Goal: Task Accomplishment & Management: Complete application form

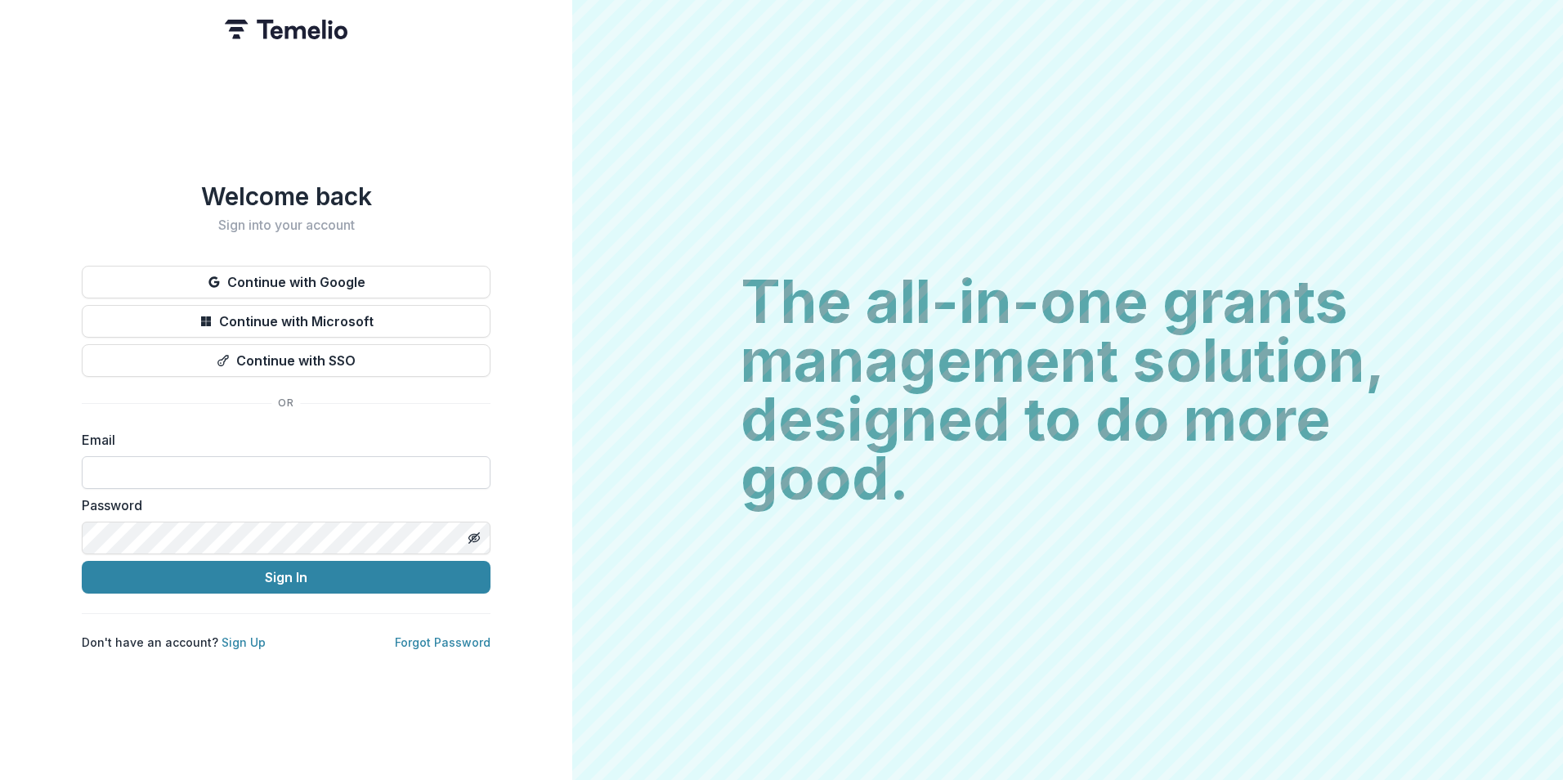
click at [328, 461] on input at bounding box center [286, 472] width 409 height 33
drag, startPoint x: 390, startPoint y: 456, endPoint x: 476, endPoint y: 469, distance: 86.7
click at [390, 456] on input at bounding box center [286, 472] width 409 height 33
type input "**********"
click at [82, 561] on button "Sign In" at bounding box center [286, 577] width 409 height 33
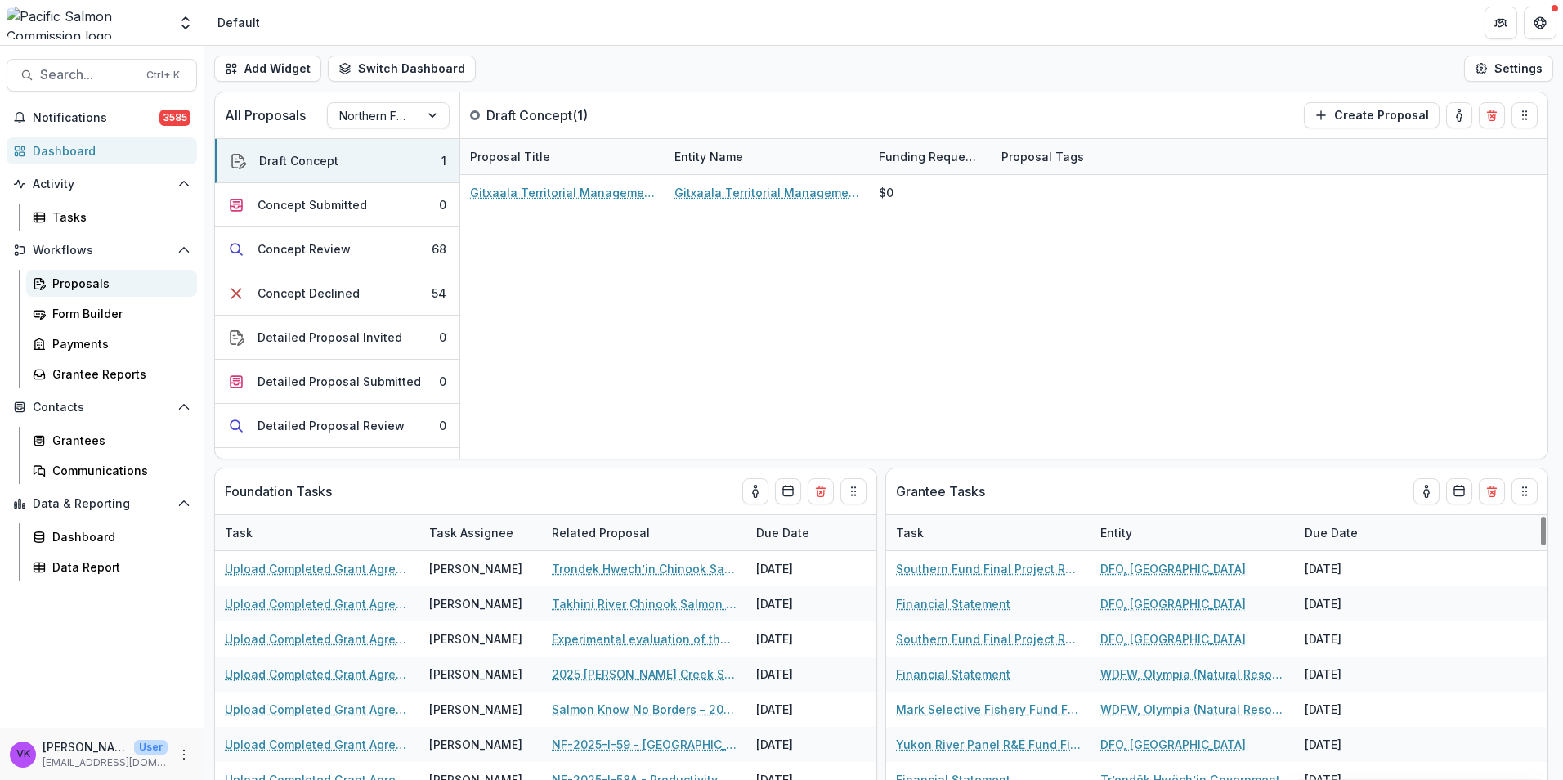
click at [96, 285] on div "Proposals" at bounding box center [118, 283] width 132 height 17
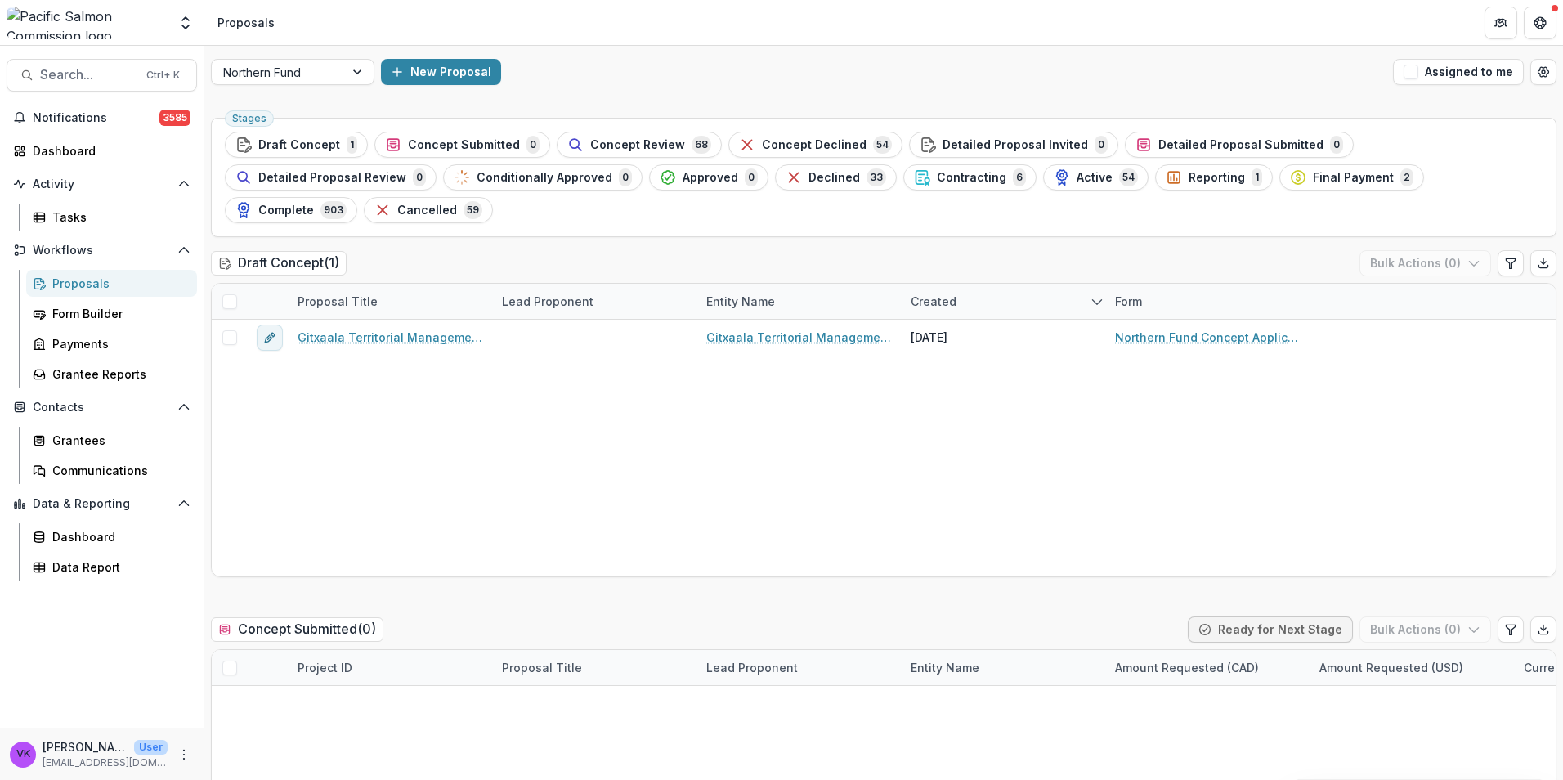
click at [937, 173] on span "Contracting" at bounding box center [972, 178] width 70 height 14
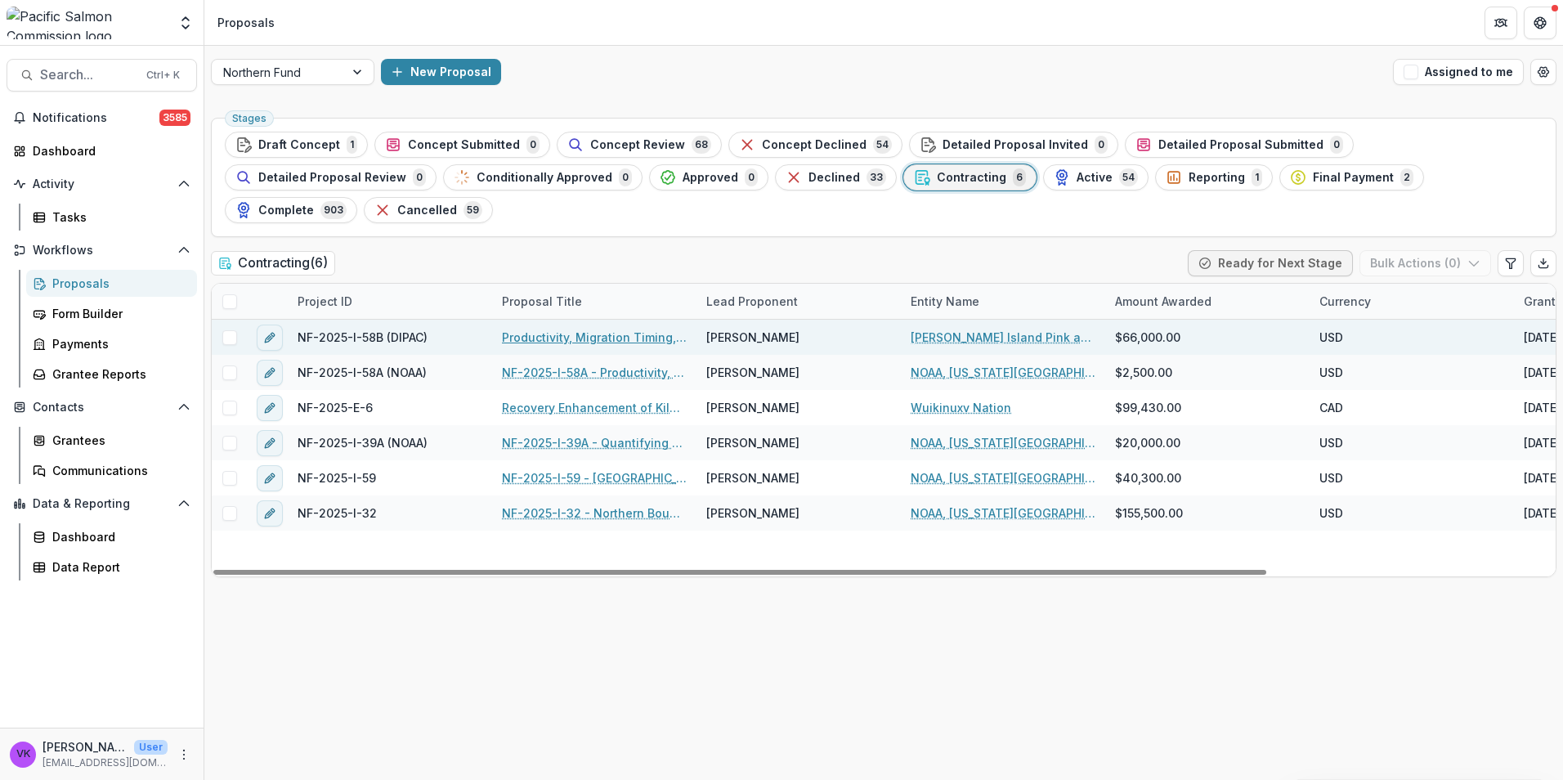
drag, startPoint x: 619, startPoint y: 299, endPoint x: 714, endPoint y: 316, distance: 96.4
click at [619, 329] on link "Productivity, Migration Timing, and Survival of Sockeye, Coho, and Pink Salmon …" at bounding box center [594, 337] width 185 height 17
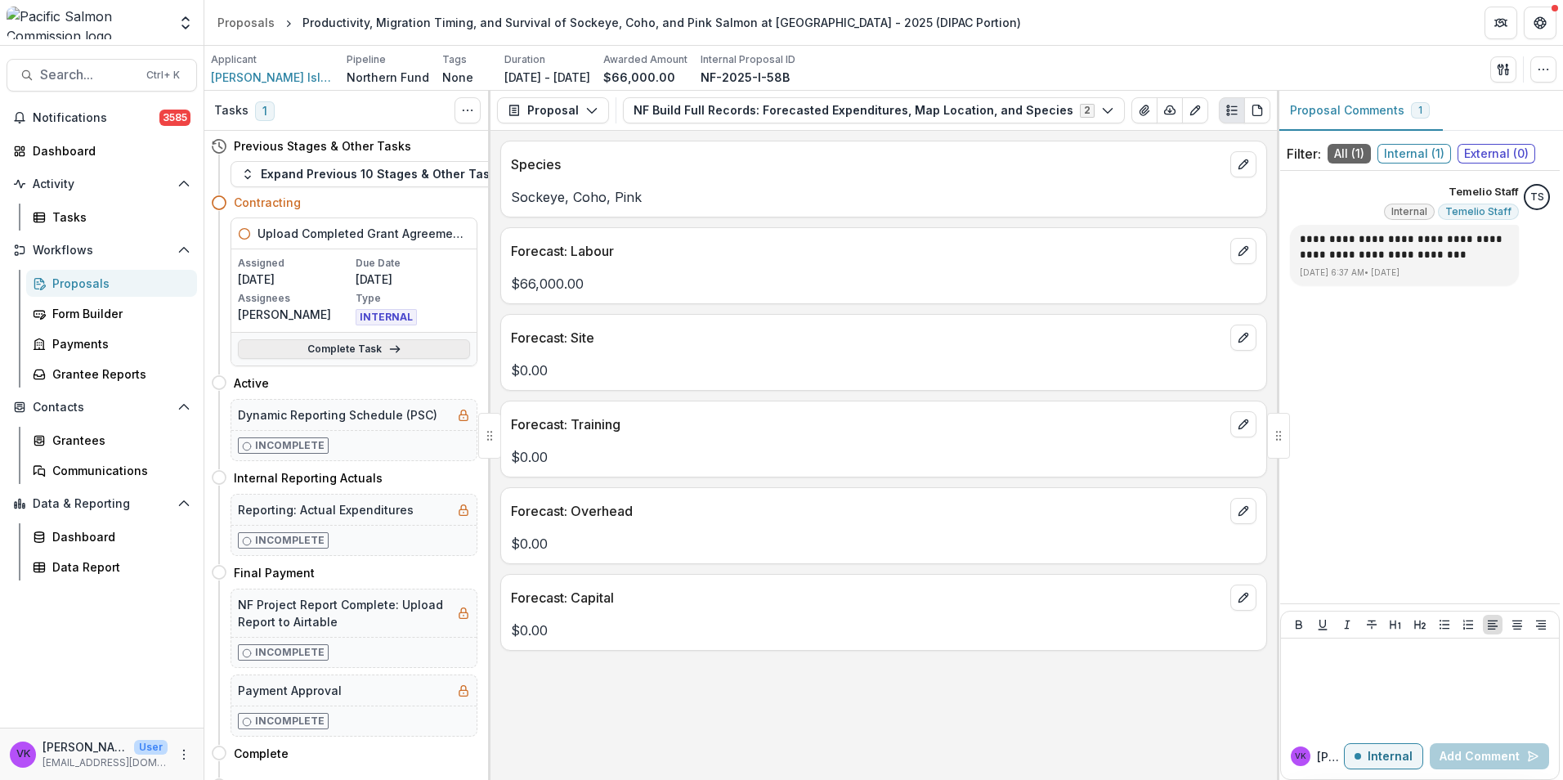
drag, startPoint x: 375, startPoint y: 349, endPoint x: 393, endPoint y: 352, distance: 18.3
click at [375, 348] on link "Complete Task" at bounding box center [354, 349] width 232 height 20
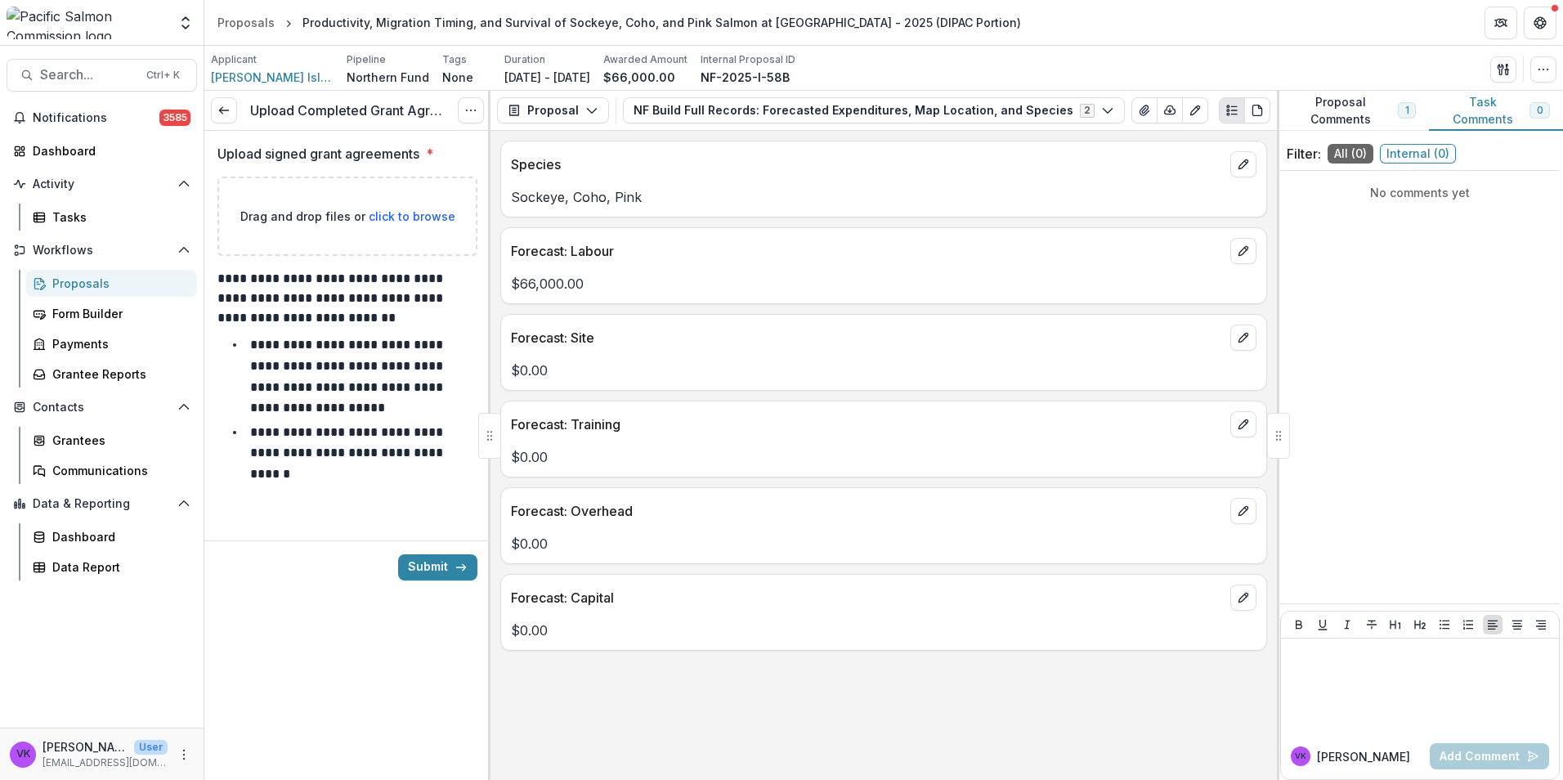
click at [390, 221] on span "click to browse" at bounding box center [412, 216] width 87 height 14
type input "**********"
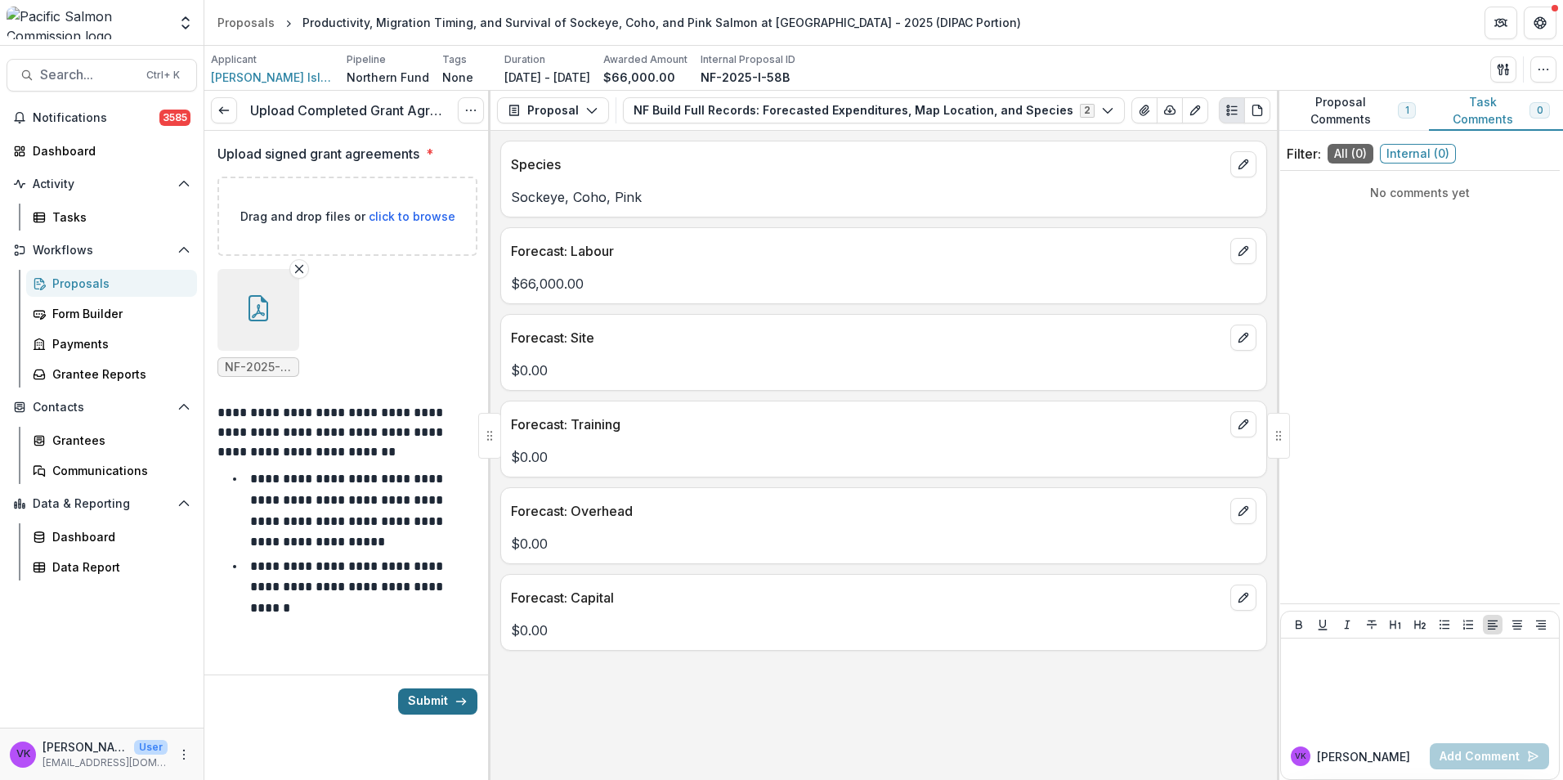
click at [431, 700] on button "Submit" at bounding box center [437, 702] width 79 height 26
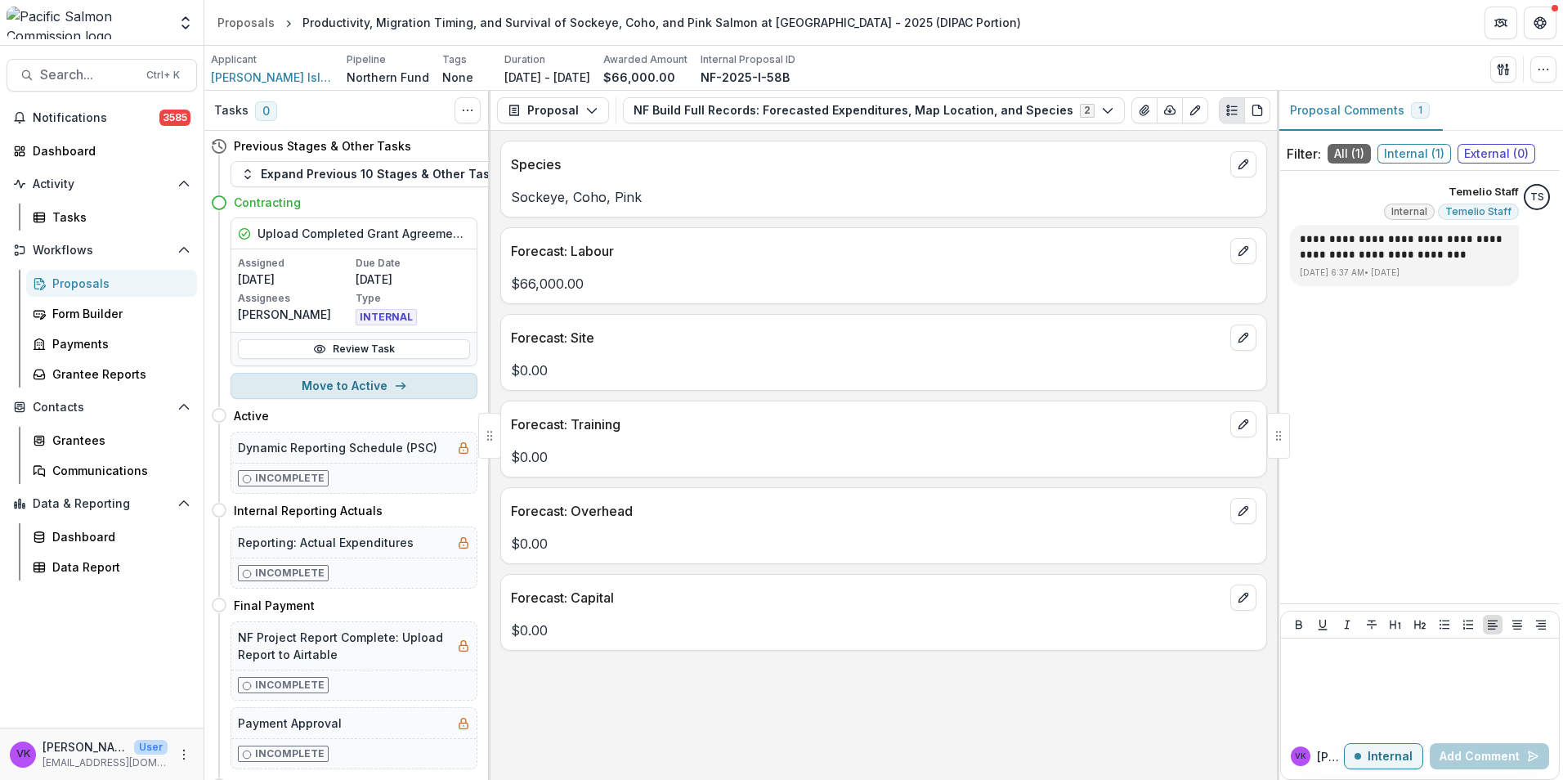
click at [336, 380] on button "Move to Active" at bounding box center [354, 386] width 247 height 26
select select "******"
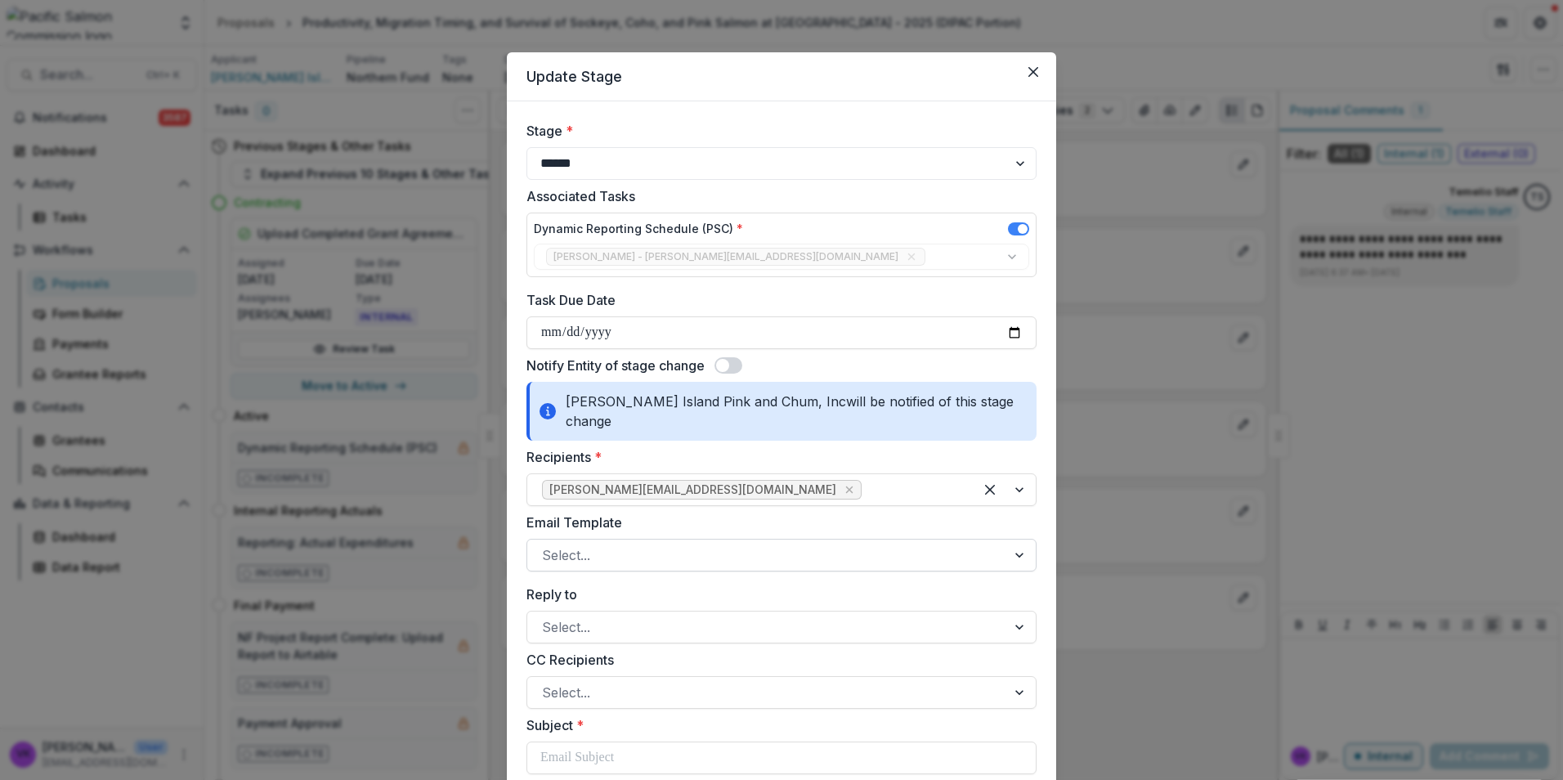
click at [1012, 540] on div at bounding box center [1021, 555] width 29 height 31
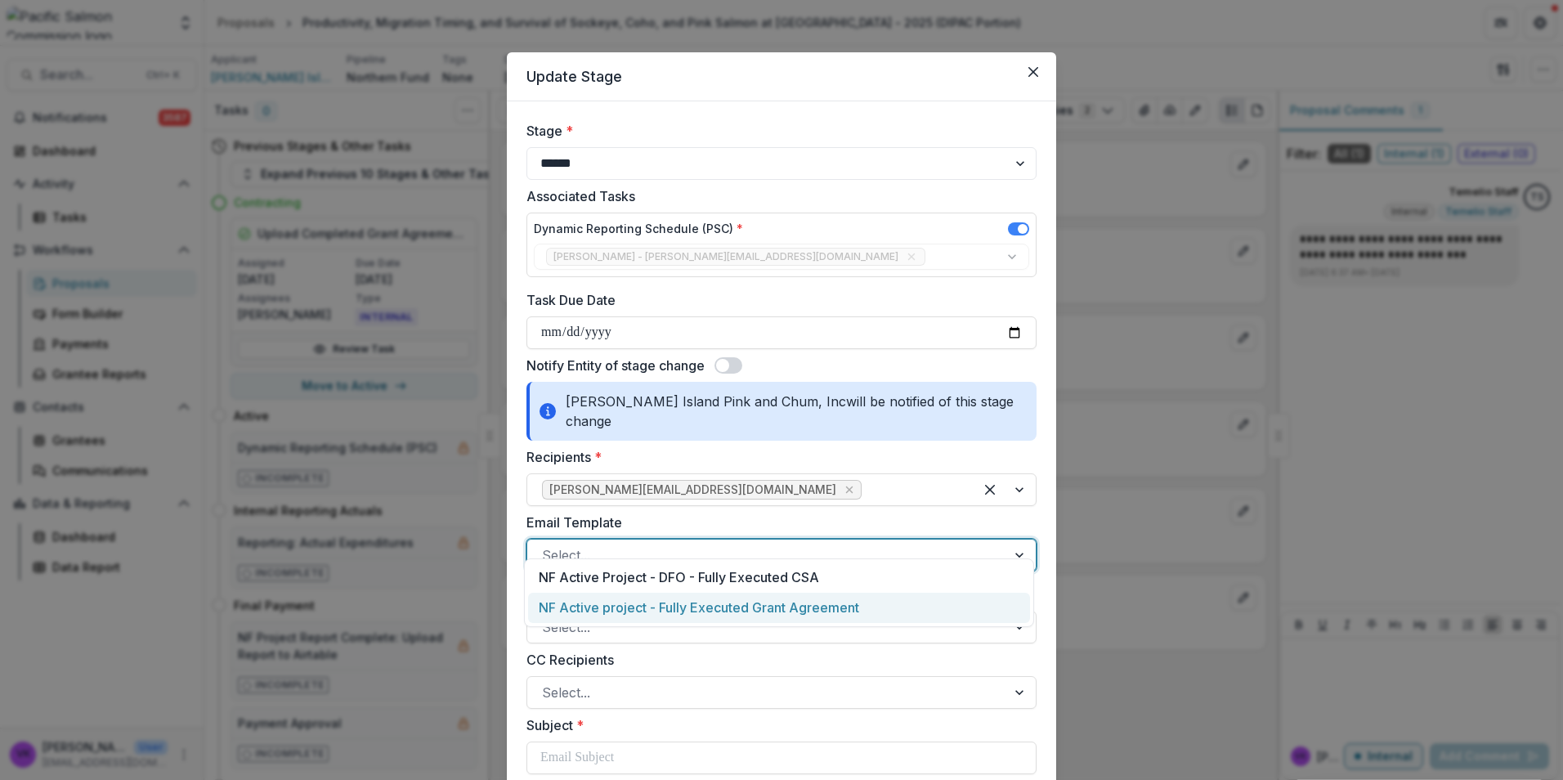
click at [814, 603] on div "NF Active project - Fully Executed Grant Agreement" at bounding box center [779, 608] width 502 height 30
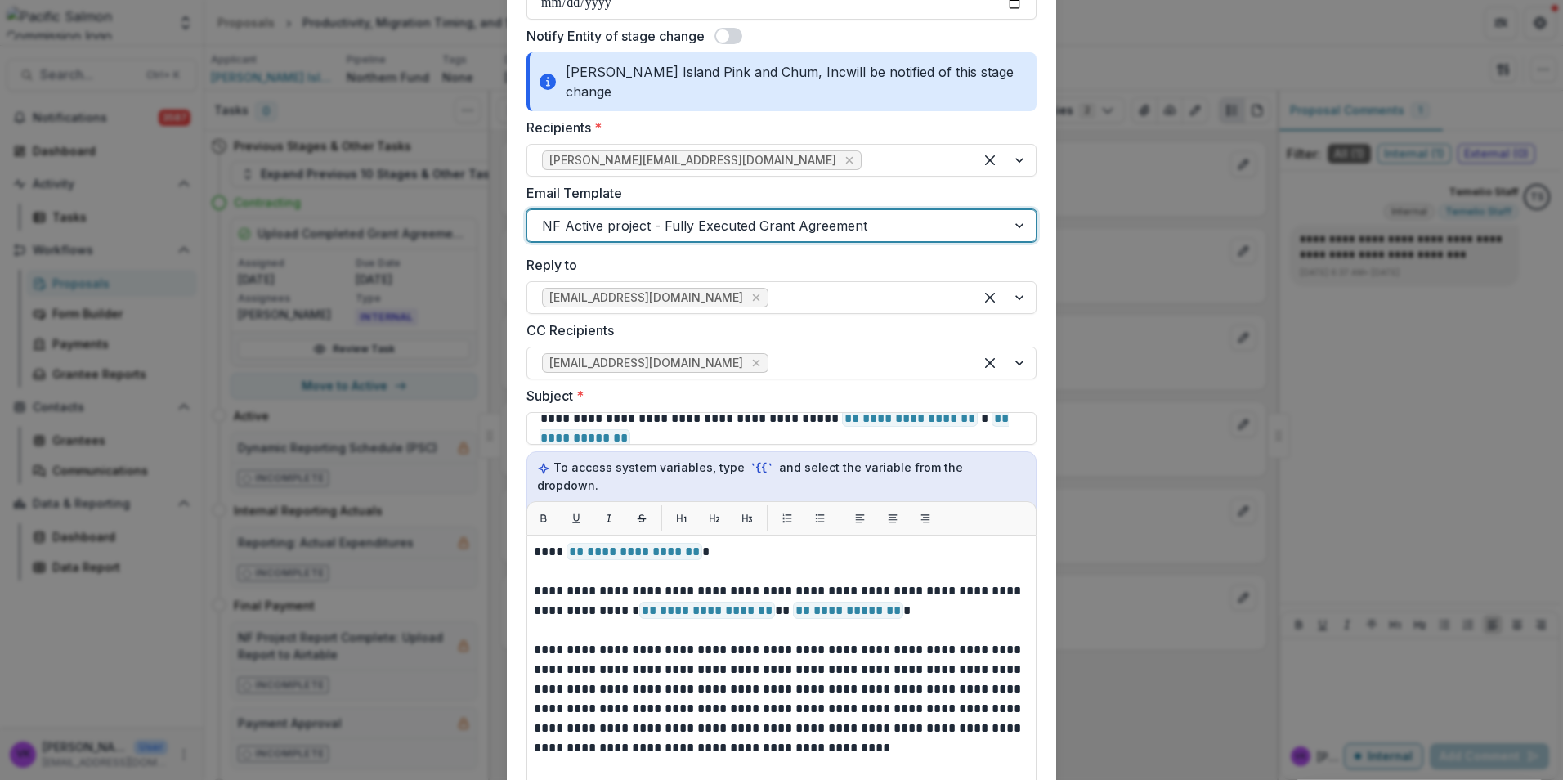
scroll to position [409, 0]
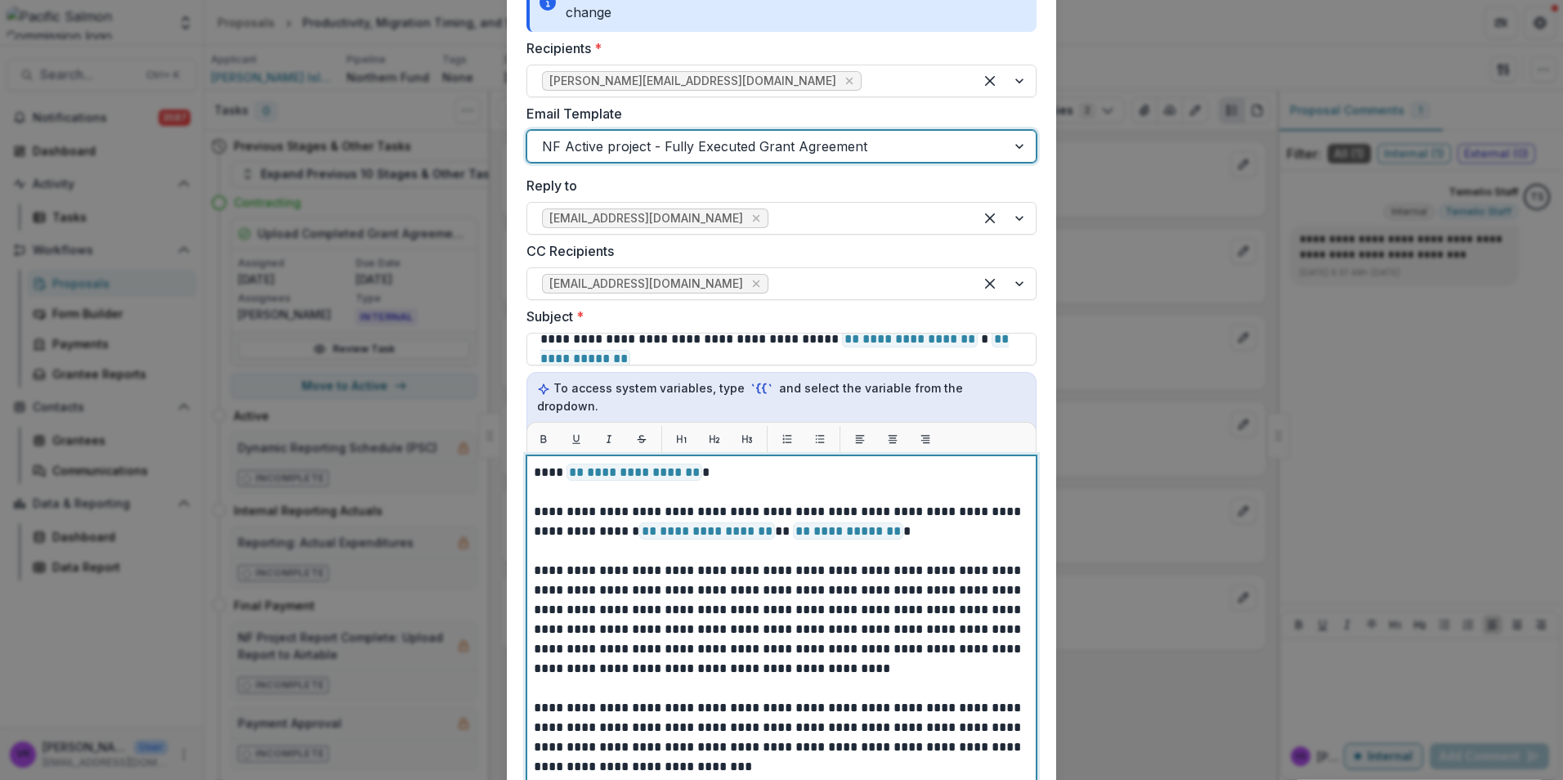
click at [567, 464] on span "**********" at bounding box center [635, 472] width 136 height 17
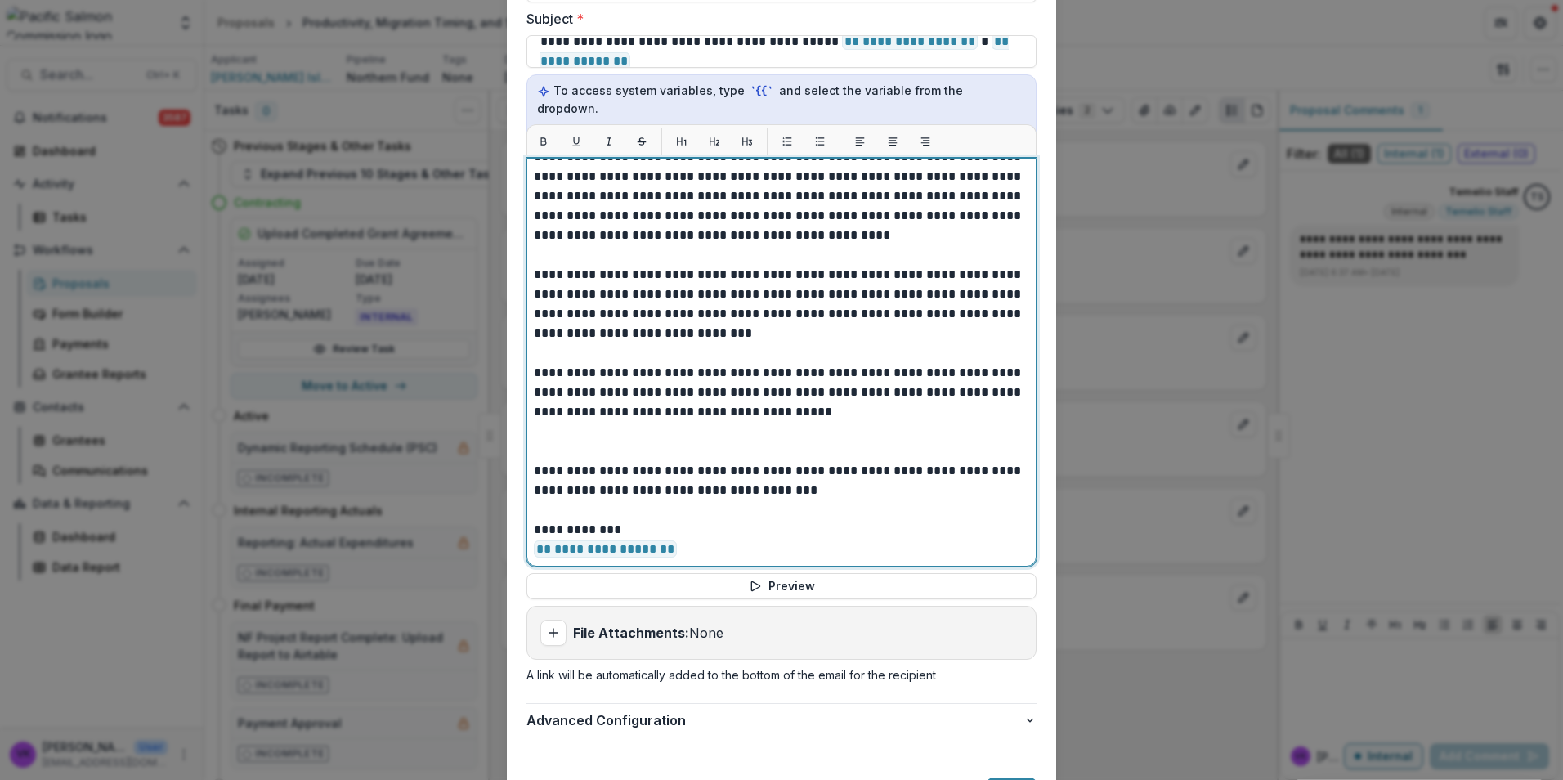
scroll to position [759, 0]
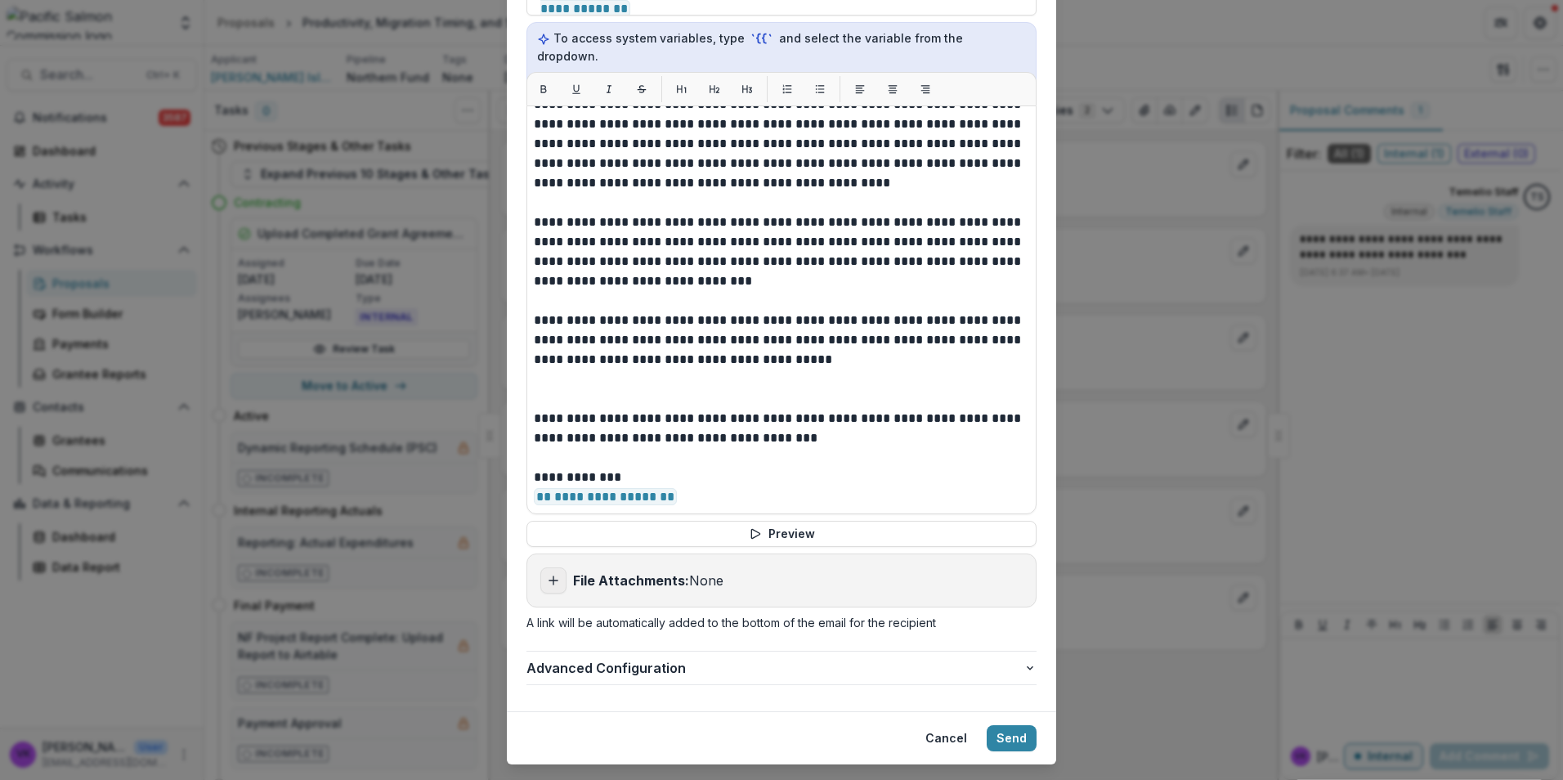
click at [549, 574] on icon "Add attachment" at bounding box center [553, 580] width 13 height 13
type input "**********"
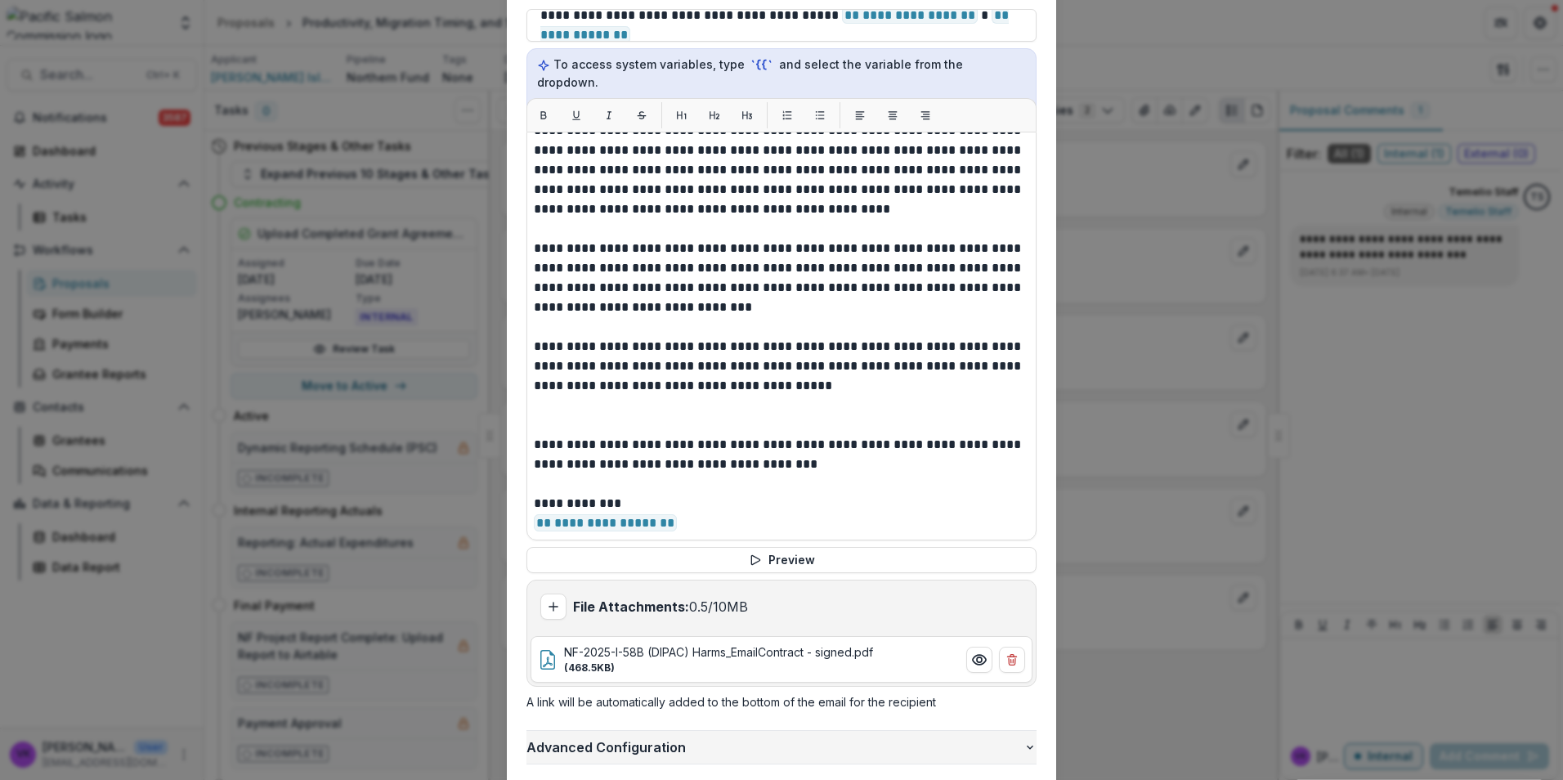
scroll to position [812, 0]
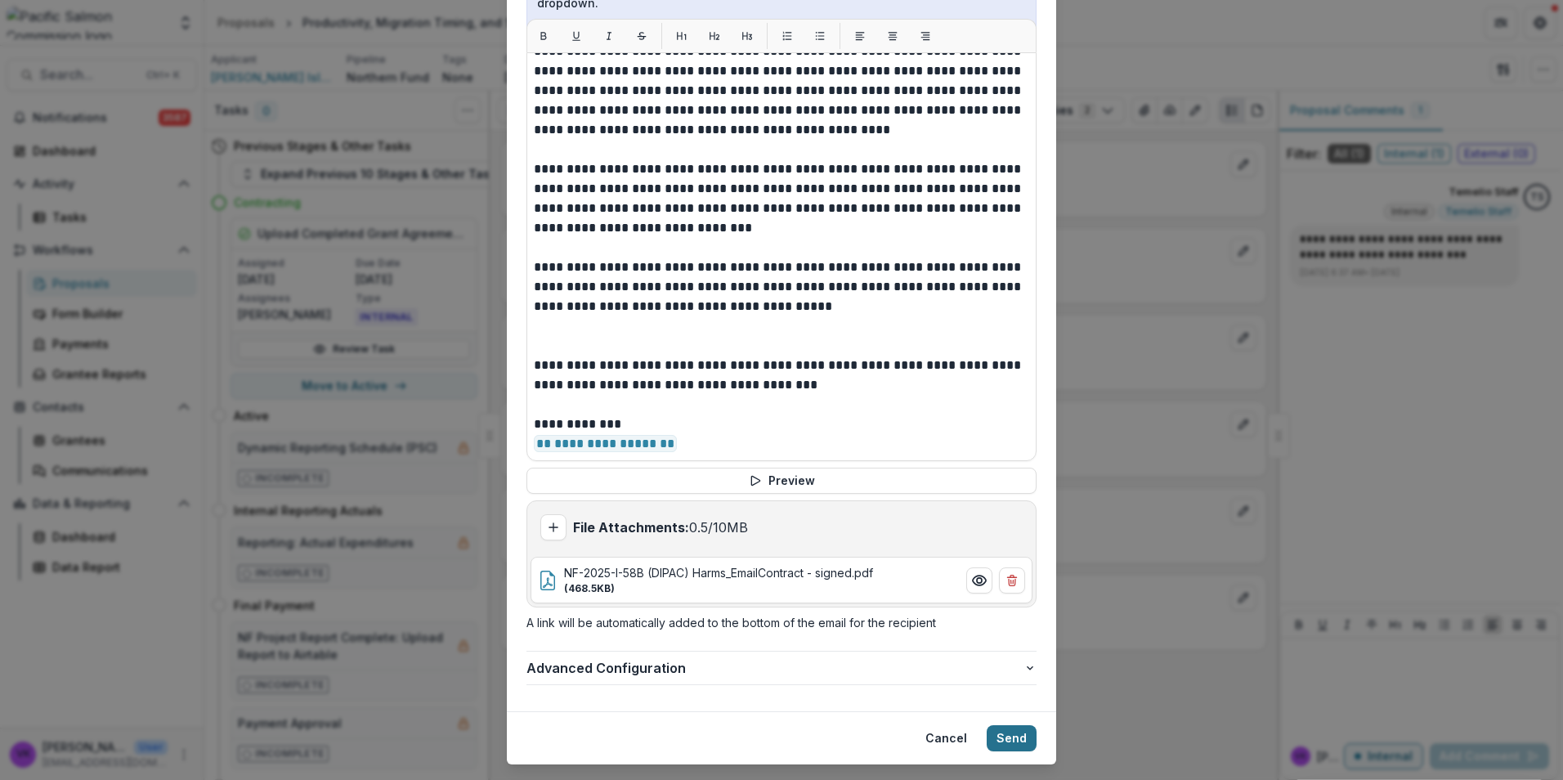
click at [1017, 725] on button "Send" at bounding box center [1012, 738] width 50 height 26
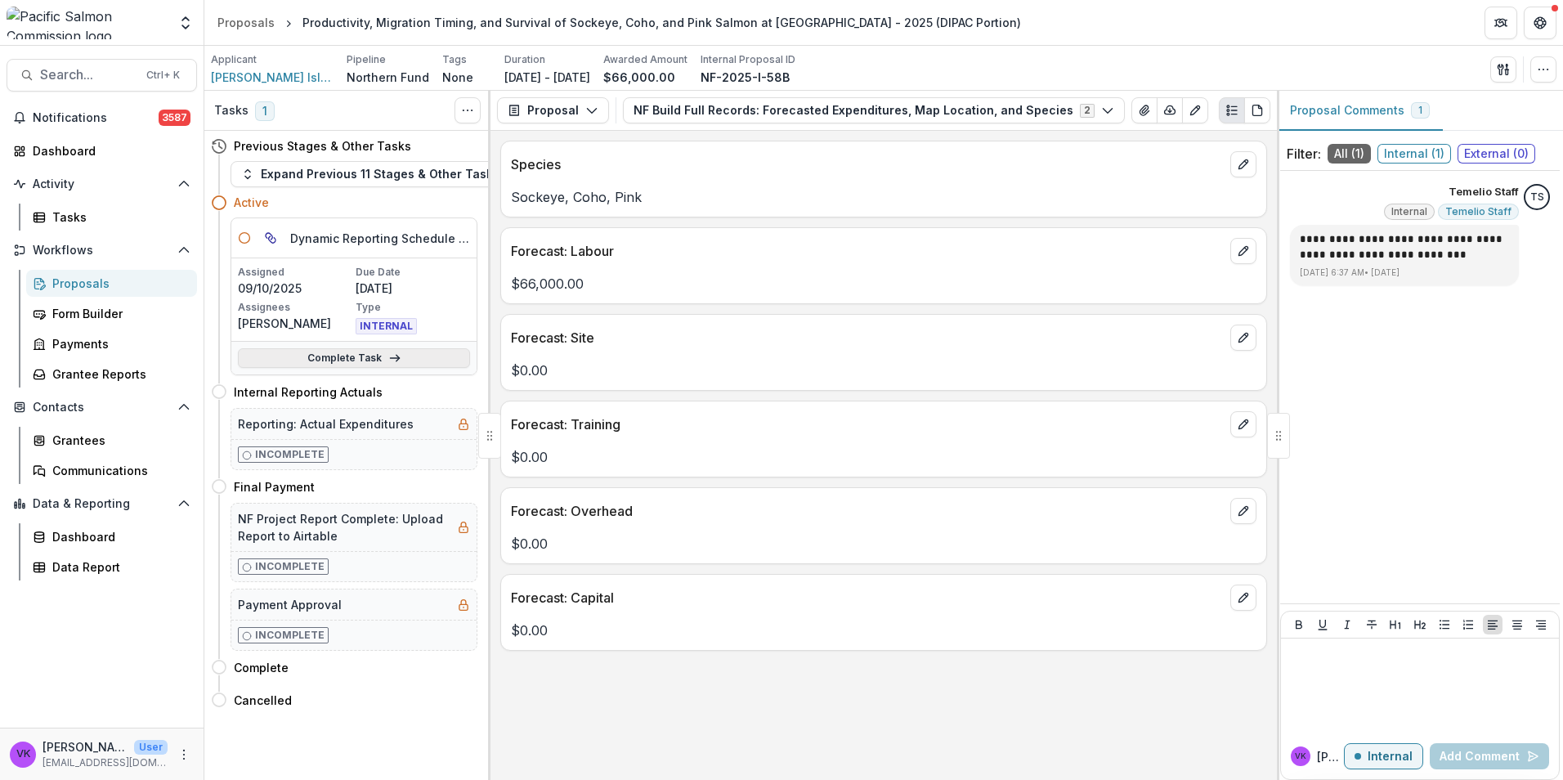
click at [356, 354] on link "Complete Task" at bounding box center [354, 358] width 232 height 20
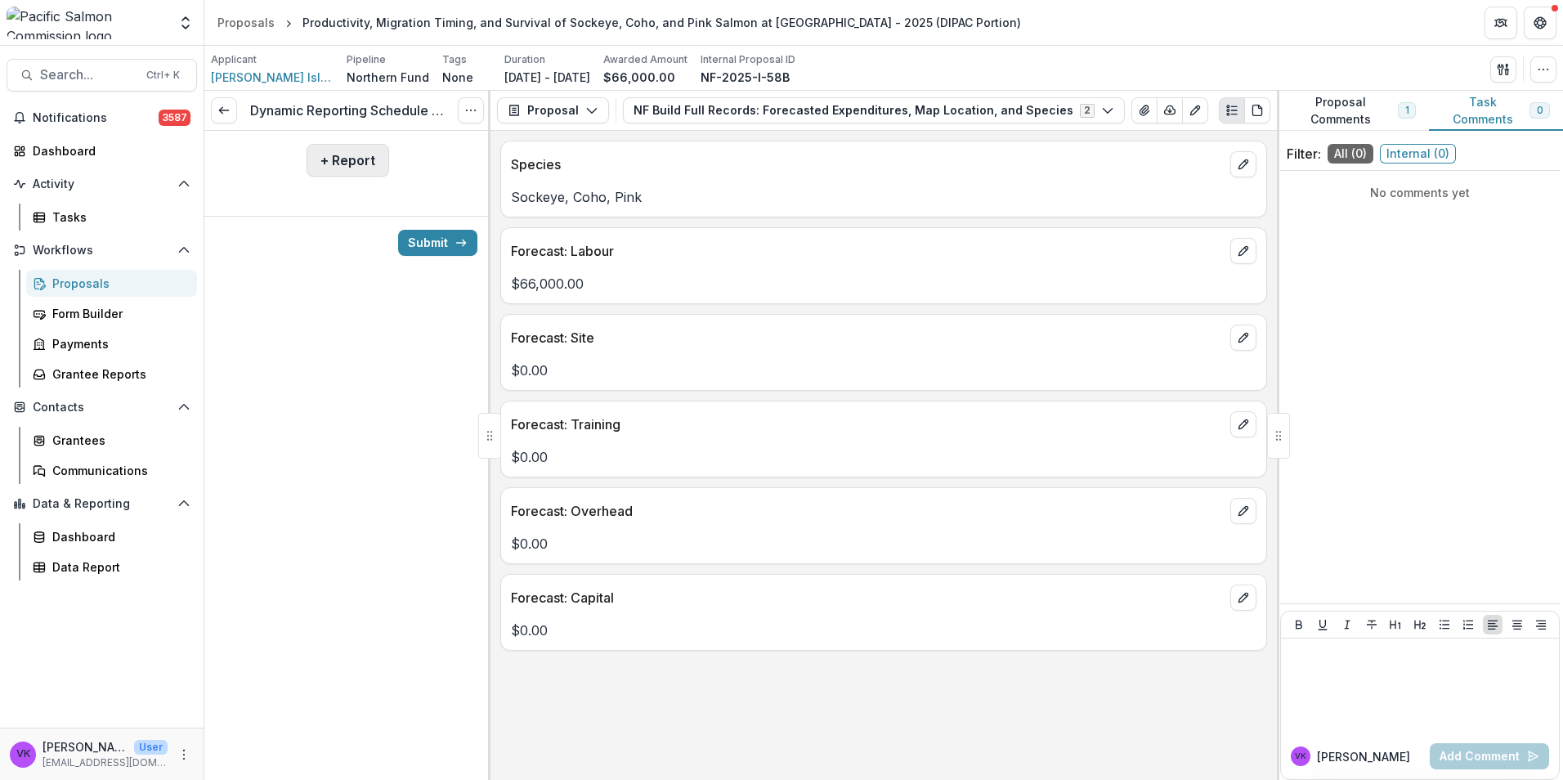
click at [334, 159] on button "+ Report" at bounding box center [348, 160] width 83 height 33
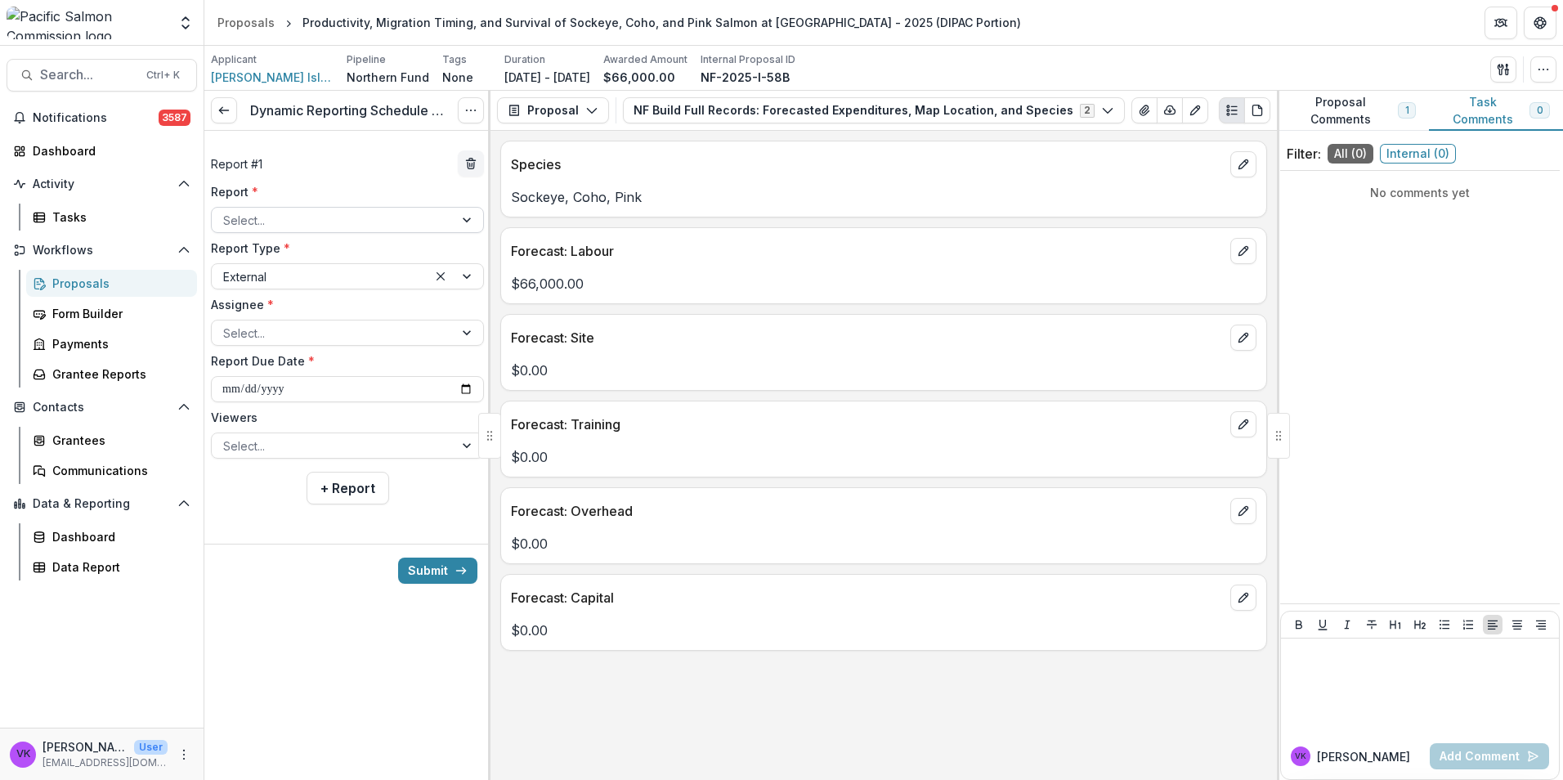
click at [455, 218] on div at bounding box center [468, 220] width 29 height 25
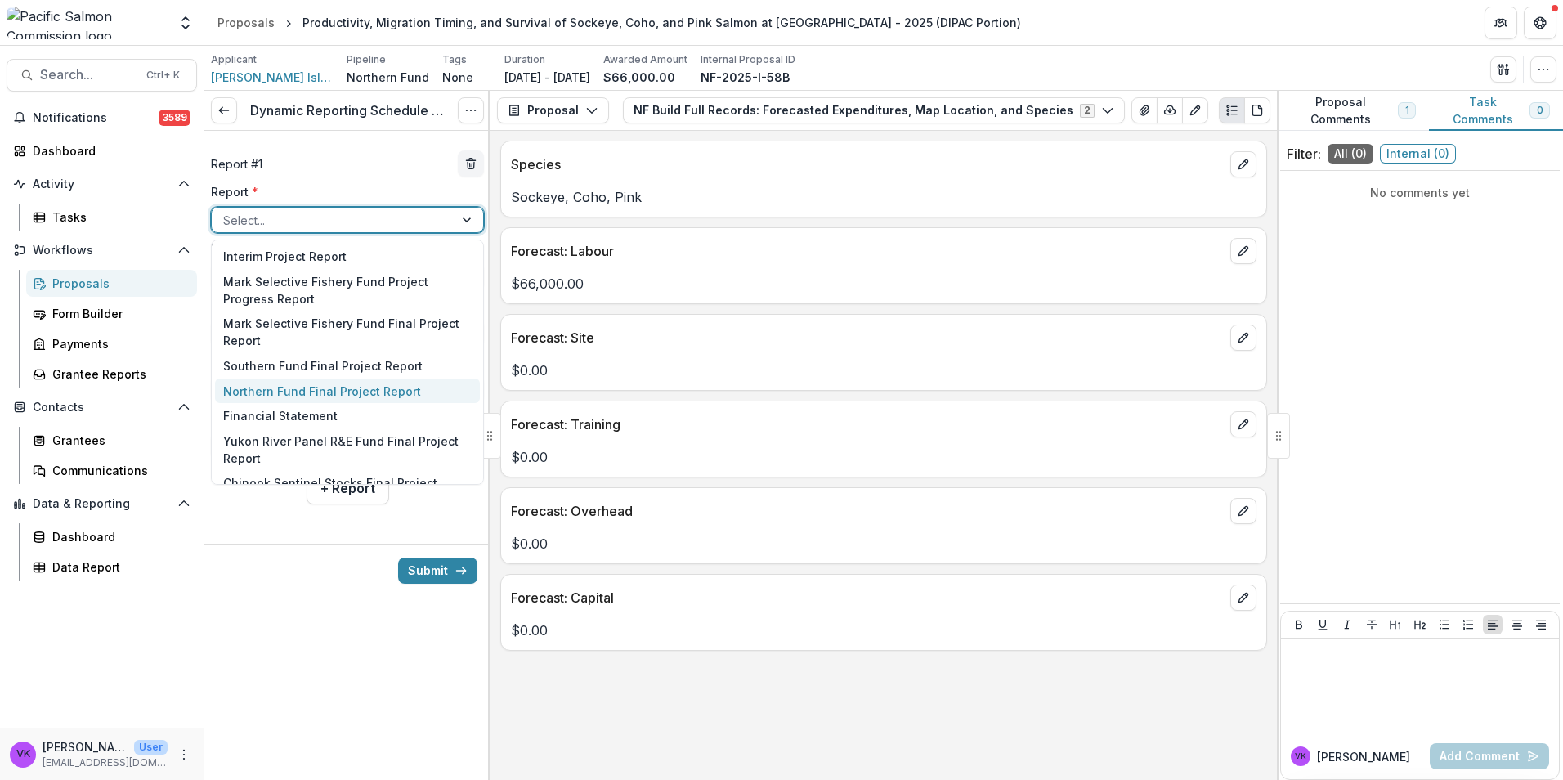
click at [310, 389] on div "Northern Fund Final Project Report" at bounding box center [347, 391] width 265 height 25
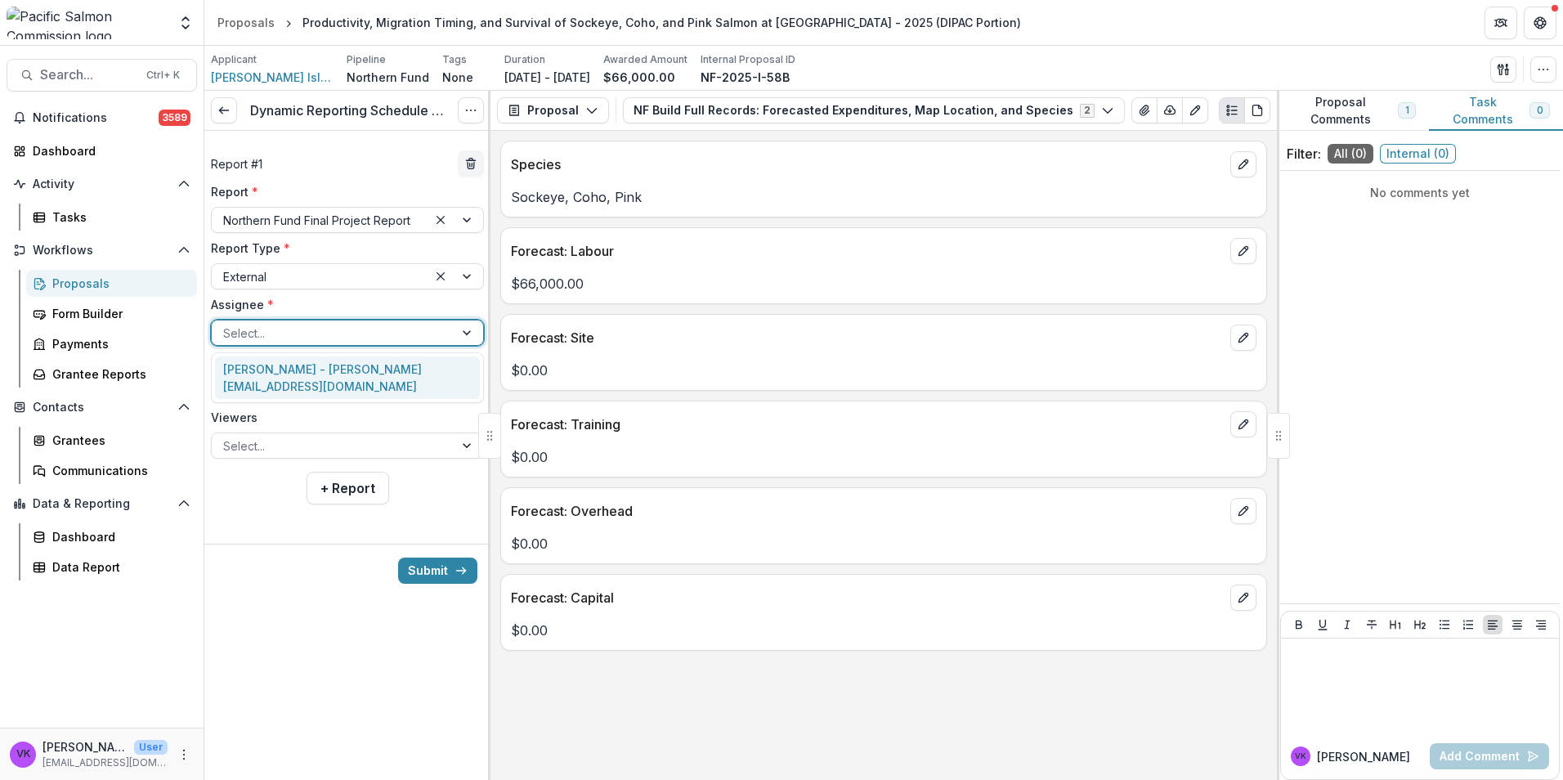
click at [469, 329] on div at bounding box center [468, 333] width 29 height 25
click at [384, 367] on div "[PERSON_NAME] - [PERSON_NAME][EMAIL_ADDRESS][DOMAIN_NAME]" at bounding box center [347, 378] width 265 height 43
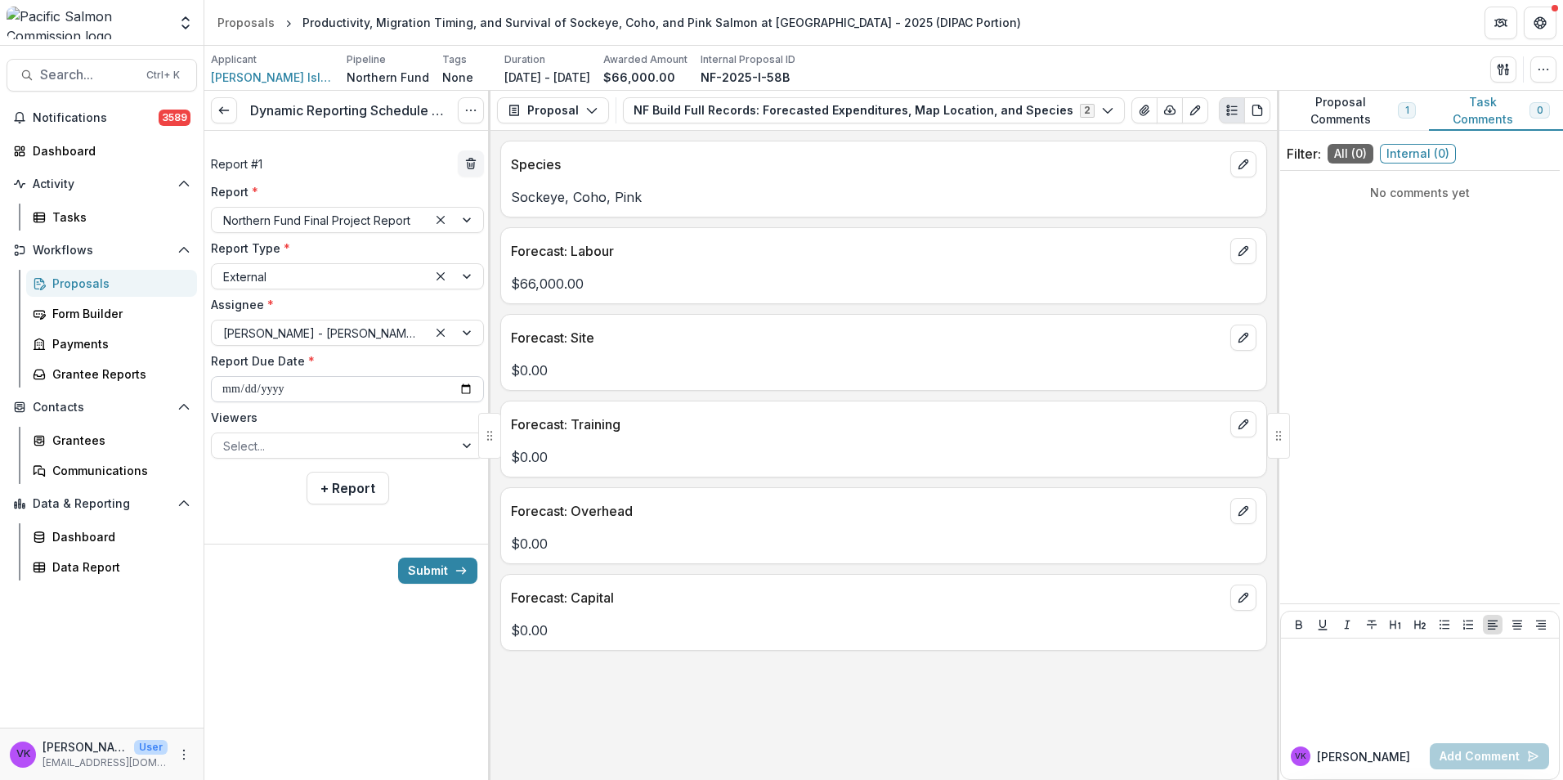
drag, startPoint x: 468, startPoint y: 385, endPoint x: 478, endPoint y: 389, distance: 10.6
click at [469, 386] on input "**********" at bounding box center [347, 389] width 273 height 26
type input "**********"
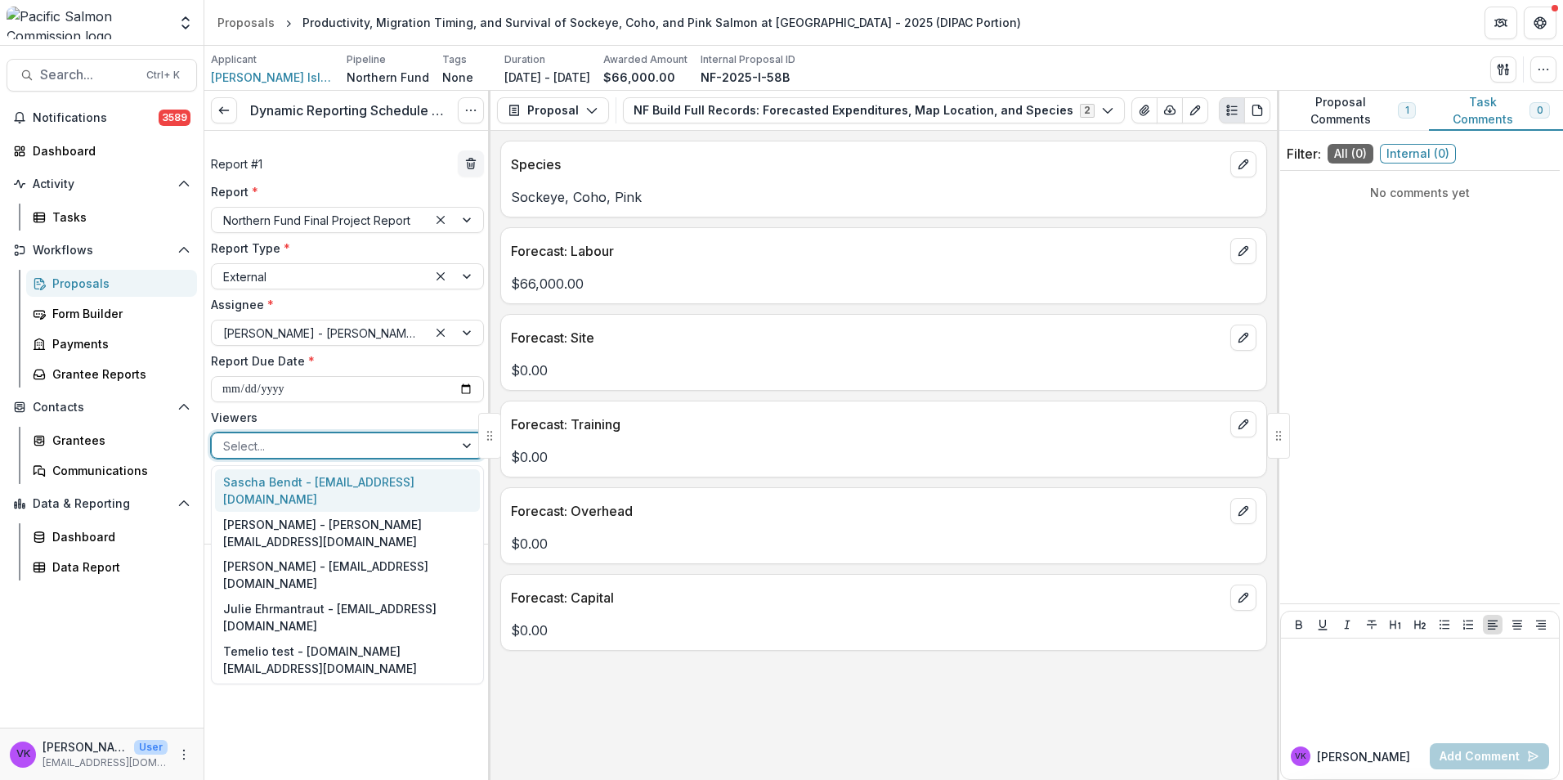
click at [450, 451] on div "Select..." at bounding box center [333, 446] width 242 height 24
drag, startPoint x: 336, startPoint y: 487, endPoint x: 367, endPoint y: 483, distance: 31.2
click at [336, 486] on div "Sascha Bendt - [EMAIL_ADDRESS][DOMAIN_NAME]" at bounding box center [347, 490] width 265 height 43
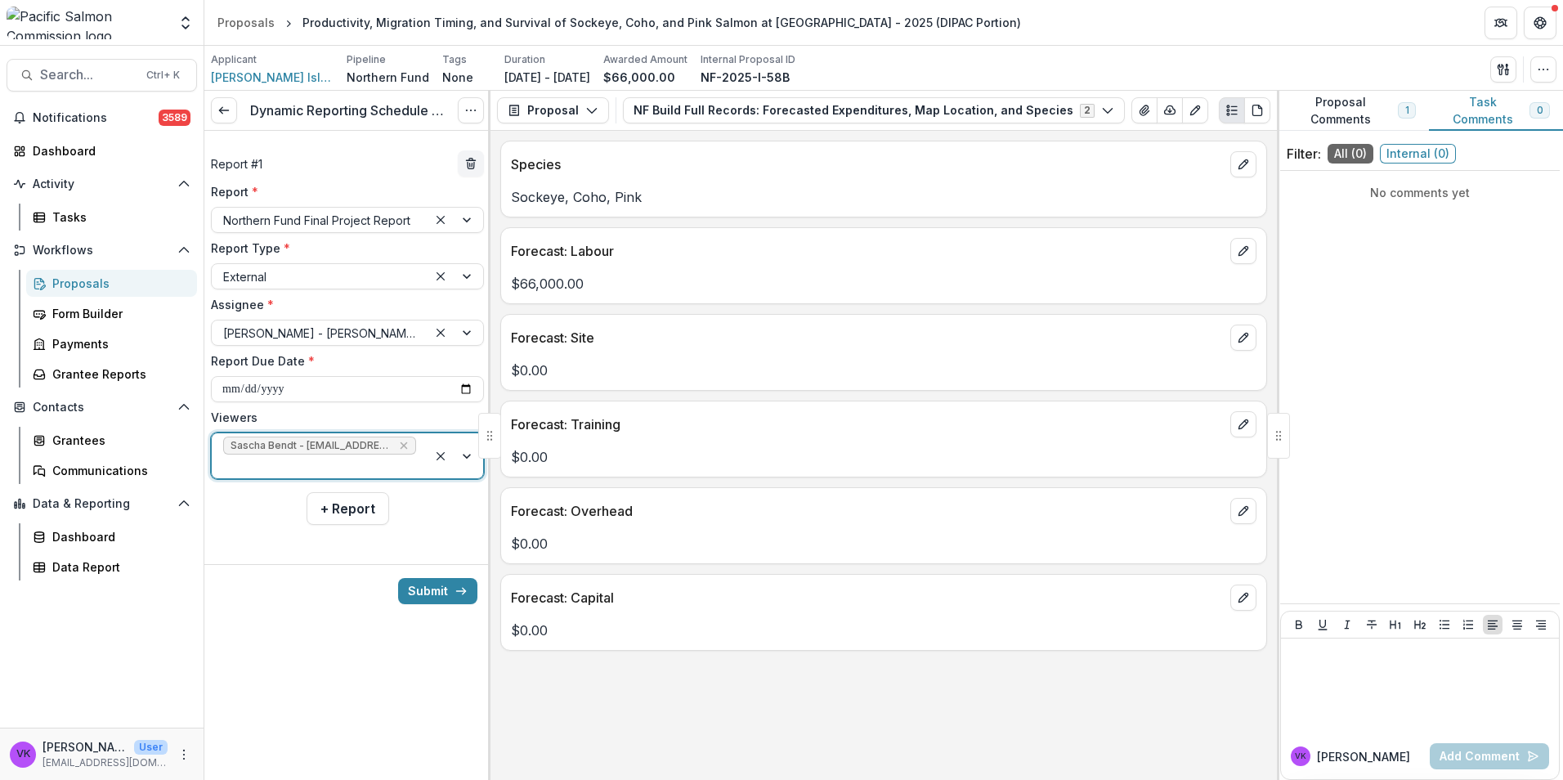
click at [464, 444] on div at bounding box center [456, 455] width 56 height 45
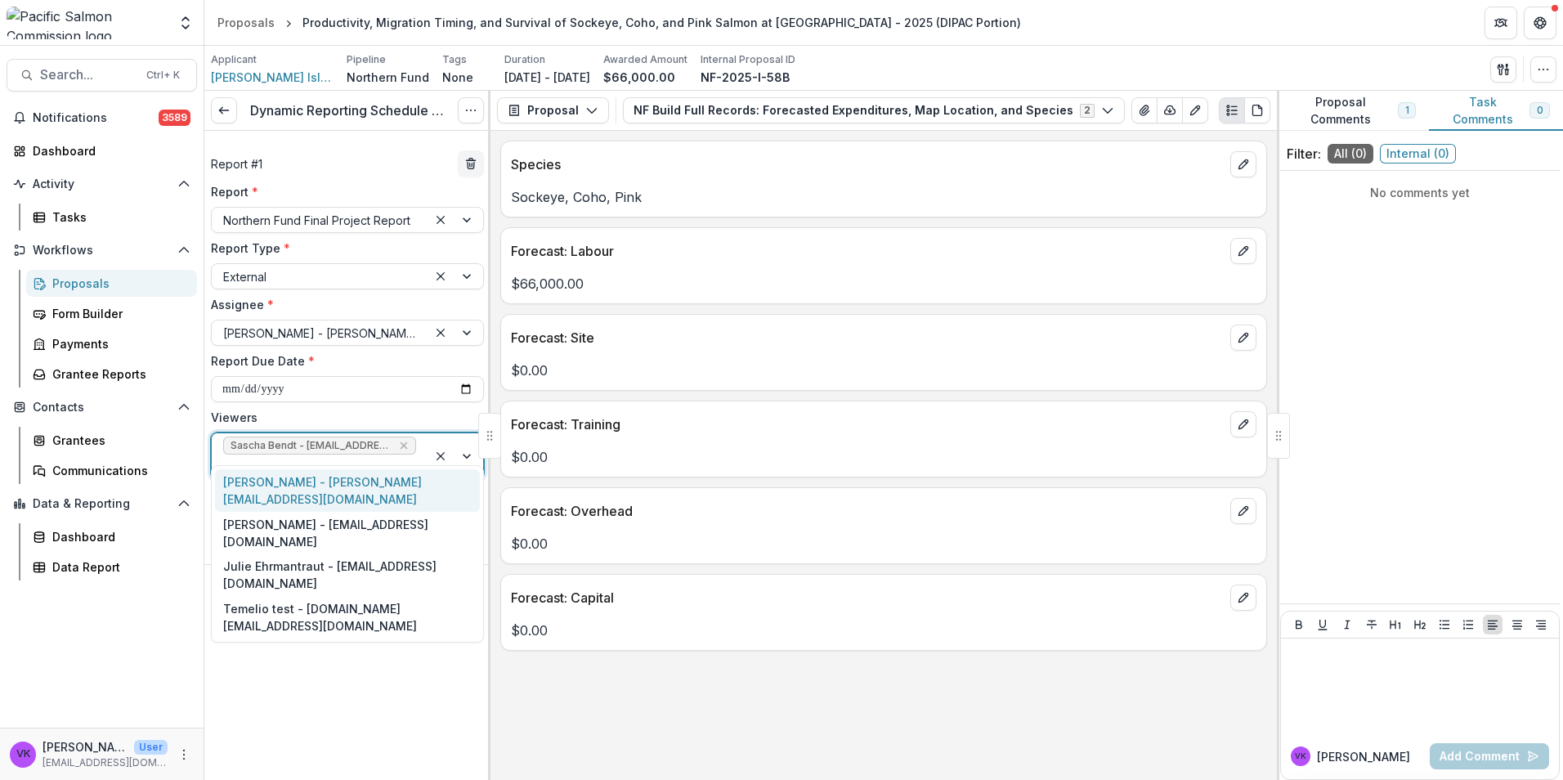
click at [367, 486] on div "[PERSON_NAME] - [PERSON_NAME][EMAIL_ADDRESS][DOMAIN_NAME]" at bounding box center [347, 490] width 265 height 43
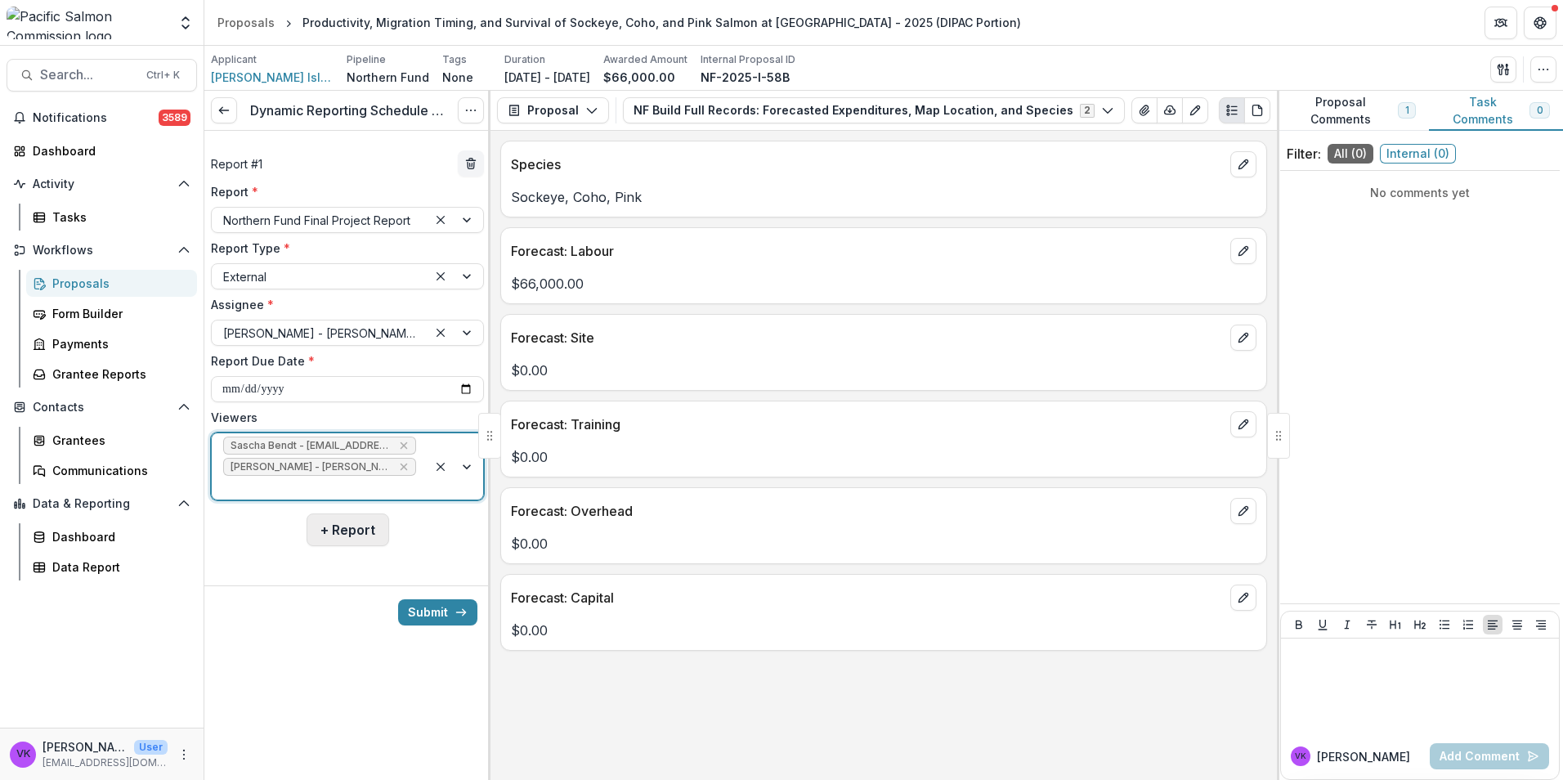
click at [364, 514] on button "+ Report" at bounding box center [348, 530] width 83 height 33
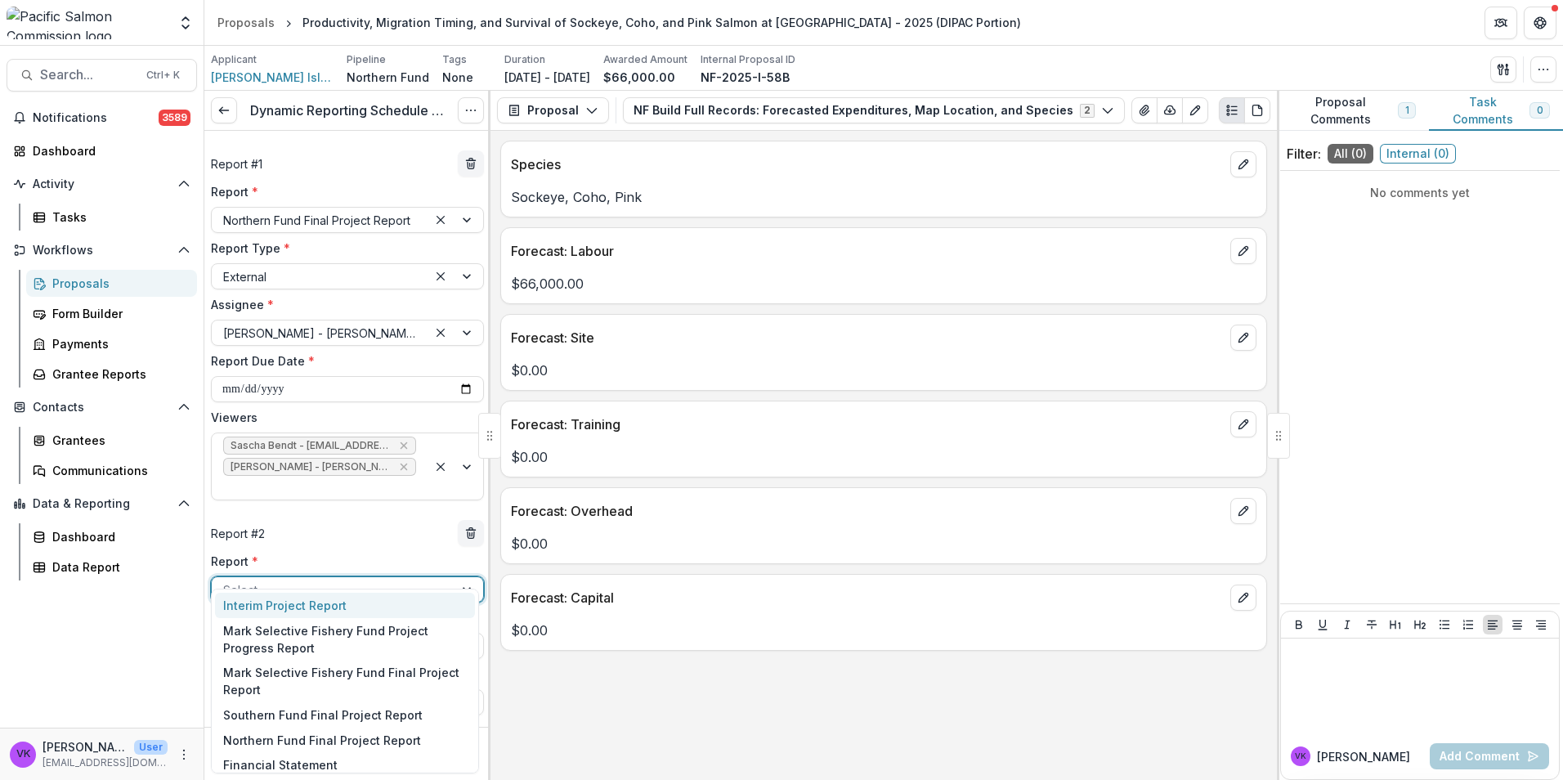
click at [381, 580] on div at bounding box center [332, 590] width 219 height 20
drag, startPoint x: 314, startPoint y: 762, endPoint x: 338, endPoint y: 765, distance: 23.9
click at [313, 761] on div "Financial Statement" at bounding box center [345, 764] width 260 height 25
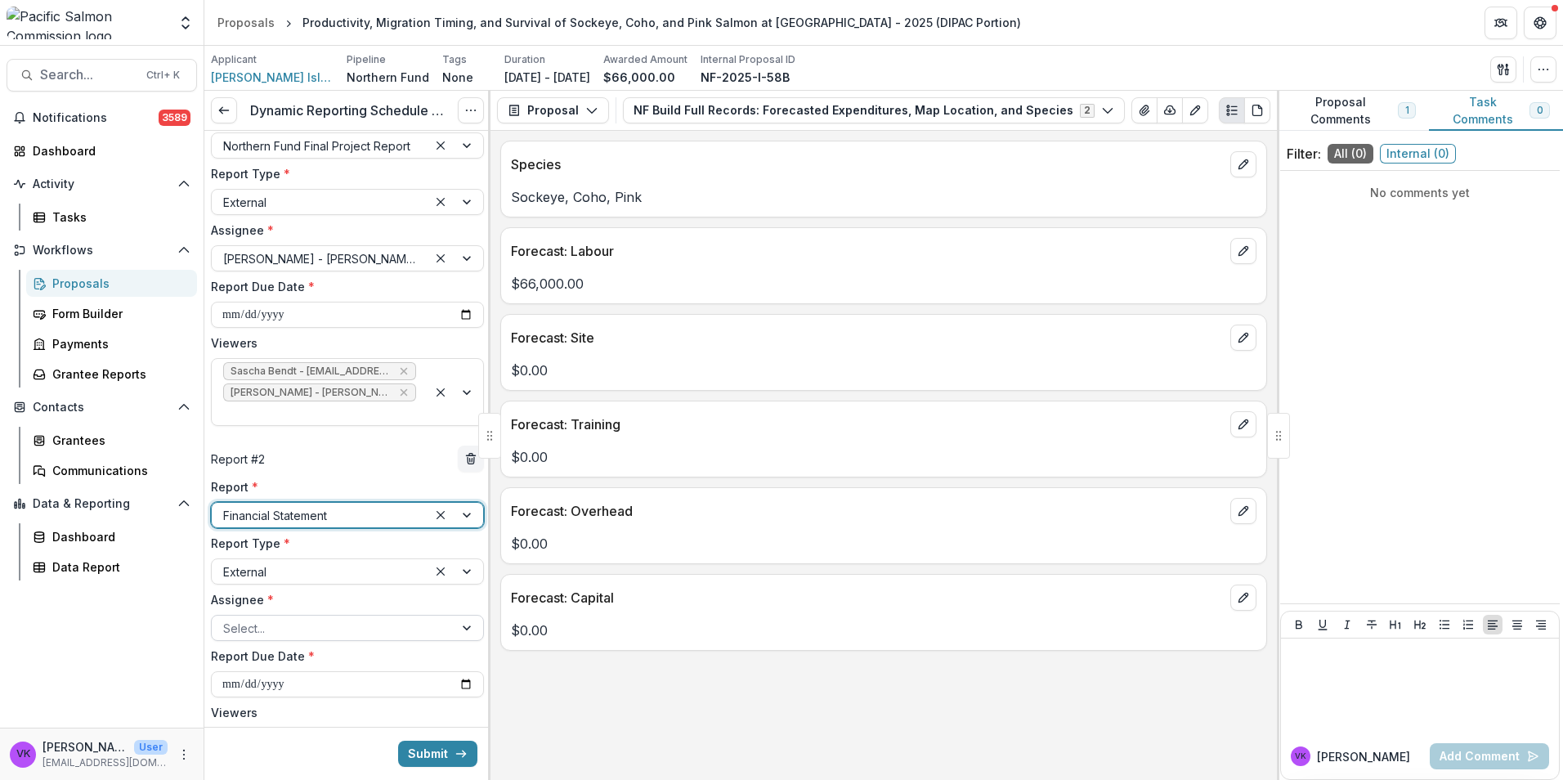
scroll to position [166, 0]
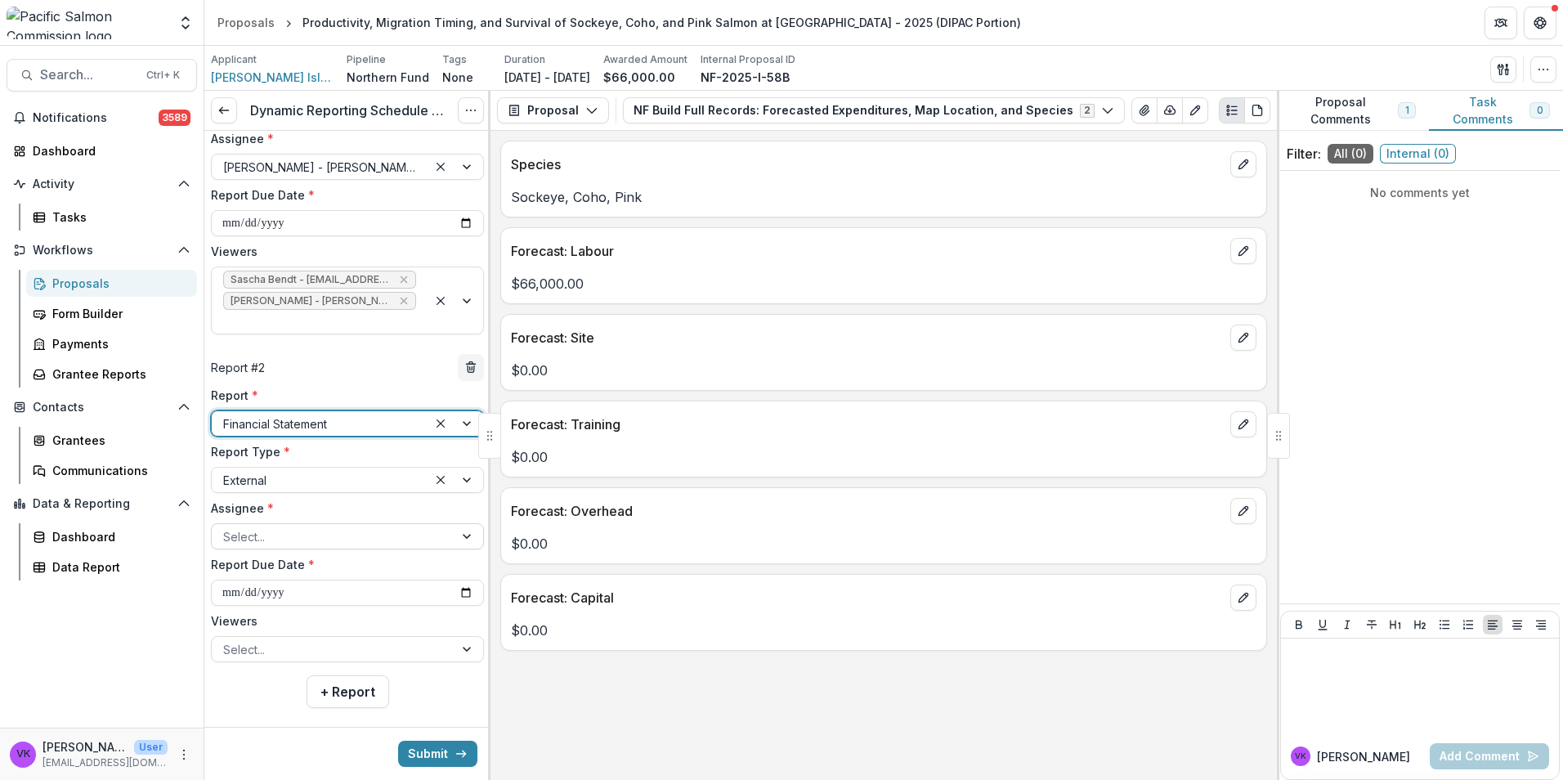
click at [408, 527] on div at bounding box center [332, 537] width 219 height 20
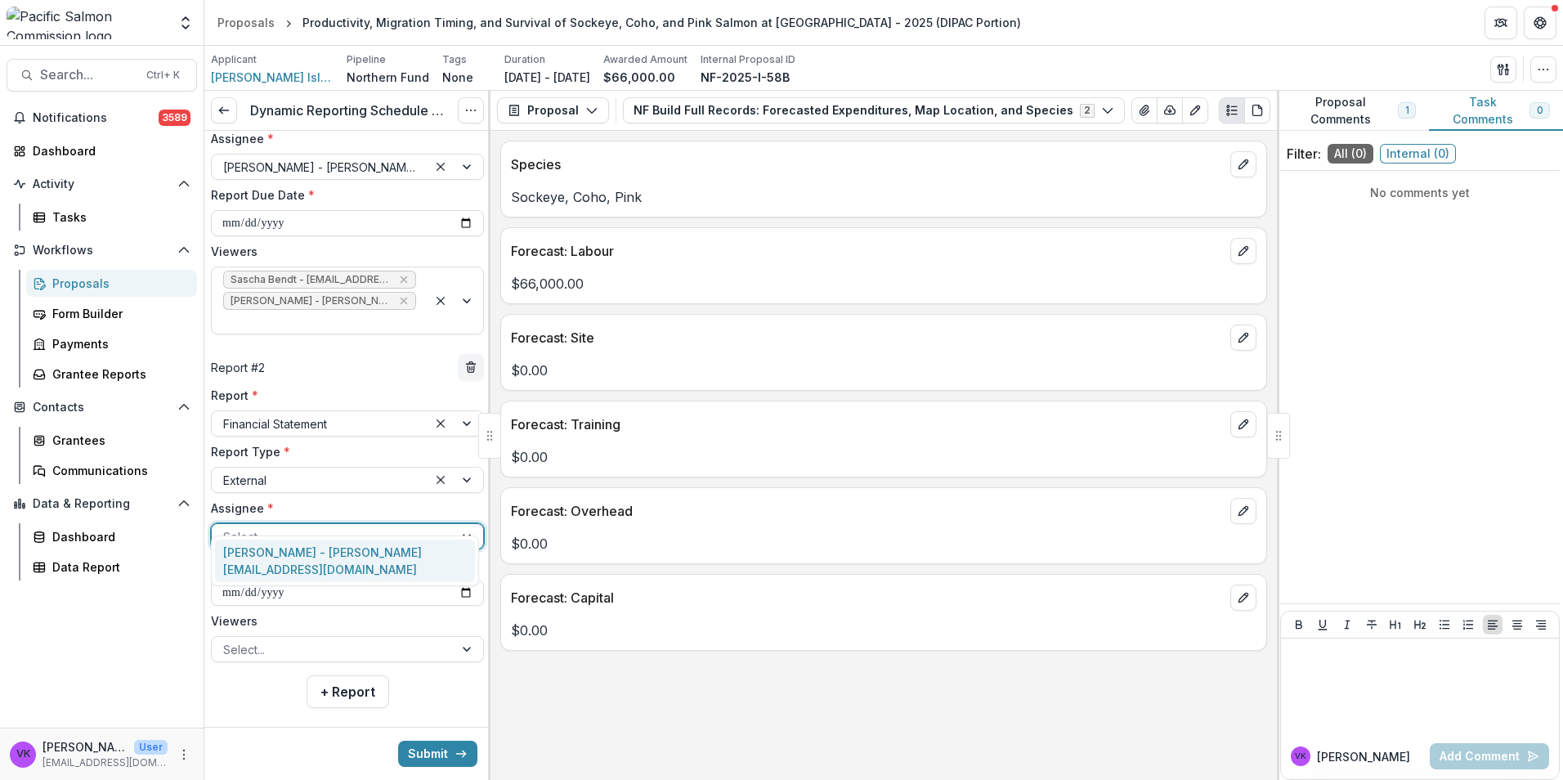
click at [352, 557] on div "[PERSON_NAME] - [PERSON_NAME][EMAIL_ADDRESS][DOMAIN_NAME]" at bounding box center [345, 561] width 260 height 43
click at [452, 580] on input "**********" at bounding box center [347, 593] width 273 height 26
click at [456, 580] on input "**********" at bounding box center [347, 593] width 273 height 26
type input "**********"
click at [443, 638] on div "Select..." at bounding box center [333, 650] width 242 height 24
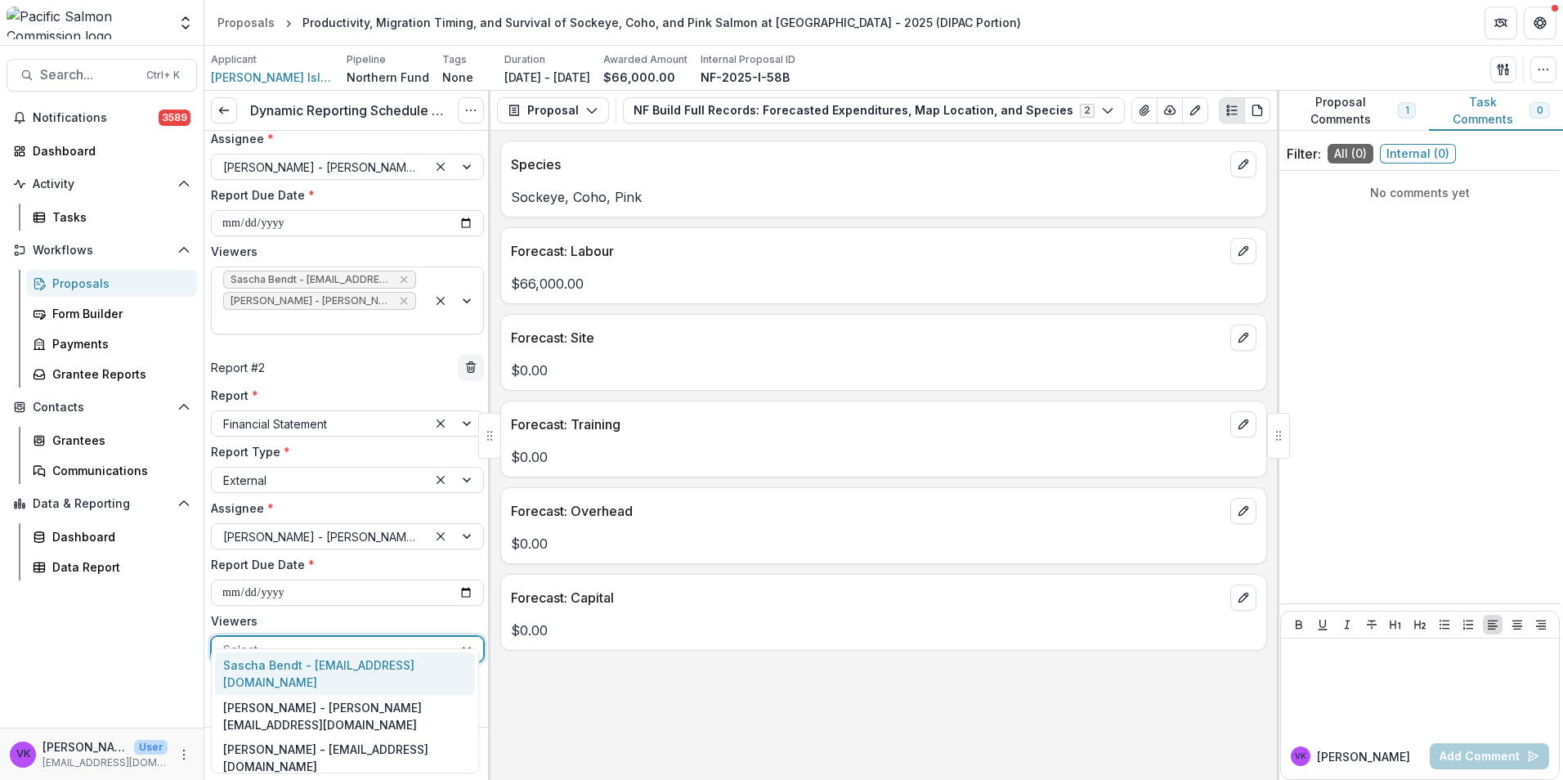
click at [339, 658] on div "Sascha Bendt - [EMAIL_ADDRESS][DOMAIN_NAME]" at bounding box center [345, 674] width 260 height 43
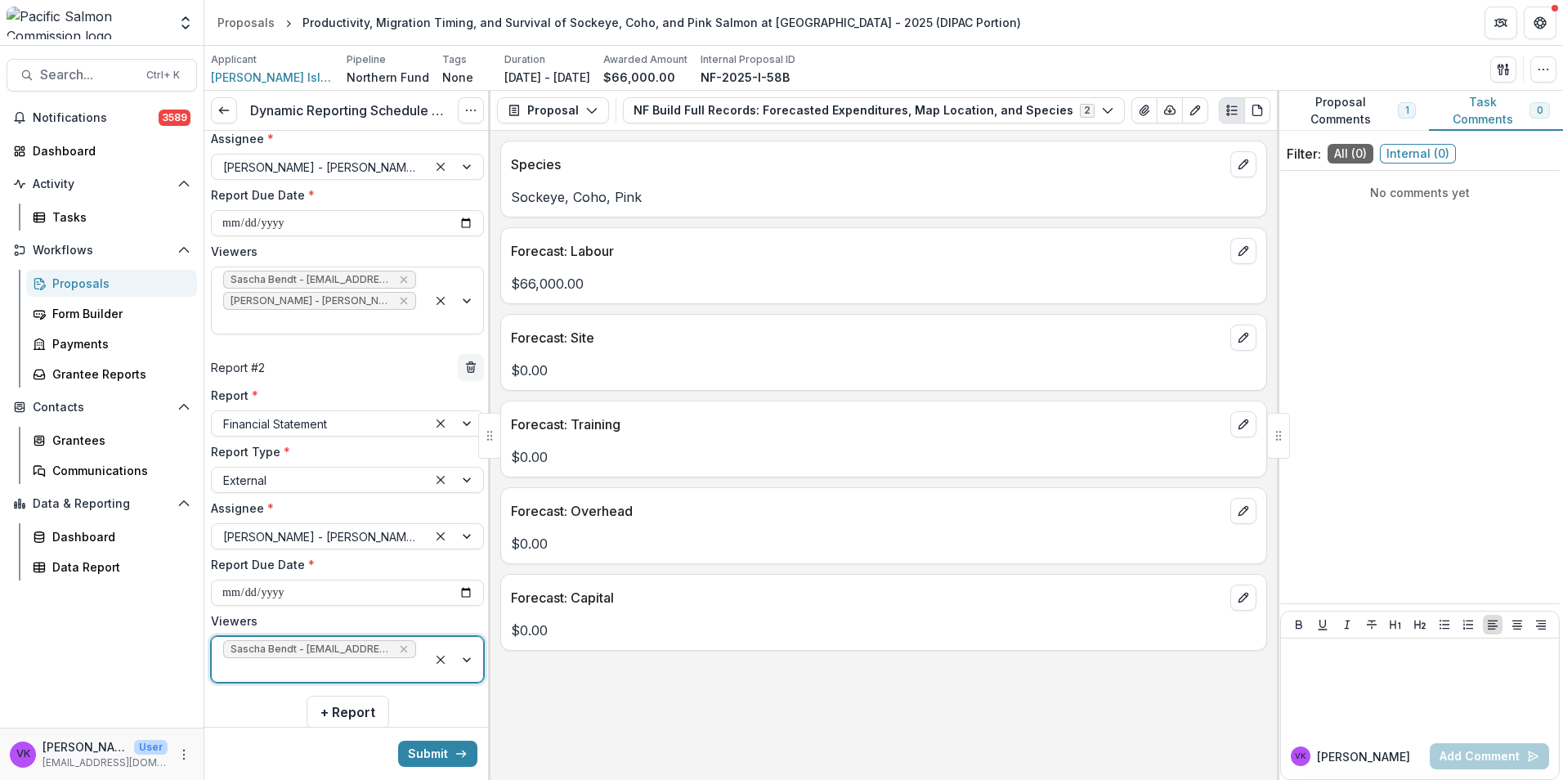
click at [460, 637] on div at bounding box center [456, 659] width 56 height 45
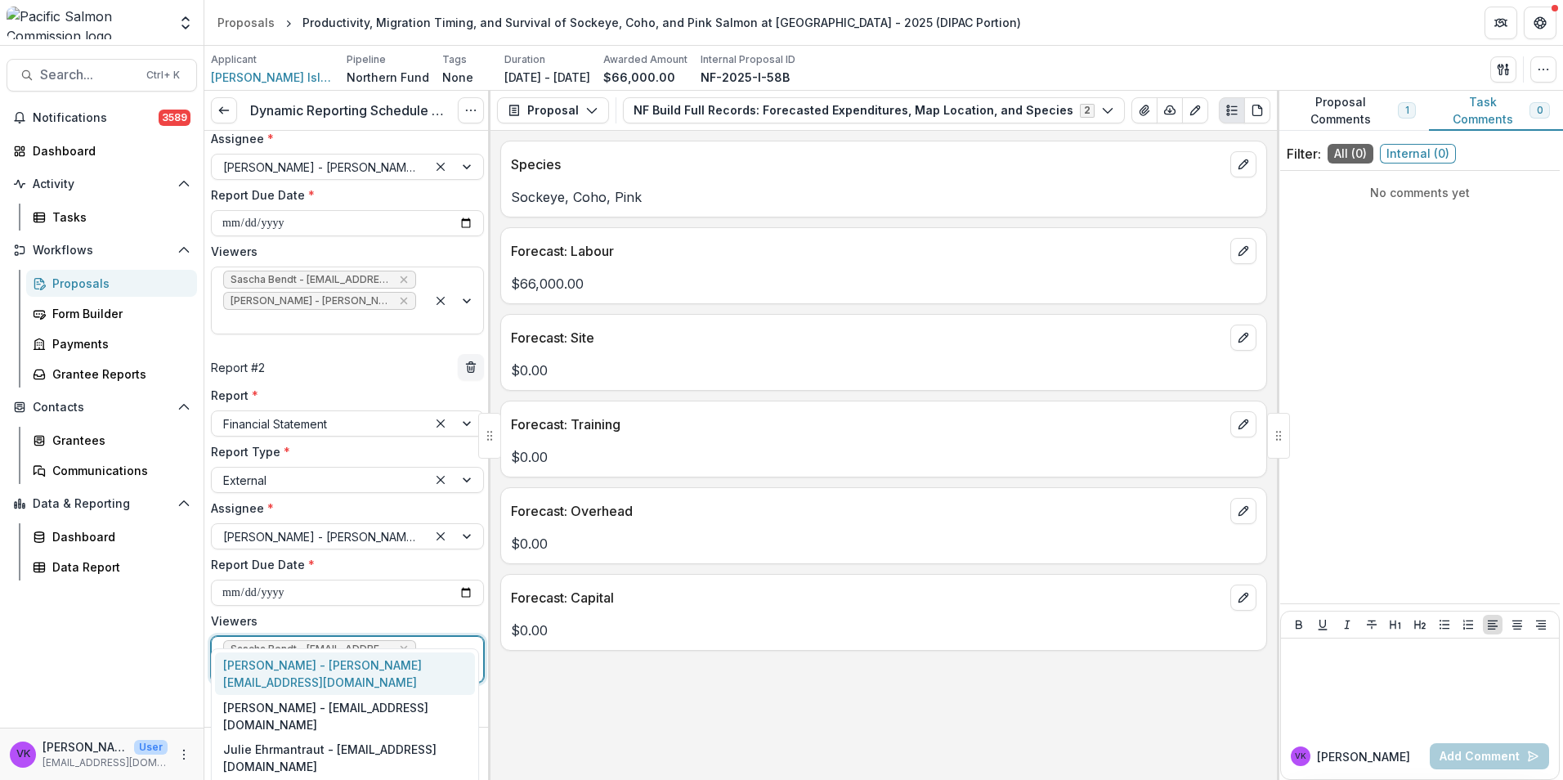
drag, startPoint x: 380, startPoint y: 666, endPoint x: 473, endPoint y: 672, distance: 93.4
click at [381, 665] on div "[PERSON_NAME] - [PERSON_NAME][EMAIL_ADDRESS][DOMAIN_NAME]" at bounding box center [345, 674] width 260 height 43
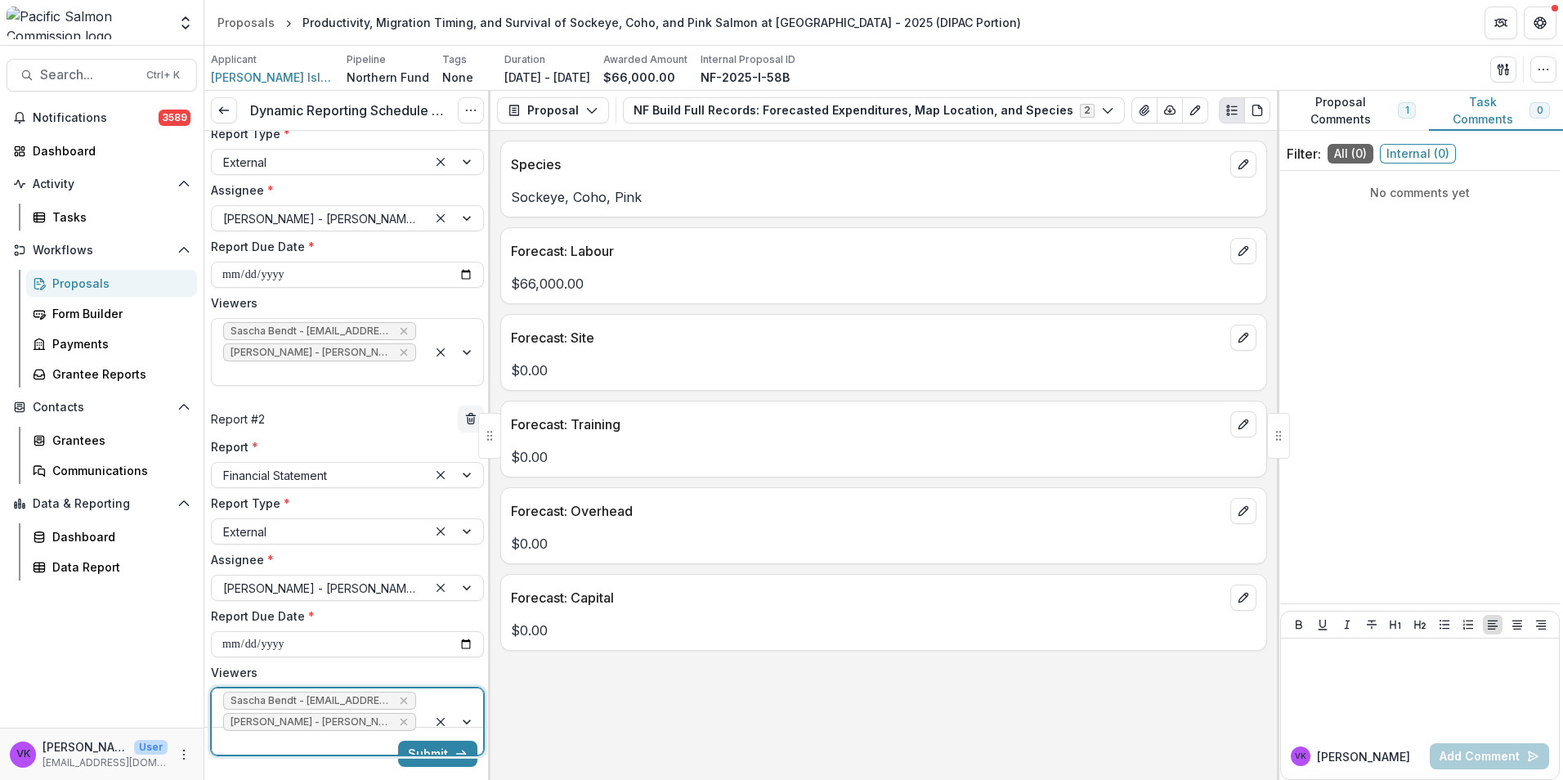
scroll to position [187, 0]
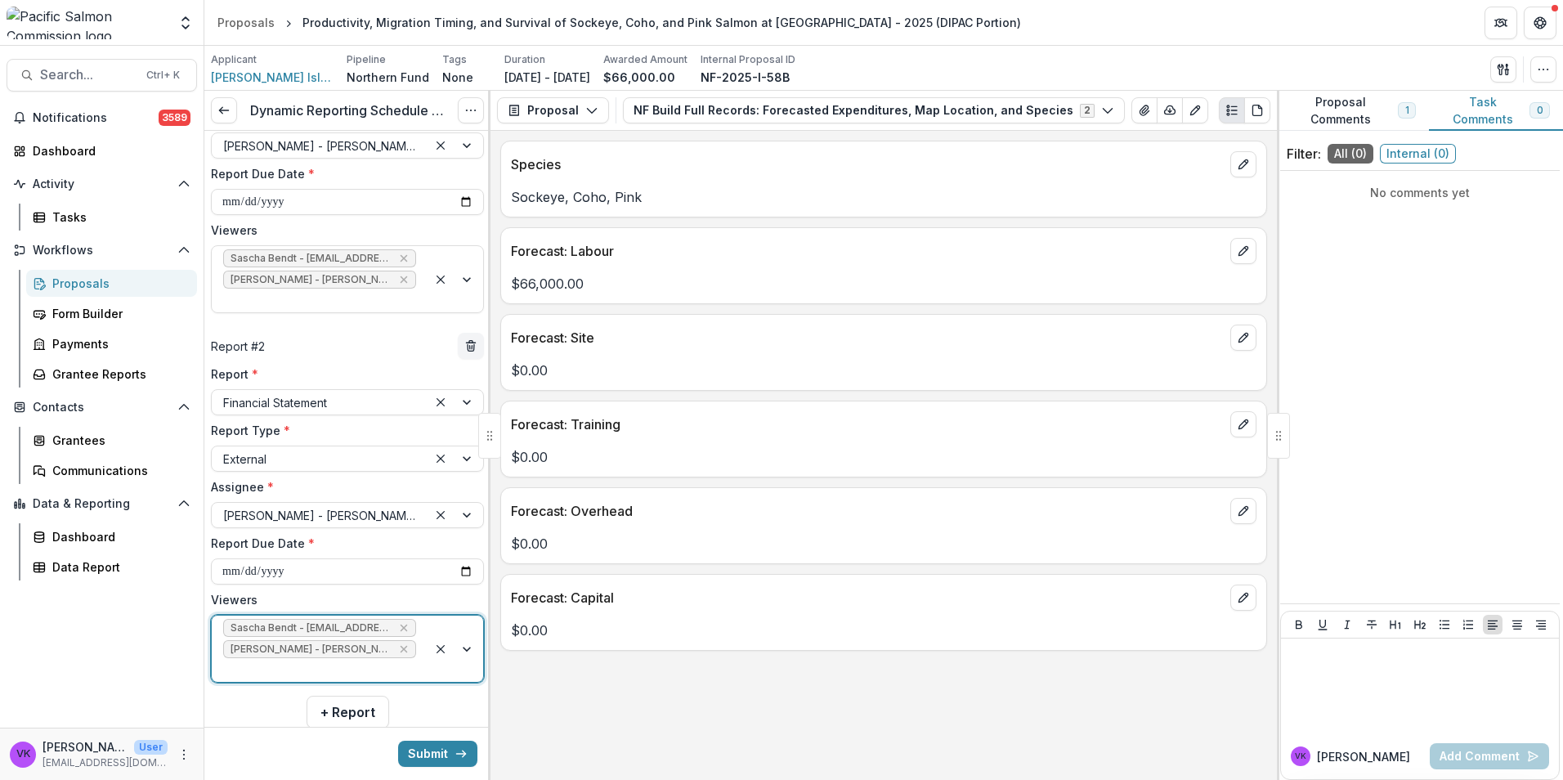
drag, startPoint x: 435, startPoint y: 753, endPoint x: 663, endPoint y: 738, distance: 228.6
click at [435, 751] on button "Submit" at bounding box center [437, 754] width 79 height 26
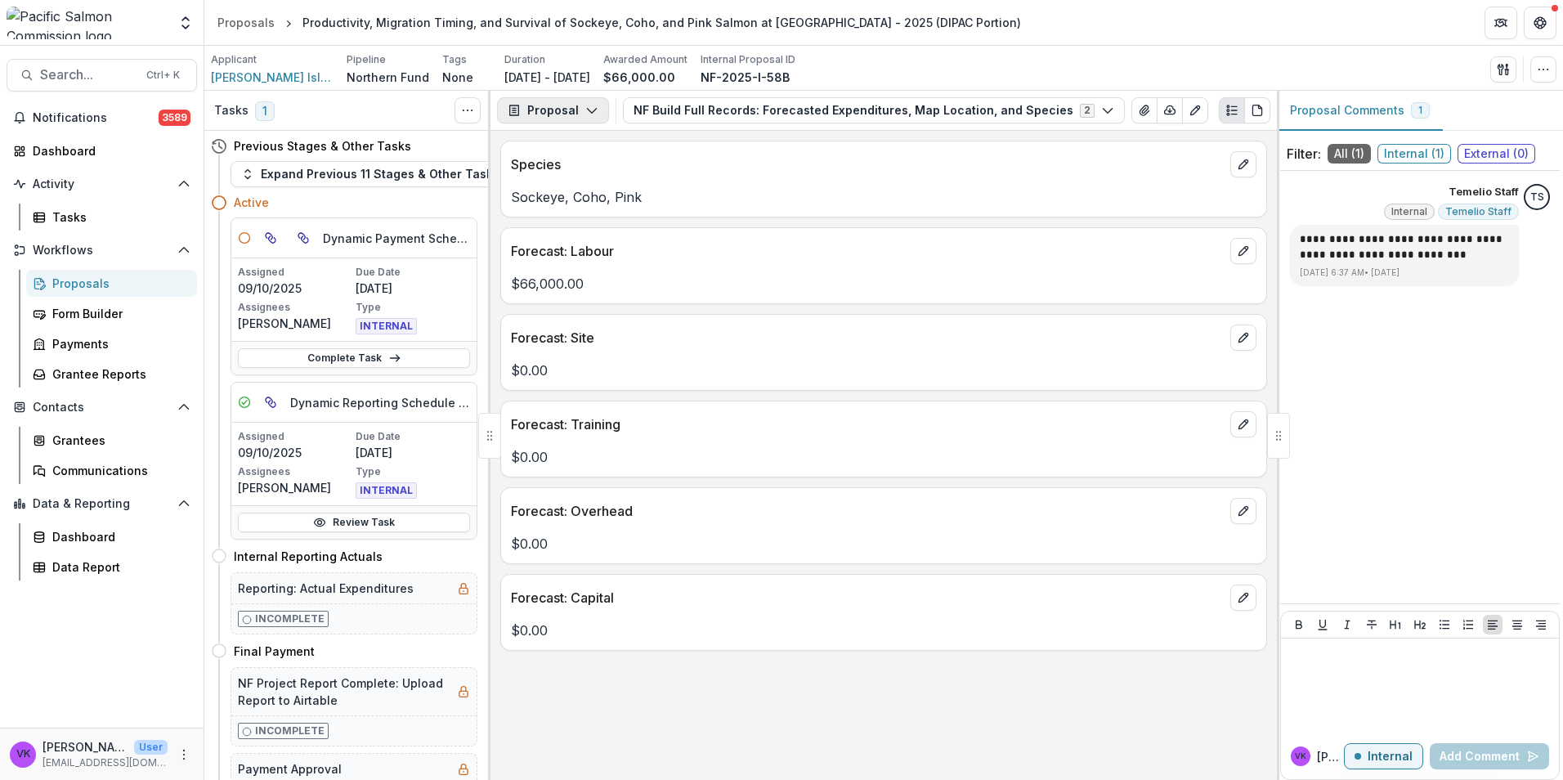
click at [591, 116] on icon "button" at bounding box center [591, 110] width 13 height 13
click at [581, 199] on div "Reports" at bounding box center [605, 201] width 150 height 17
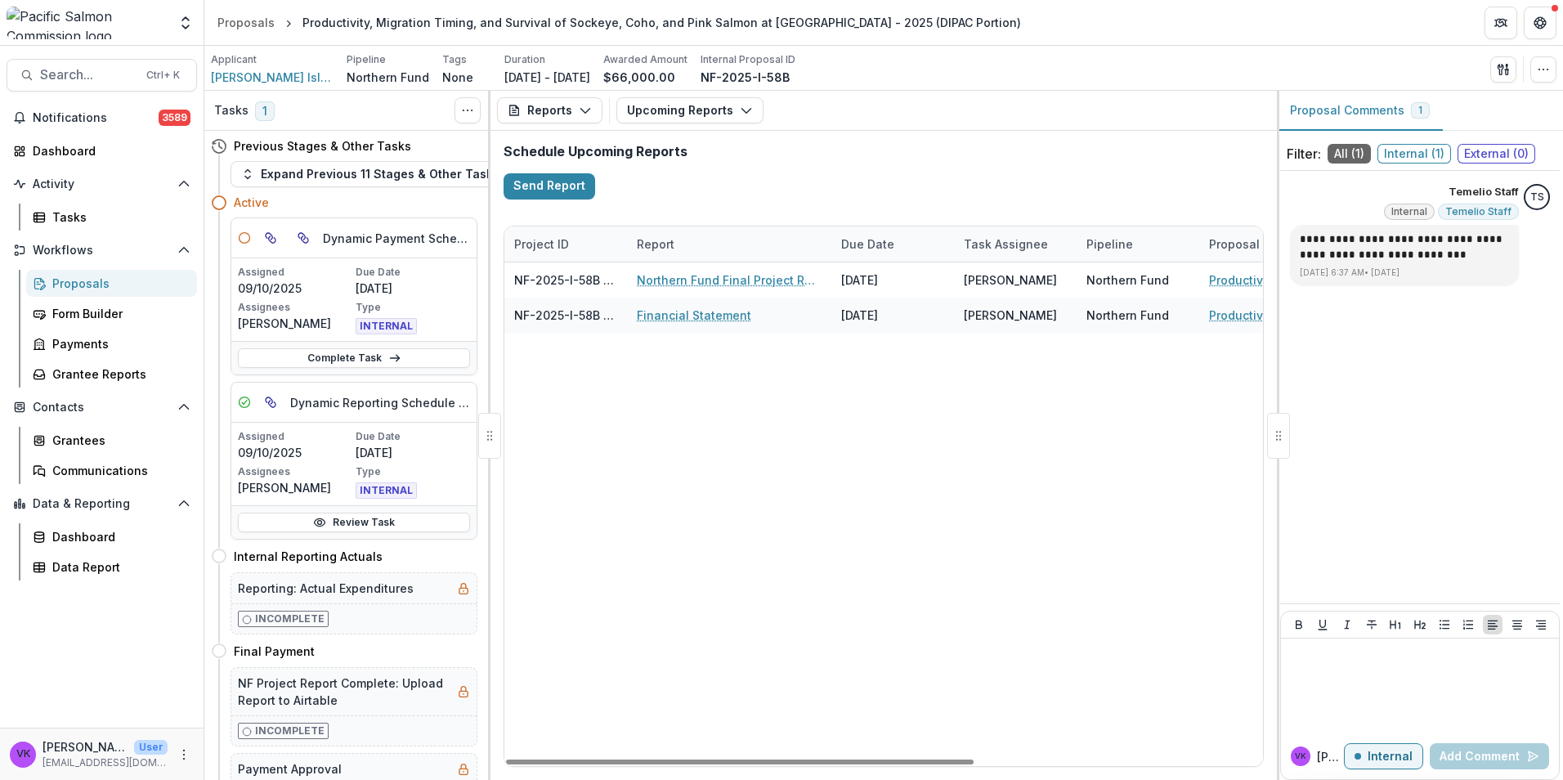
drag, startPoint x: 666, startPoint y: 759, endPoint x: 898, endPoint y: 737, distance: 232.5
click at [506, 765] on div at bounding box center [740, 762] width 468 height 5
drag, startPoint x: 361, startPoint y: 354, endPoint x: 423, endPoint y: 370, distance: 63.5
click at [361, 354] on link "Complete Task" at bounding box center [354, 358] width 232 height 20
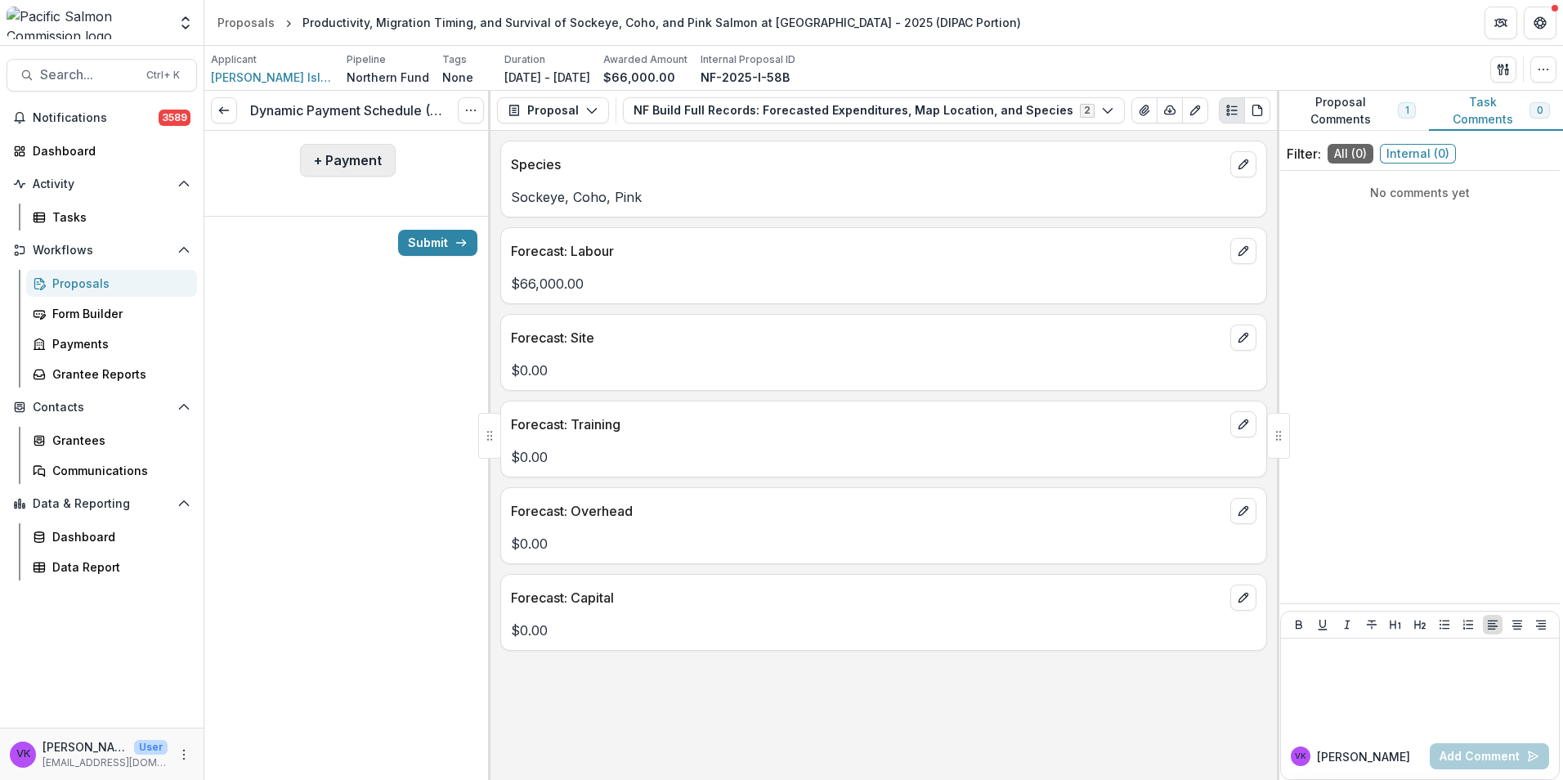
click at [365, 164] on button "+ Payment" at bounding box center [348, 160] width 96 height 33
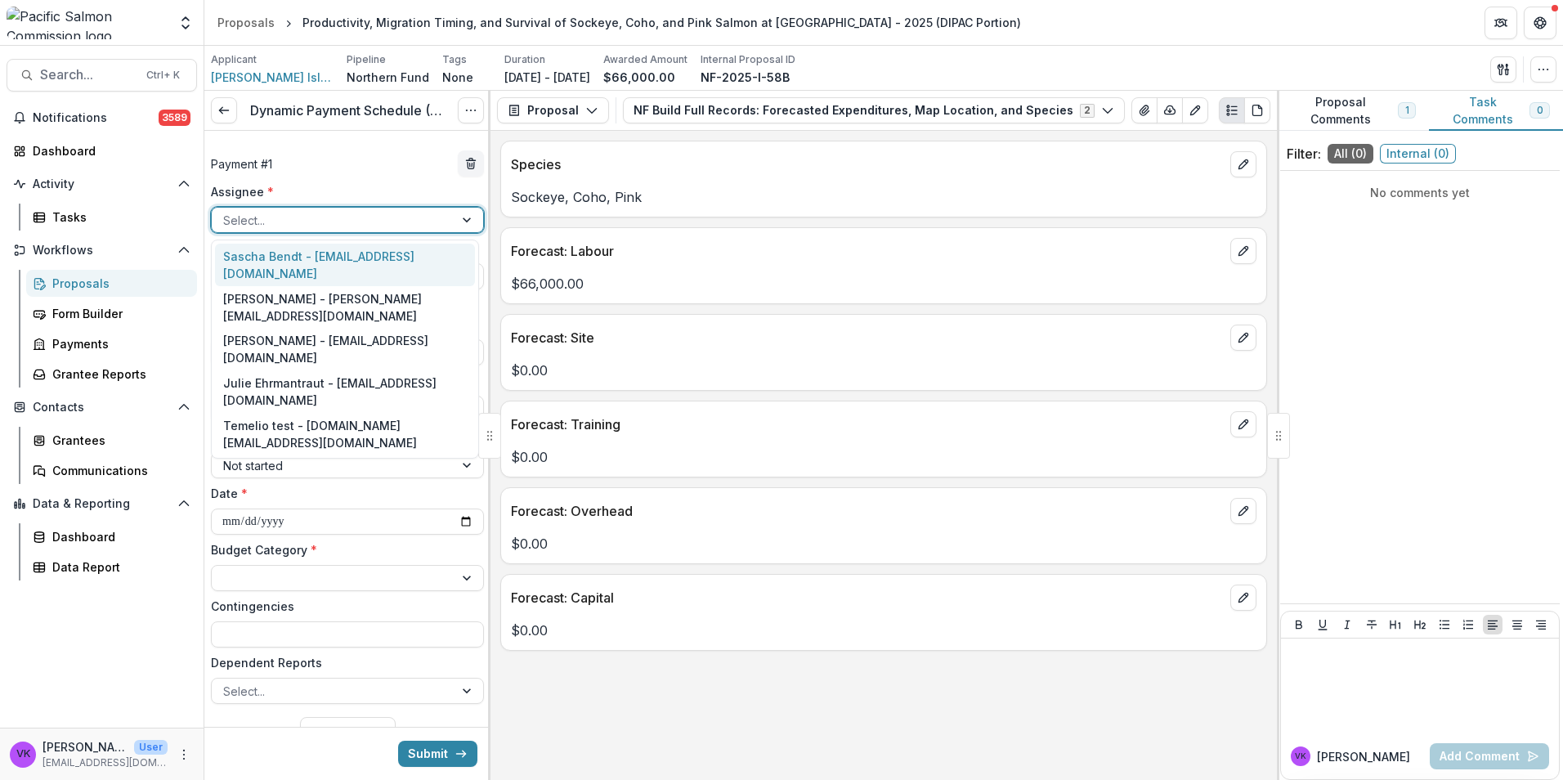
click at [455, 227] on div at bounding box center [468, 220] width 29 height 25
click at [326, 286] on div "[PERSON_NAME] - [PERSON_NAME][EMAIL_ADDRESS][DOMAIN_NAME]" at bounding box center [345, 307] width 260 height 43
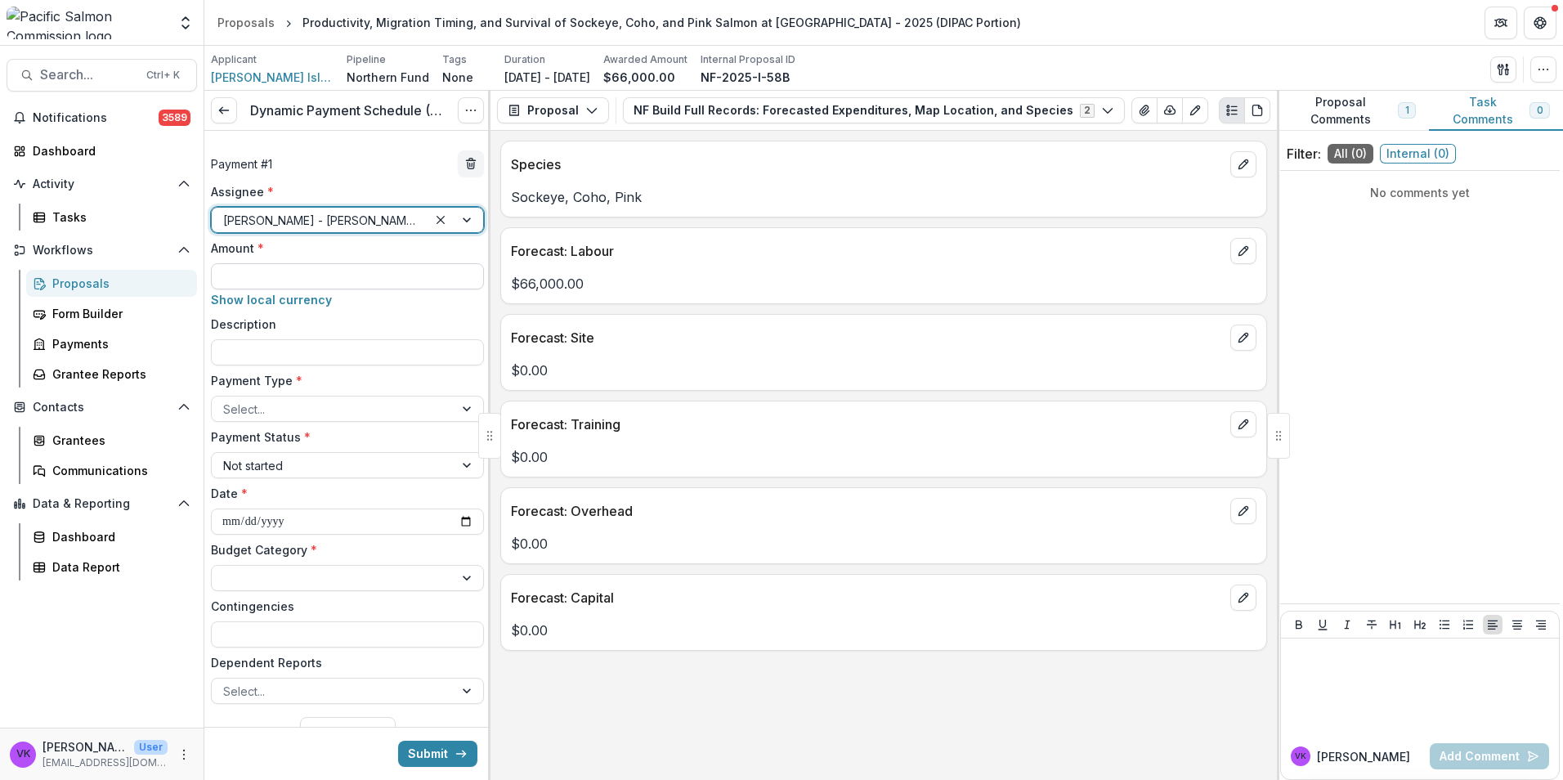
click at [360, 278] on input "Amount *" at bounding box center [347, 276] width 273 height 26
type input "*******"
click at [368, 351] on input "Description" at bounding box center [347, 352] width 273 height 26
type input "**********"
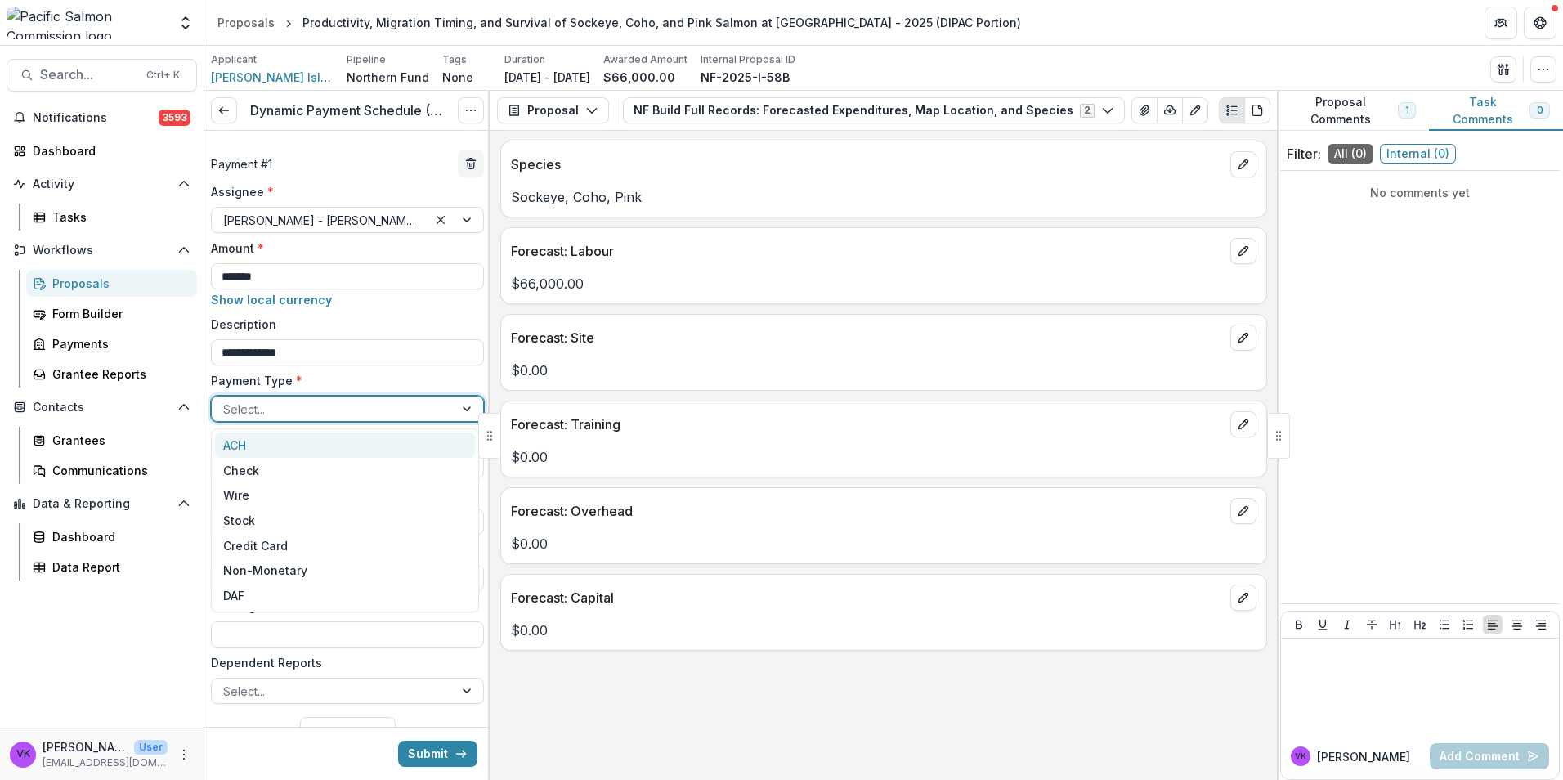
click at [460, 404] on div at bounding box center [468, 409] width 29 height 25
click at [273, 445] on div "ACH" at bounding box center [345, 445] width 260 height 25
click at [431, 570] on div at bounding box center [332, 578] width 219 height 20
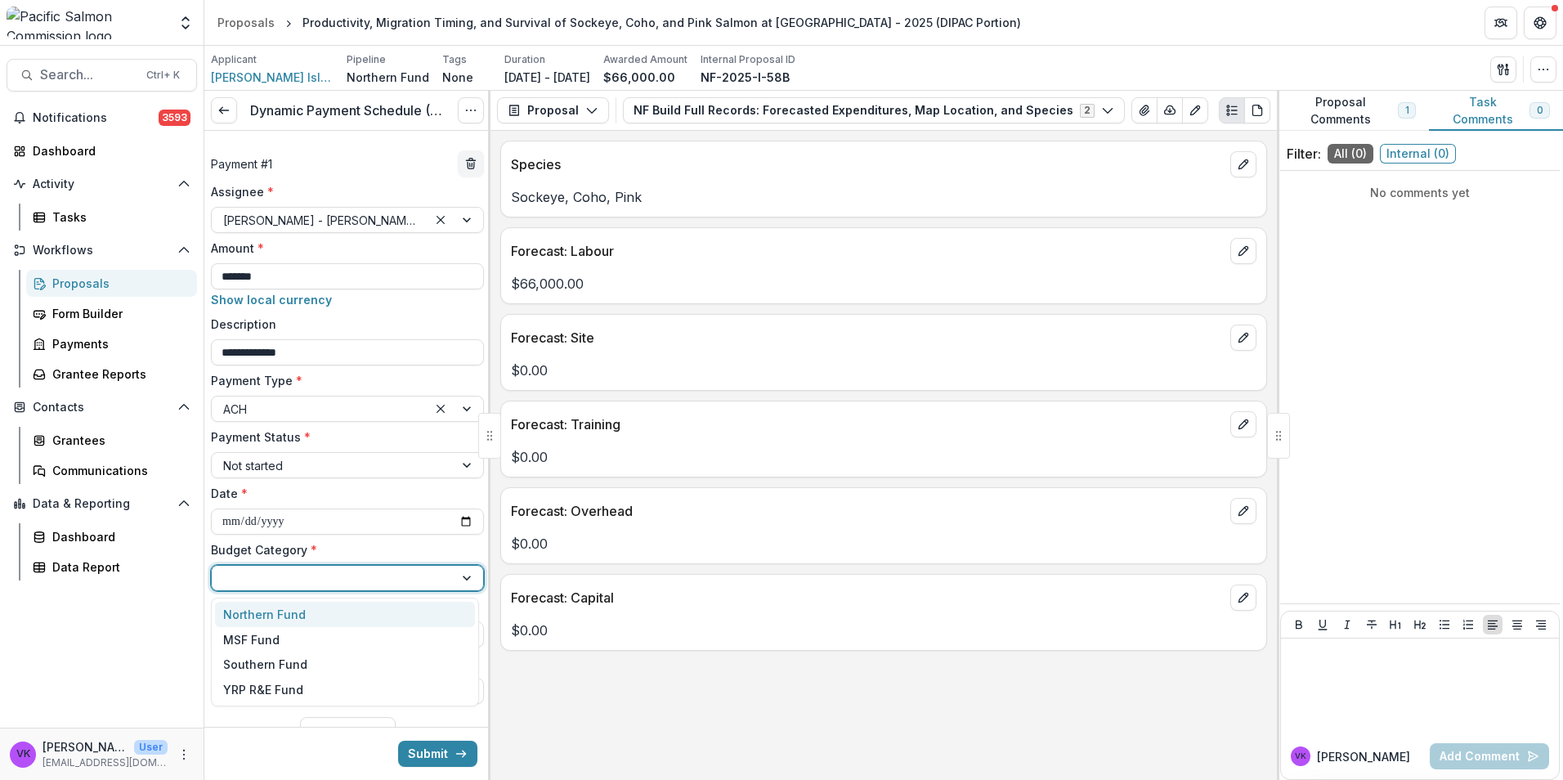
click at [343, 613] on div "Northern Fund" at bounding box center [345, 614] width 260 height 25
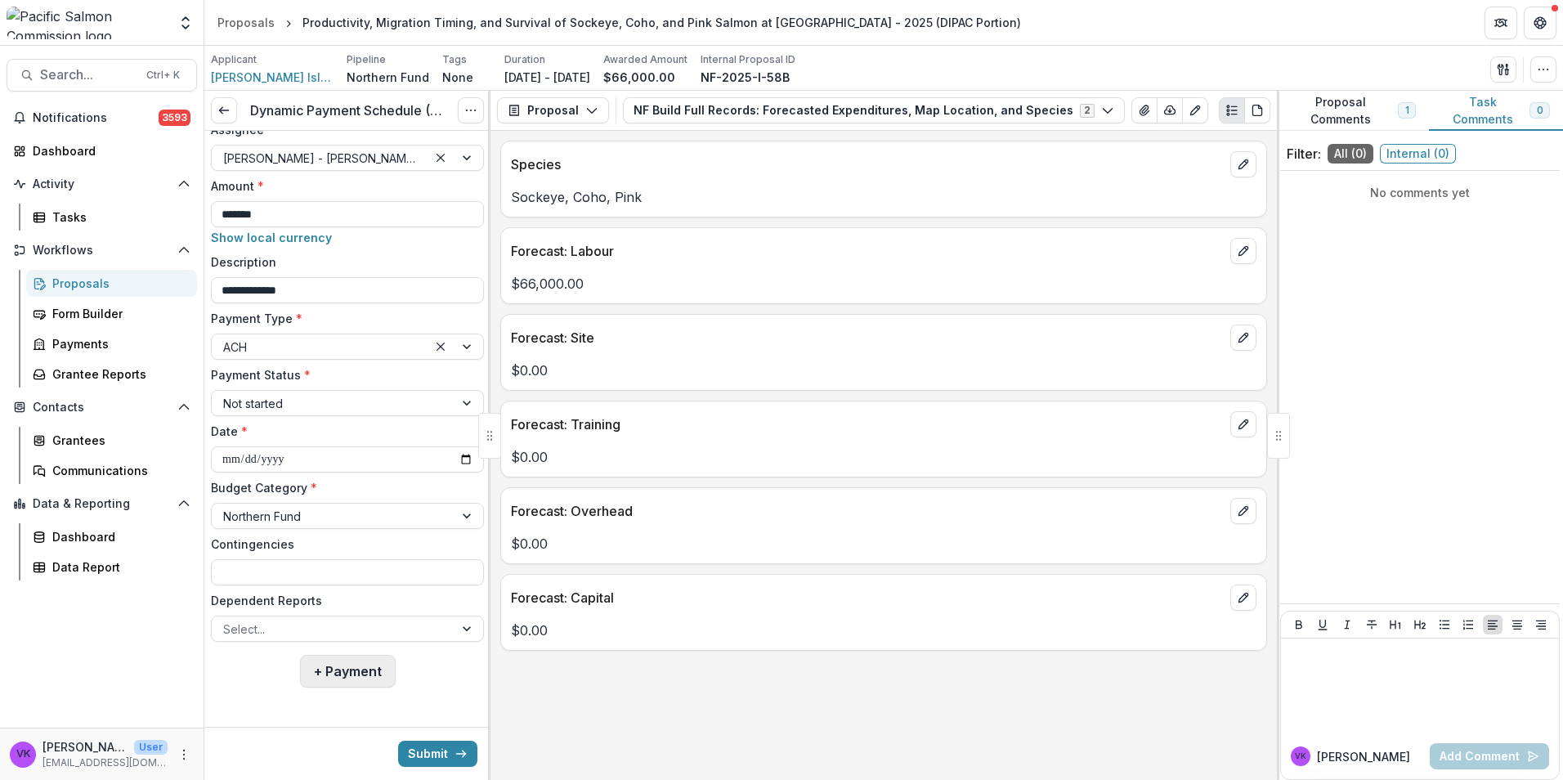
click at [358, 668] on button "+ Payment" at bounding box center [348, 671] width 96 height 33
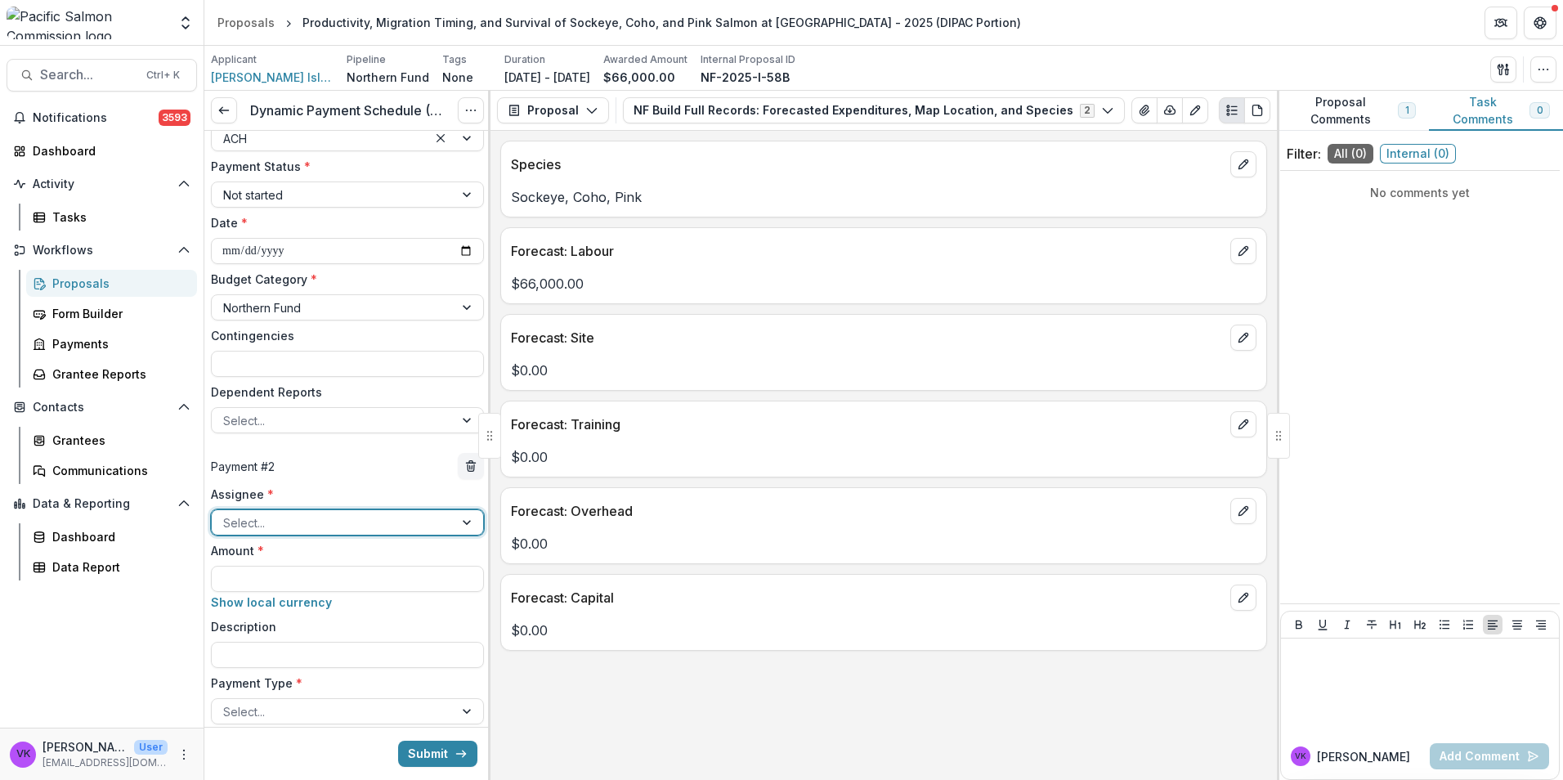
scroll to position [389, 0]
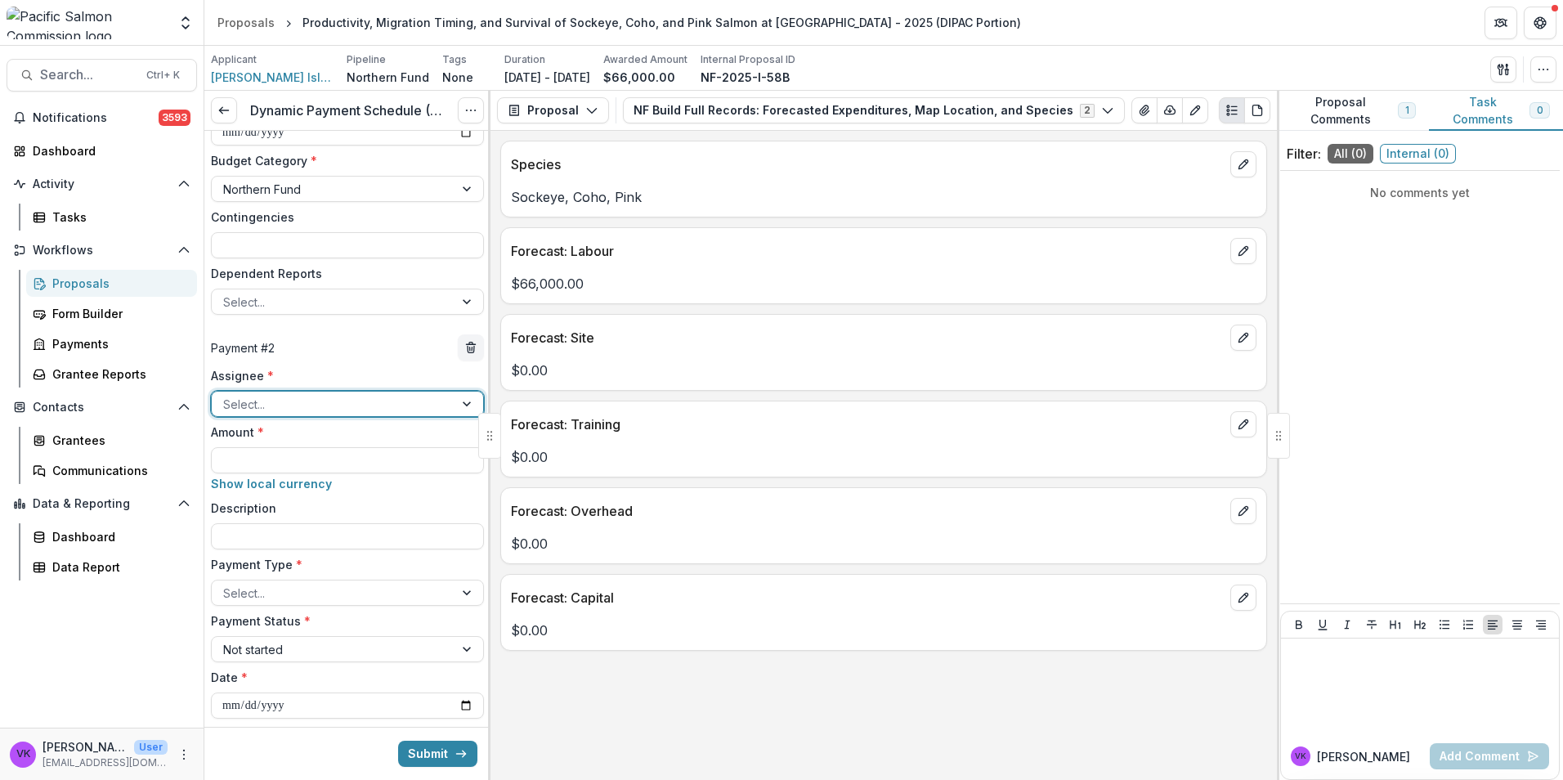
click at [358, 401] on div at bounding box center [332, 404] width 219 height 20
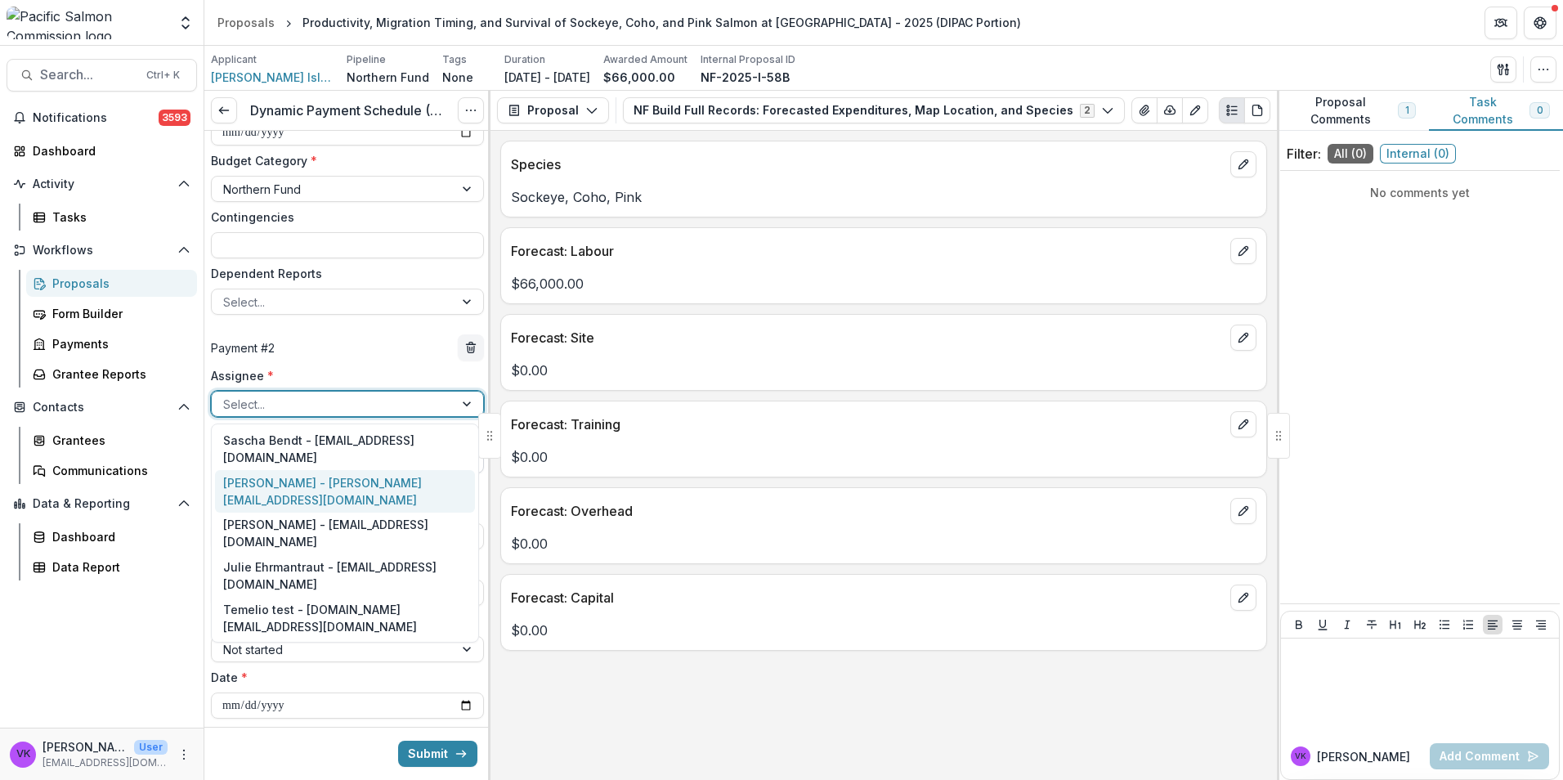
click at [303, 470] on div "[PERSON_NAME] - [PERSON_NAME][EMAIL_ADDRESS][DOMAIN_NAME]" at bounding box center [345, 491] width 260 height 43
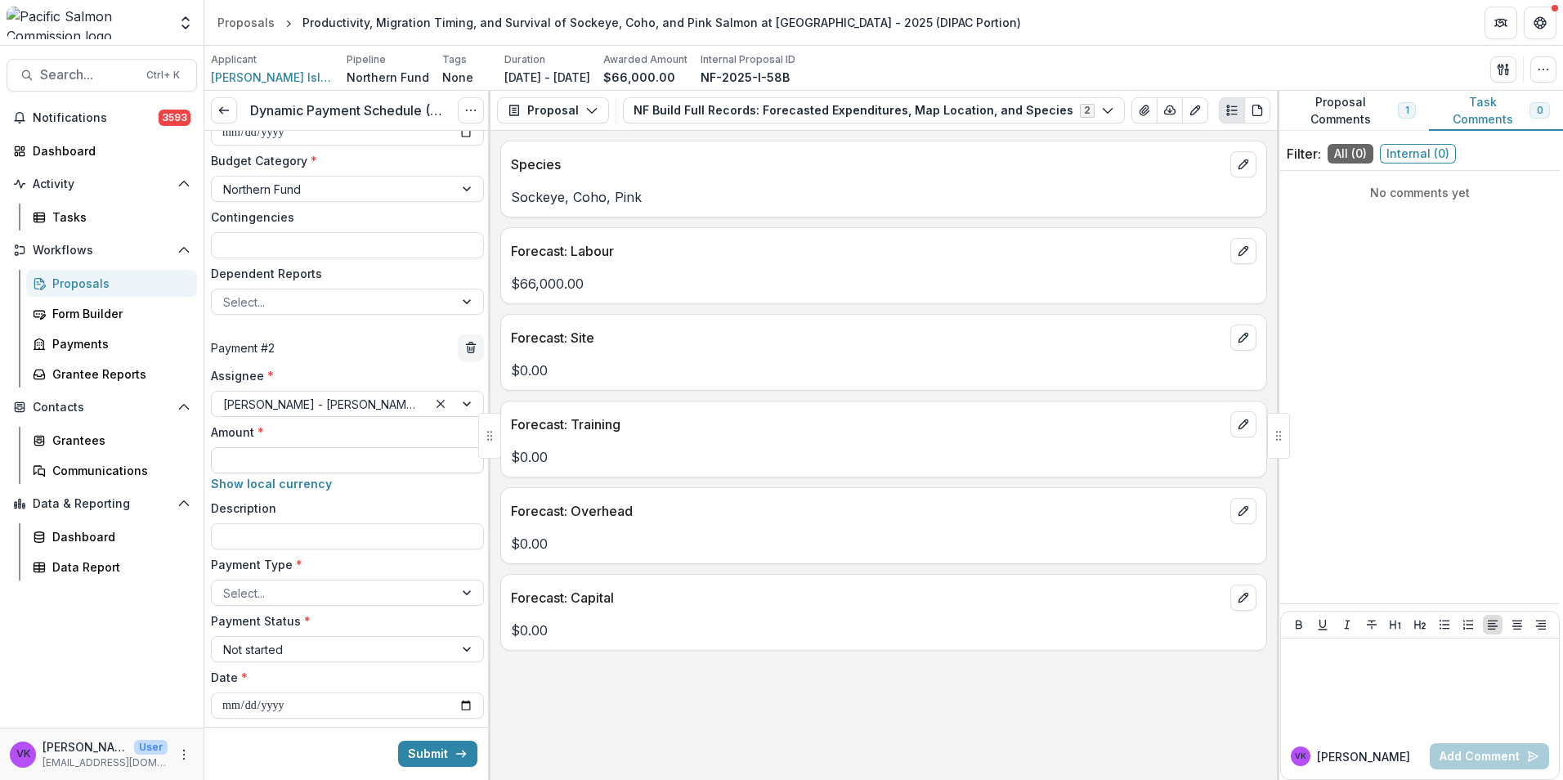
click at [289, 457] on input "Amount *" at bounding box center [347, 460] width 273 height 26
type input "*******"
click at [331, 536] on input "Description" at bounding box center [347, 536] width 273 height 26
type input "**********"
click at [406, 594] on div at bounding box center [332, 593] width 219 height 20
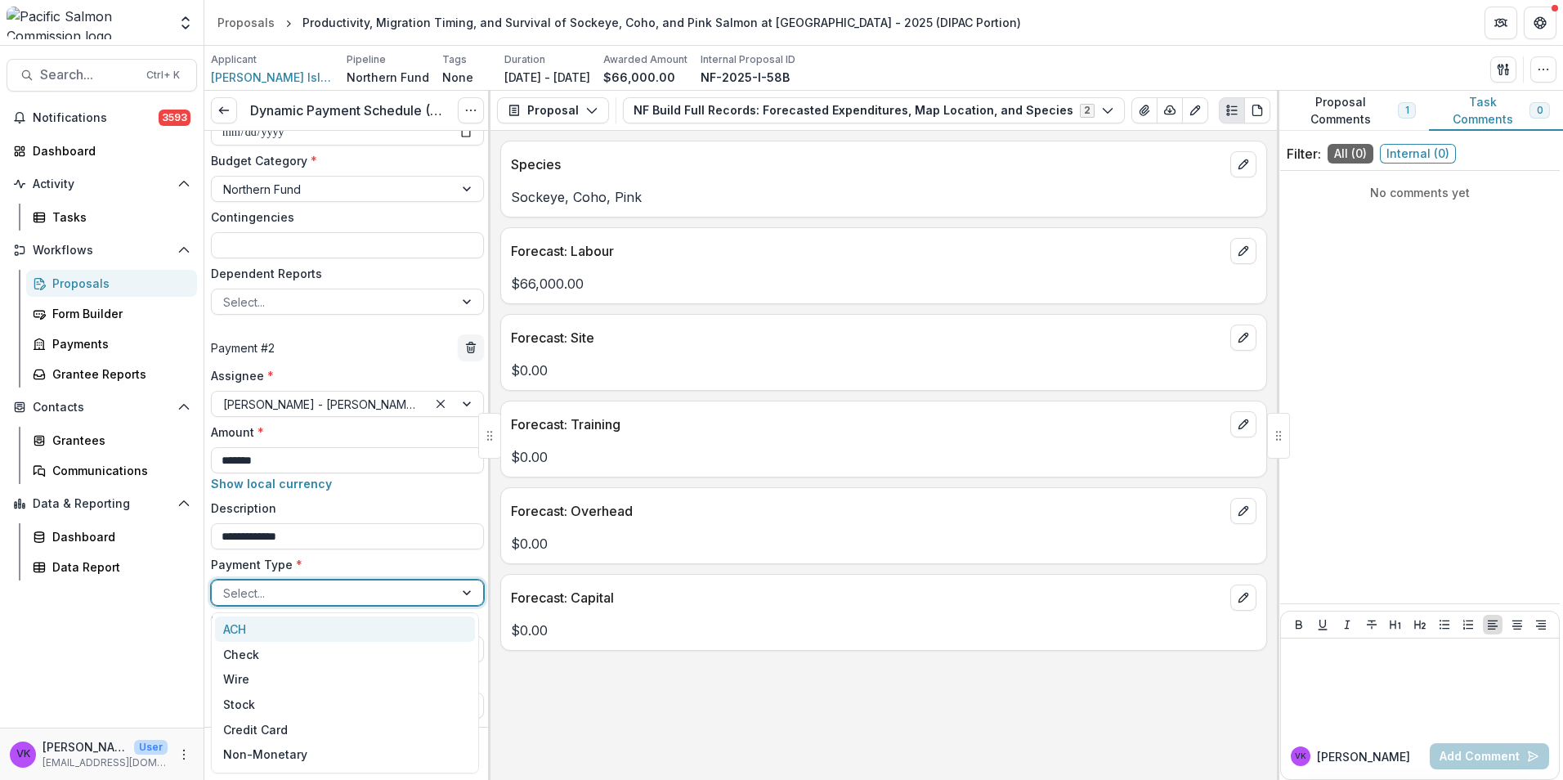
drag, startPoint x: 331, startPoint y: 629, endPoint x: 393, endPoint y: 613, distance: 63.3
click at [331, 626] on div "ACH" at bounding box center [345, 629] width 260 height 25
click at [425, 653] on div at bounding box center [332, 649] width 219 height 20
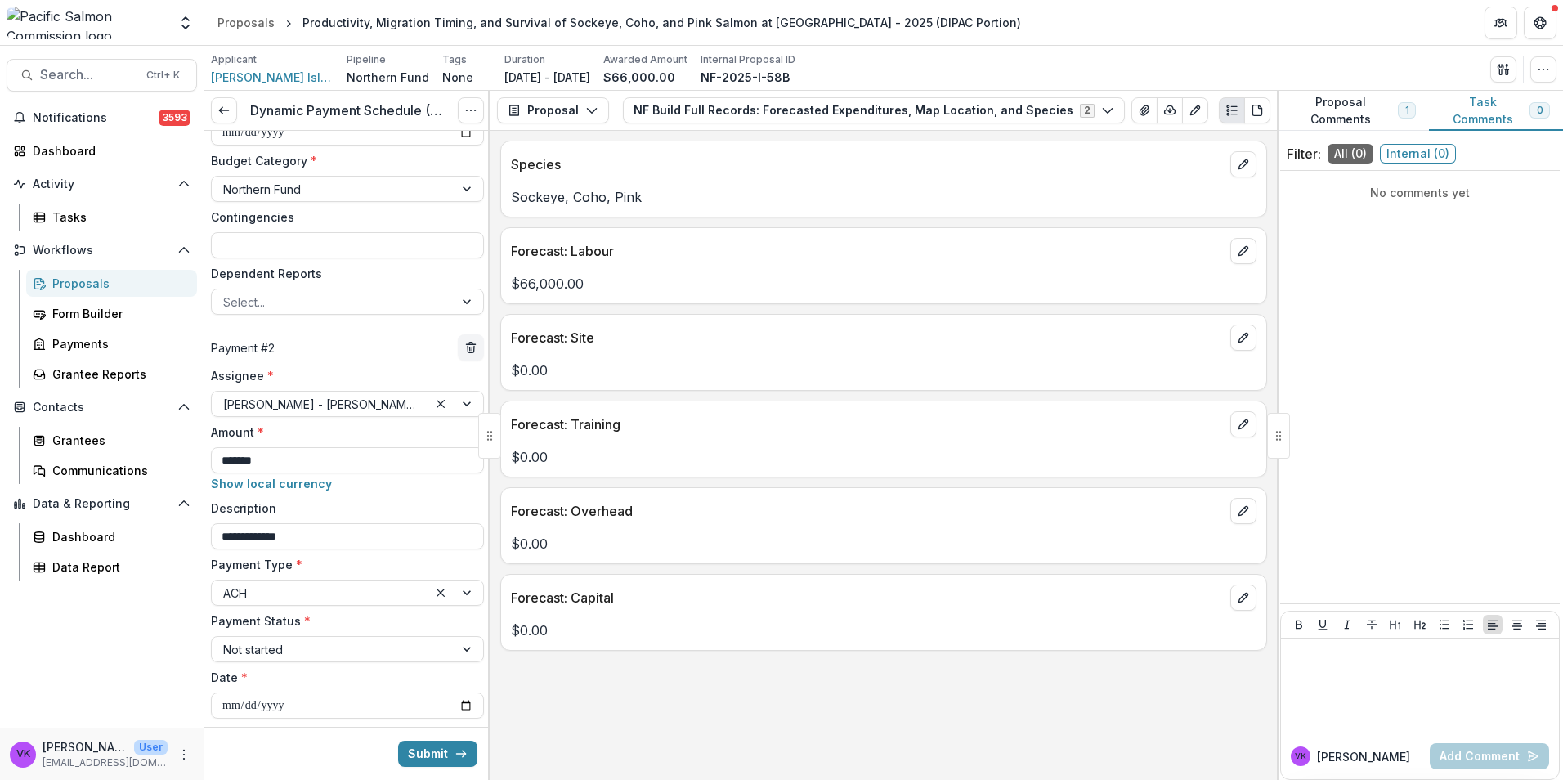
click at [608, 701] on div "Species Sockeye, Coho, Pink Forecast: Labour $66,000.00 Forecast: Site $0.00 Fo…" at bounding box center [884, 455] width 787 height 649
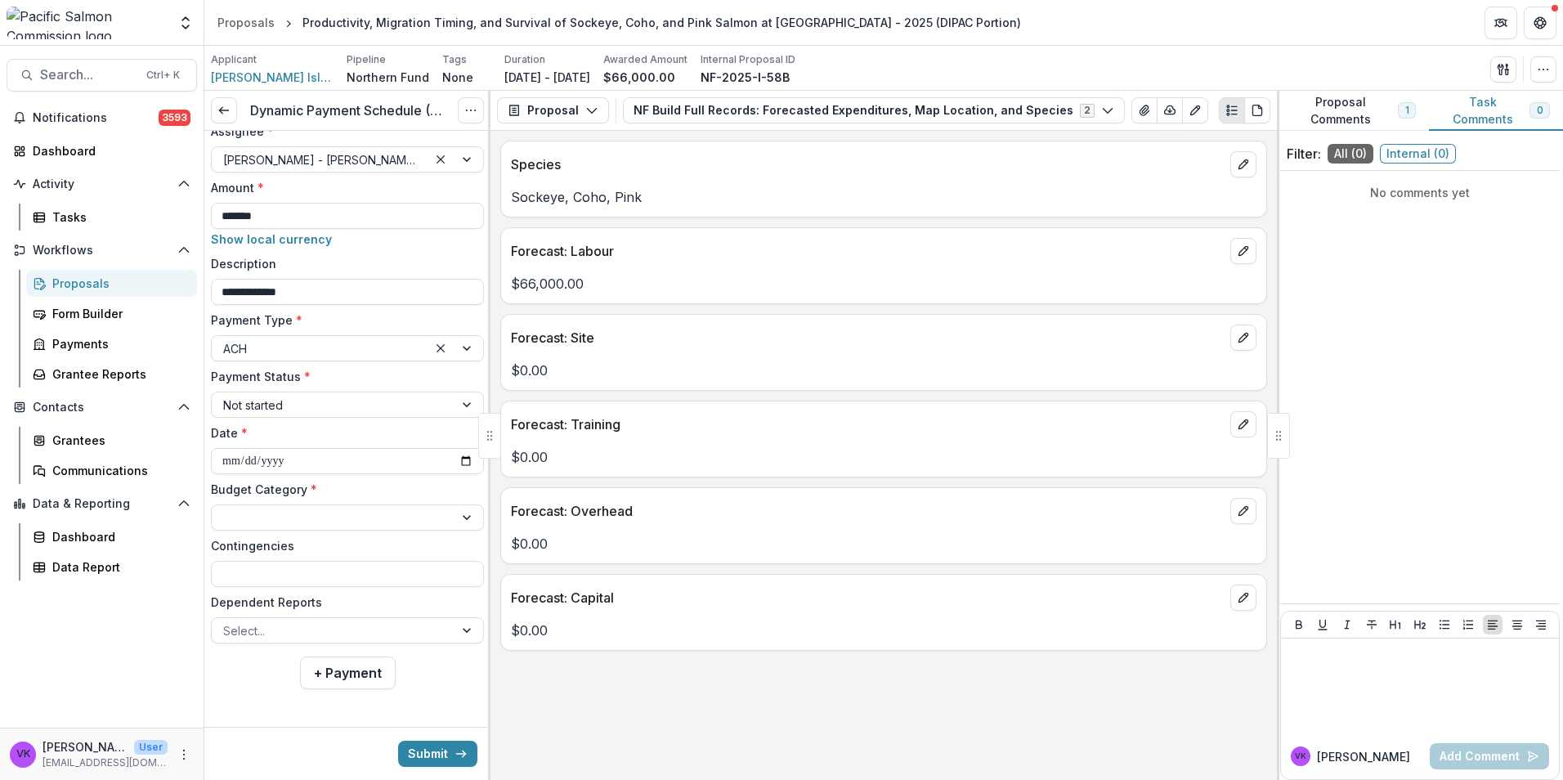
scroll to position [635, 0]
click at [460, 465] on input "**********" at bounding box center [347, 460] width 273 height 26
type input "**********"
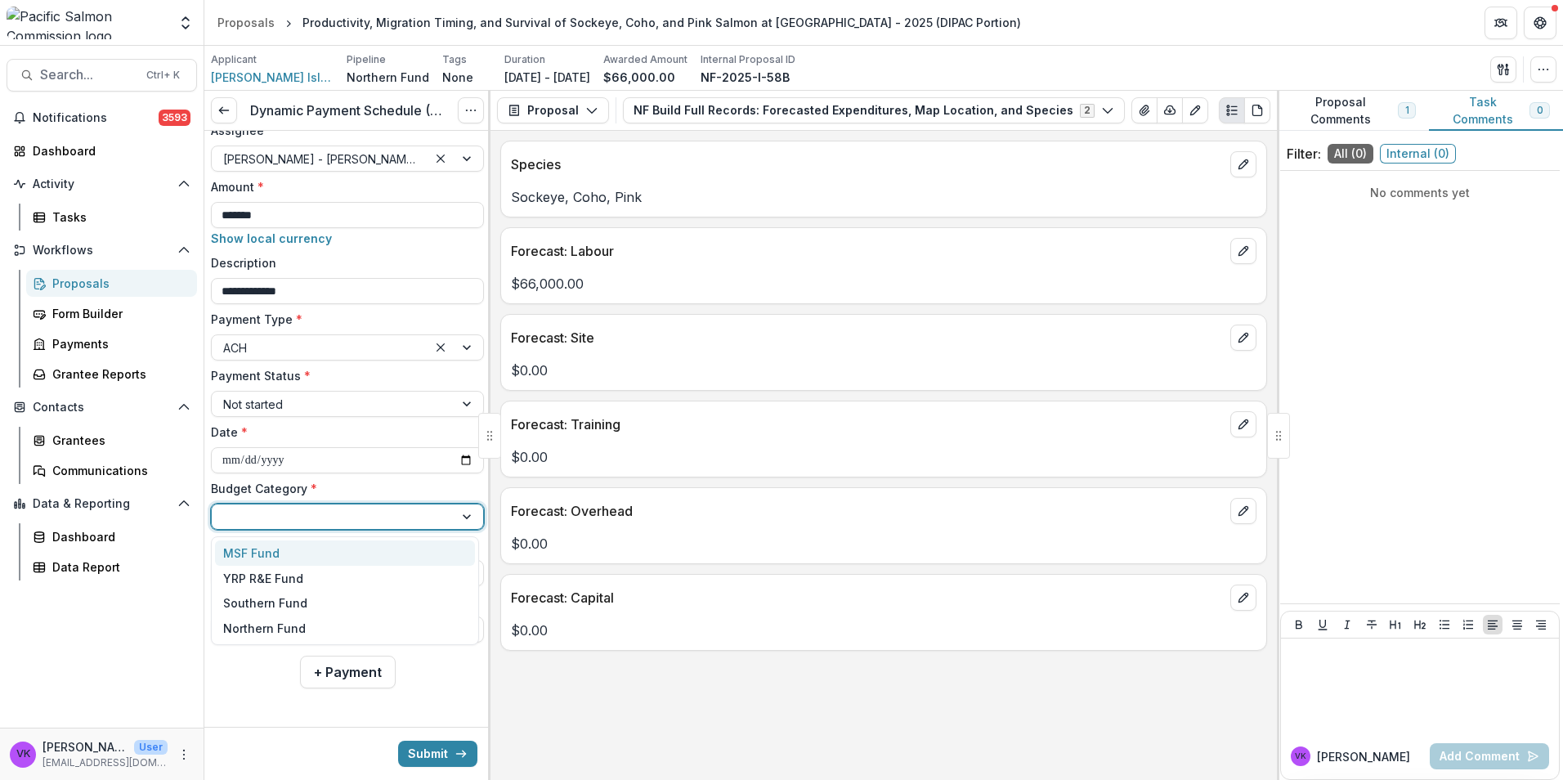
drag, startPoint x: 393, startPoint y: 513, endPoint x: 388, endPoint y: 523, distance: 10.6
click at [393, 512] on div at bounding box center [332, 517] width 219 height 20
click at [301, 630] on div "Northern Fund" at bounding box center [264, 628] width 83 height 17
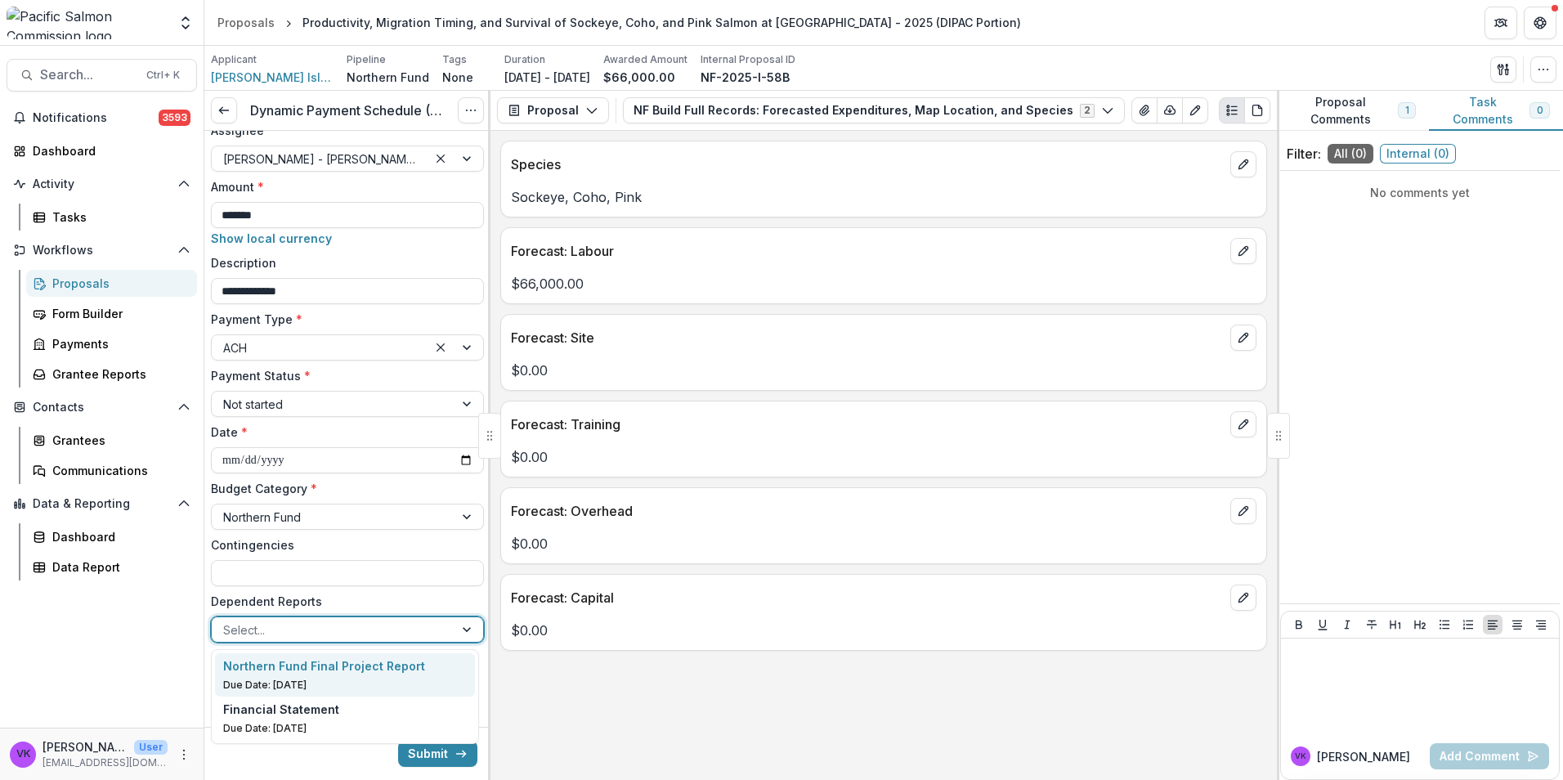
click at [436, 627] on div at bounding box center [332, 630] width 219 height 20
click at [344, 670] on p "Northern Fund Final Project Report" at bounding box center [324, 665] width 202 height 17
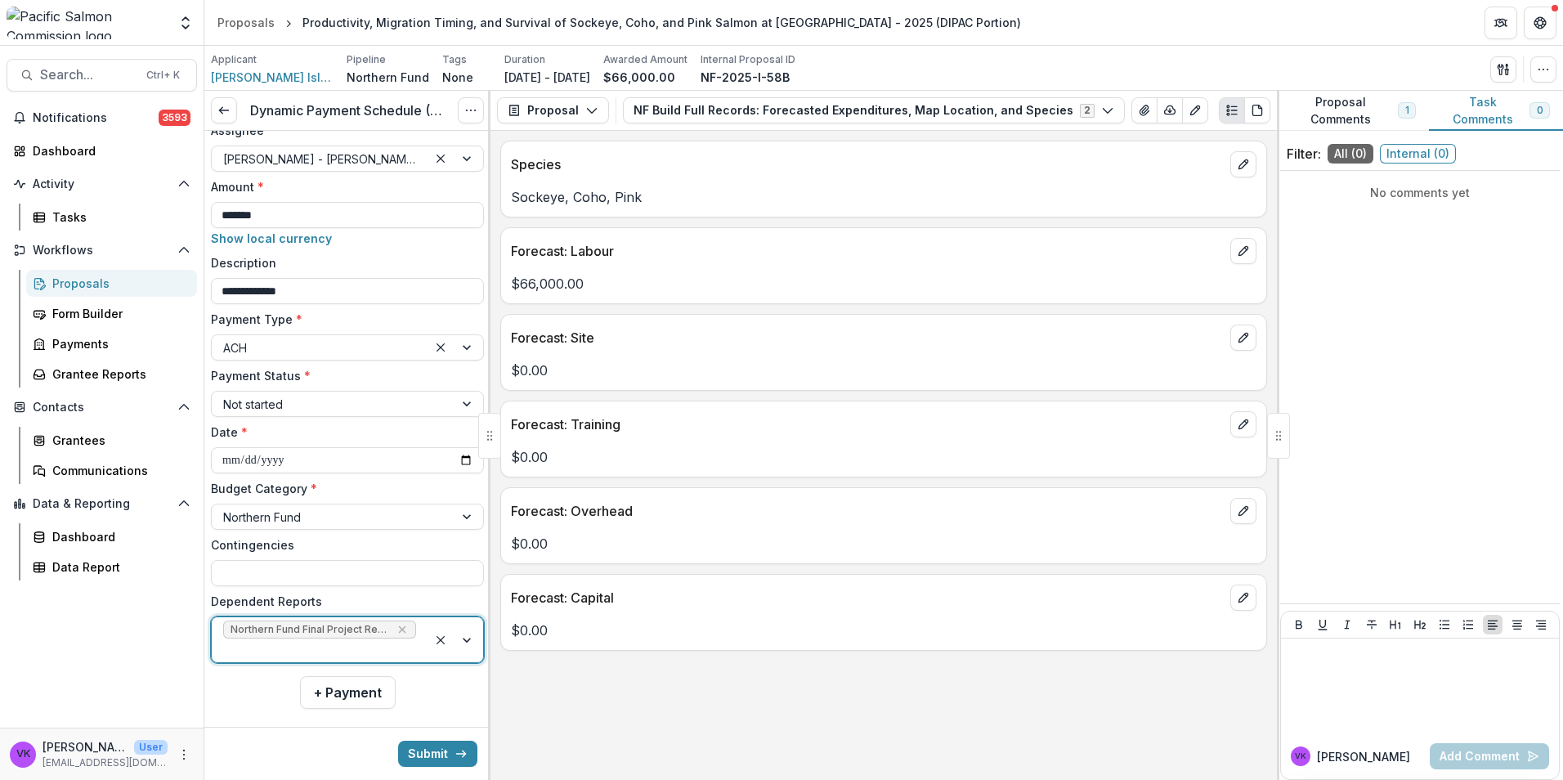
drag, startPoint x: 460, startPoint y: 636, endPoint x: 420, endPoint y: 654, distance: 43.9
click at [460, 637] on div at bounding box center [456, 639] width 56 height 45
click at [358, 689] on div "Financial Statement" at bounding box center [345, 686] width 244 height 17
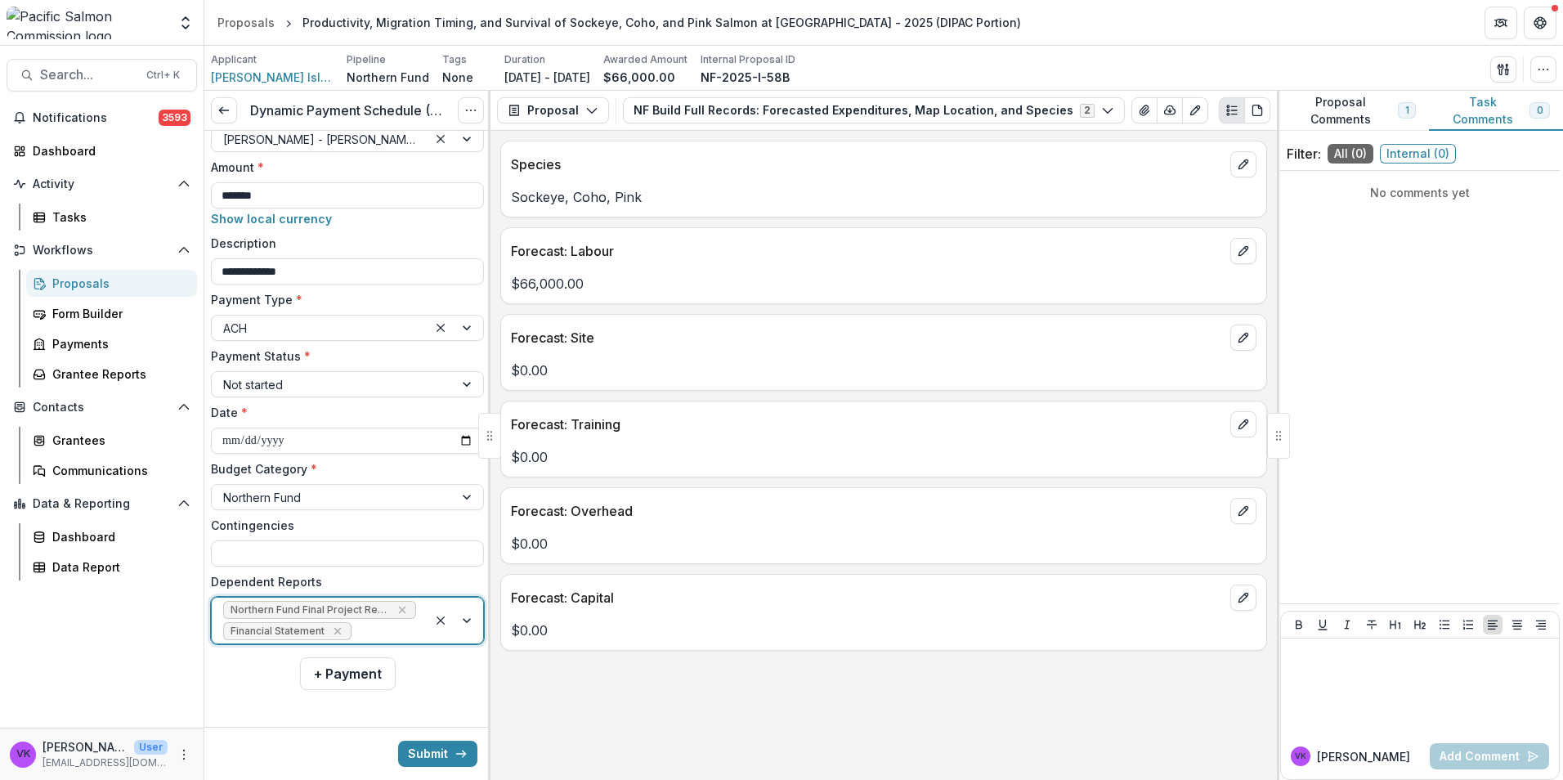
scroll to position [657, 0]
drag, startPoint x: 430, startPoint y: 752, endPoint x: 921, endPoint y: 705, distance: 492.9
click at [430, 751] on button "Submit" at bounding box center [437, 754] width 79 height 26
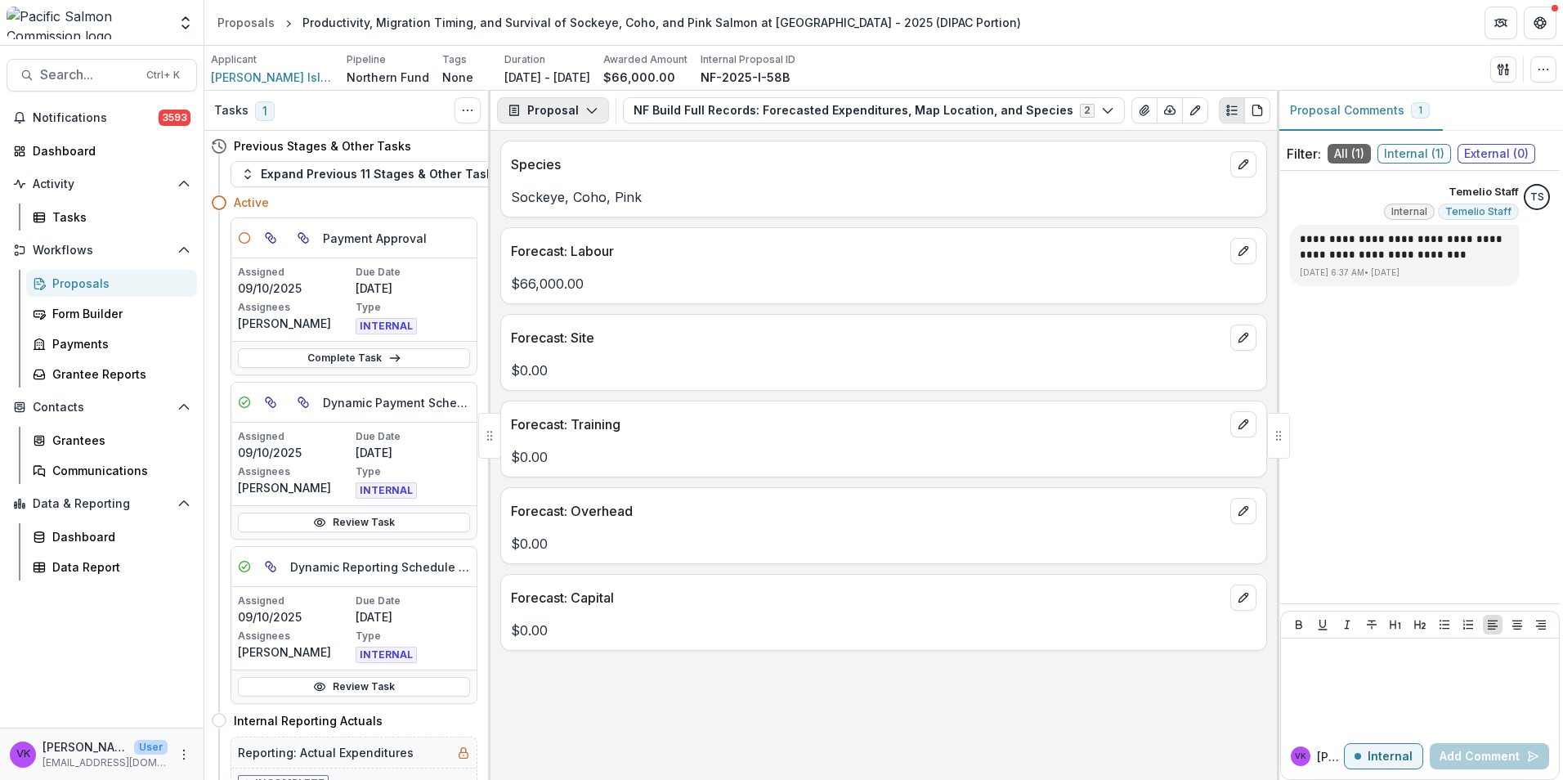
click at [590, 111] on icon "button" at bounding box center [591, 110] width 13 height 13
click at [592, 178] on div "Payments" at bounding box center [605, 174] width 150 height 17
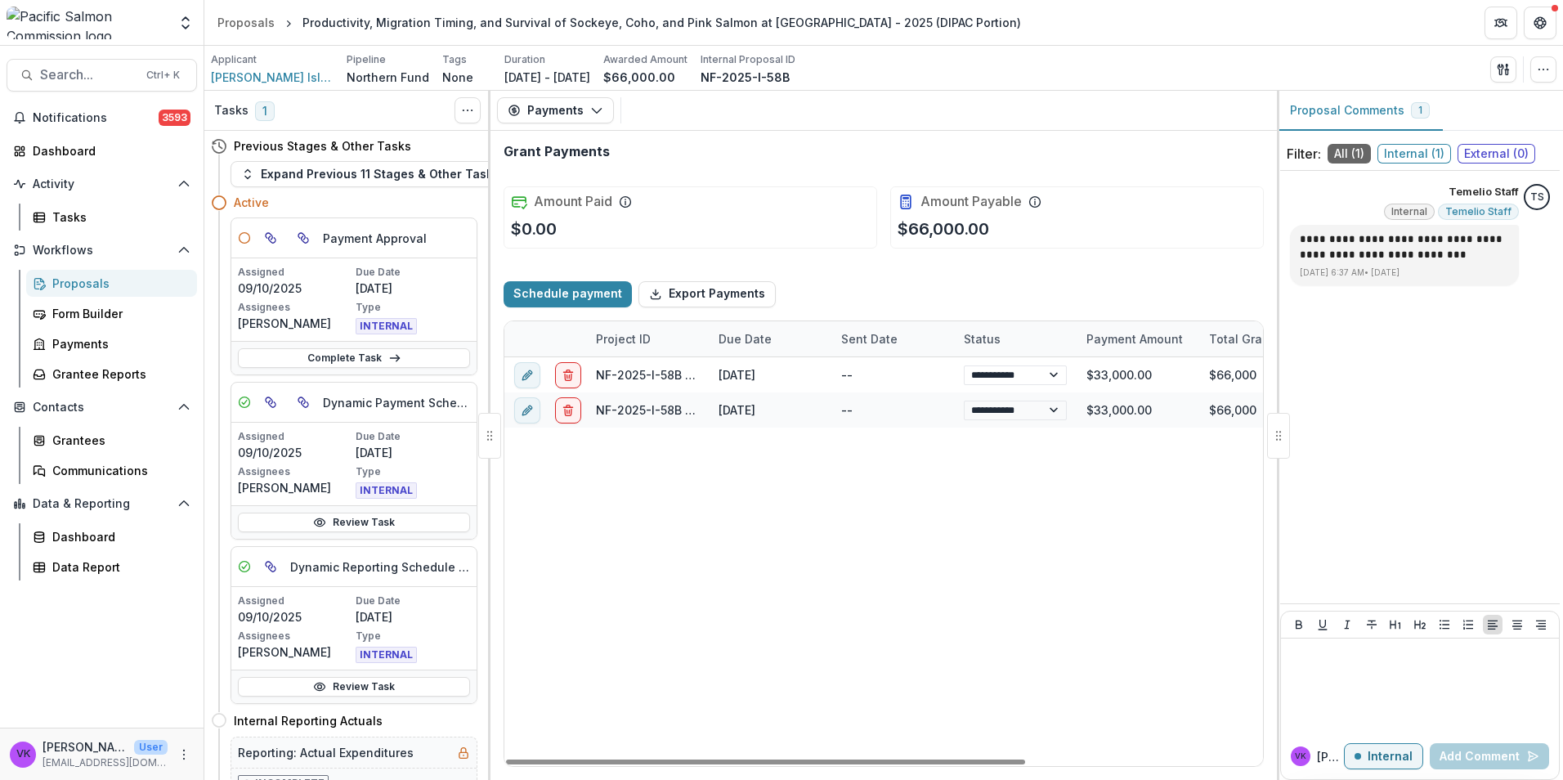
drag, startPoint x: 924, startPoint y: 763, endPoint x: 855, endPoint y: 751, distance: 70.6
click at [594, 765] on div at bounding box center [765, 762] width 519 height 5
drag, startPoint x: 77, startPoint y: 273, endPoint x: 90, endPoint y: 283, distance: 16.4
click at [77, 274] on link "Proposals" at bounding box center [111, 283] width 171 height 27
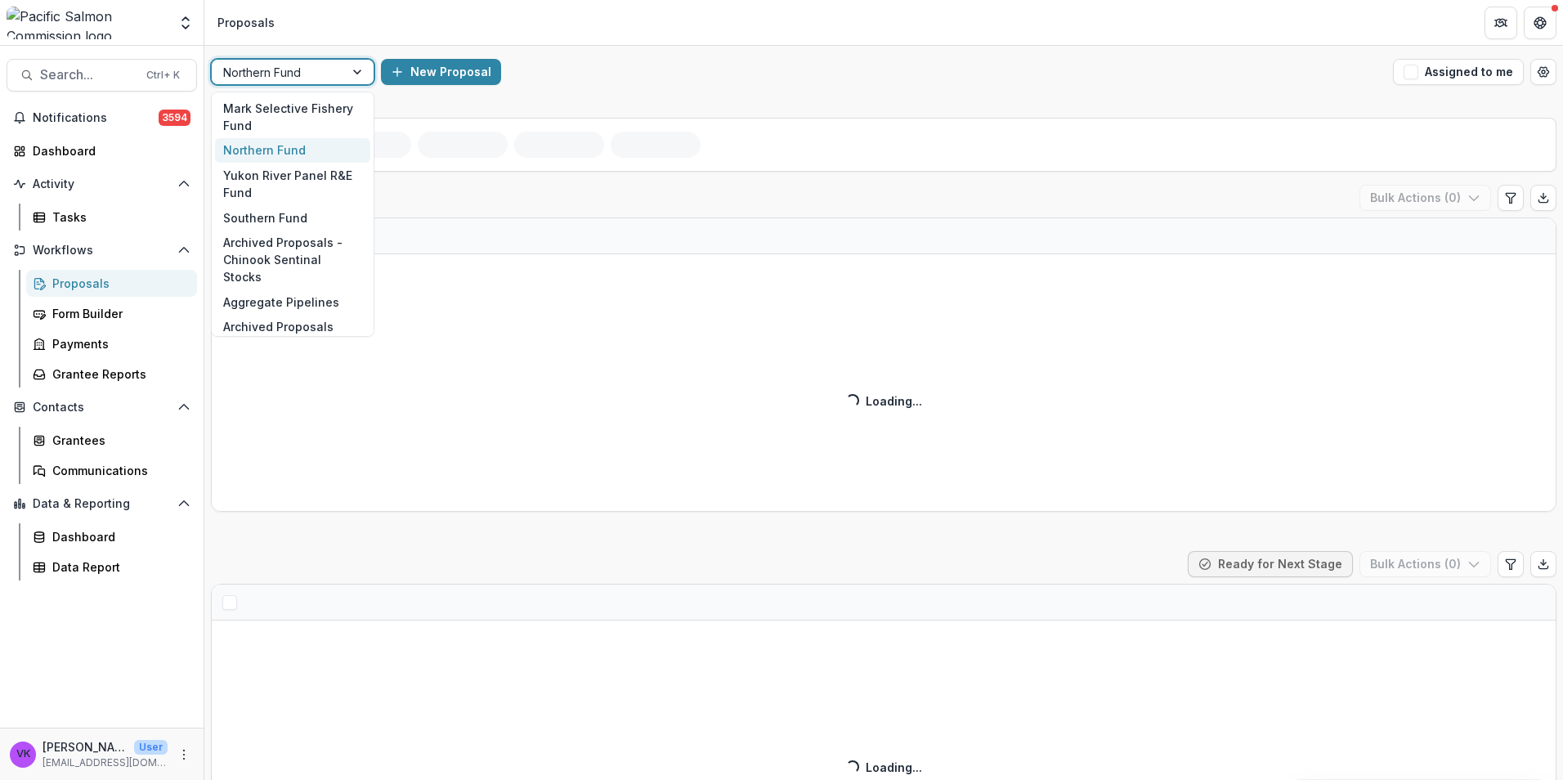
click at [356, 71] on div at bounding box center [358, 72] width 29 height 25
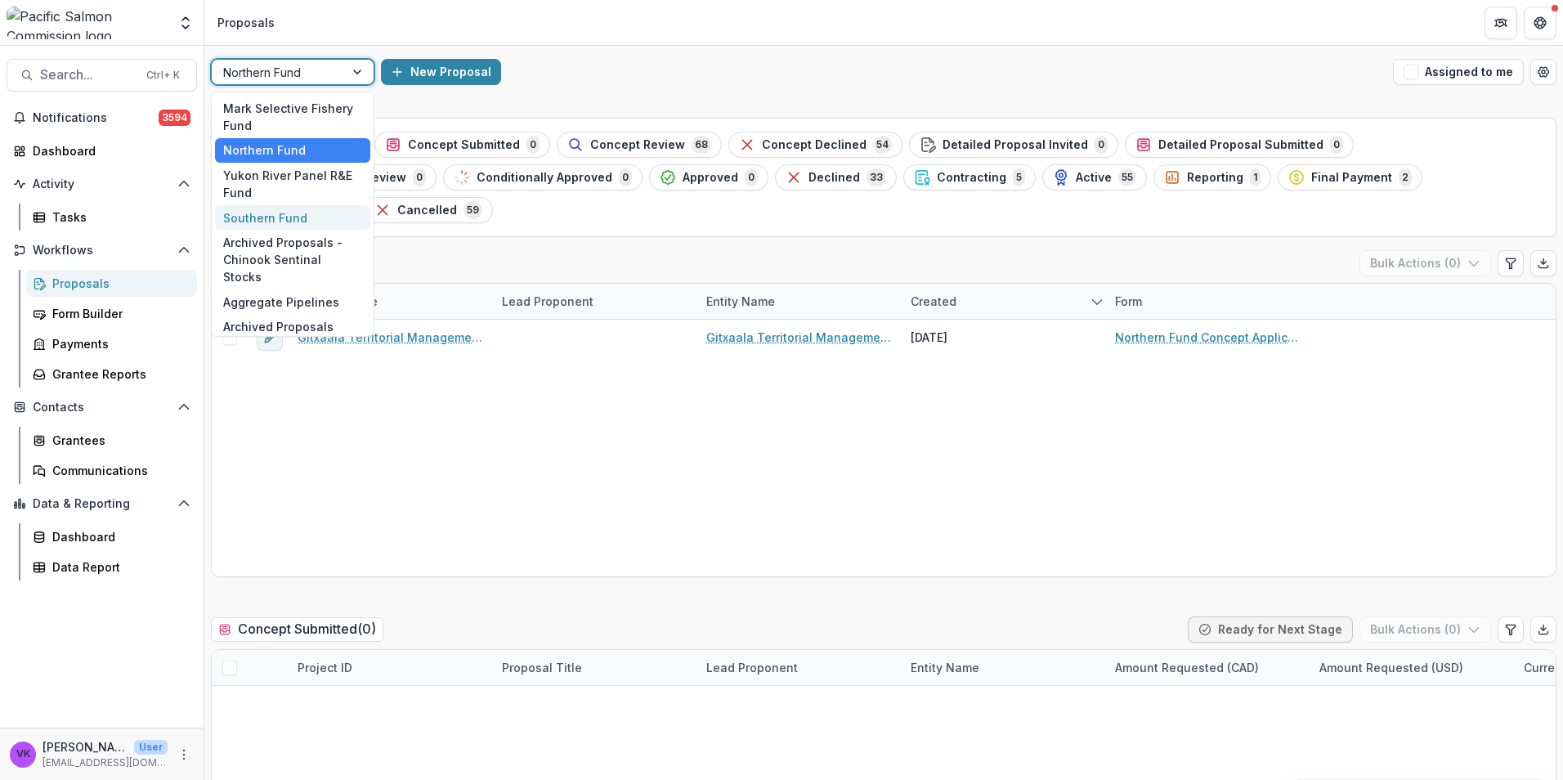
click at [269, 215] on div "Southern Fund" at bounding box center [292, 217] width 155 height 25
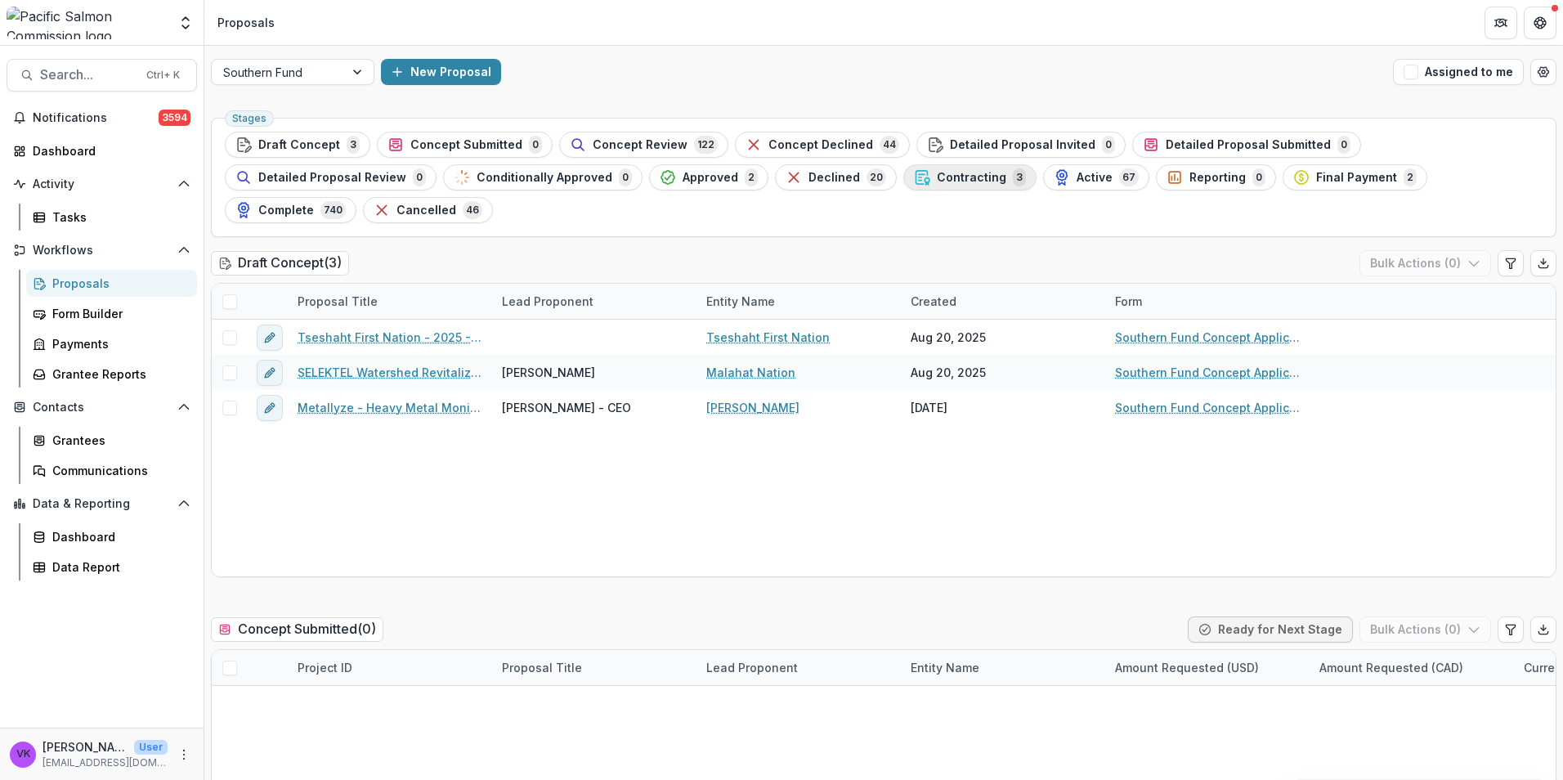
click at [937, 177] on span "Contracting" at bounding box center [972, 178] width 70 height 14
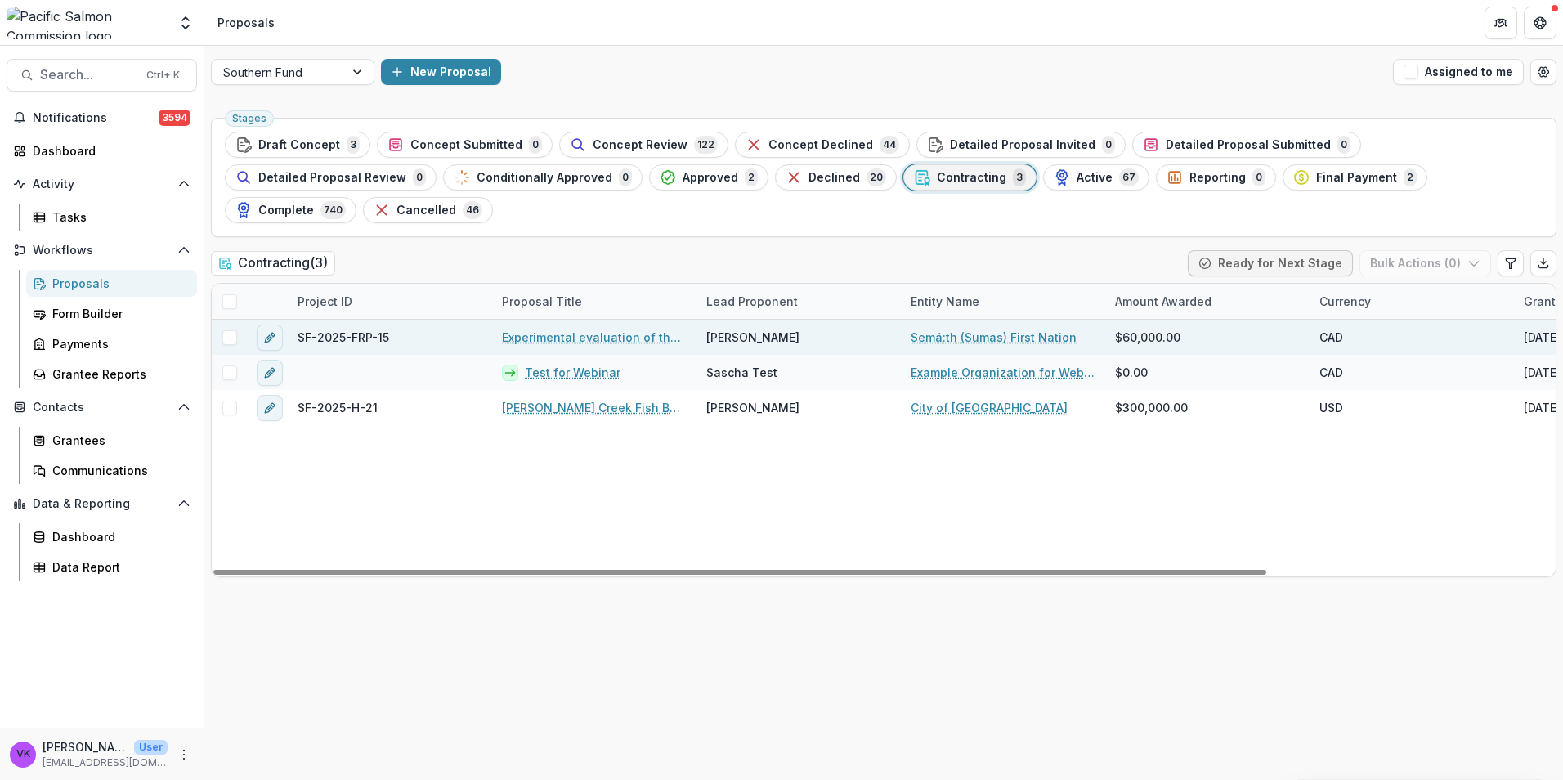
click at [574, 329] on link "Experimental evaluation of the potential impacts of set nets on the quality of …" at bounding box center [594, 337] width 185 height 17
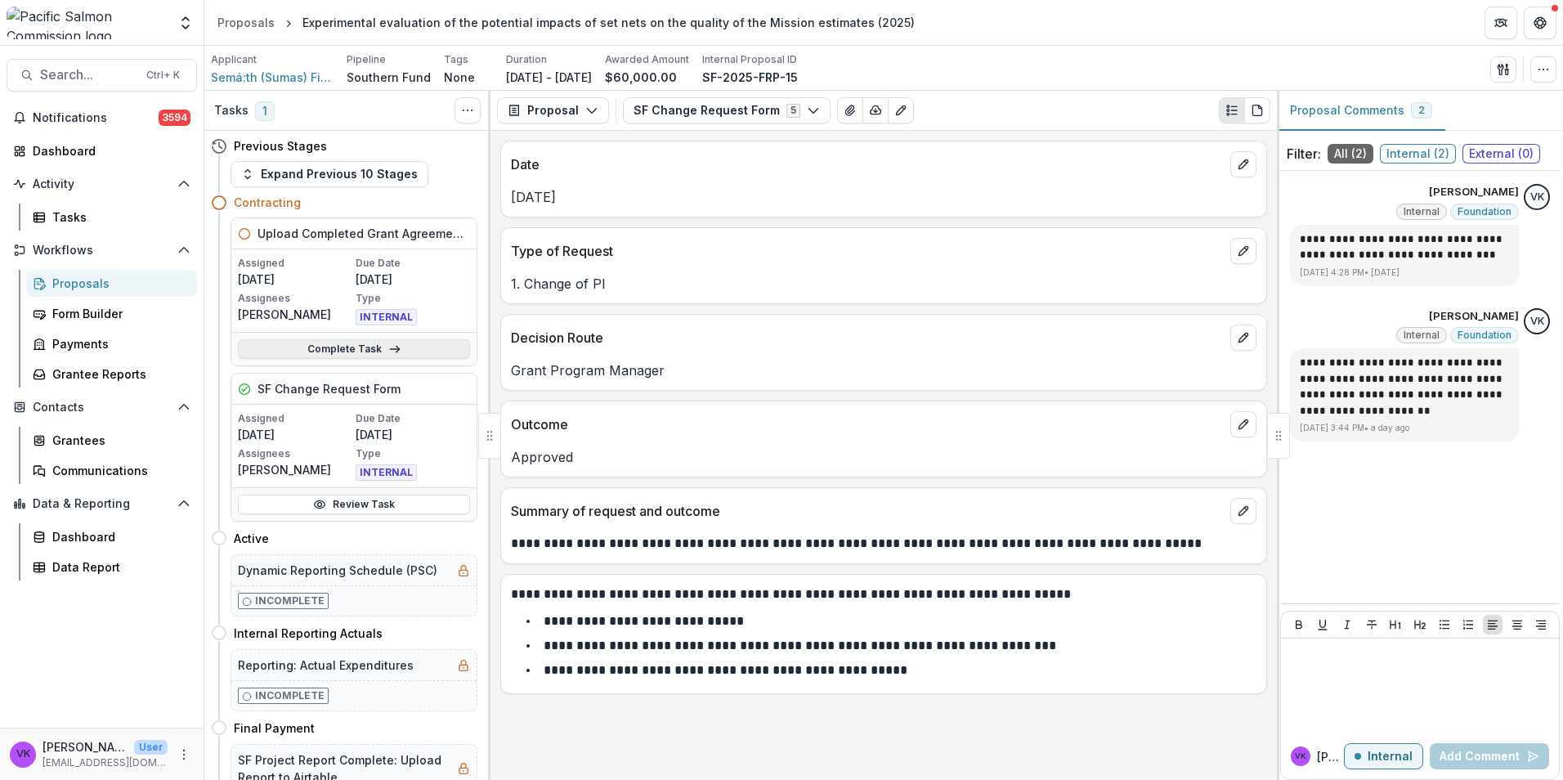
click at [325, 352] on link "Complete Task" at bounding box center [354, 349] width 232 height 20
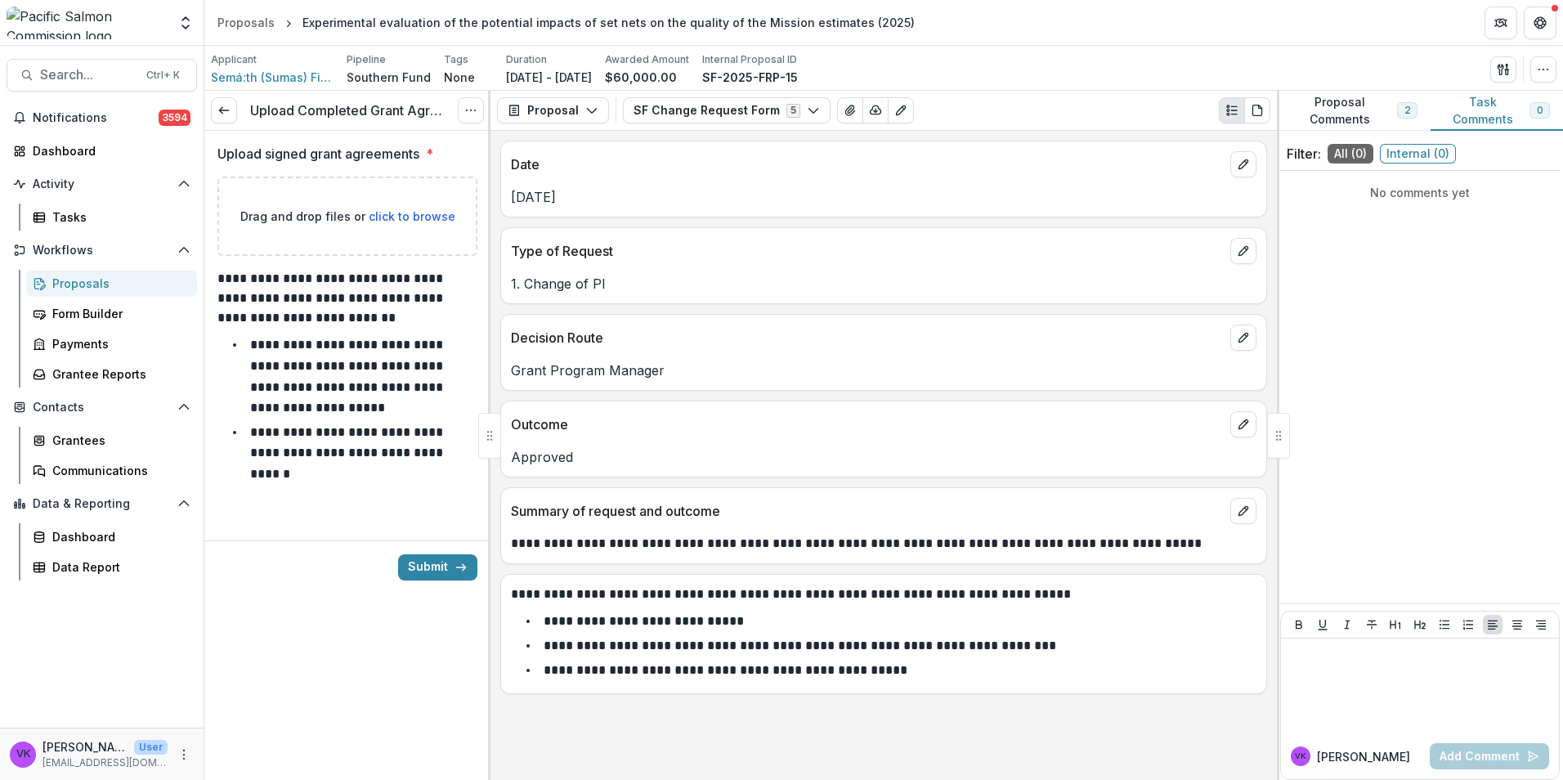
click at [417, 213] on span "click to browse" at bounding box center [412, 216] width 87 height 14
type input "**********"
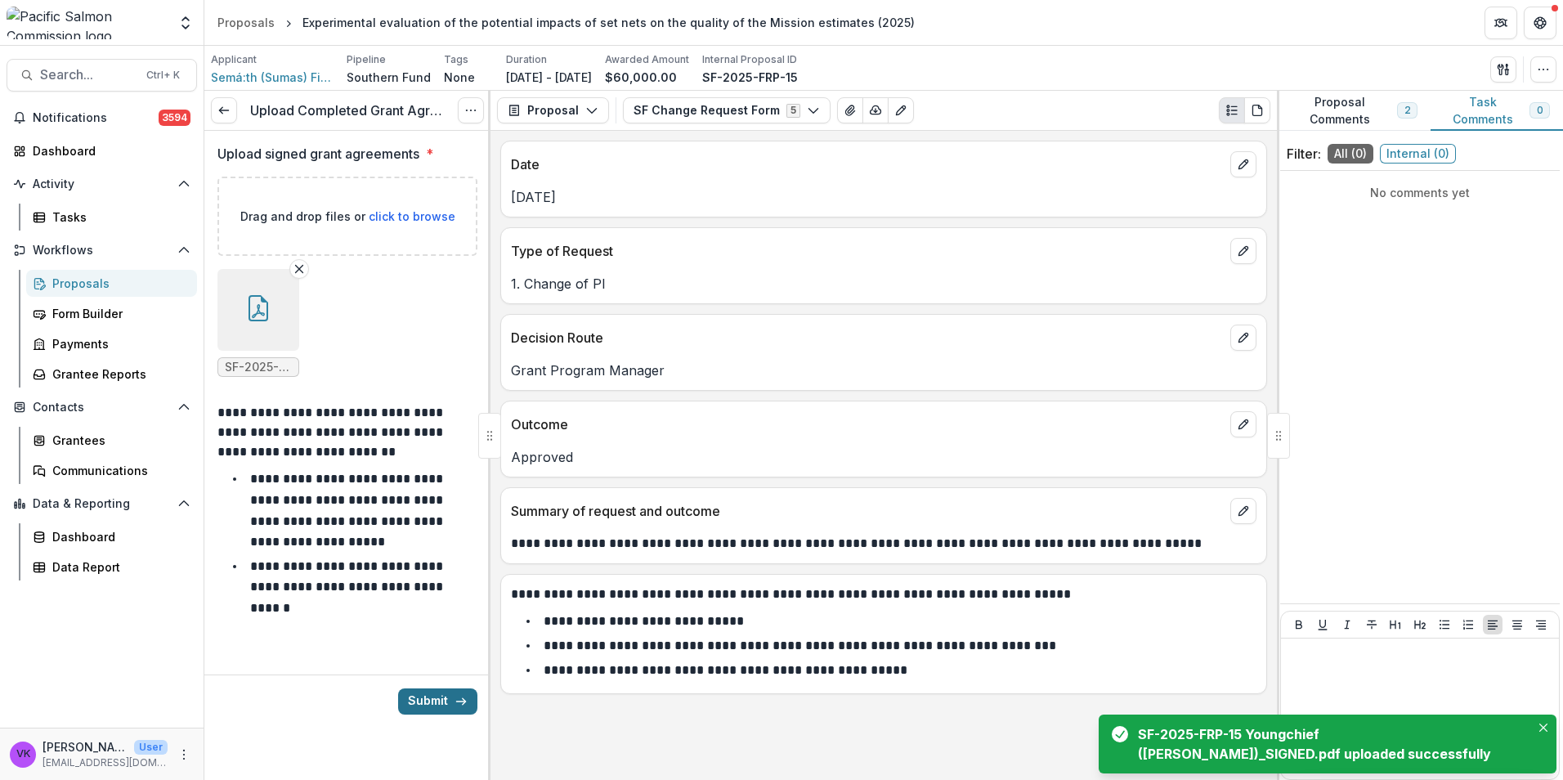
click at [432, 702] on button "Submit" at bounding box center [437, 702] width 79 height 26
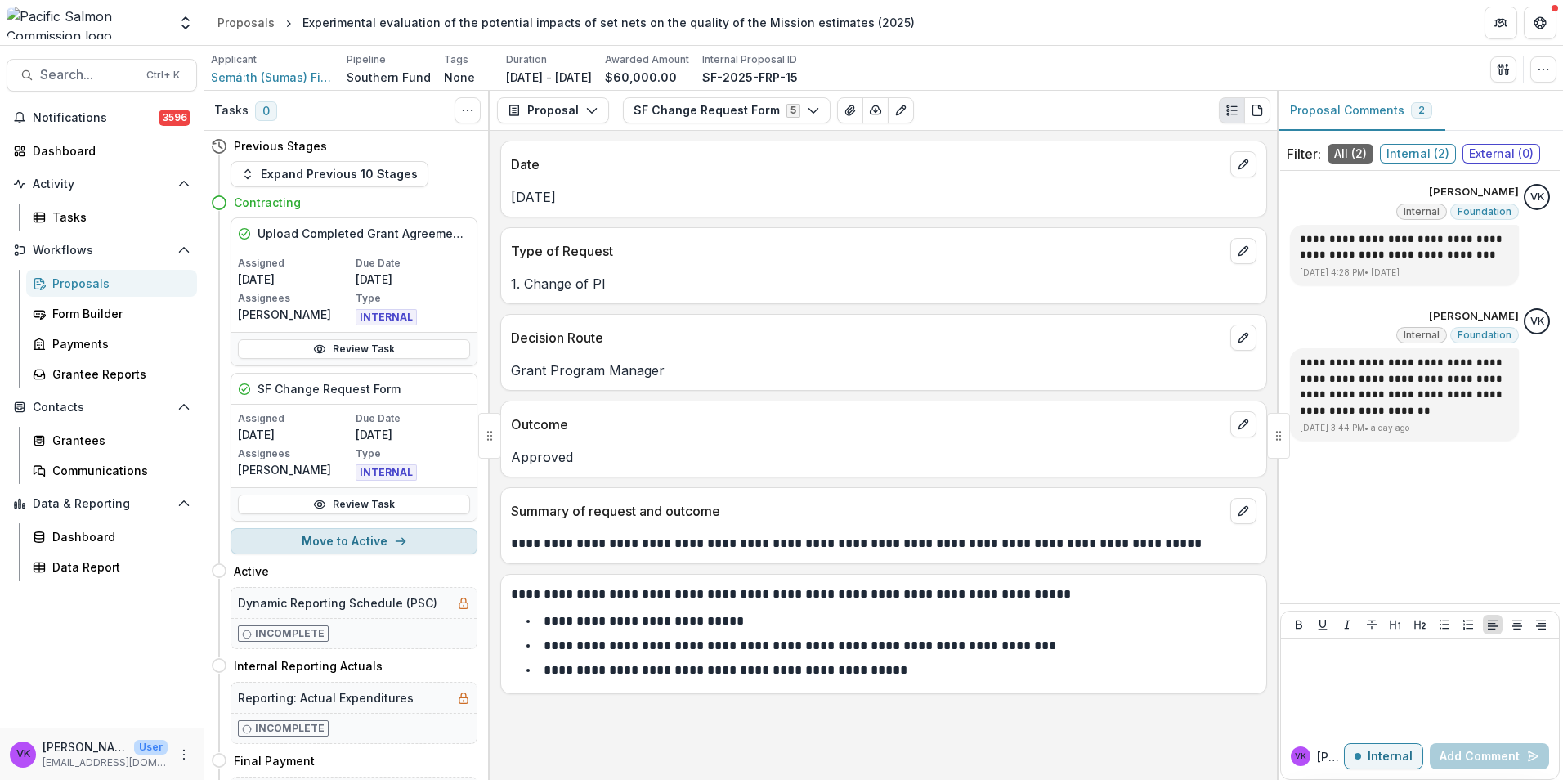
click at [368, 542] on button "Move to Active" at bounding box center [354, 541] width 247 height 26
select select "******"
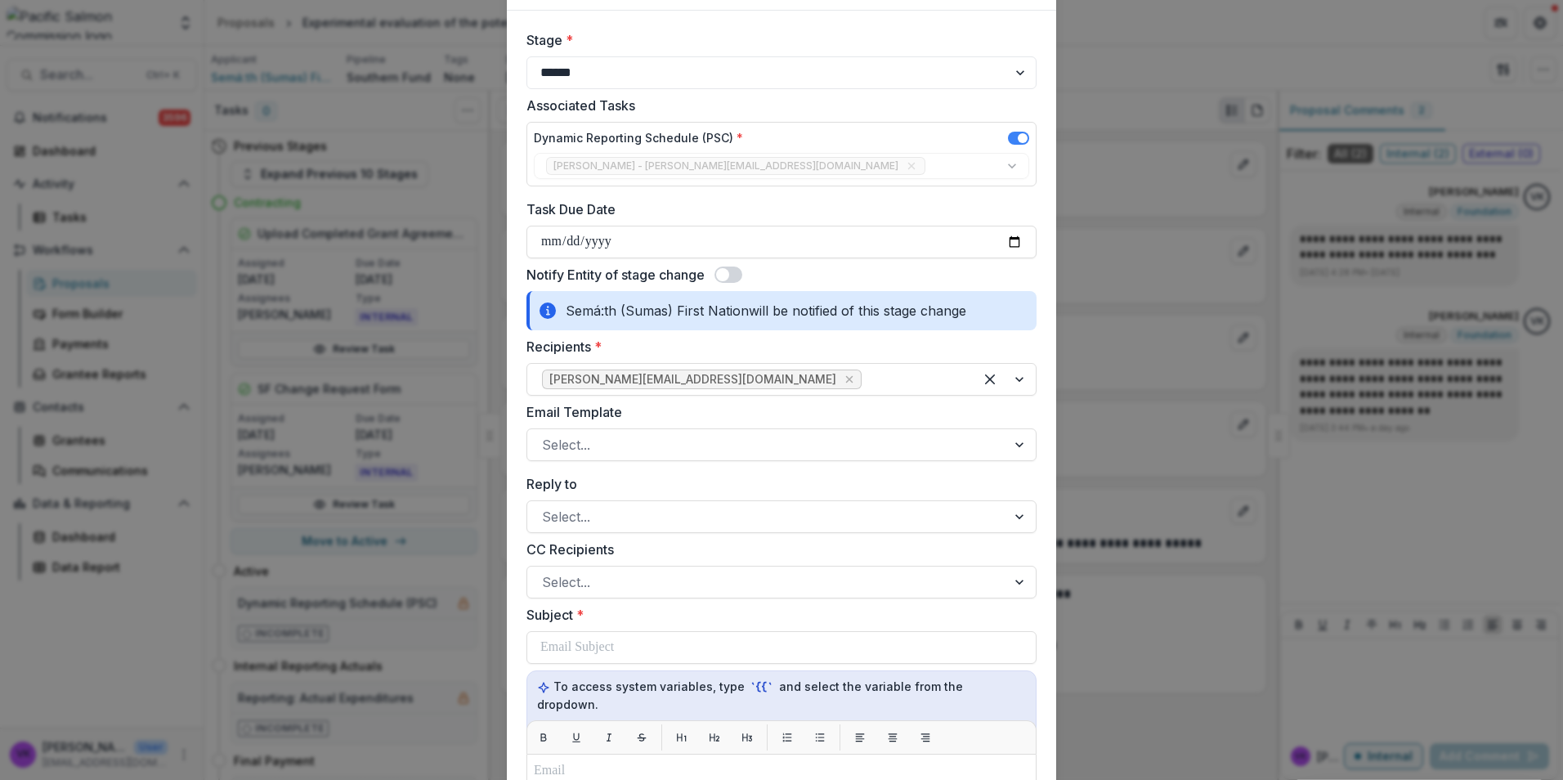
scroll to position [164, 0]
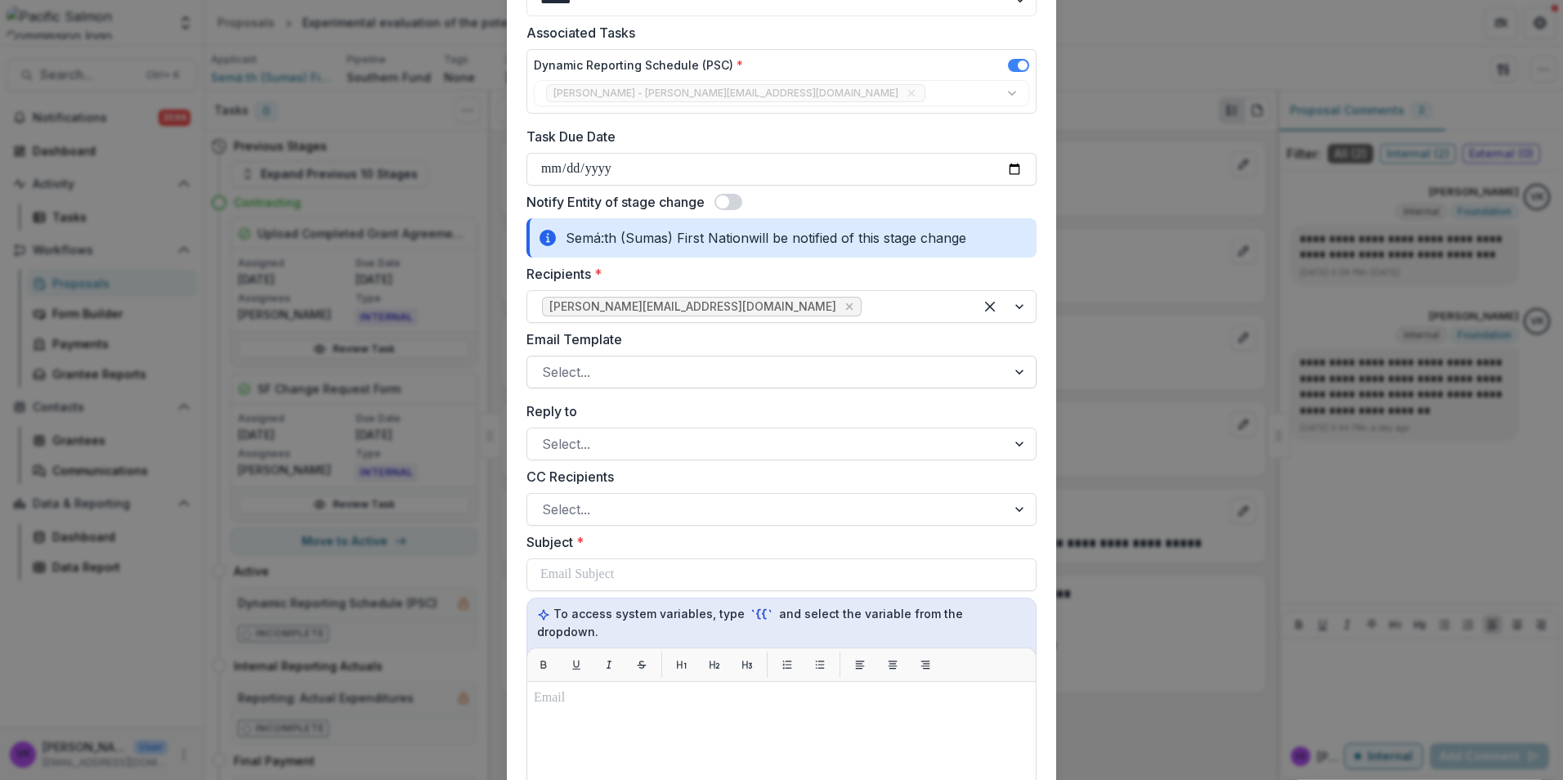
click at [1020, 361] on div at bounding box center [1021, 372] width 29 height 31
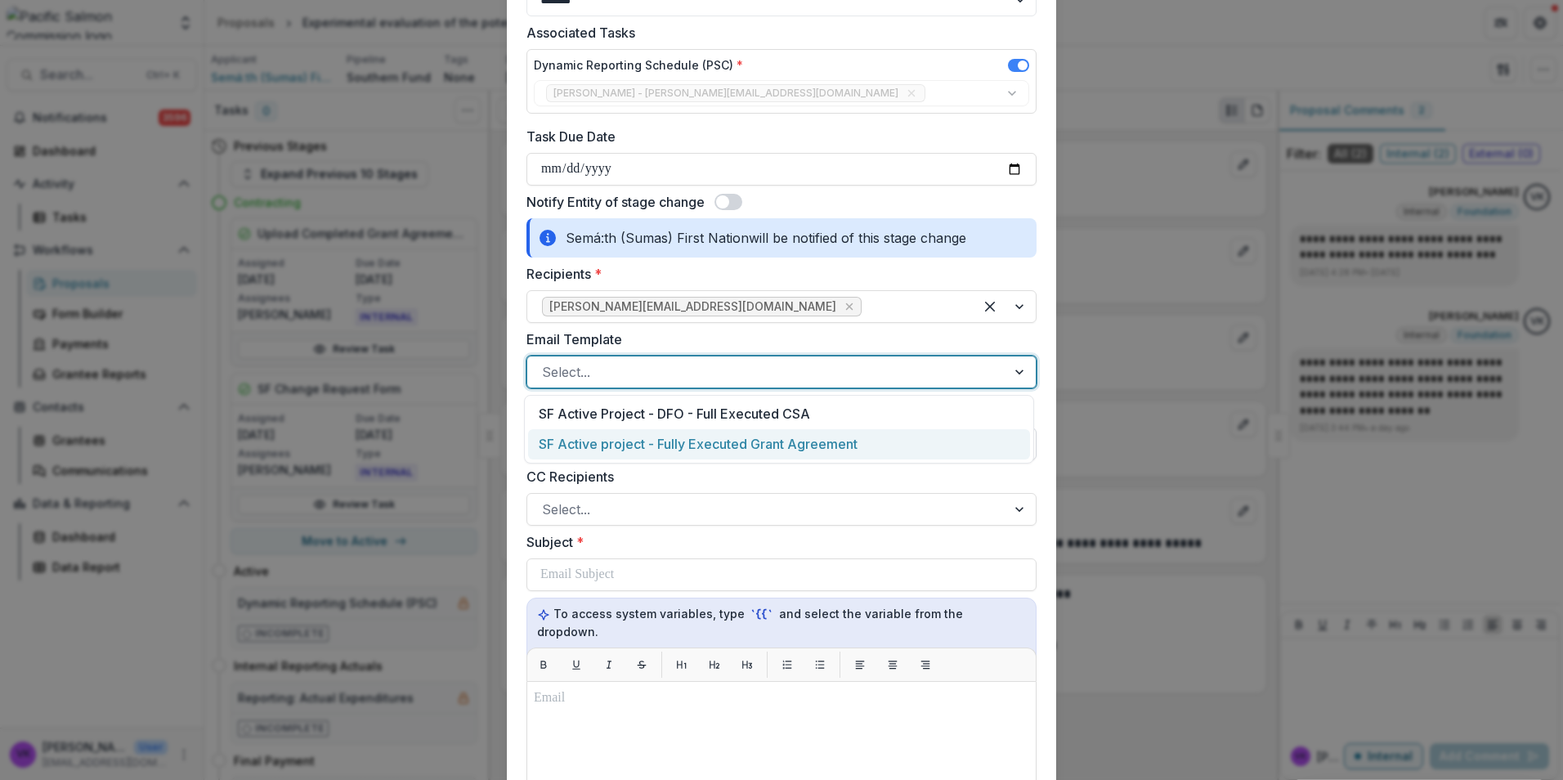
click at [880, 445] on div "SF Active project - Fully Executed Grant Agreement" at bounding box center [779, 444] width 502 height 30
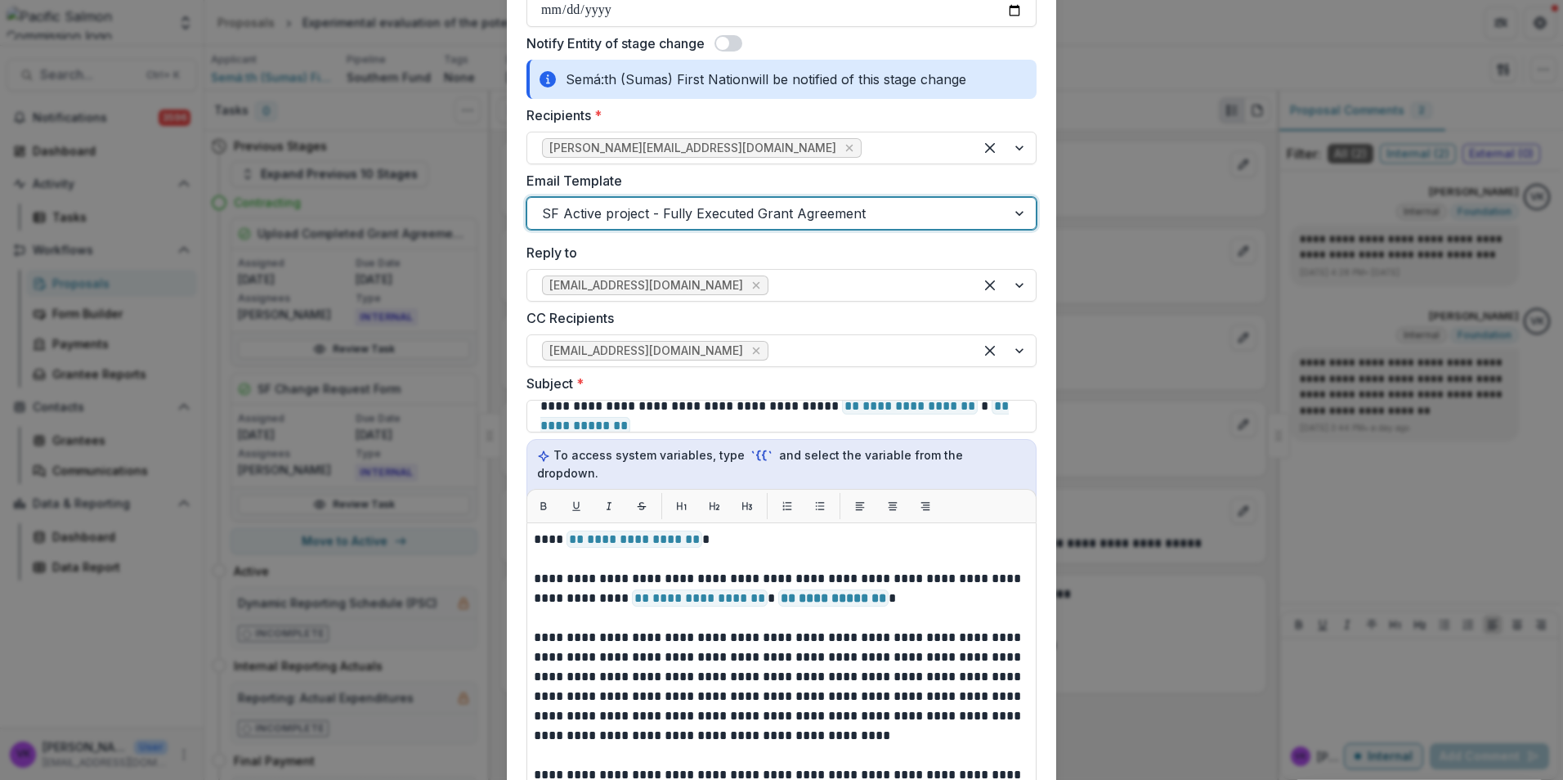
scroll to position [409, 0]
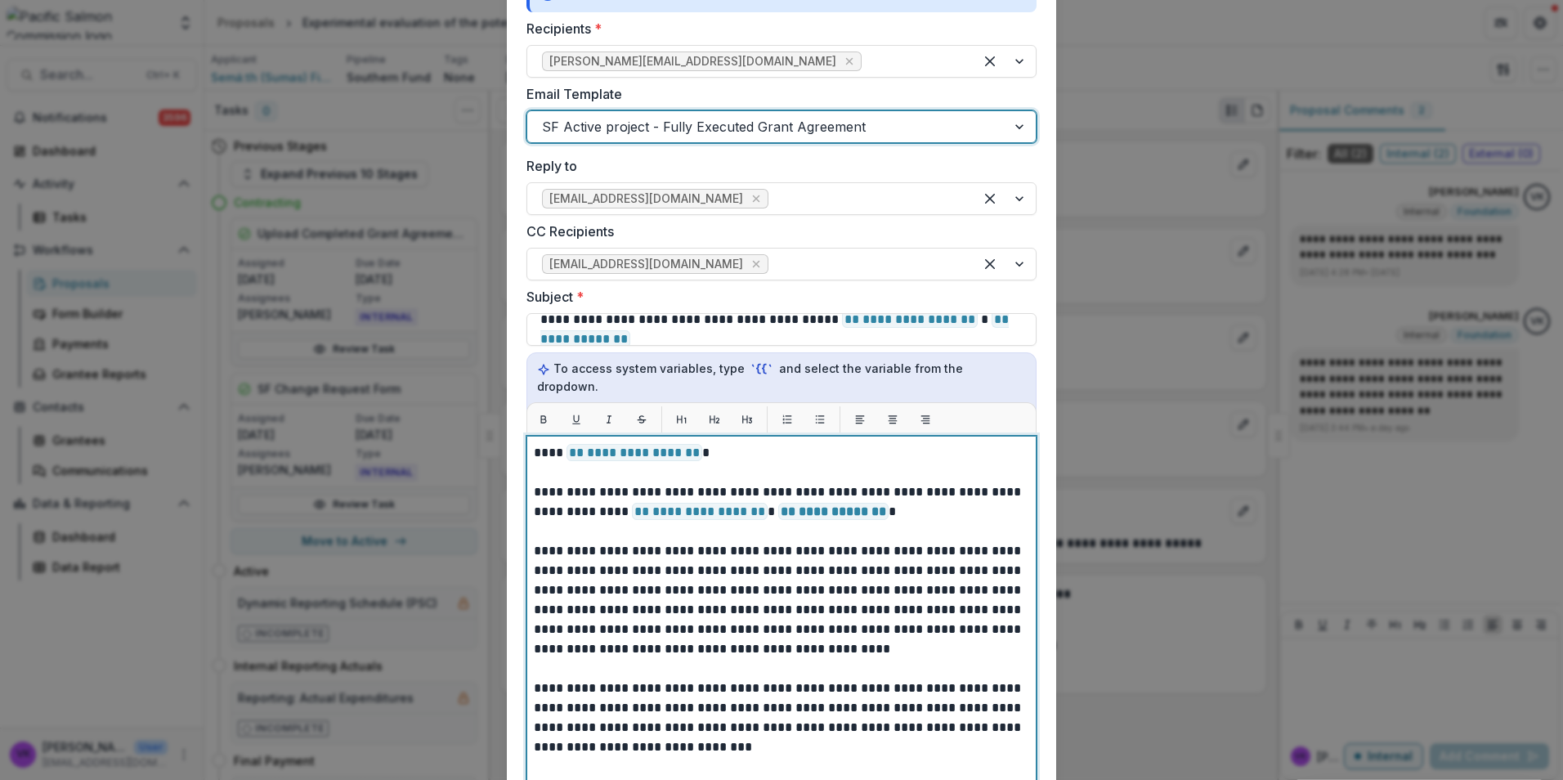
click at [568, 444] on span "**********" at bounding box center [635, 452] width 136 height 17
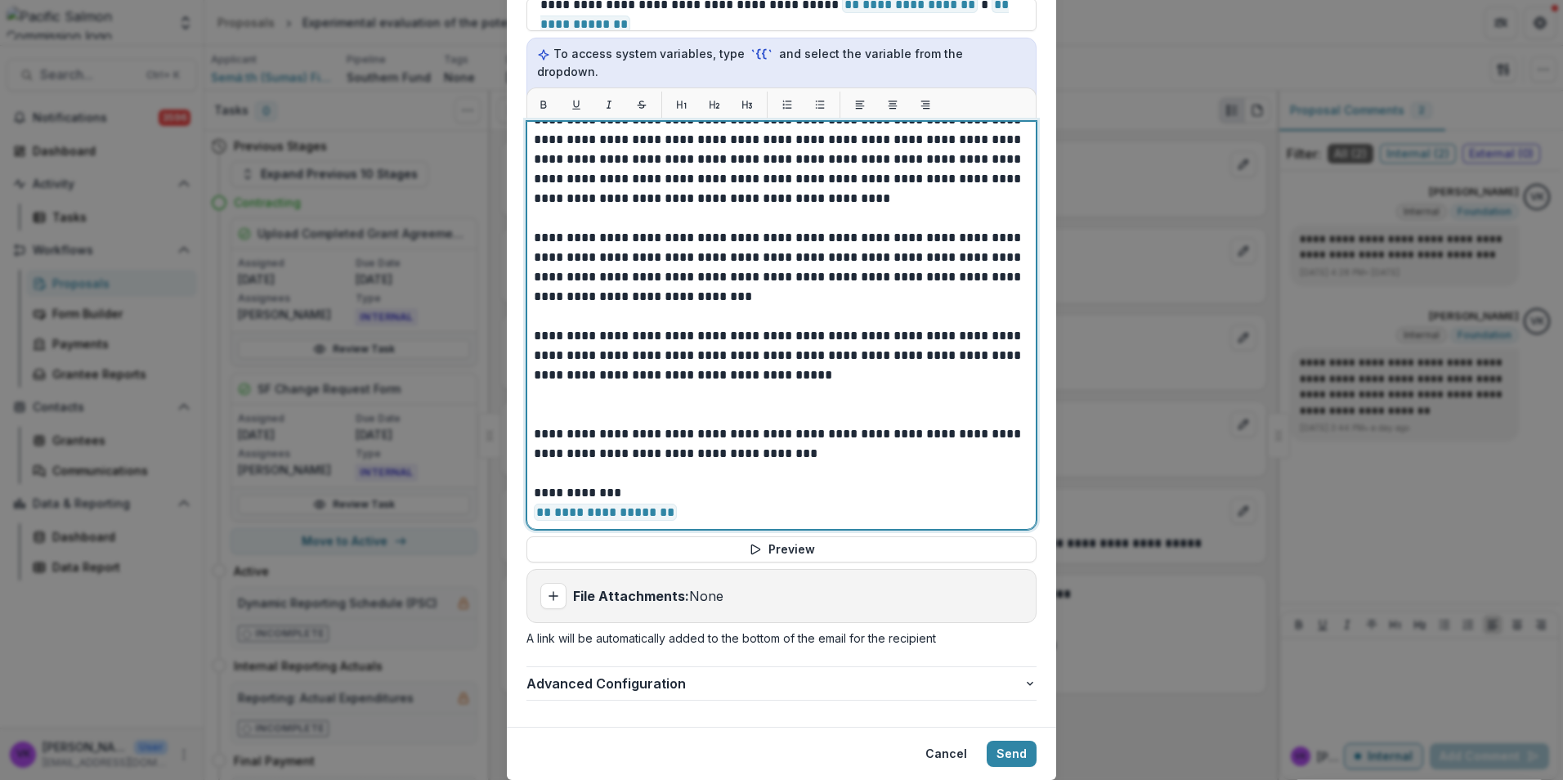
scroll to position [759, 0]
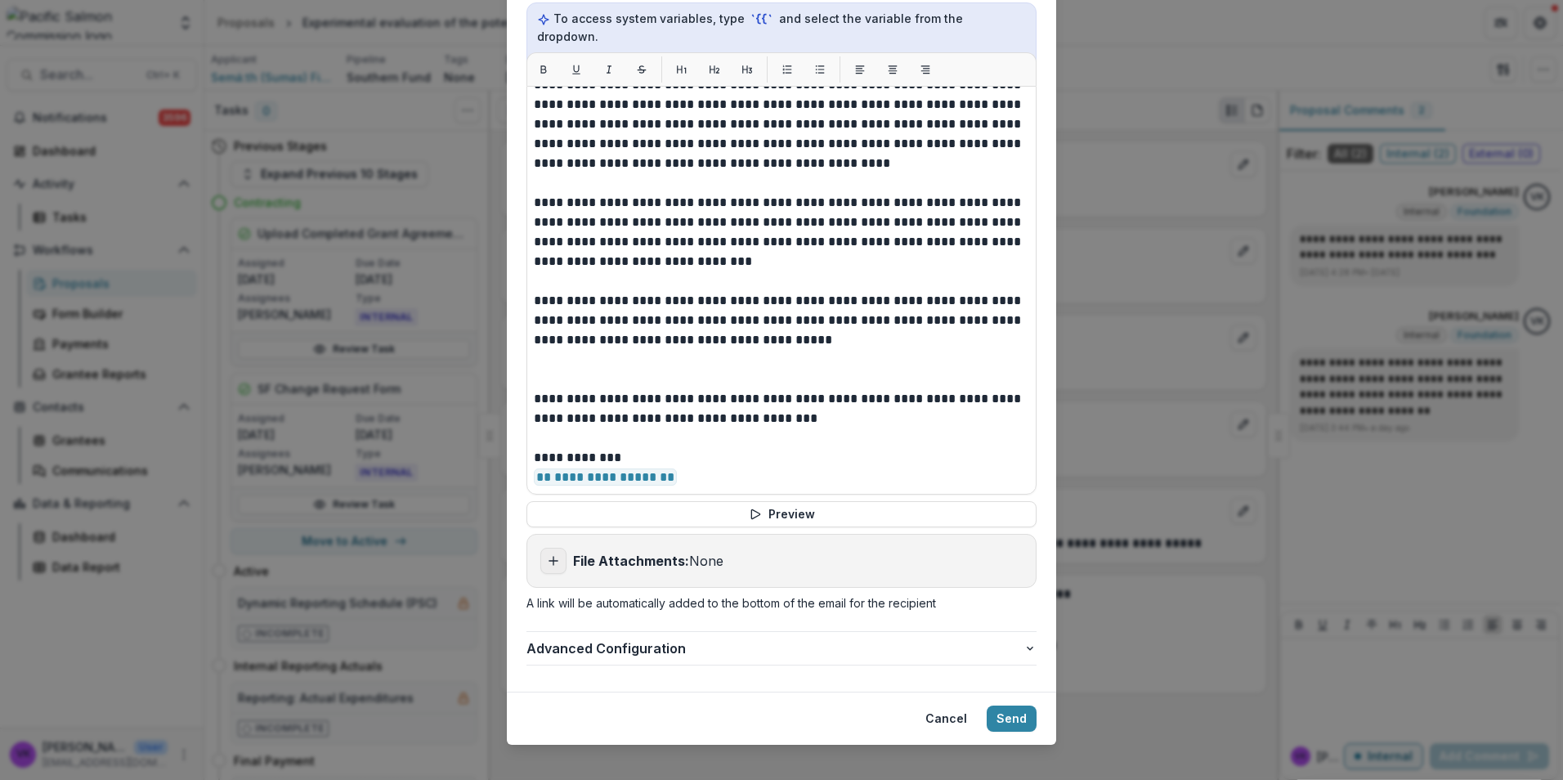
click at [554, 554] on icon "Add attachment" at bounding box center [553, 560] width 13 height 13
type input "**********"
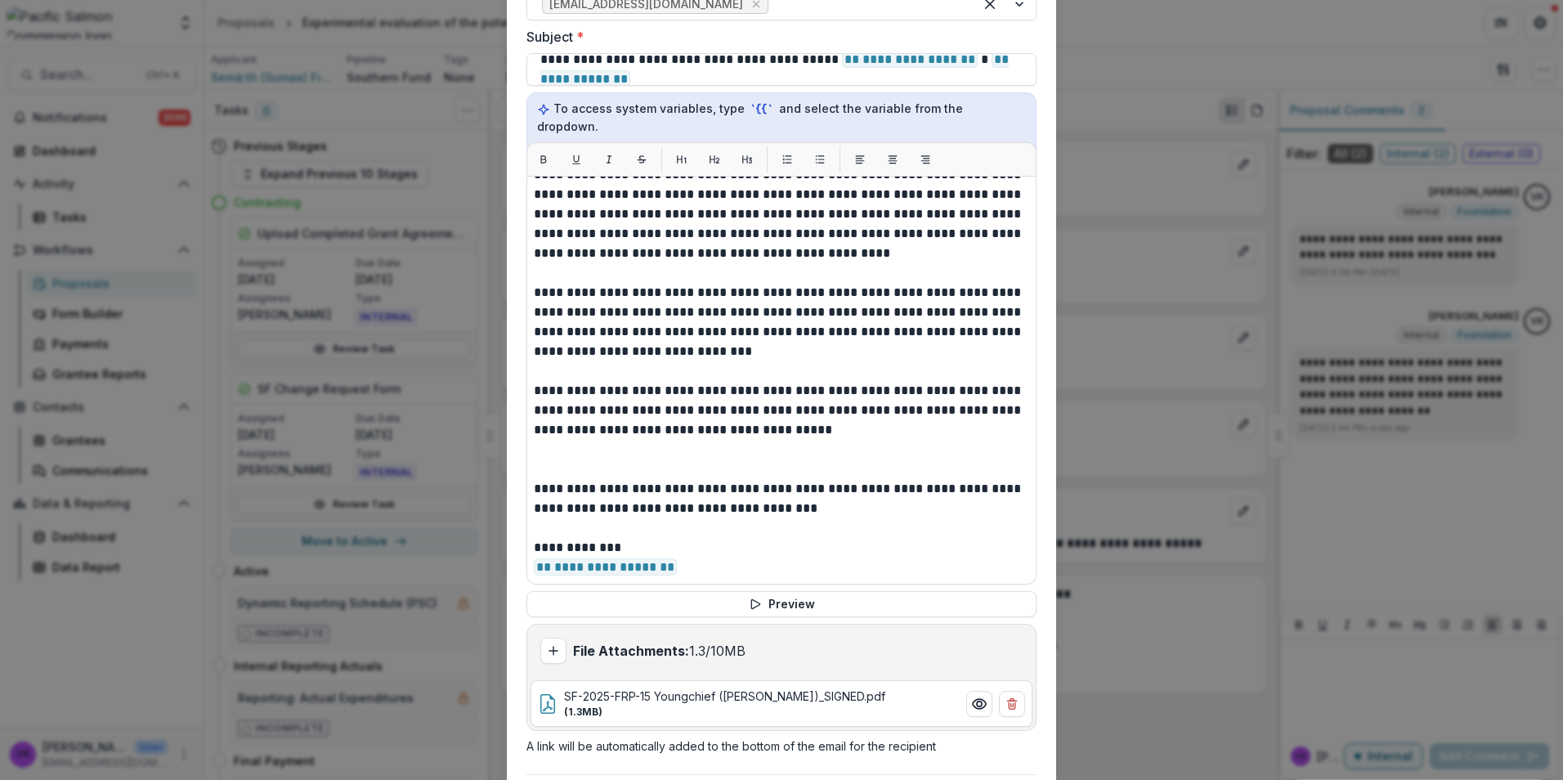
scroll to position [812, 0]
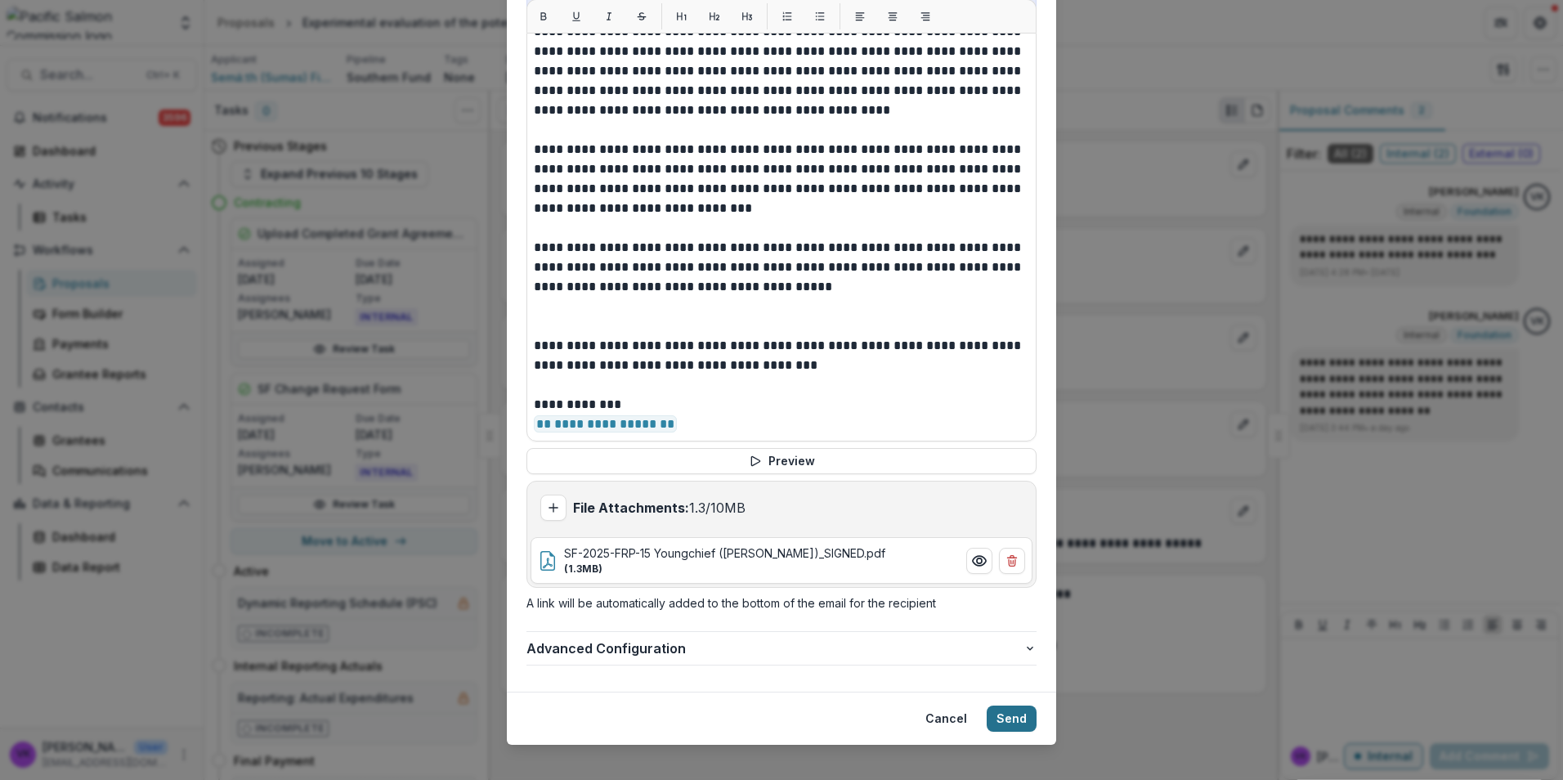
click at [1014, 706] on button "Send" at bounding box center [1012, 719] width 50 height 26
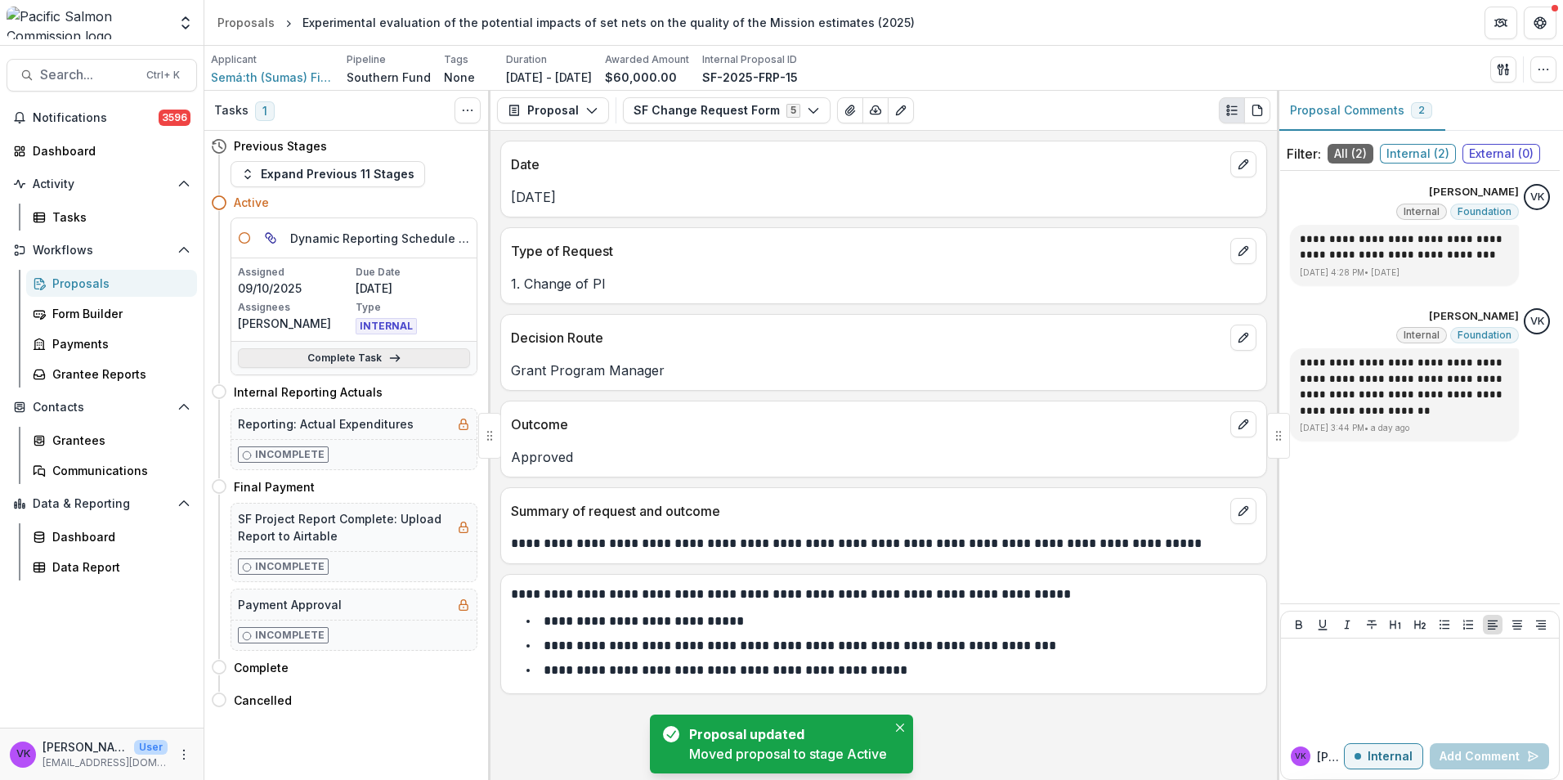
drag, startPoint x: 341, startPoint y: 361, endPoint x: 364, endPoint y: 365, distance: 23.1
click at [341, 361] on link "Complete Task" at bounding box center [354, 358] width 232 height 20
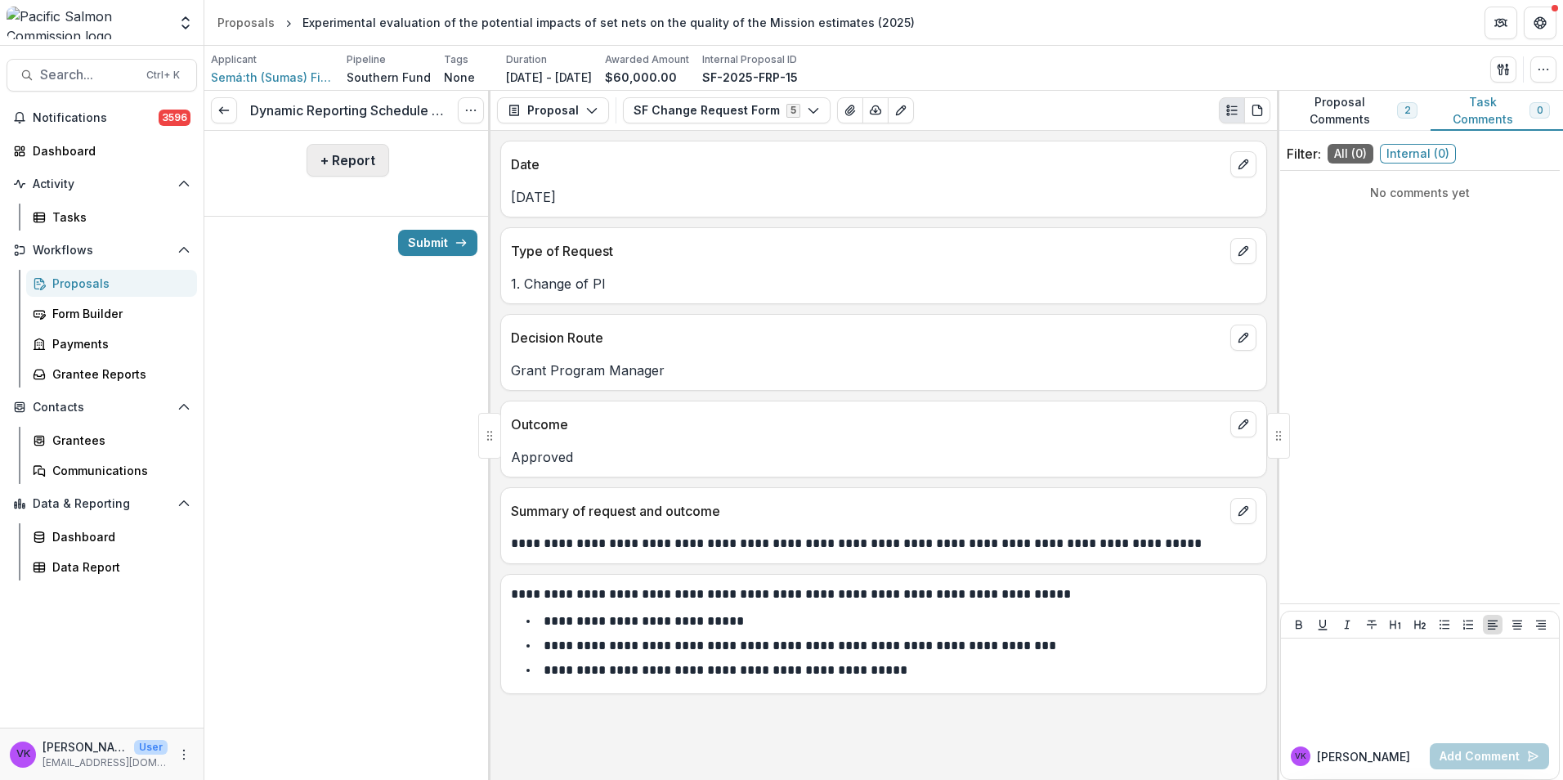
click at [333, 163] on button "+ Report" at bounding box center [348, 160] width 83 height 33
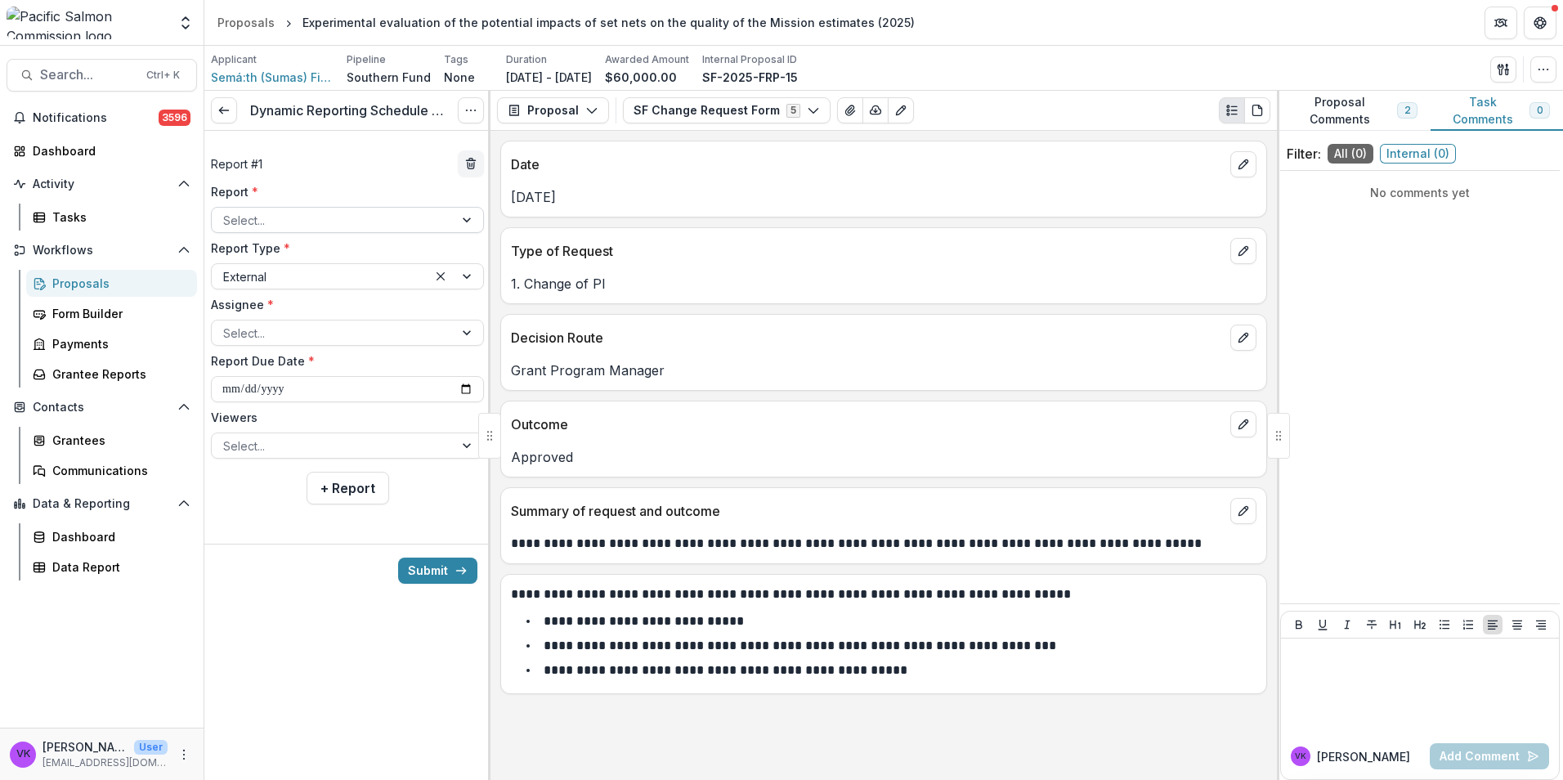
click at [450, 222] on div "Select..." at bounding box center [333, 221] width 242 height 24
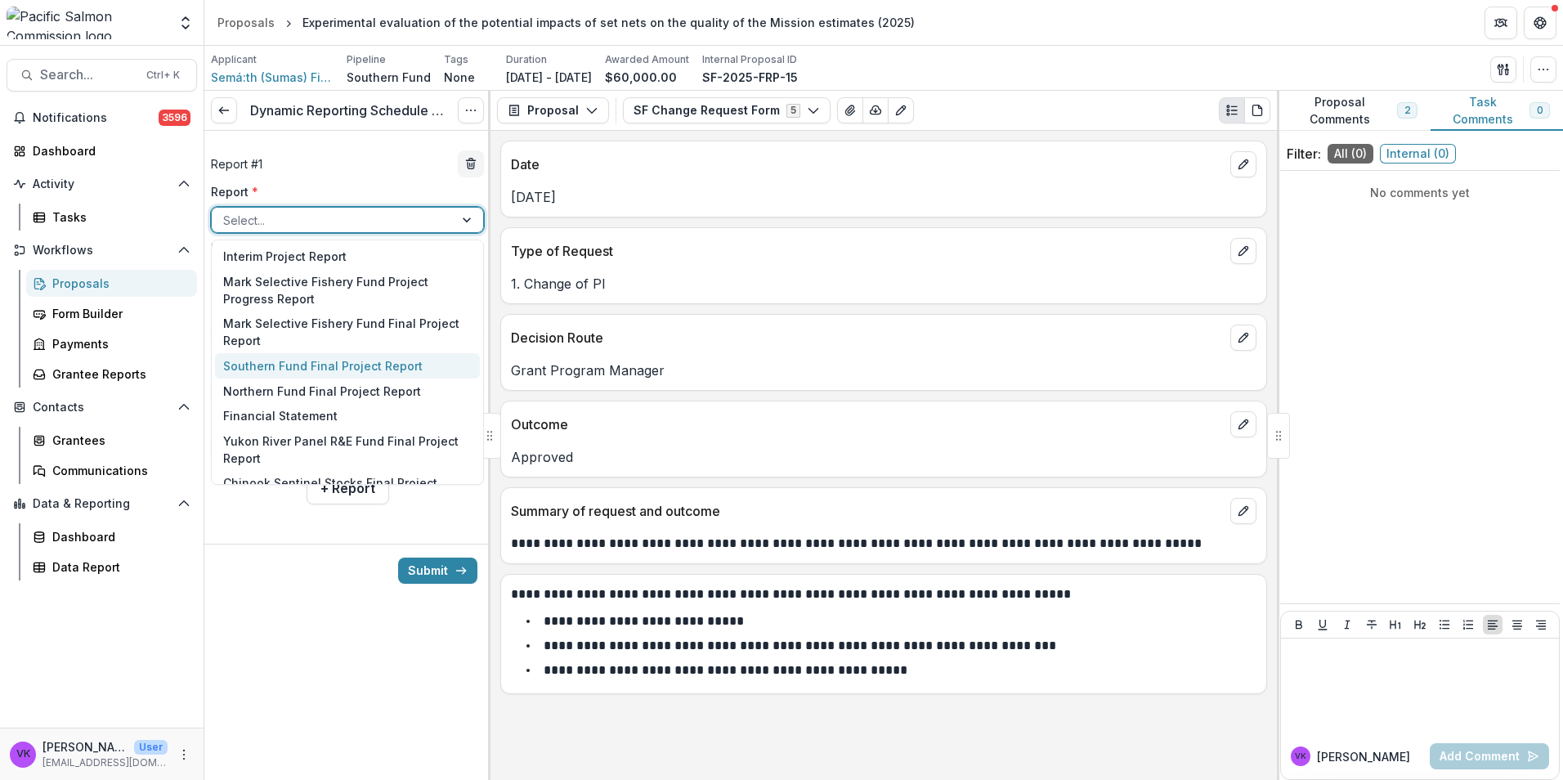
click at [337, 368] on div "Southern Fund Final Project Report" at bounding box center [347, 365] width 265 height 25
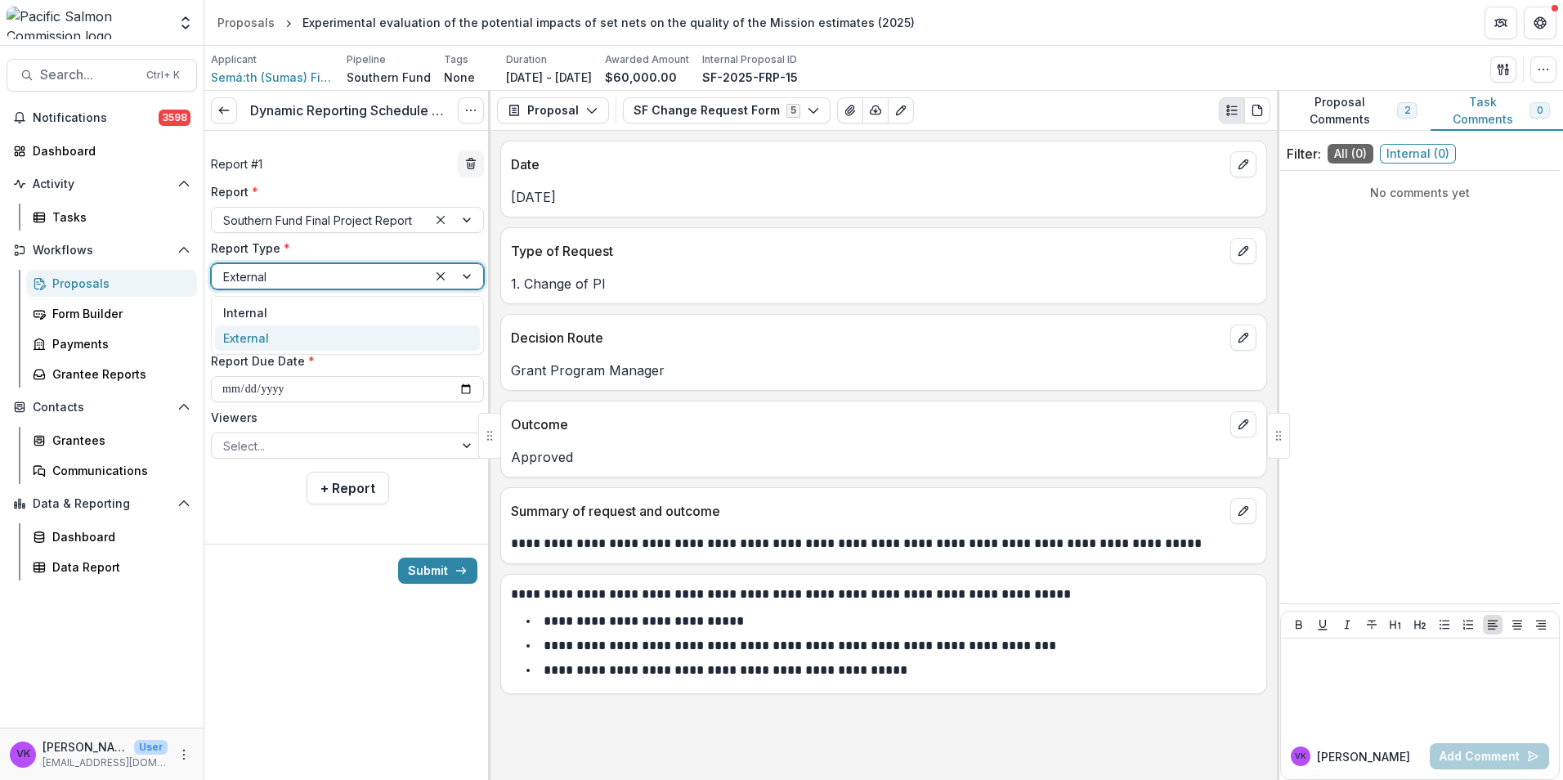
click at [465, 275] on div at bounding box center [456, 276] width 56 height 25
click at [493, 254] on div "**********" at bounding box center [884, 455] width 787 height 649
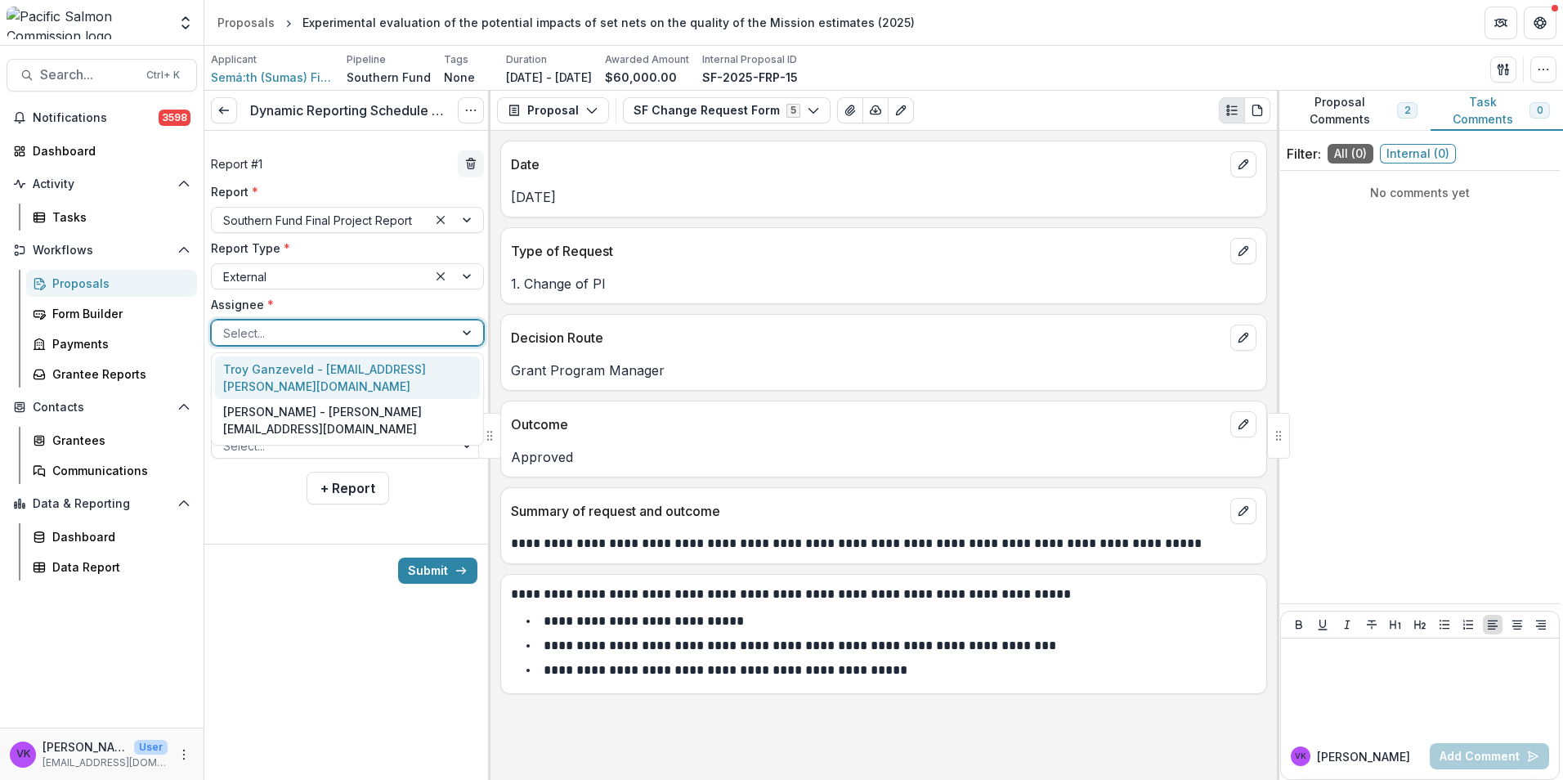
click at [453, 329] on div "Select..." at bounding box center [333, 333] width 242 height 24
drag, startPoint x: 344, startPoint y: 428, endPoint x: 353, endPoint y: 429, distance: 9.0
click at [344, 428] on div "[PERSON_NAME] - [PERSON_NAME][EMAIL_ADDRESS][DOMAIN_NAME]" at bounding box center [347, 420] width 265 height 43
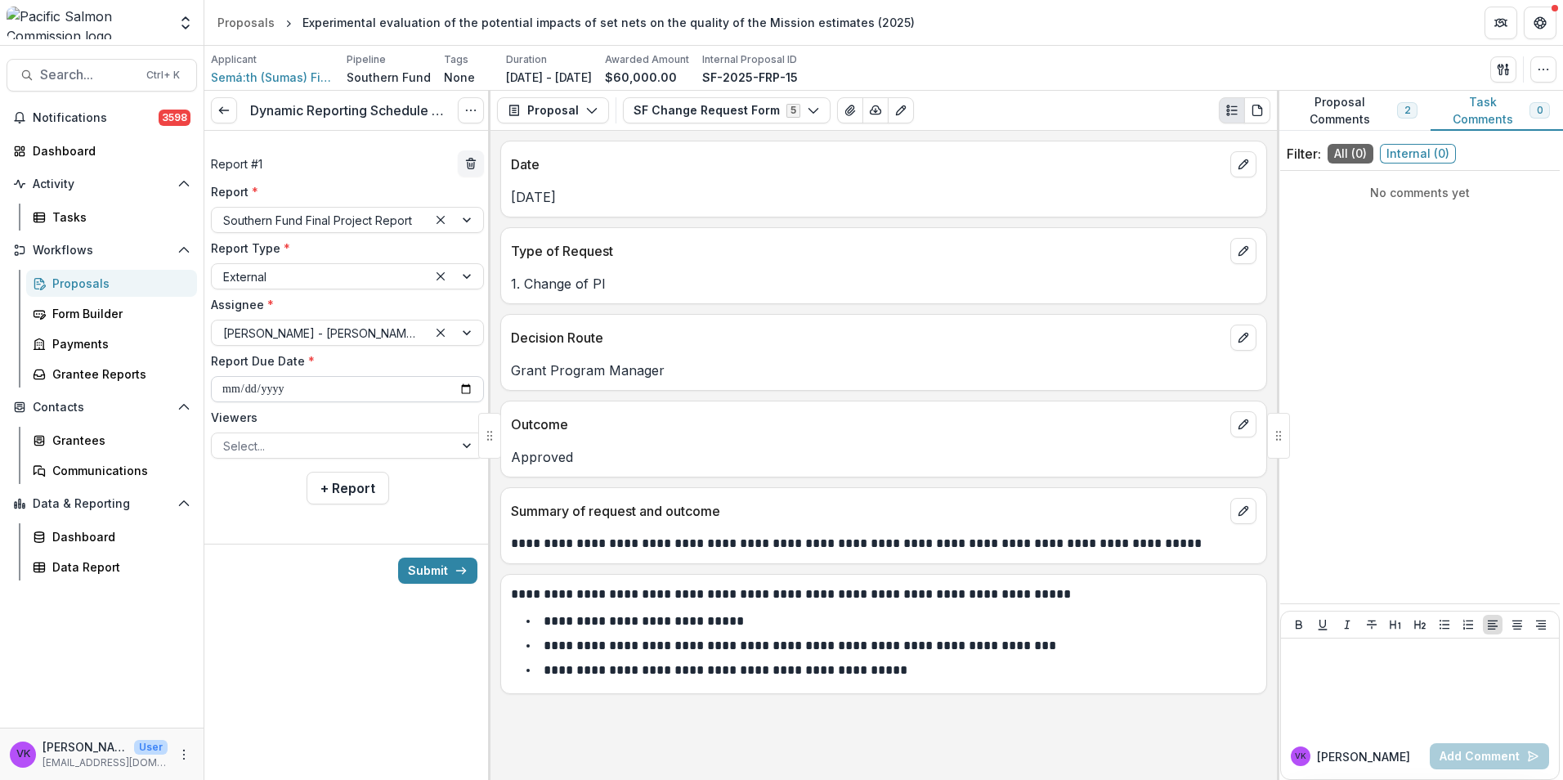
click at [464, 380] on input "**********" at bounding box center [347, 389] width 273 height 26
click at [469, 388] on input "**********" at bounding box center [347, 389] width 273 height 26
click at [464, 388] on input "**********" at bounding box center [347, 389] width 273 height 26
type input "**********"
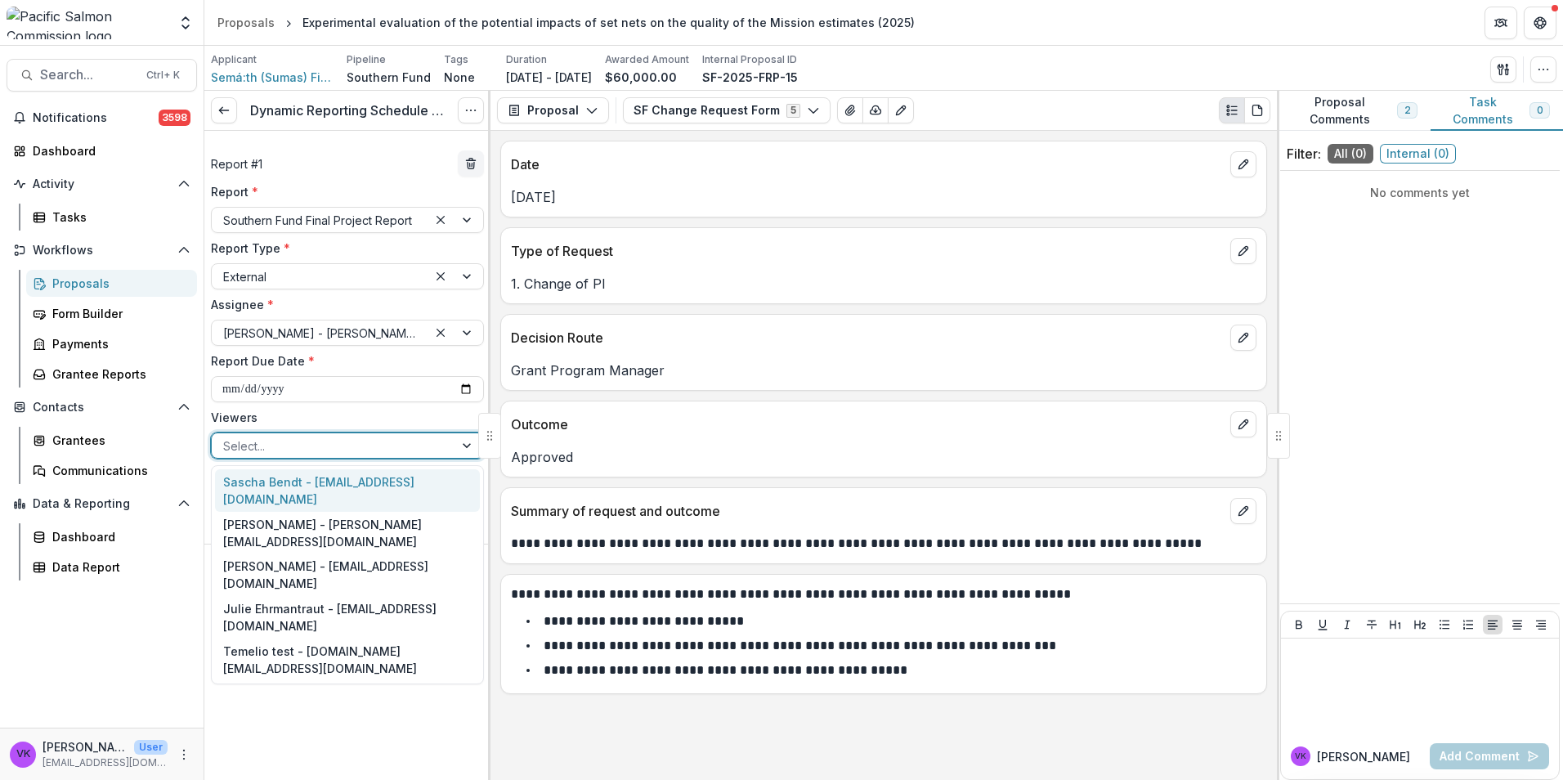
click at [467, 443] on div at bounding box center [468, 445] width 29 height 25
drag, startPoint x: 385, startPoint y: 480, endPoint x: 478, endPoint y: 460, distance: 95.4
click at [386, 480] on div "Sascha Bendt - [EMAIL_ADDRESS][DOMAIN_NAME]" at bounding box center [347, 490] width 265 height 43
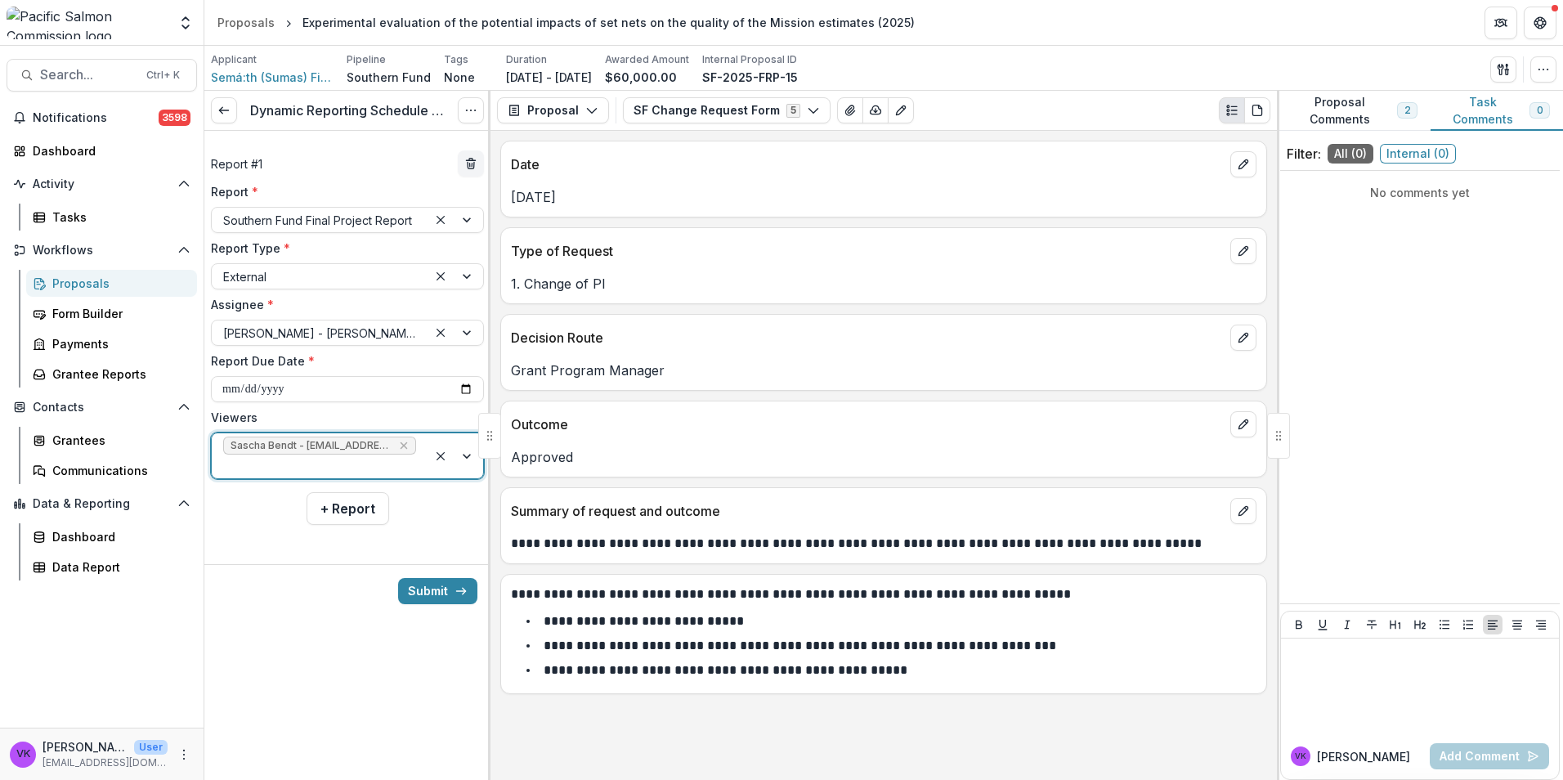
click at [471, 451] on div at bounding box center [456, 455] width 56 height 45
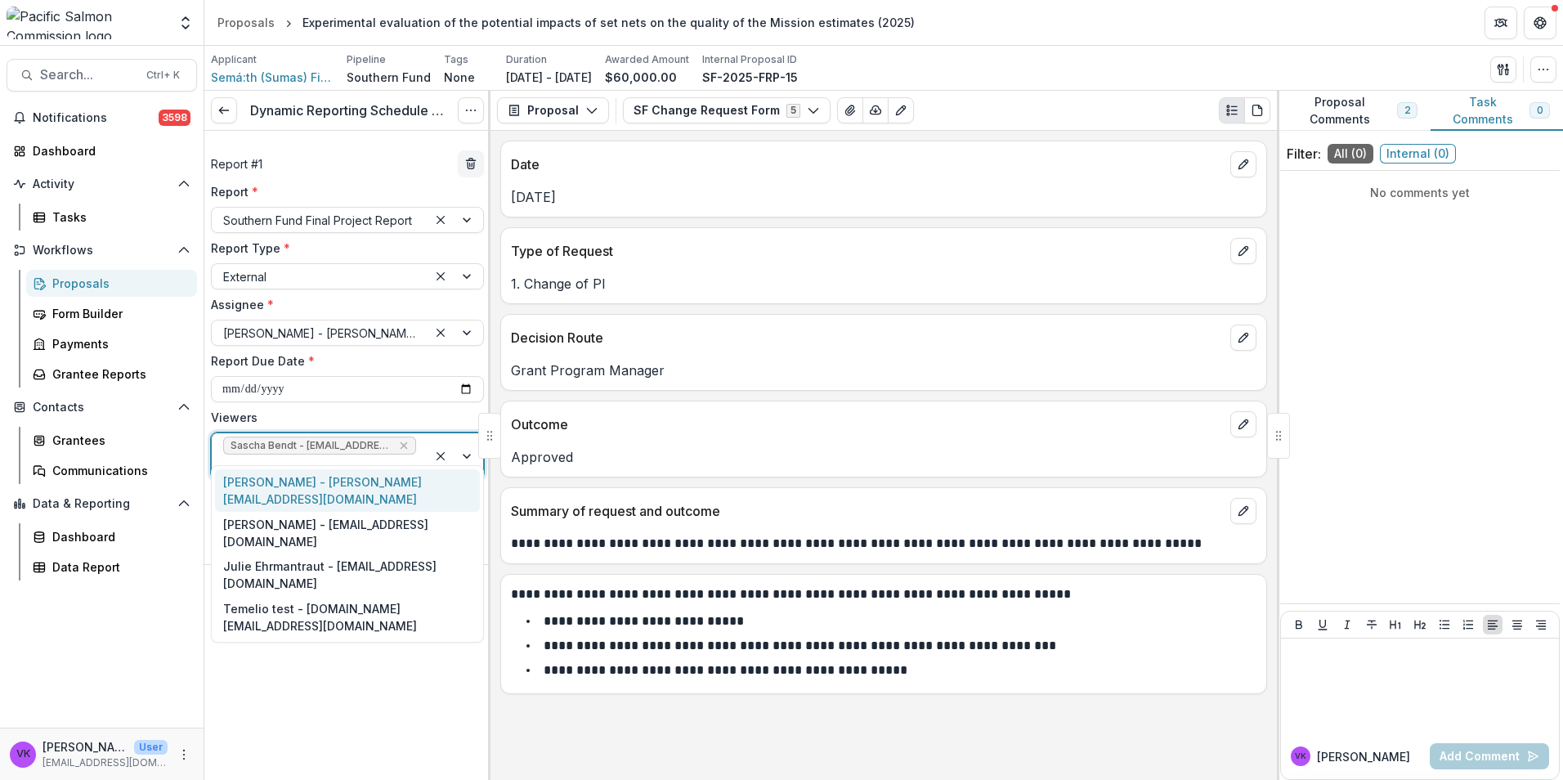
click at [388, 487] on div "[PERSON_NAME] - [PERSON_NAME][EMAIL_ADDRESS][DOMAIN_NAME]" at bounding box center [347, 490] width 265 height 43
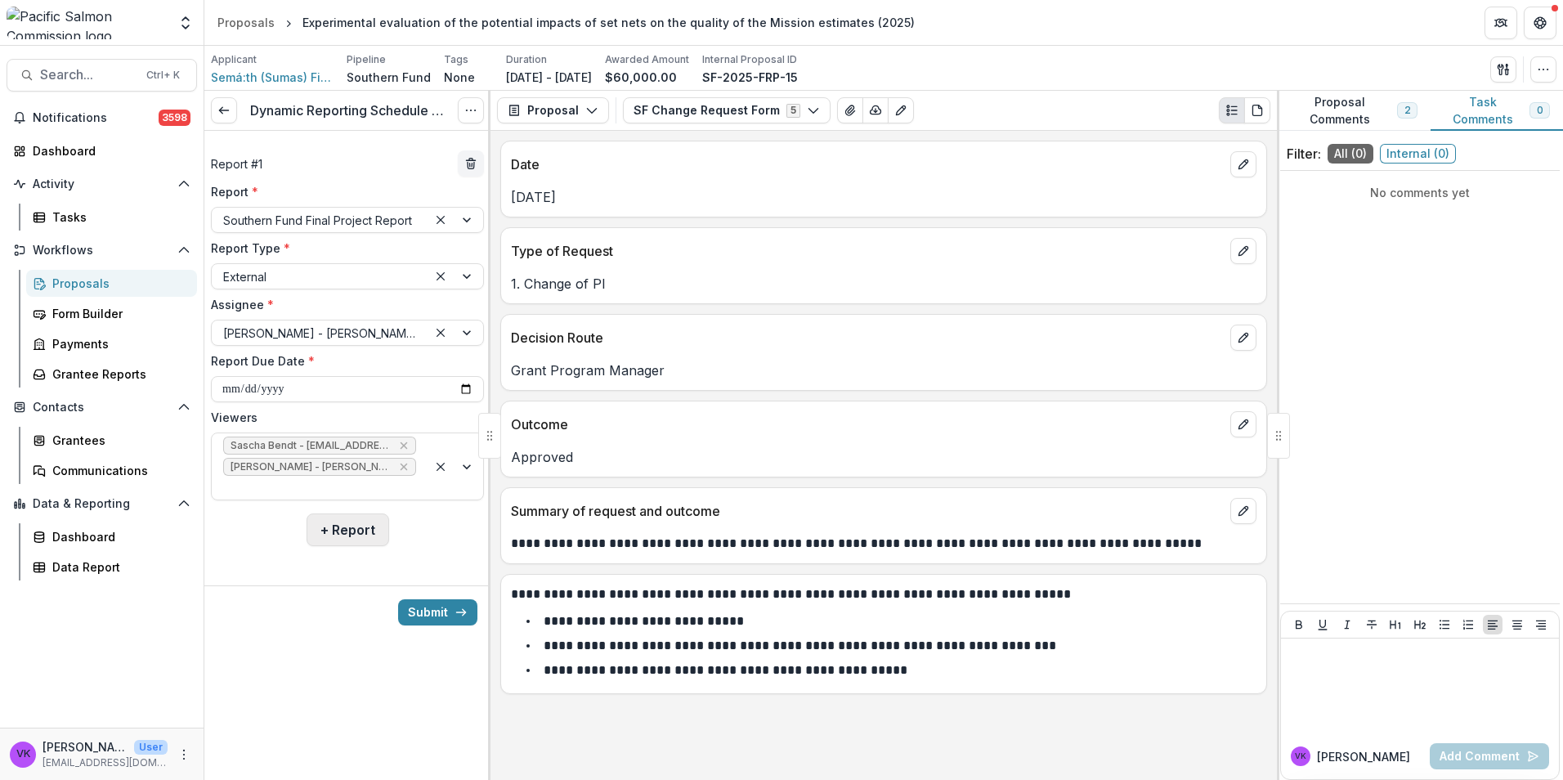
click at [343, 514] on button "+ Report" at bounding box center [348, 530] width 83 height 33
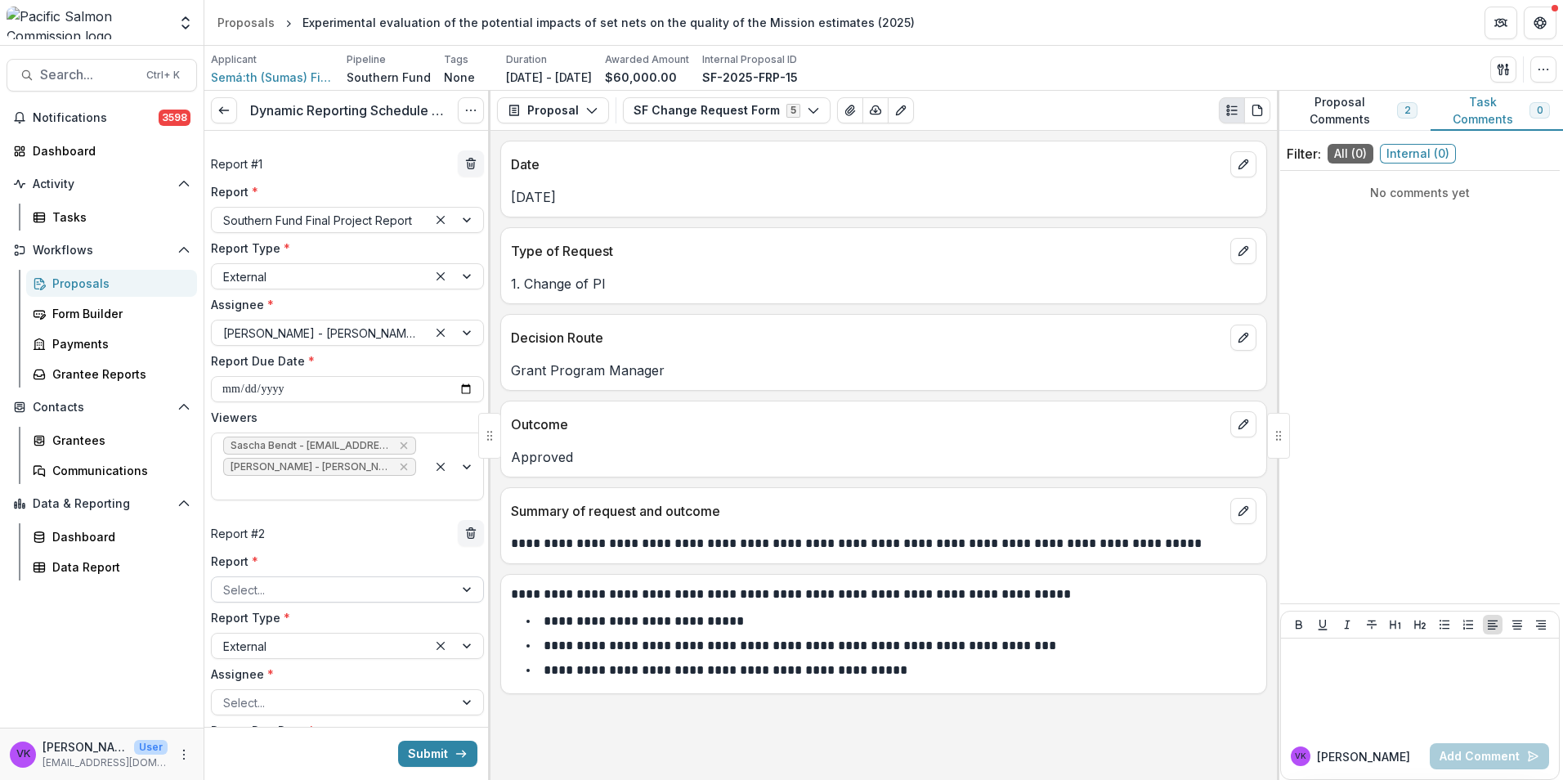
click at [304, 580] on div at bounding box center [332, 590] width 219 height 20
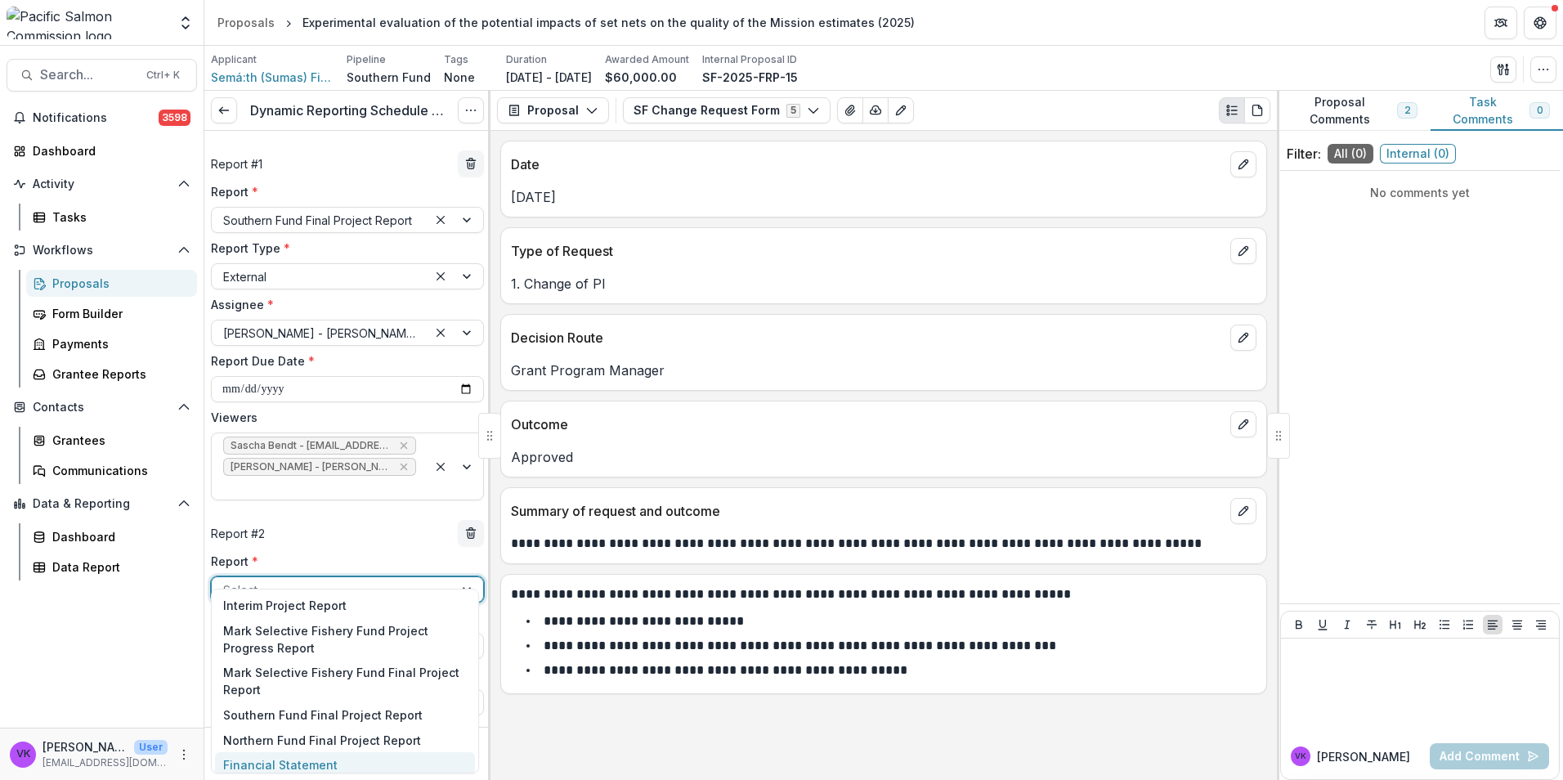
click at [294, 763] on div "Financial Statement" at bounding box center [345, 764] width 260 height 25
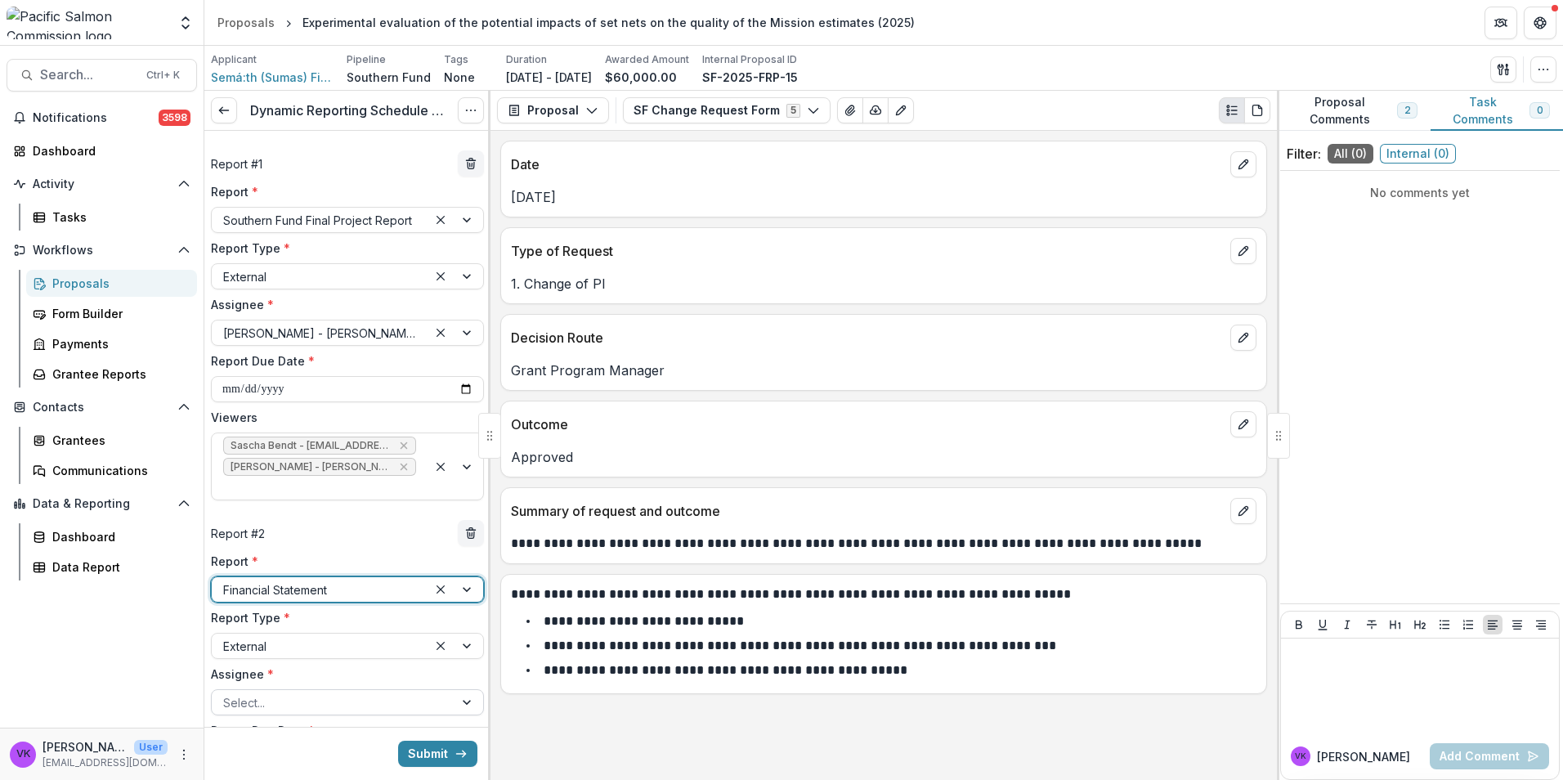
click at [458, 690] on div at bounding box center [468, 702] width 29 height 25
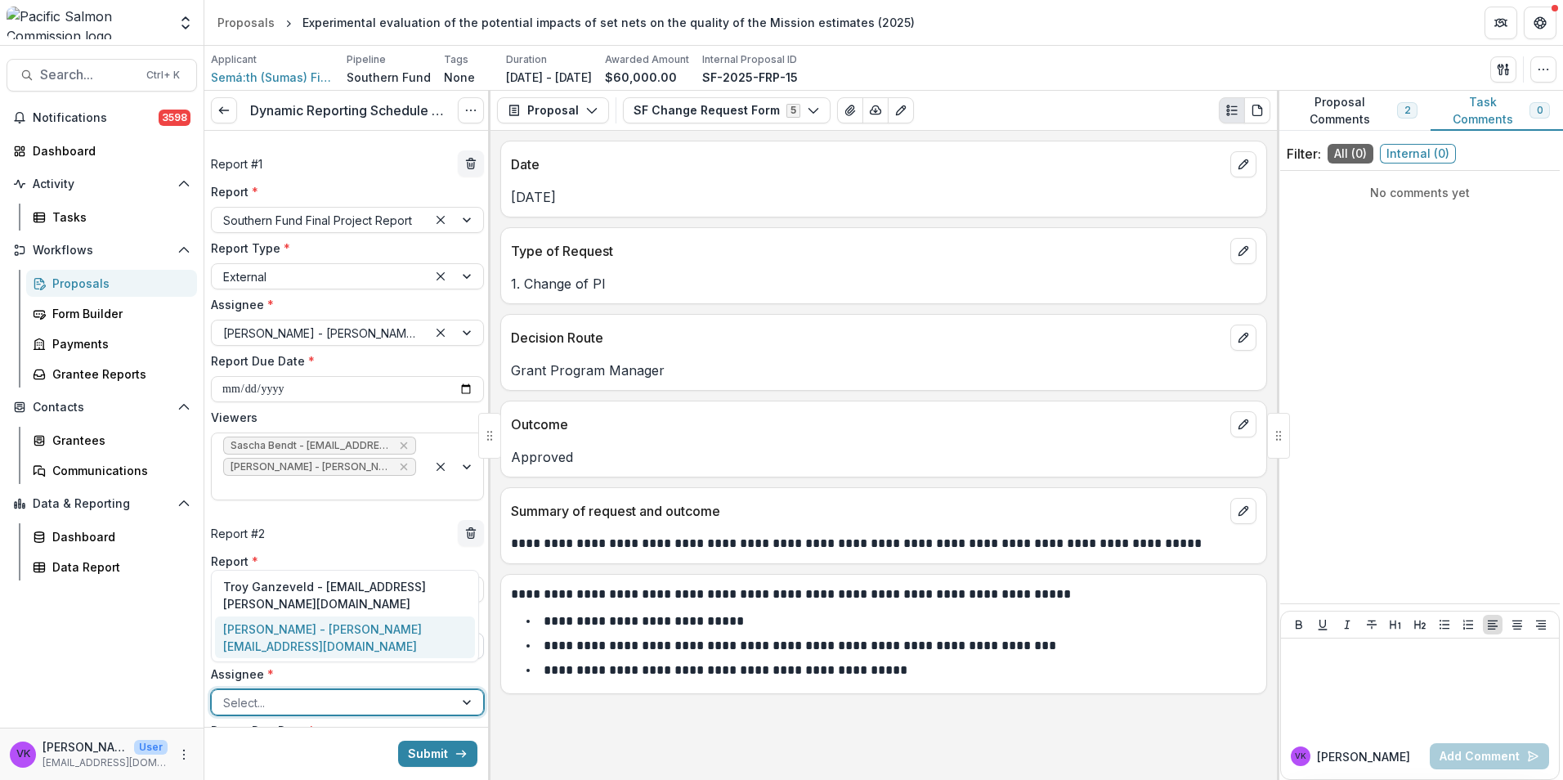
click at [407, 631] on div "[PERSON_NAME] - [PERSON_NAME][EMAIL_ADDRESS][DOMAIN_NAME]" at bounding box center [345, 638] width 260 height 43
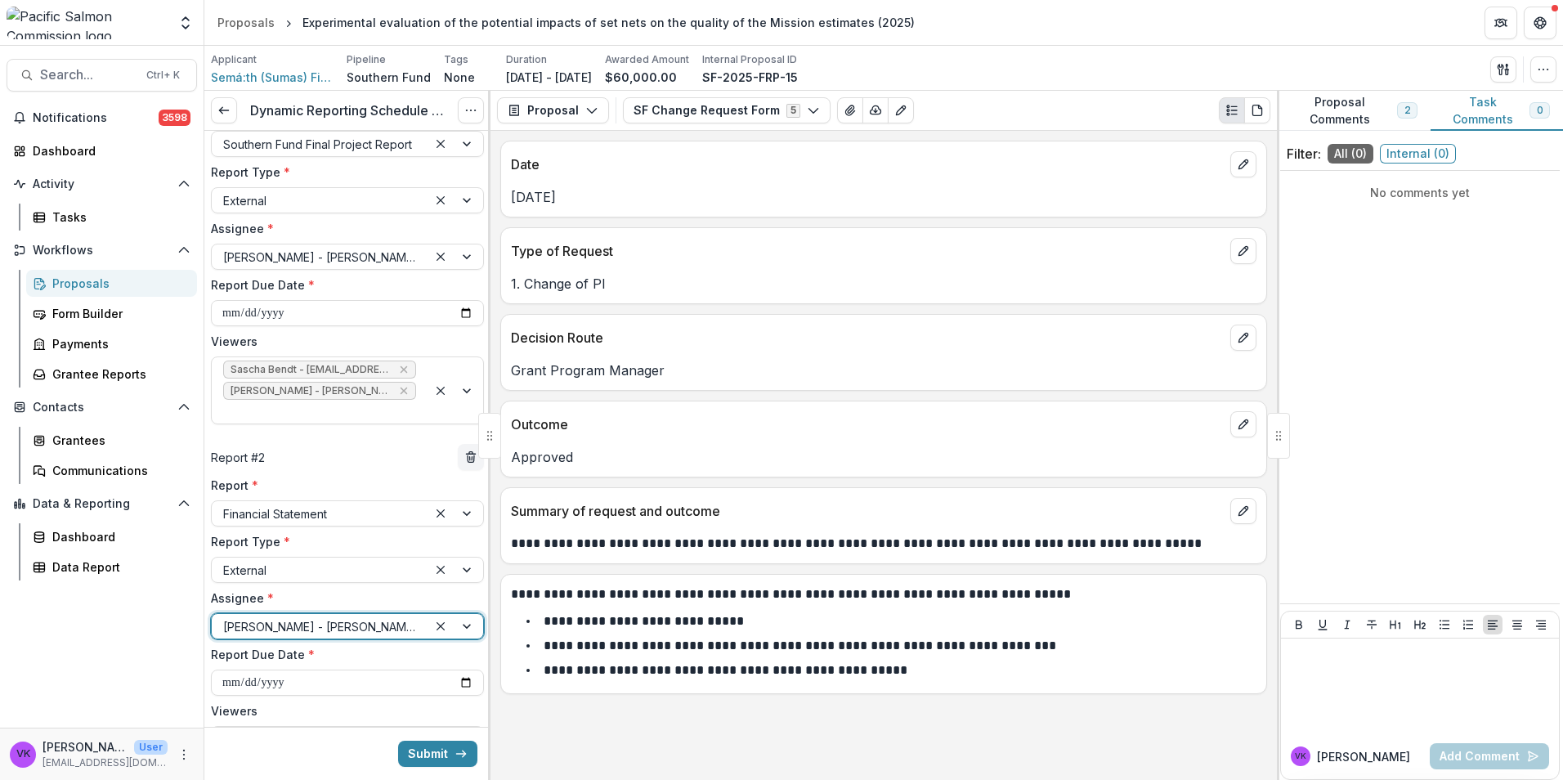
scroll to position [166, 0]
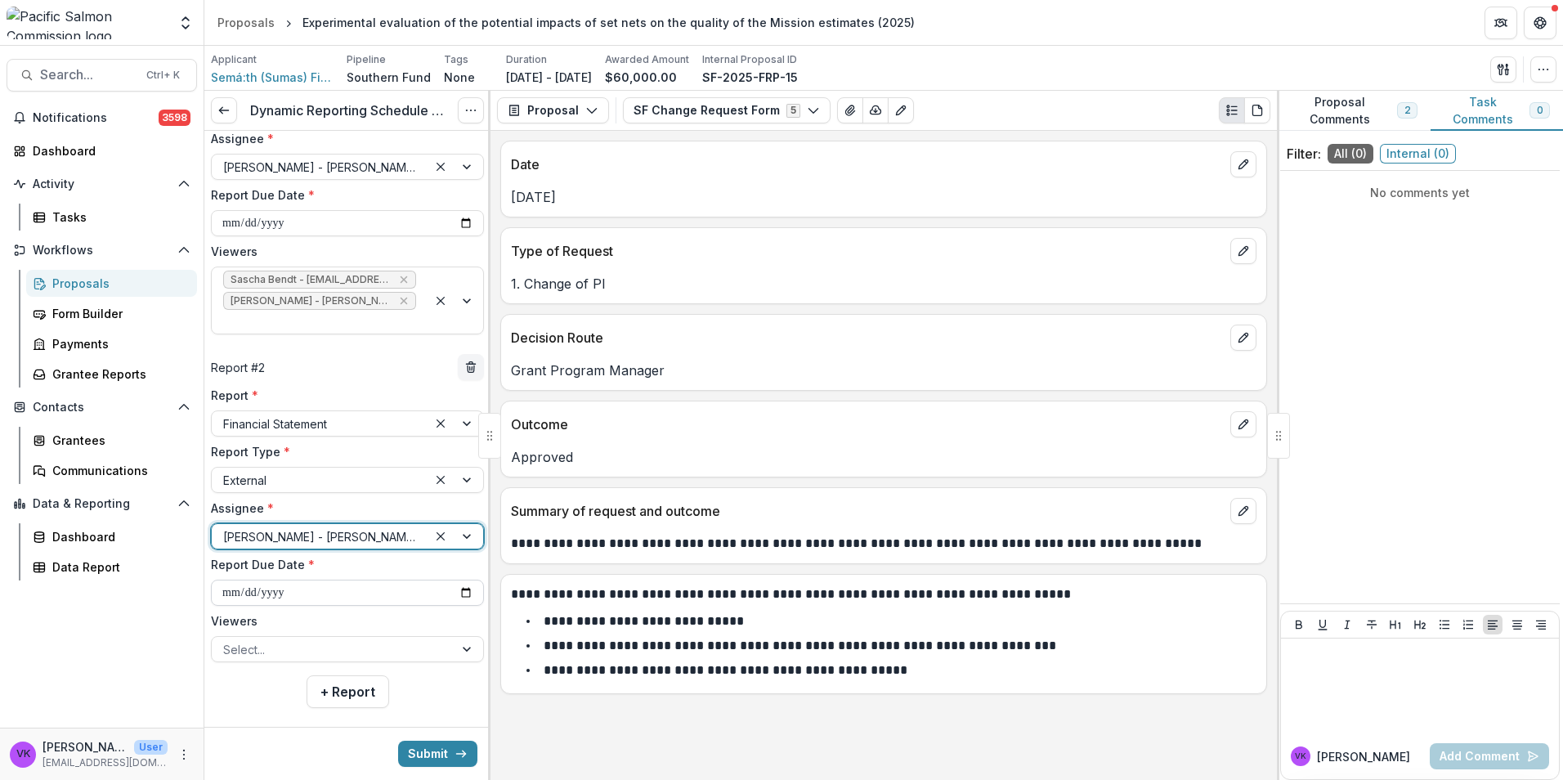
click at [457, 580] on input "**********" at bounding box center [347, 593] width 273 height 26
type input "**********"
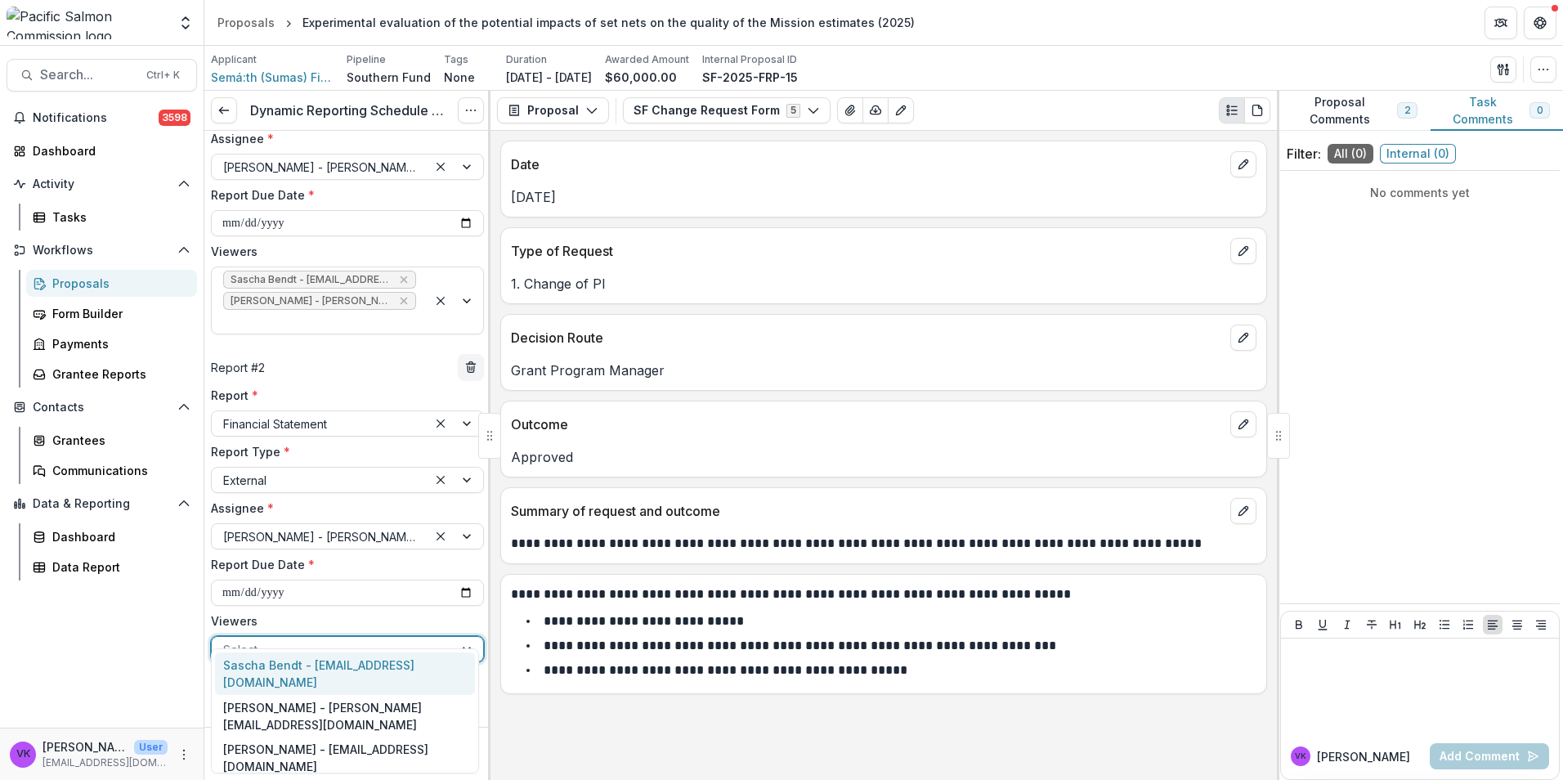
click at [423, 639] on div at bounding box center [332, 649] width 219 height 20
click at [347, 665] on div "Sascha Bendt - [EMAIL_ADDRESS][DOMAIN_NAME]" at bounding box center [345, 674] width 260 height 43
click at [462, 637] on div at bounding box center [456, 659] width 56 height 45
click at [354, 668] on div "[PERSON_NAME] - [PERSON_NAME][EMAIL_ADDRESS][DOMAIN_NAME]" at bounding box center [345, 674] width 260 height 43
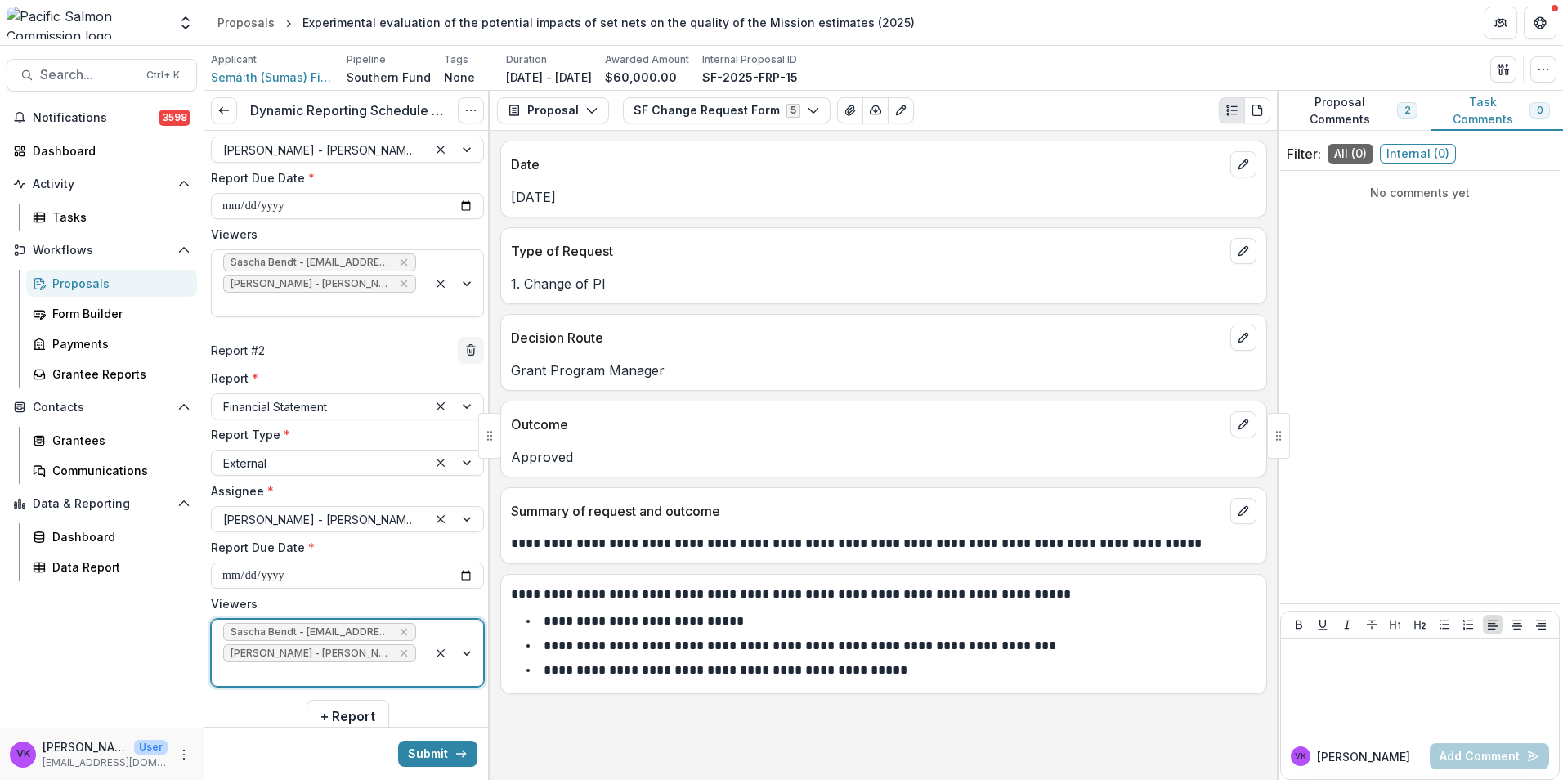
scroll to position [187, 0]
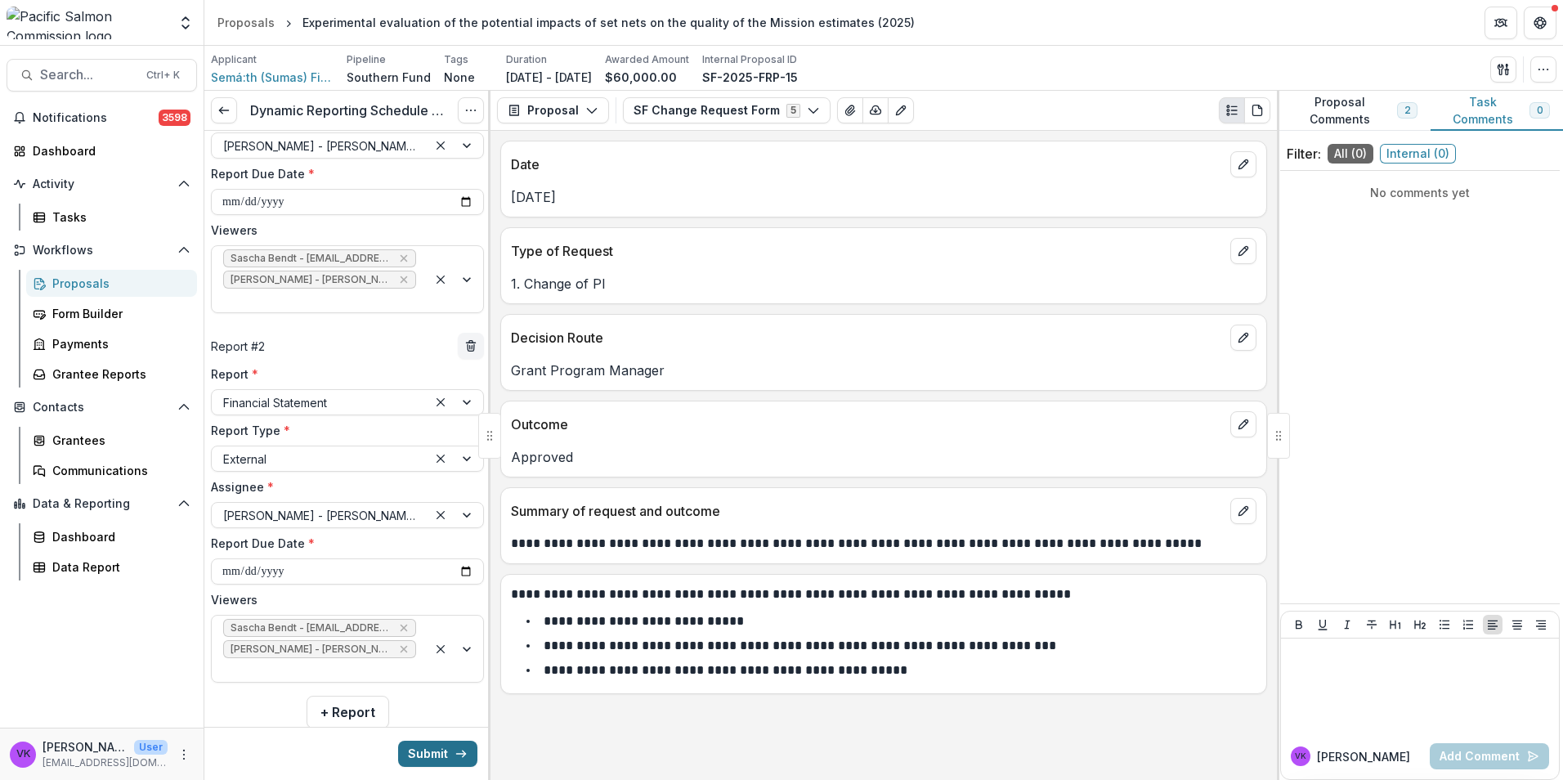
click at [430, 749] on button "Submit" at bounding box center [437, 754] width 79 height 26
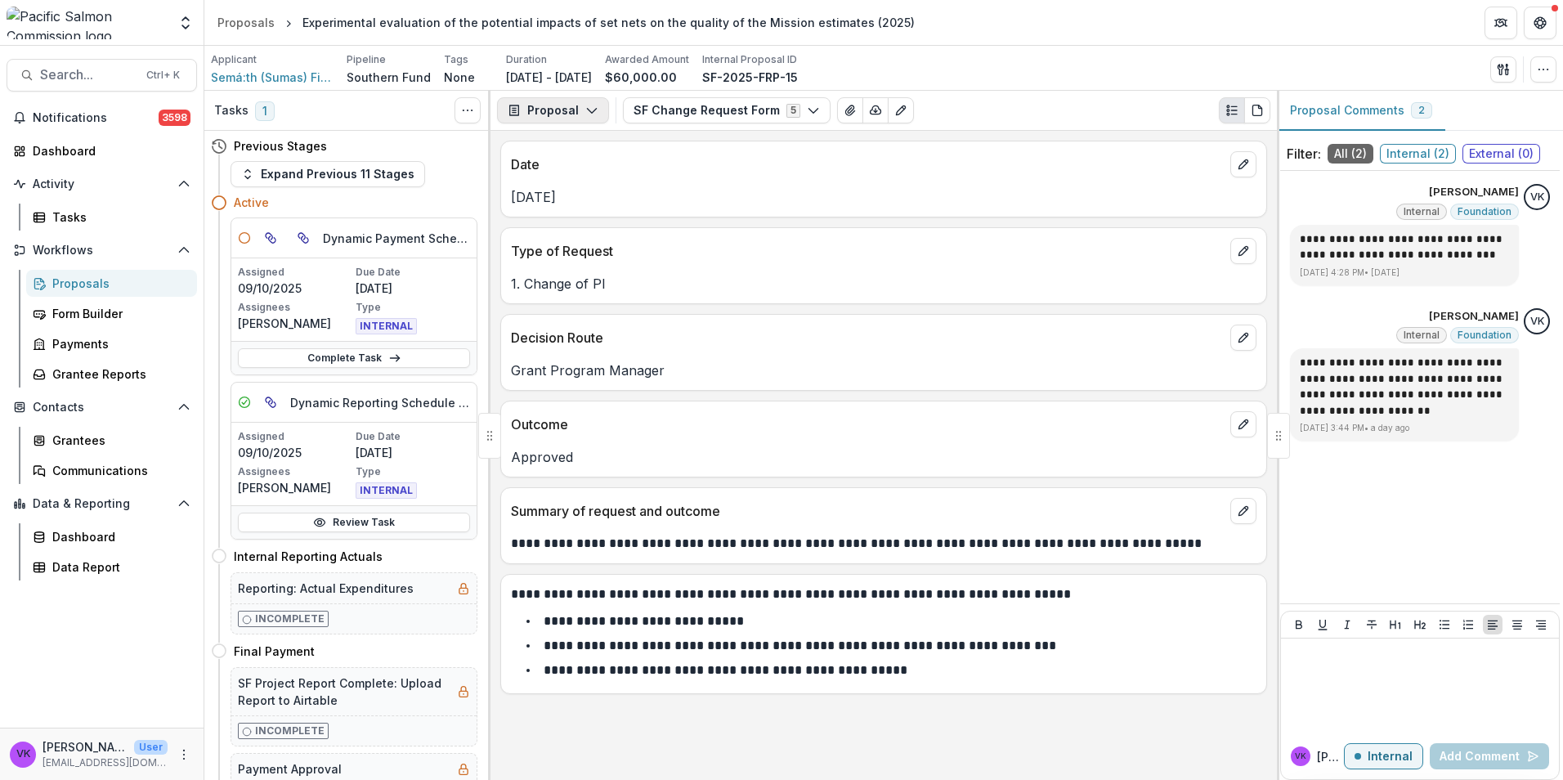
click at [598, 111] on button "Proposal" at bounding box center [553, 110] width 112 height 26
click at [563, 196] on div "Reports" at bounding box center [605, 201] width 150 height 17
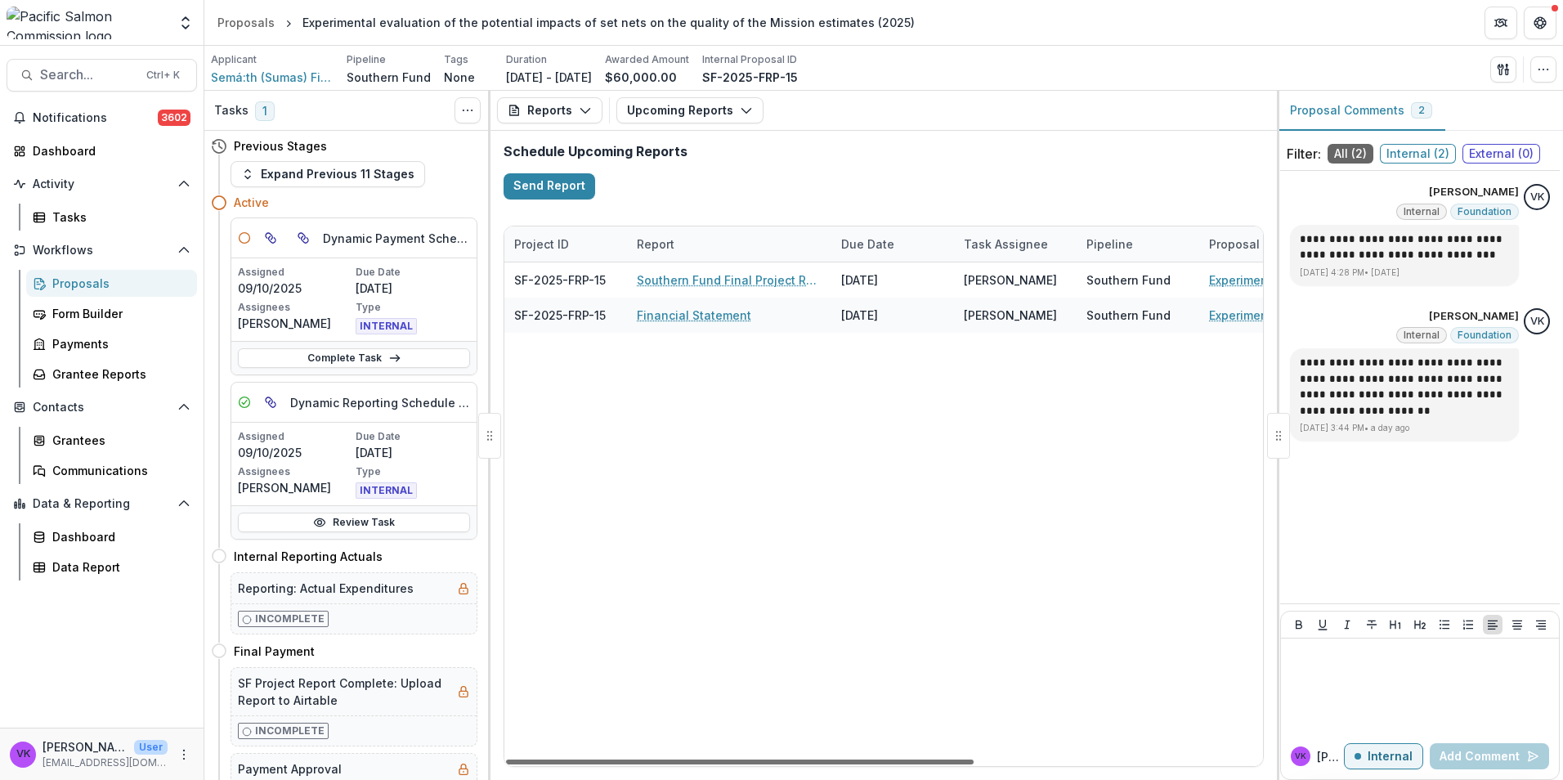
drag, startPoint x: 613, startPoint y: 756, endPoint x: 494, endPoint y: 820, distance: 135.7
click at [506, 765] on div at bounding box center [740, 762] width 468 height 5
click at [348, 356] on link "Complete Task" at bounding box center [354, 358] width 232 height 20
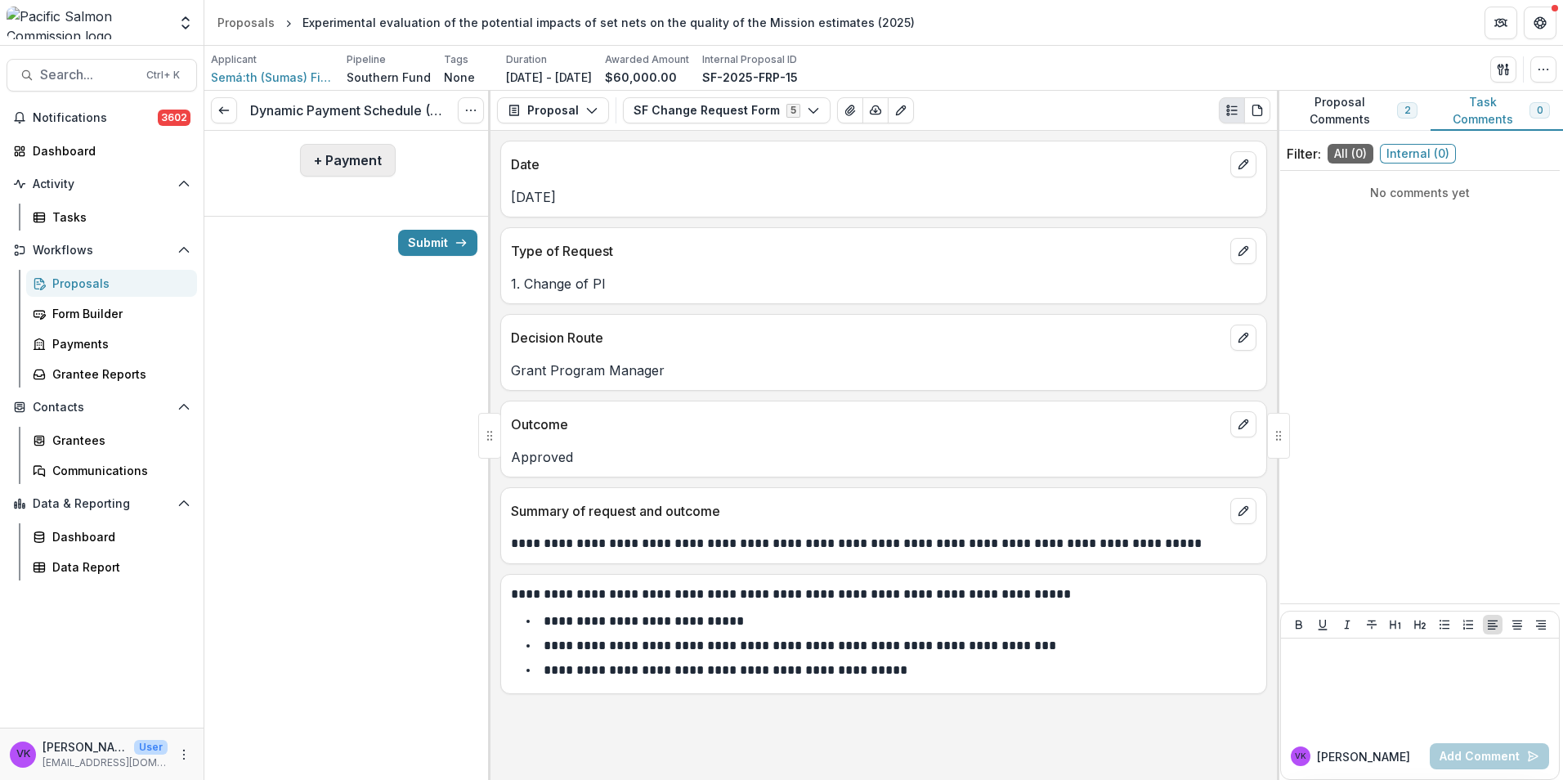
click at [345, 165] on button "+ Payment" at bounding box center [348, 160] width 96 height 33
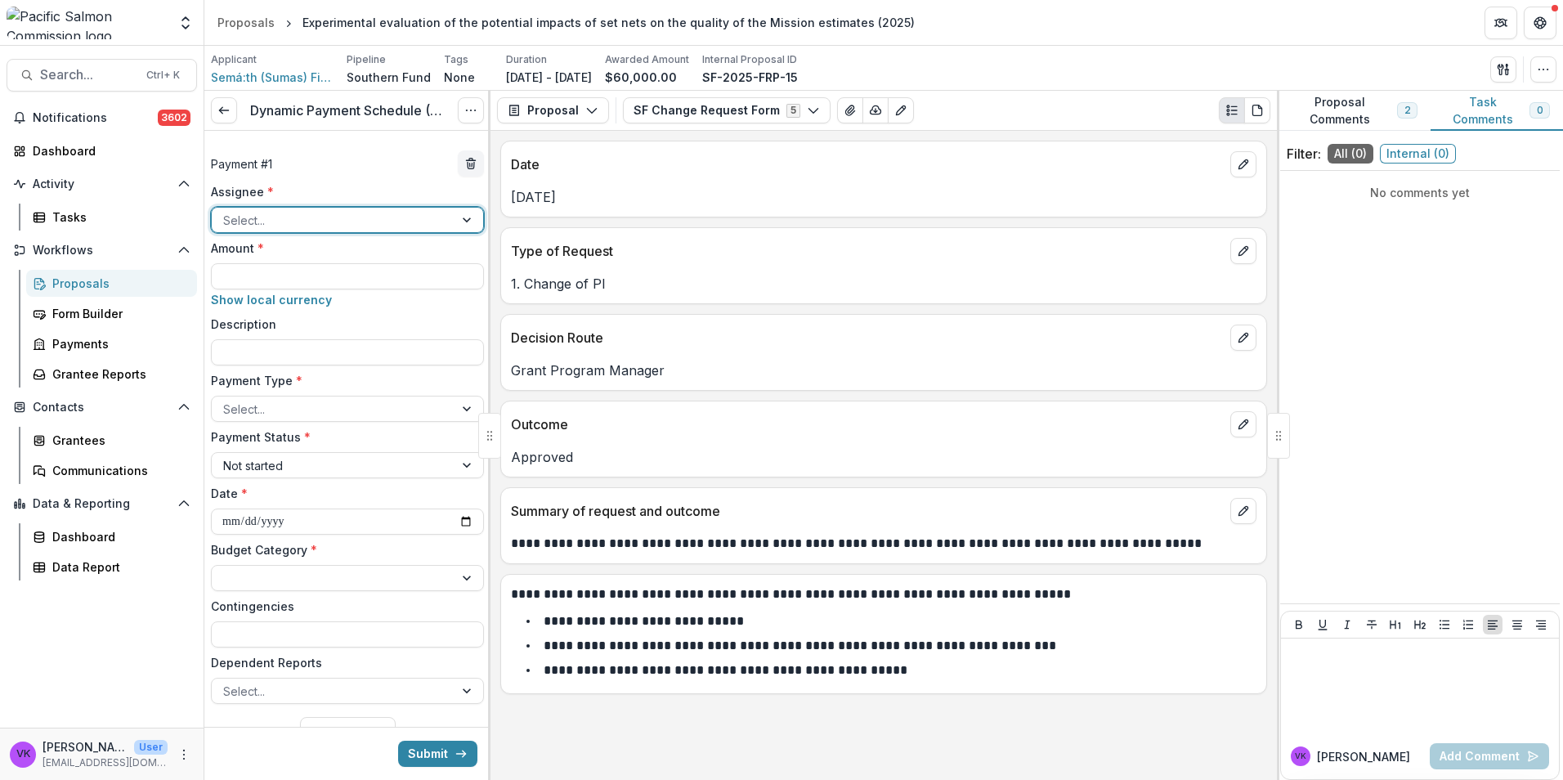
click at [428, 215] on div at bounding box center [332, 220] width 219 height 20
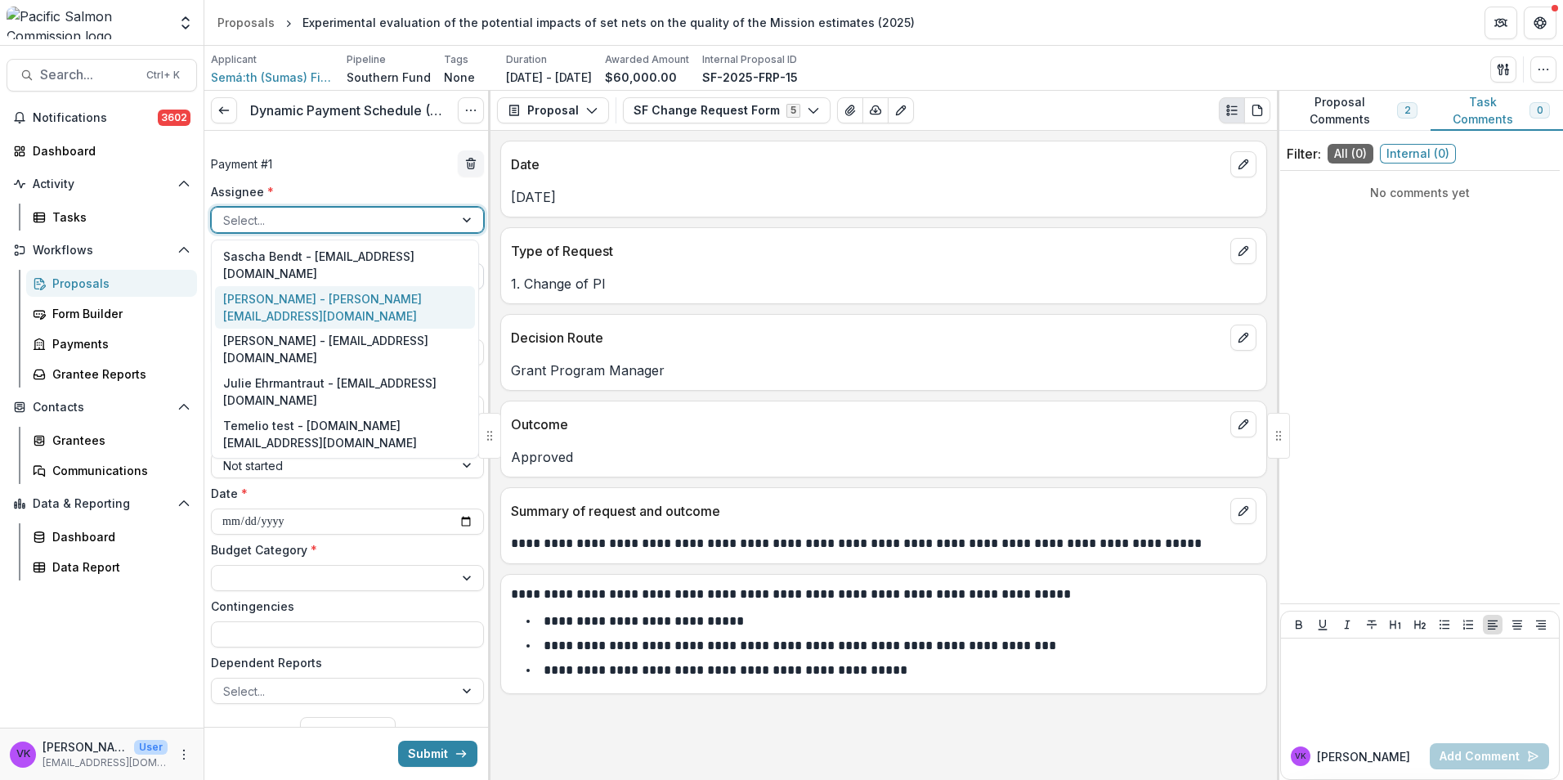
click at [343, 286] on div "[PERSON_NAME] - [PERSON_NAME][EMAIL_ADDRESS][DOMAIN_NAME]" at bounding box center [345, 307] width 260 height 43
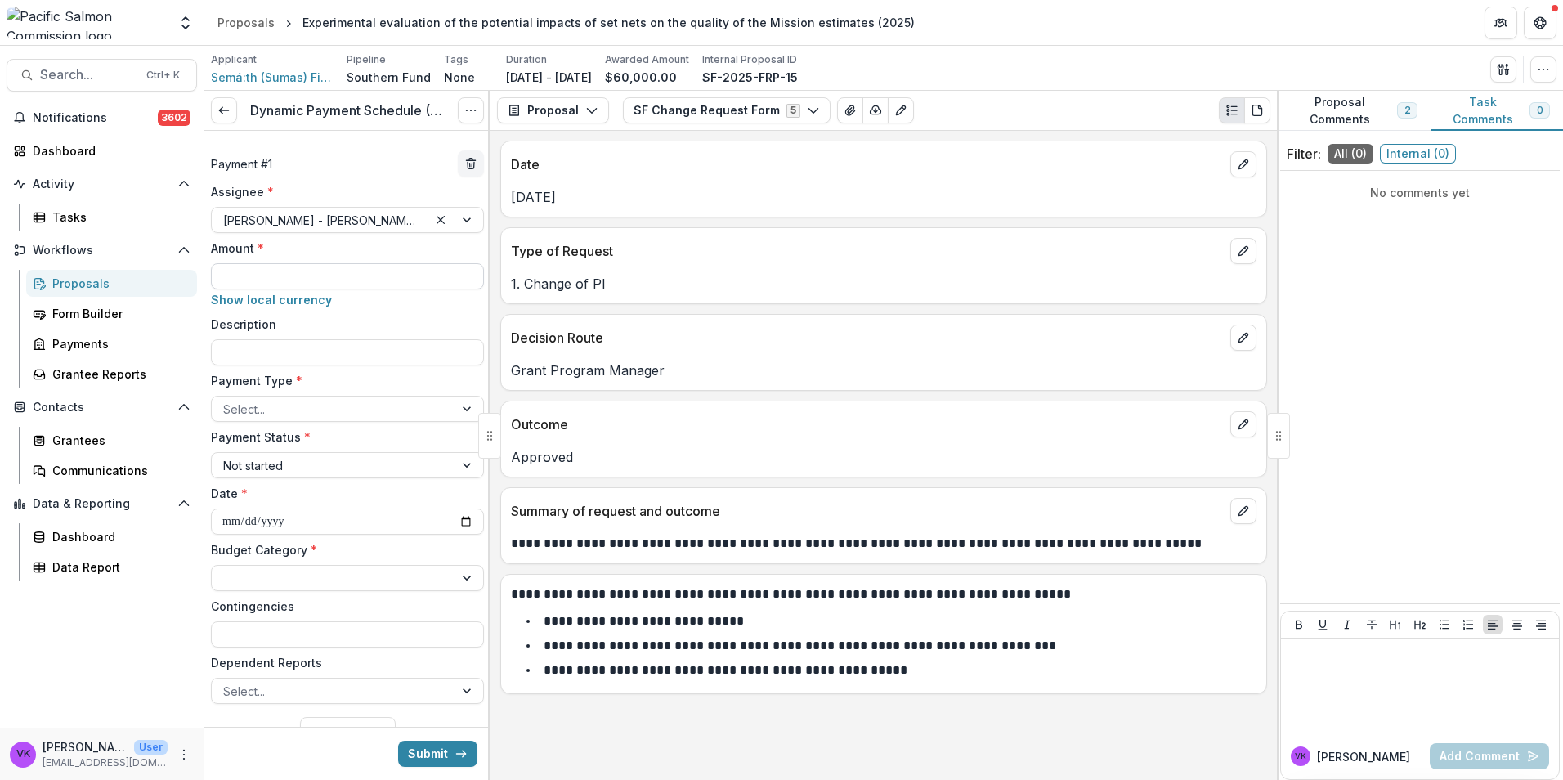
click at [339, 279] on input "Amount *" at bounding box center [347, 276] width 273 height 26
type input "*******"
click at [294, 364] on input "Description" at bounding box center [347, 352] width 273 height 26
type input "**********"
click at [427, 418] on div at bounding box center [332, 409] width 219 height 20
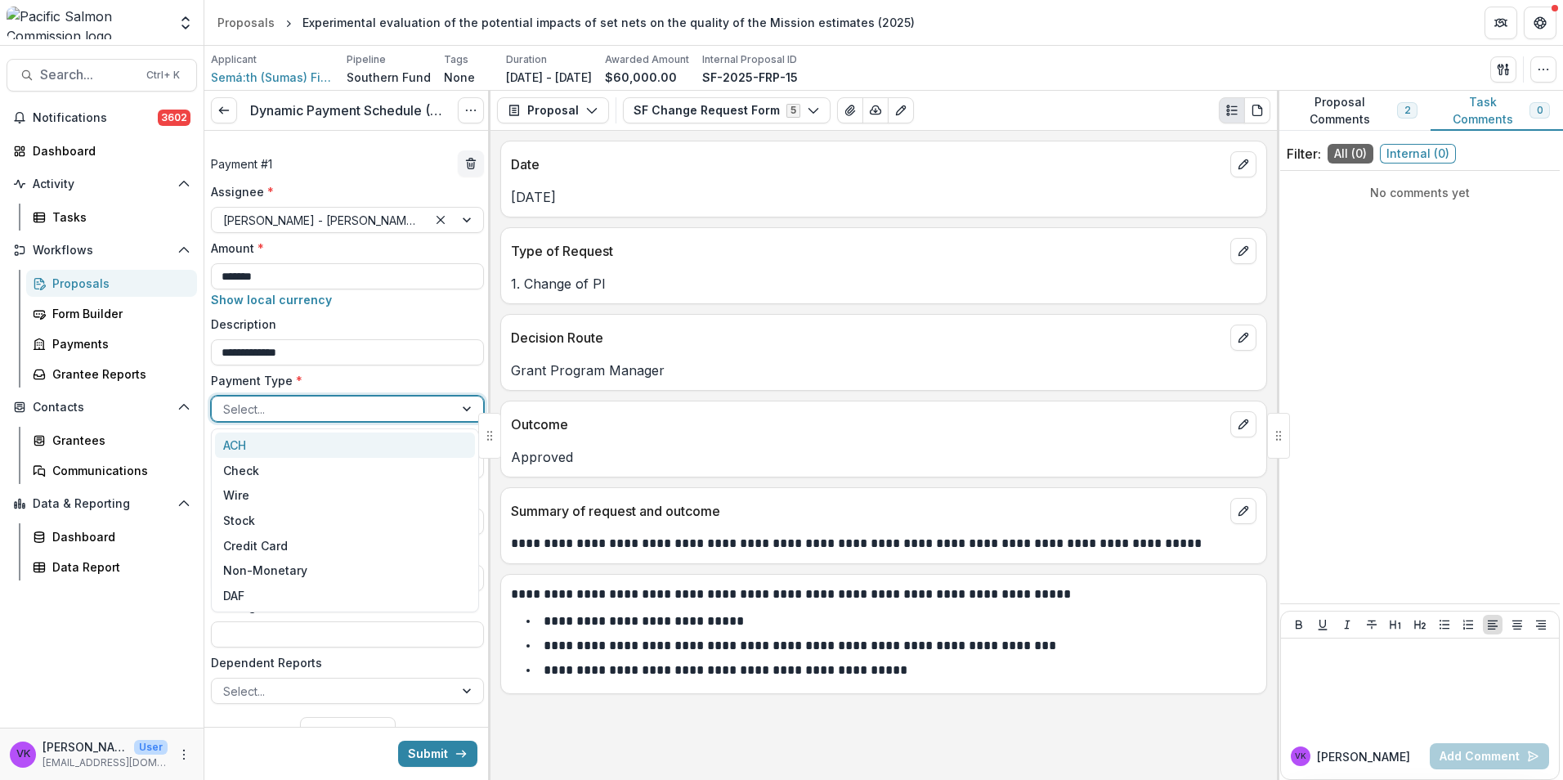
click at [328, 446] on div "ACH" at bounding box center [345, 445] width 260 height 25
click at [467, 576] on div at bounding box center [468, 578] width 29 height 25
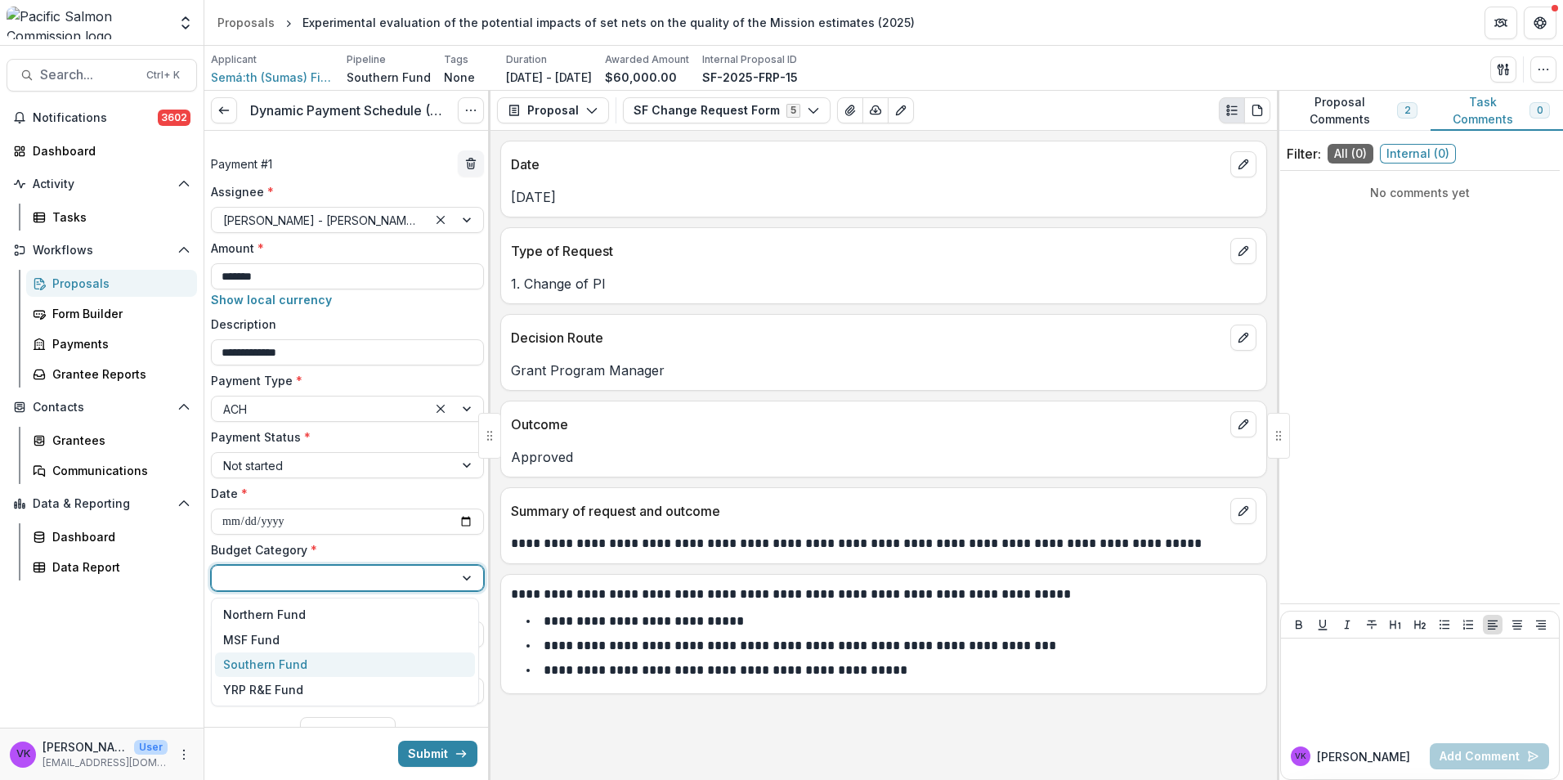
click at [334, 661] on div "Southern Fund" at bounding box center [345, 665] width 260 height 25
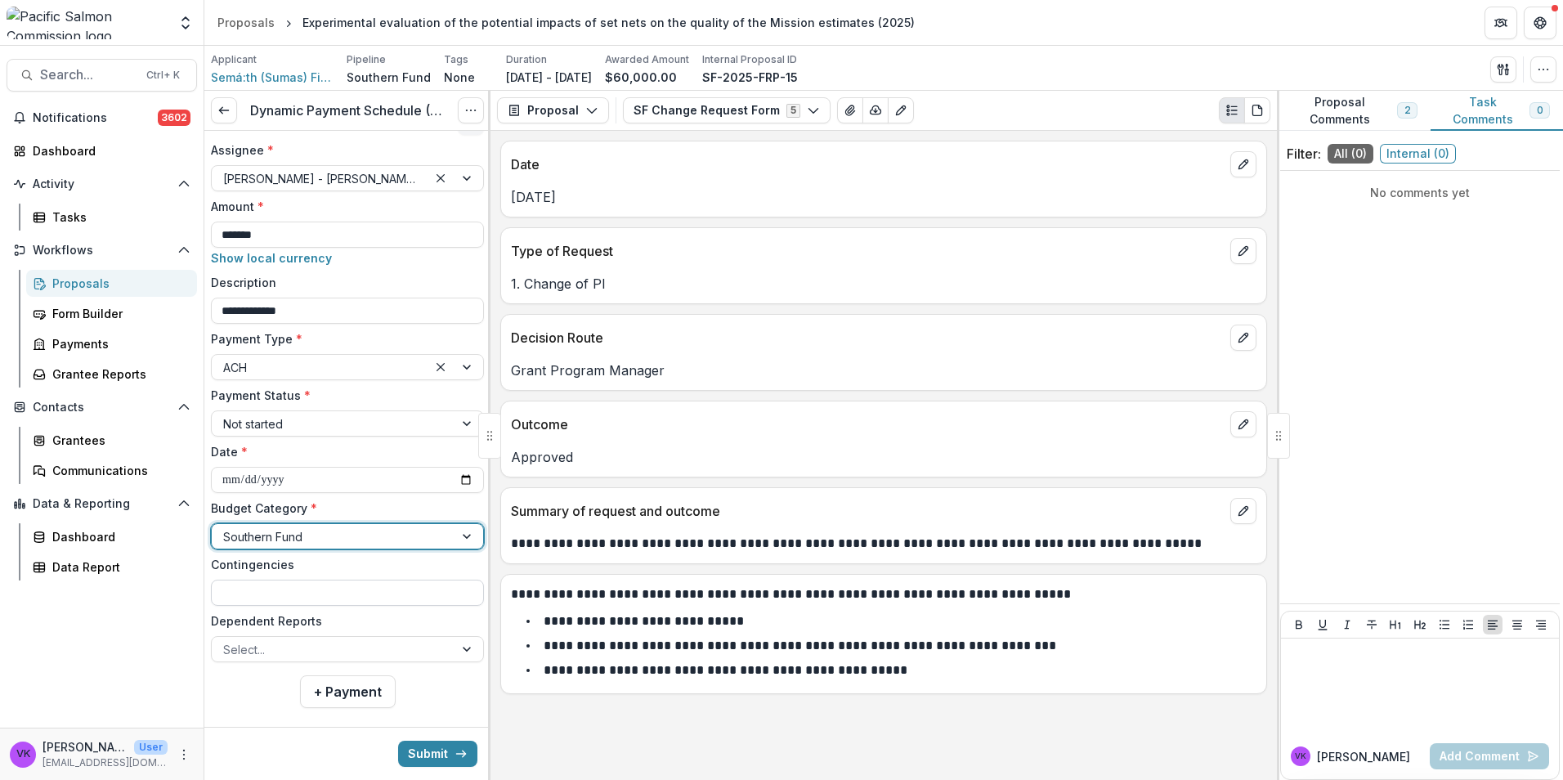
scroll to position [62, 0]
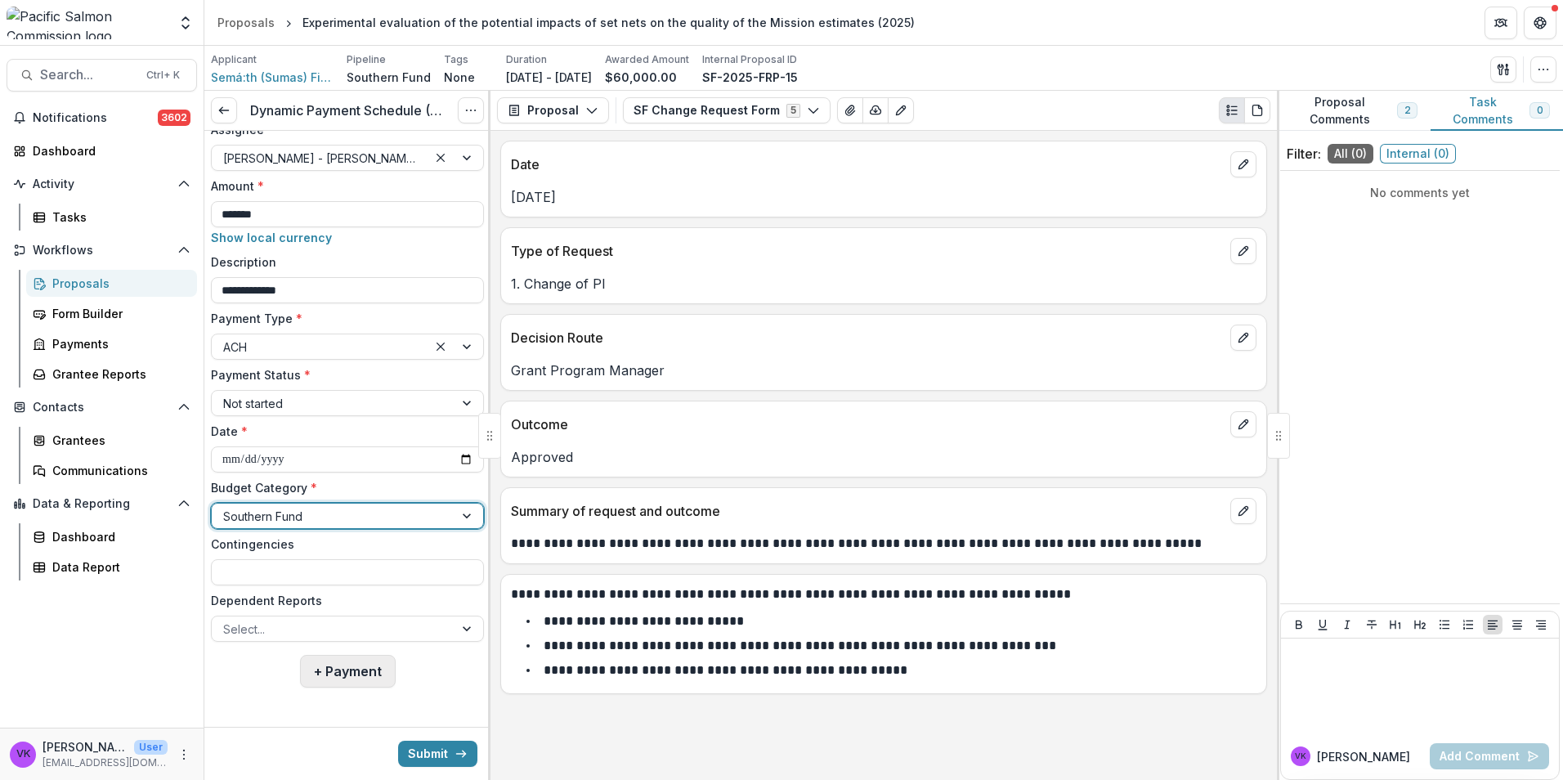
click at [344, 676] on button "+ Payment" at bounding box center [348, 671] width 96 height 33
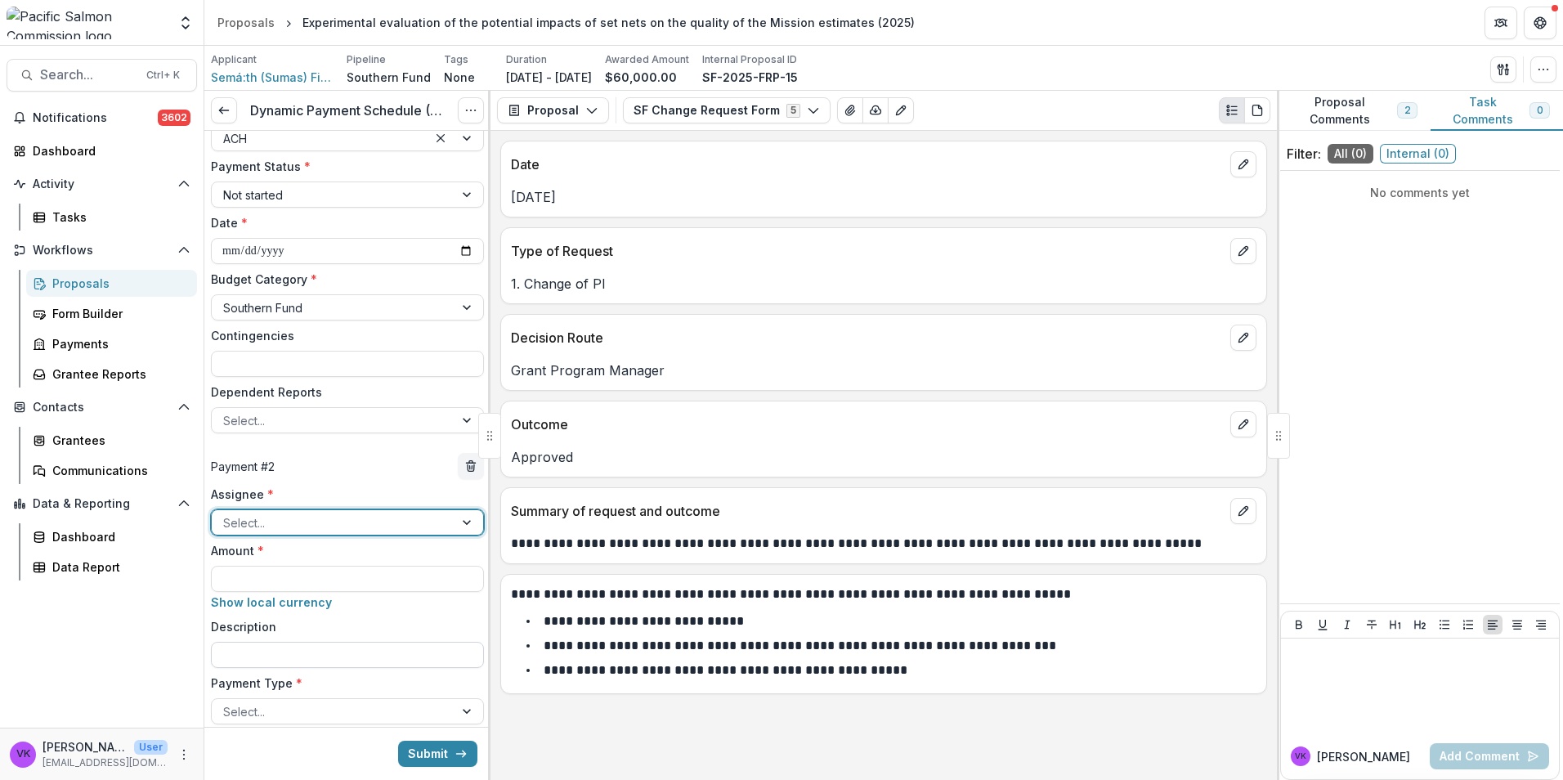
scroll to position [389, 0]
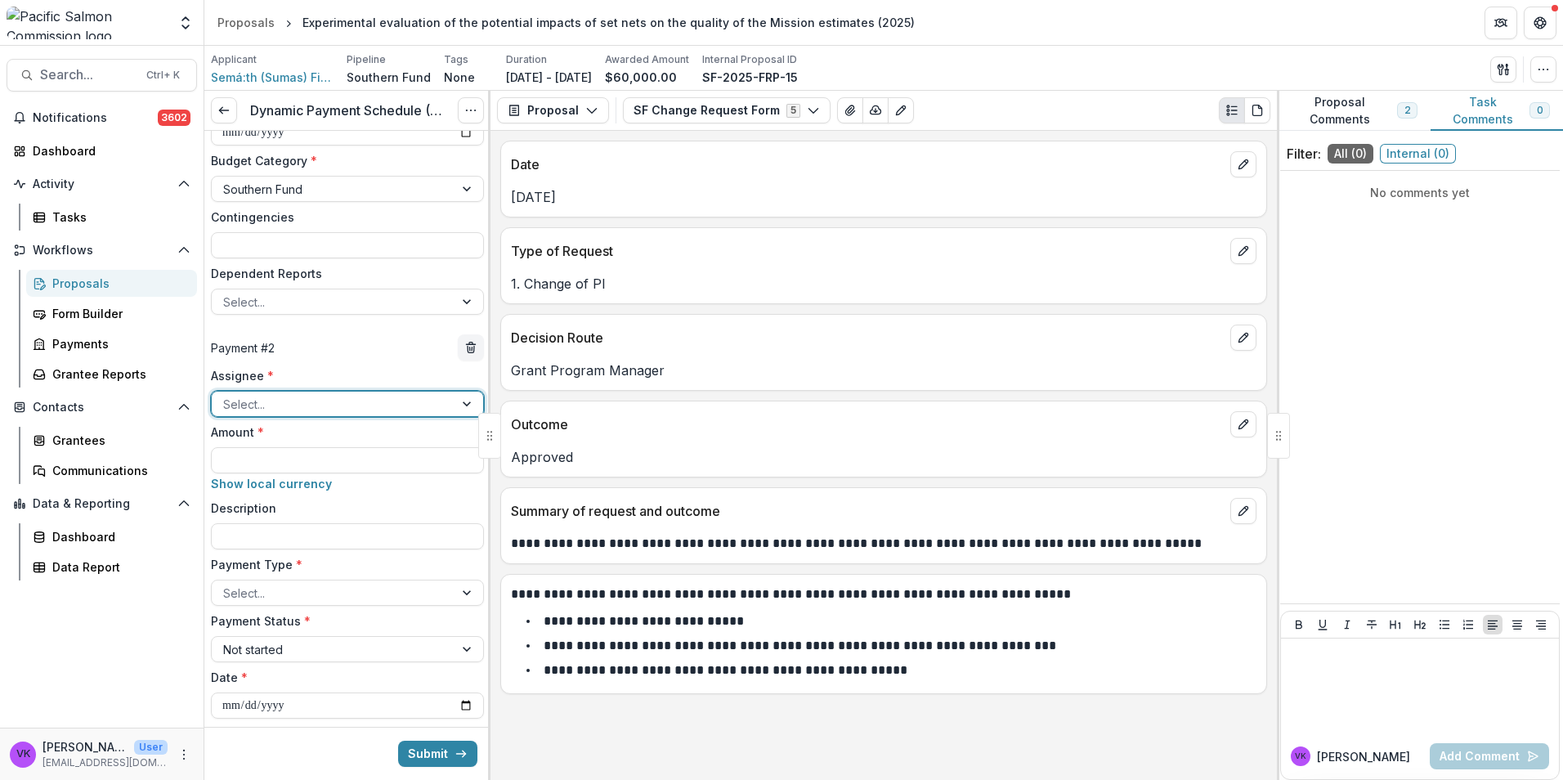
click at [410, 401] on div at bounding box center [332, 404] width 219 height 20
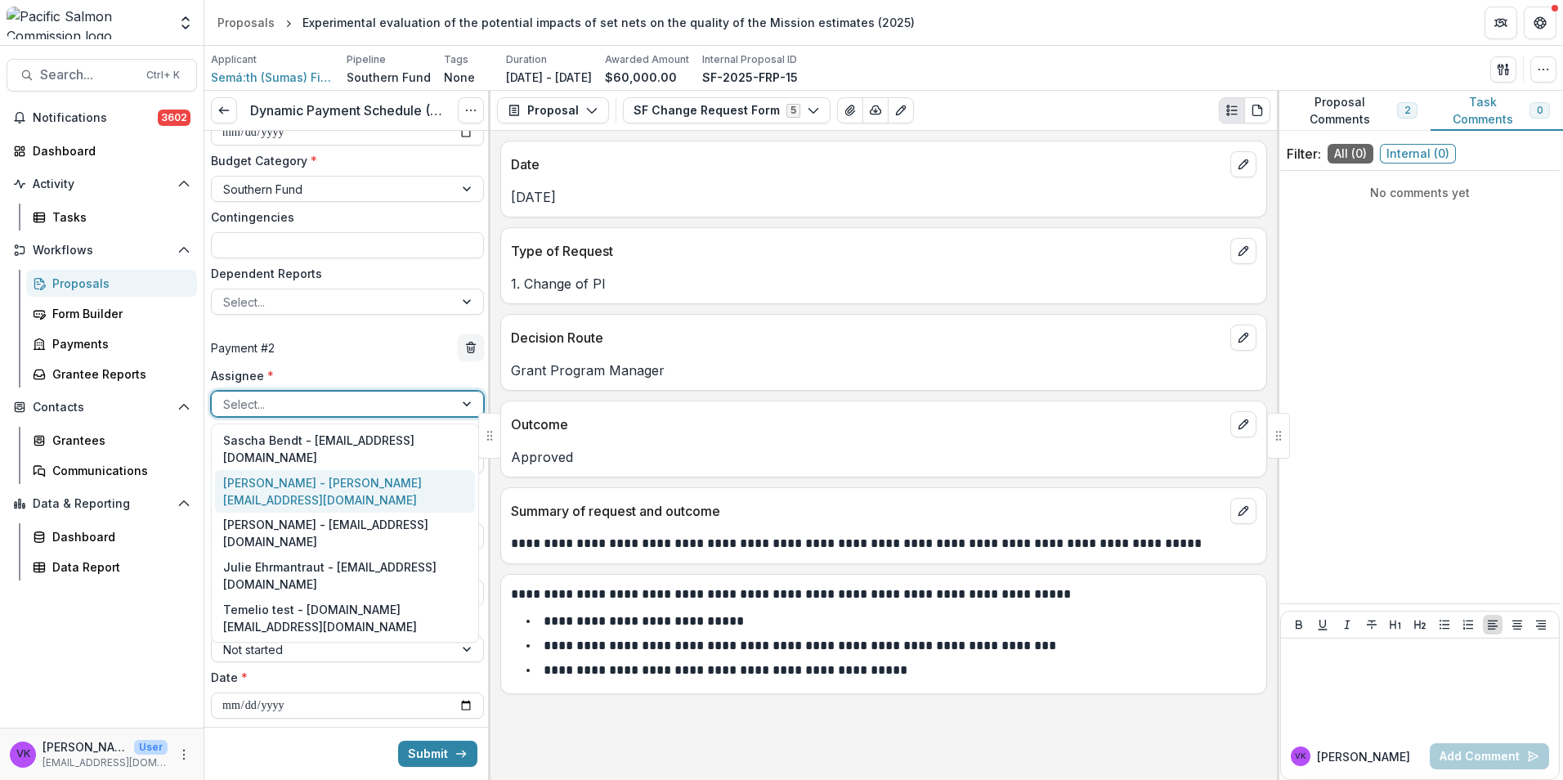
click at [341, 470] on div "[PERSON_NAME] - [PERSON_NAME][EMAIL_ADDRESS][DOMAIN_NAME]" at bounding box center [345, 491] width 260 height 43
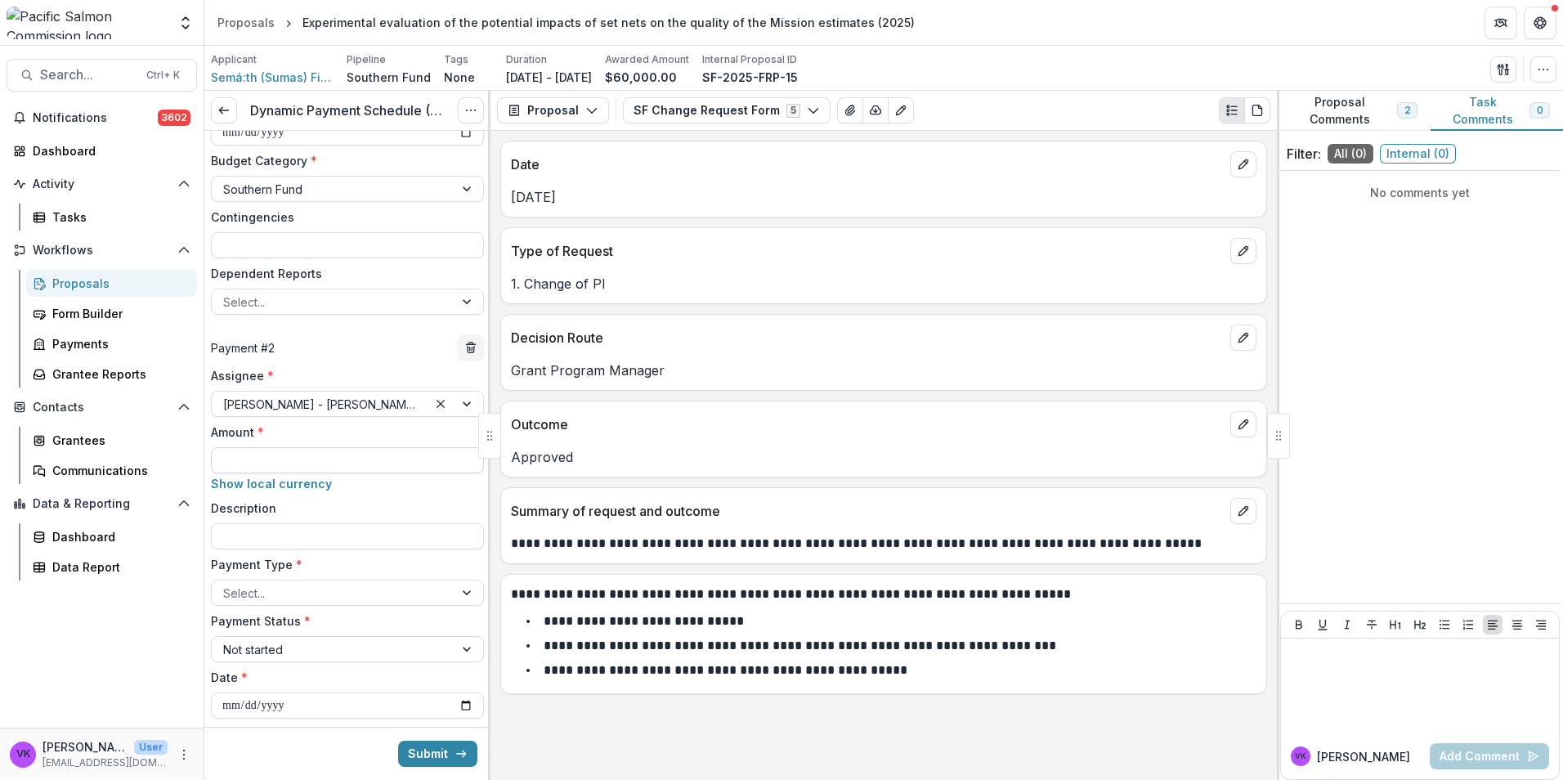
click at [326, 458] on input "Amount *" at bounding box center [347, 460] width 273 height 26
type input "*******"
click at [371, 536] on input "Description" at bounding box center [347, 536] width 273 height 26
type input "**********"
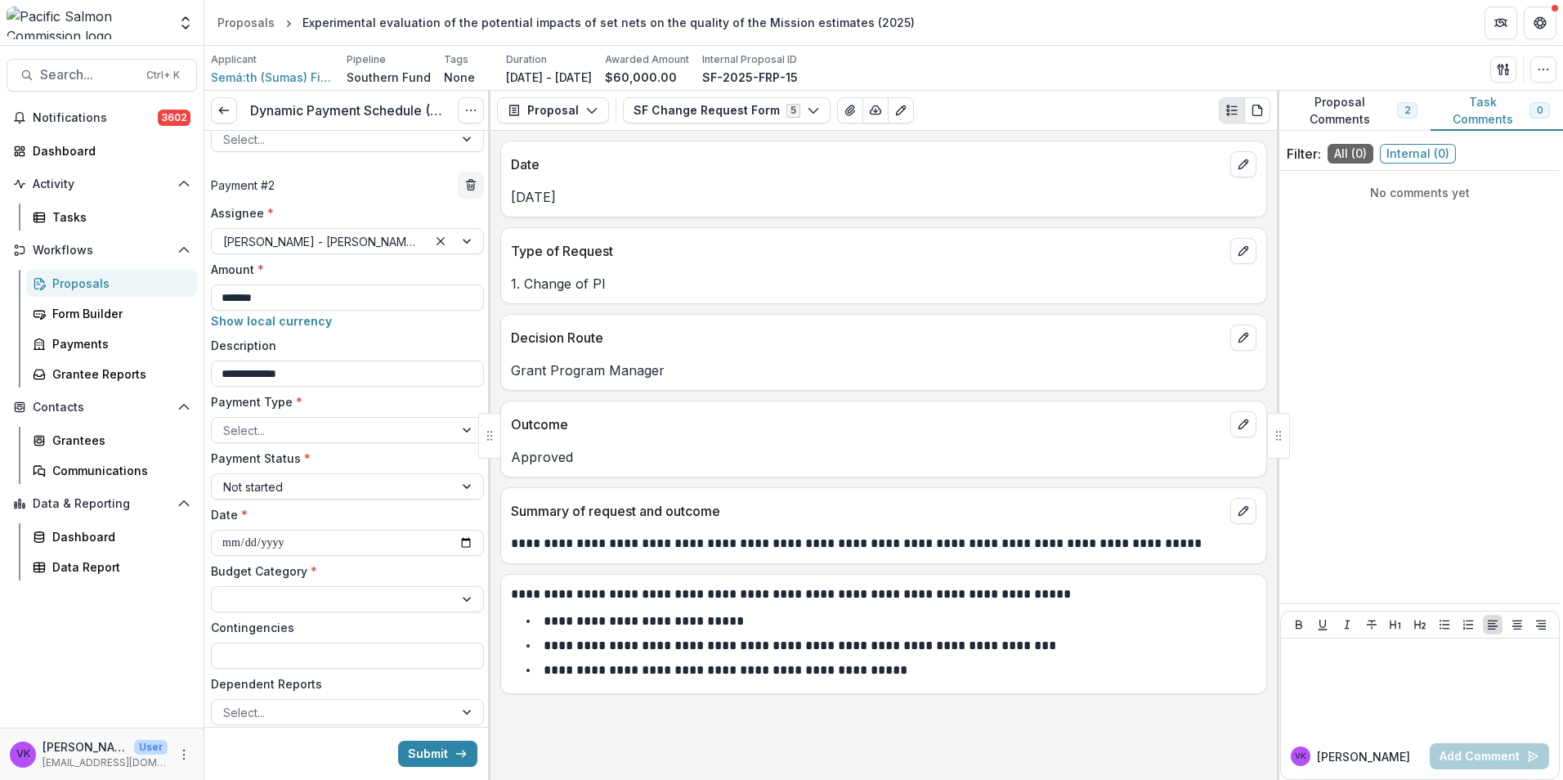
scroll to position [553, 0]
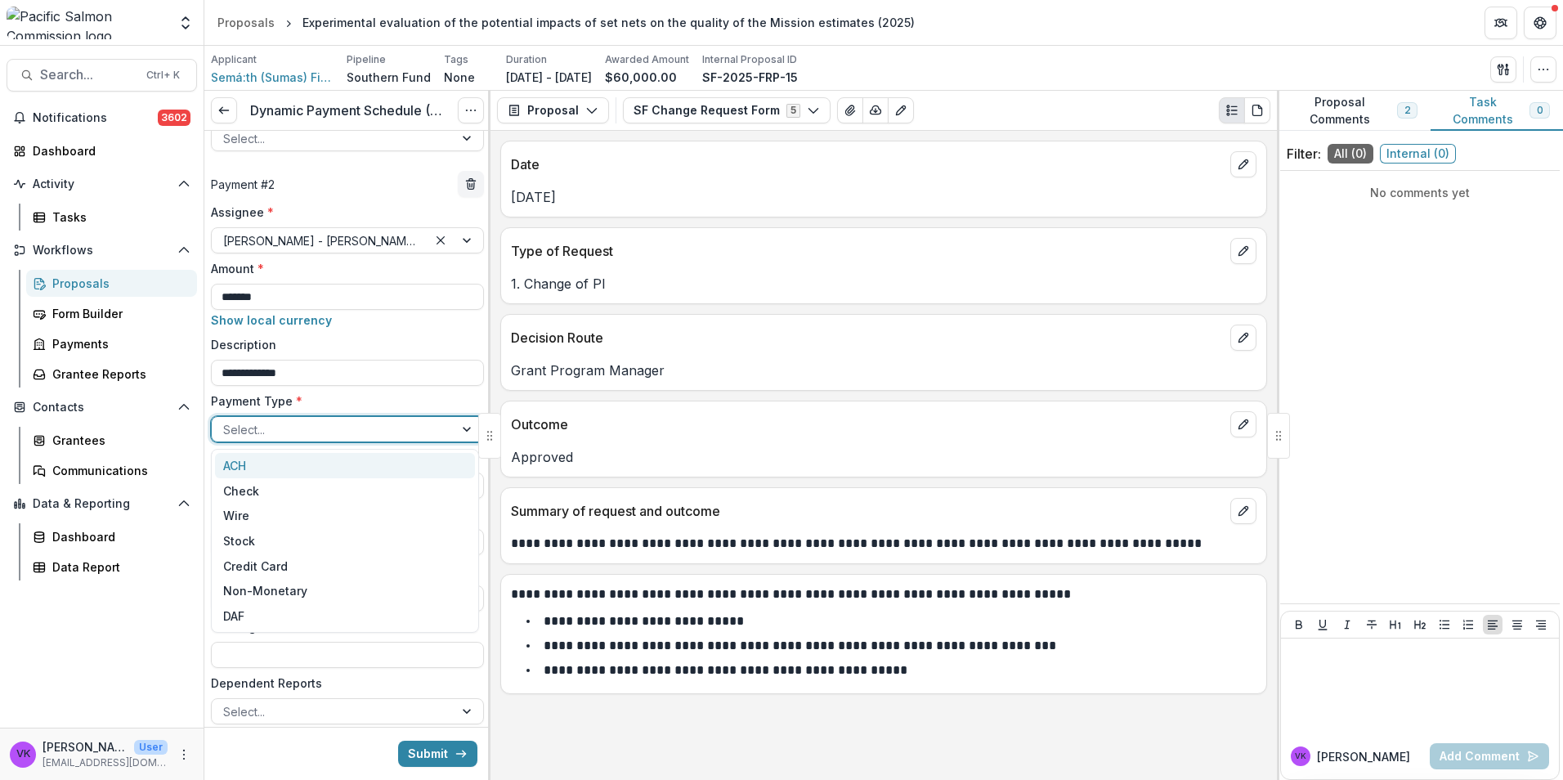
click at [399, 425] on div at bounding box center [332, 429] width 219 height 20
click at [307, 468] on div "ACH" at bounding box center [345, 465] width 260 height 25
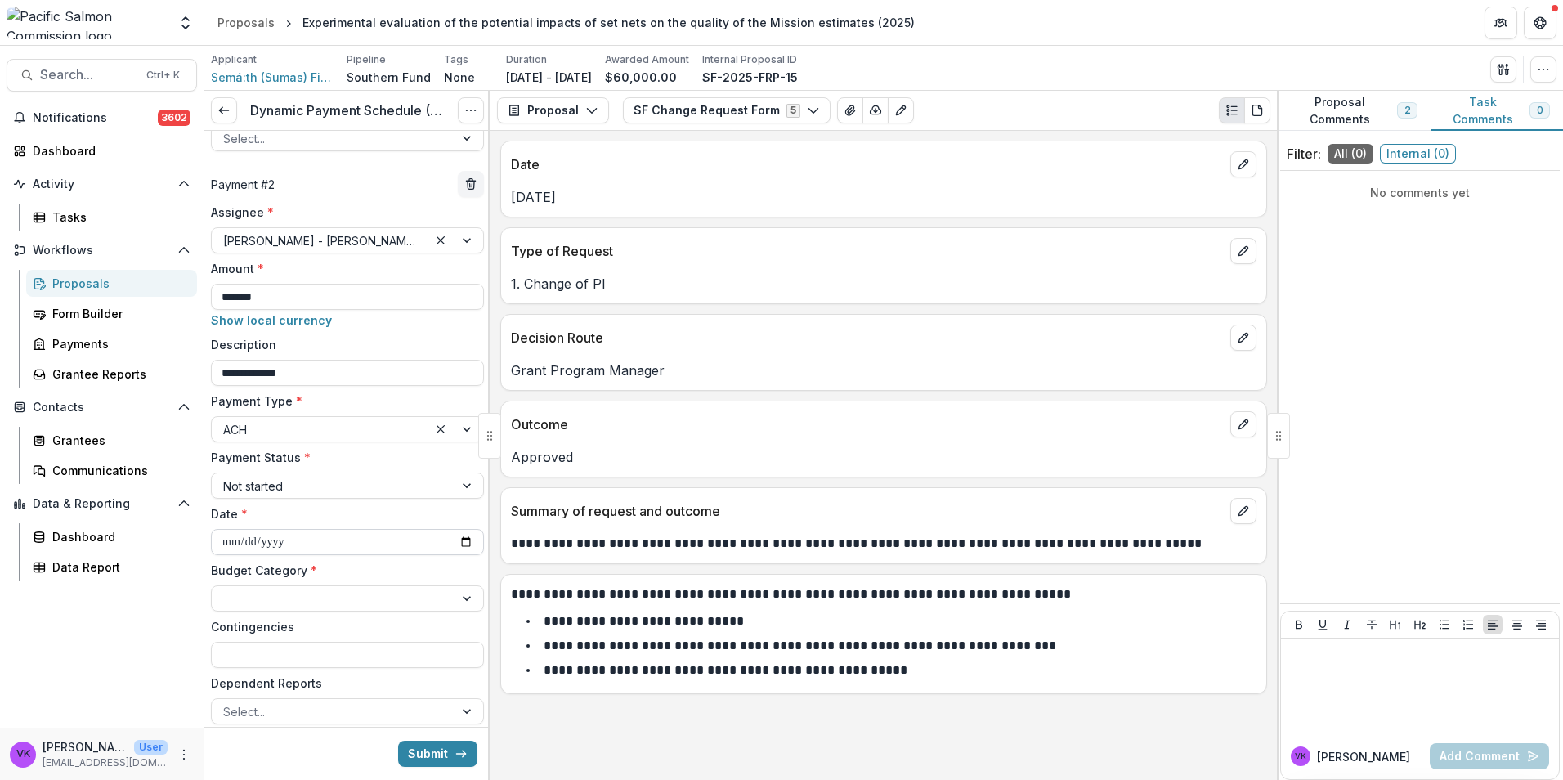
click at [462, 547] on input "**********" at bounding box center [347, 542] width 273 height 26
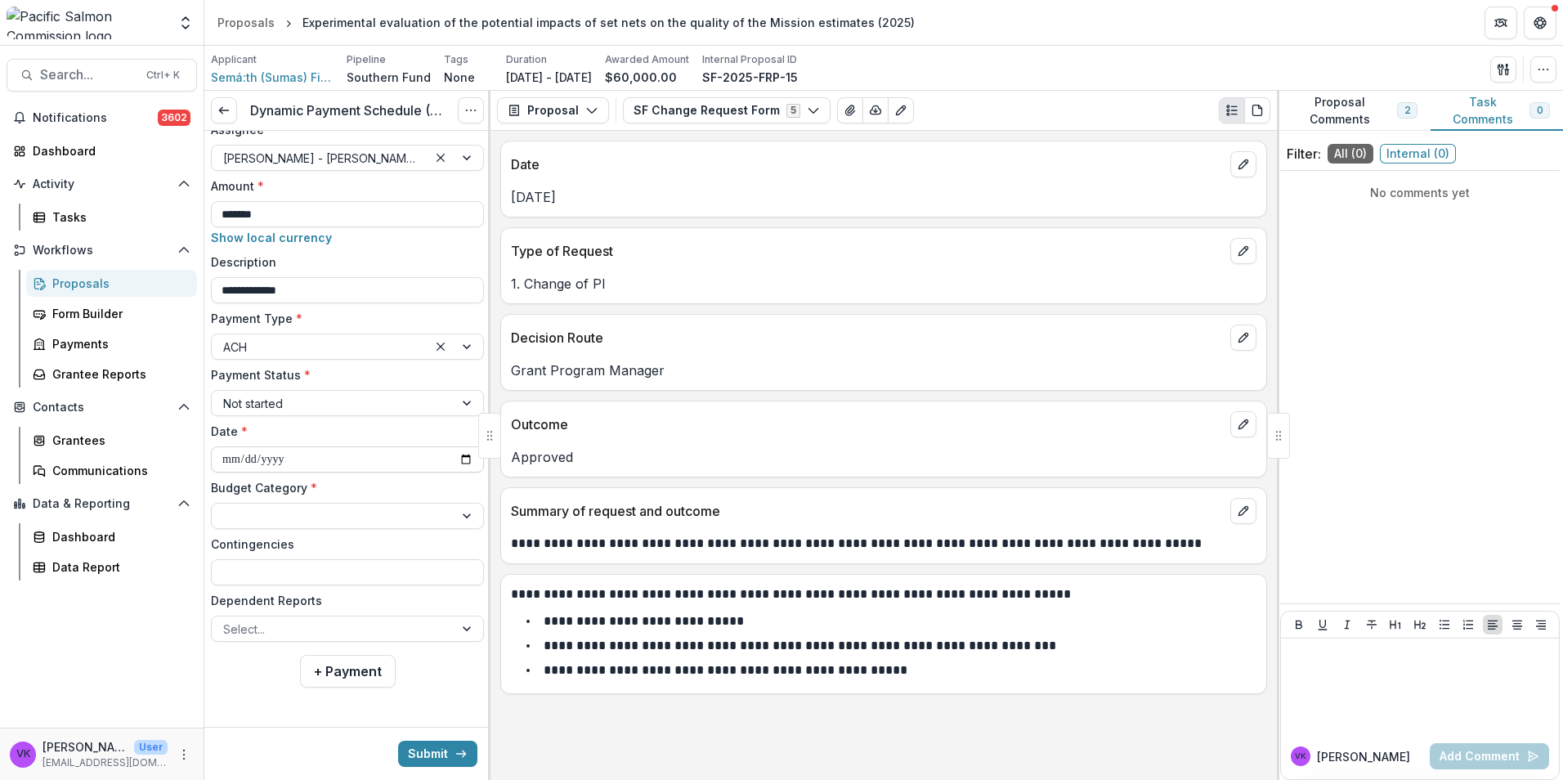
click at [456, 458] on input "**********" at bounding box center [347, 459] width 273 height 26
type input "**********"
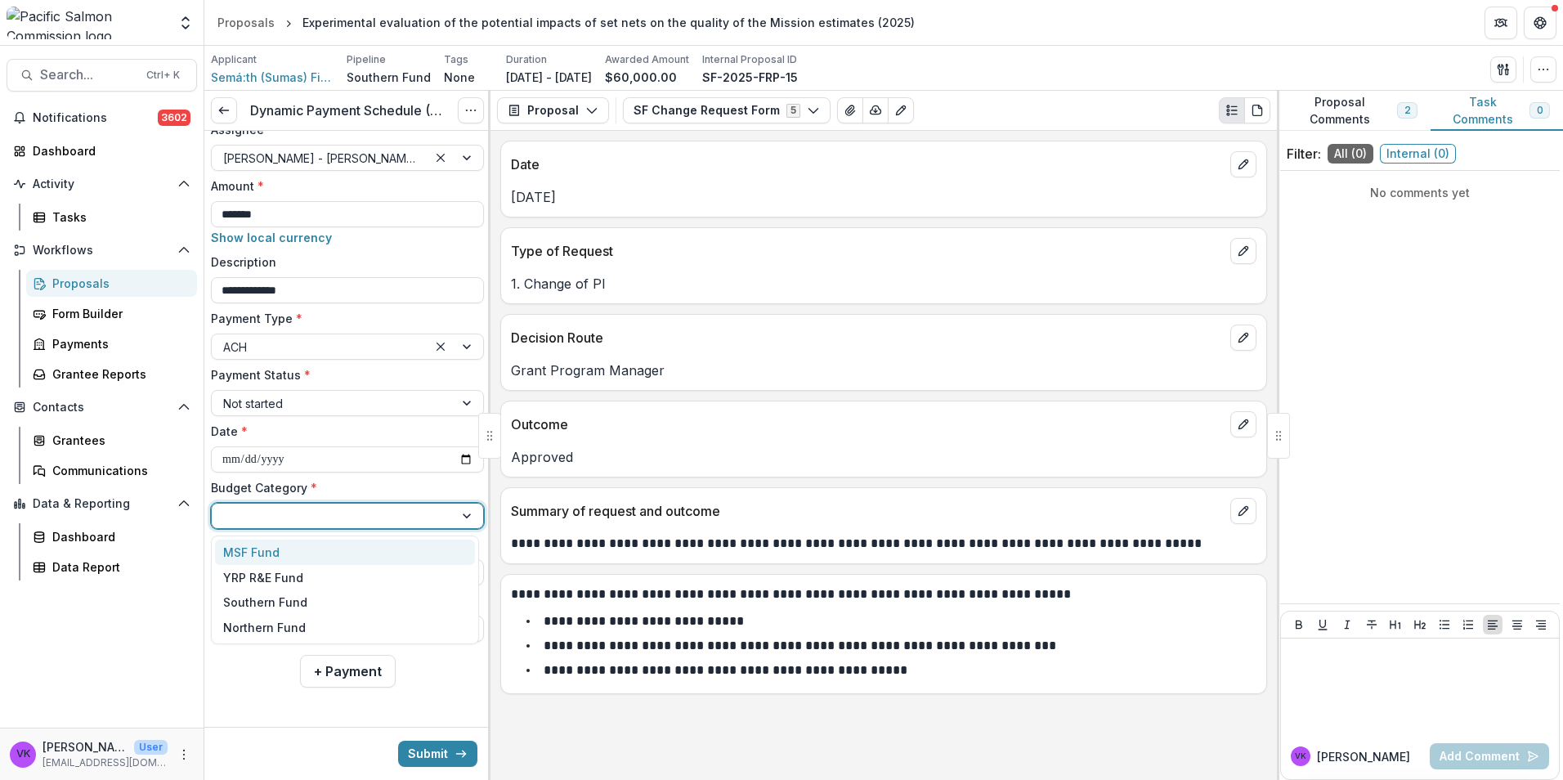
click at [457, 514] on div at bounding box center [468, 516] width 29 height 25
click at [308, 600] on div "Southern Fund" at bounding box center [345, 602] width 260 height 25
click at [402, 629] on div at bounding box center [332, 629] width 219 height 20
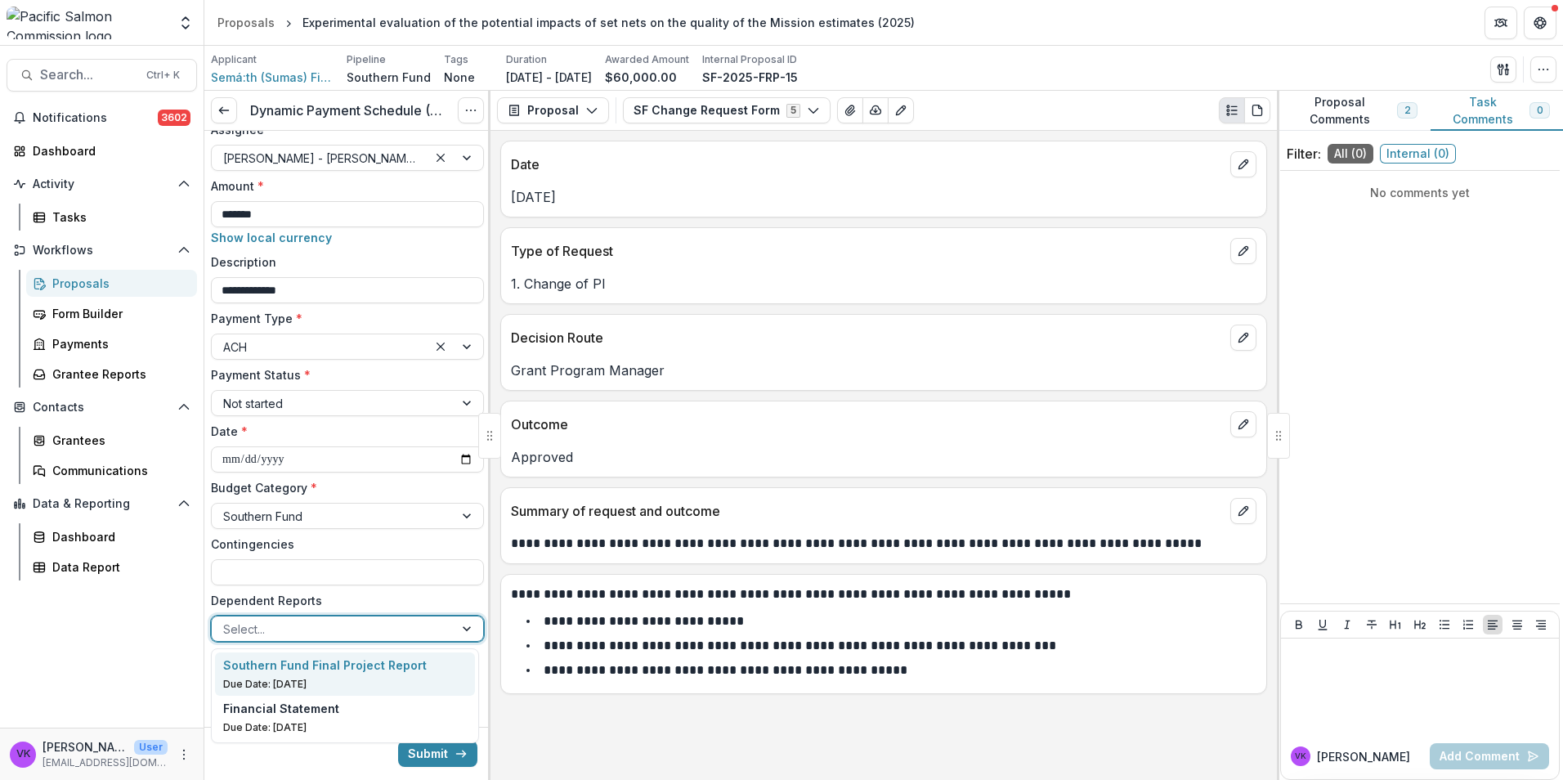
click at [326, 670] on p "Southern Fund Final Project Report" at bounding box center [325, 665] width 204 height 17
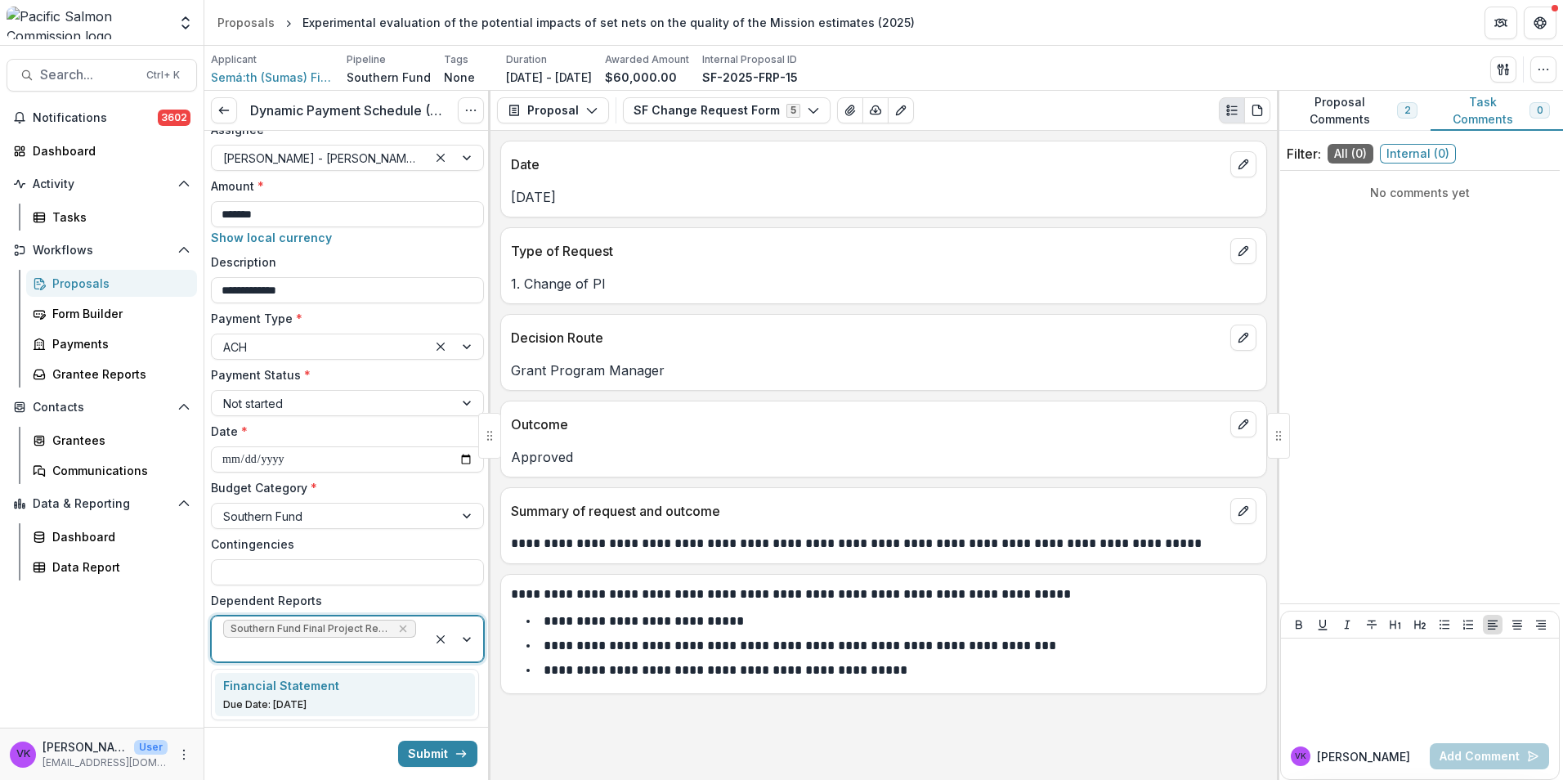
click at [460, 638] on div at bounding box center [456, 639] width 56 height 45
click at [364, 690] on div "Financial Statement" at bounding box center [345, 685] width 244 height 17
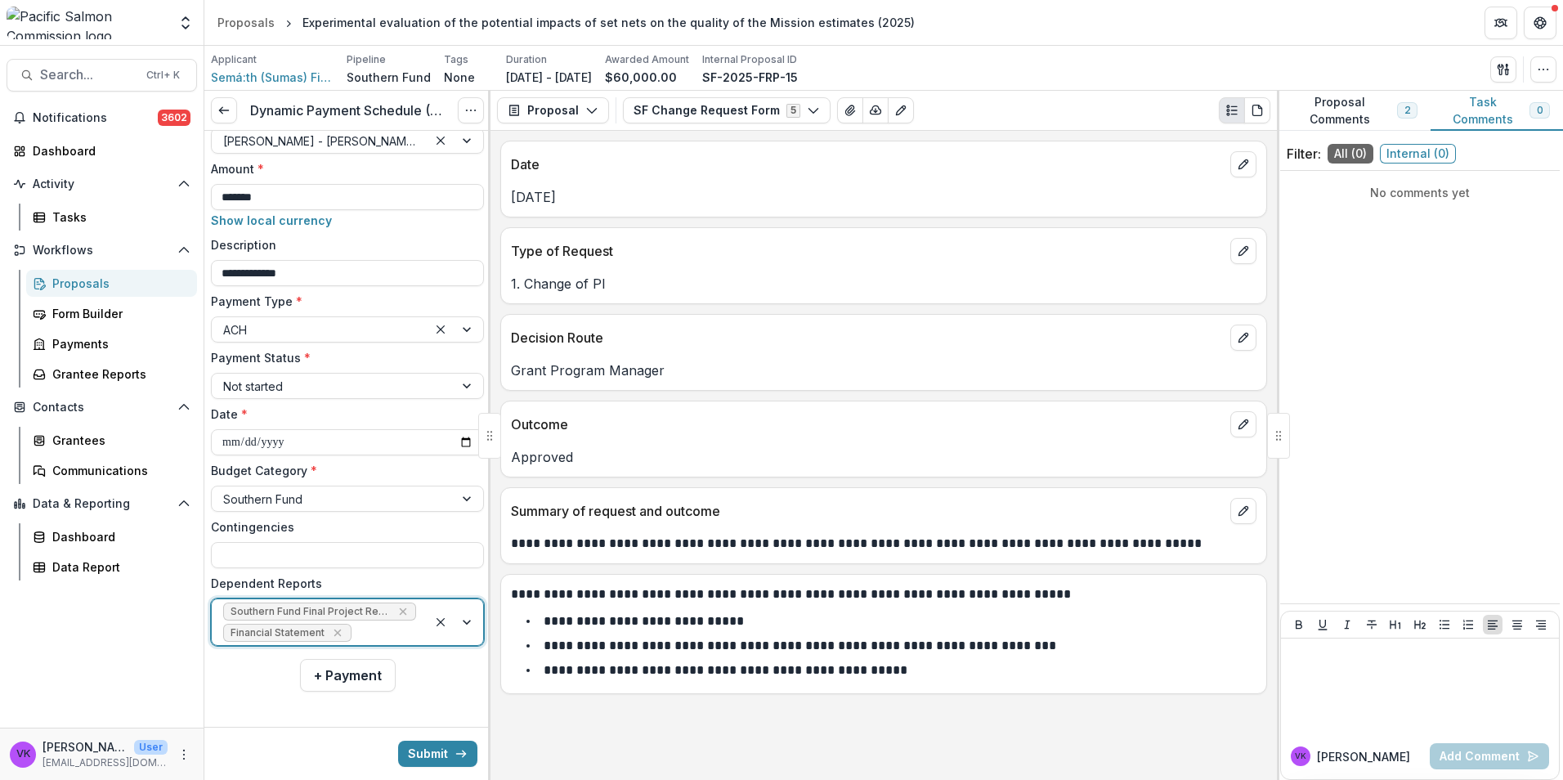
scroll to position [657, 0]
click at [440, 748] on button "Submit" at bounding box center [437, 754] width 79 height 26
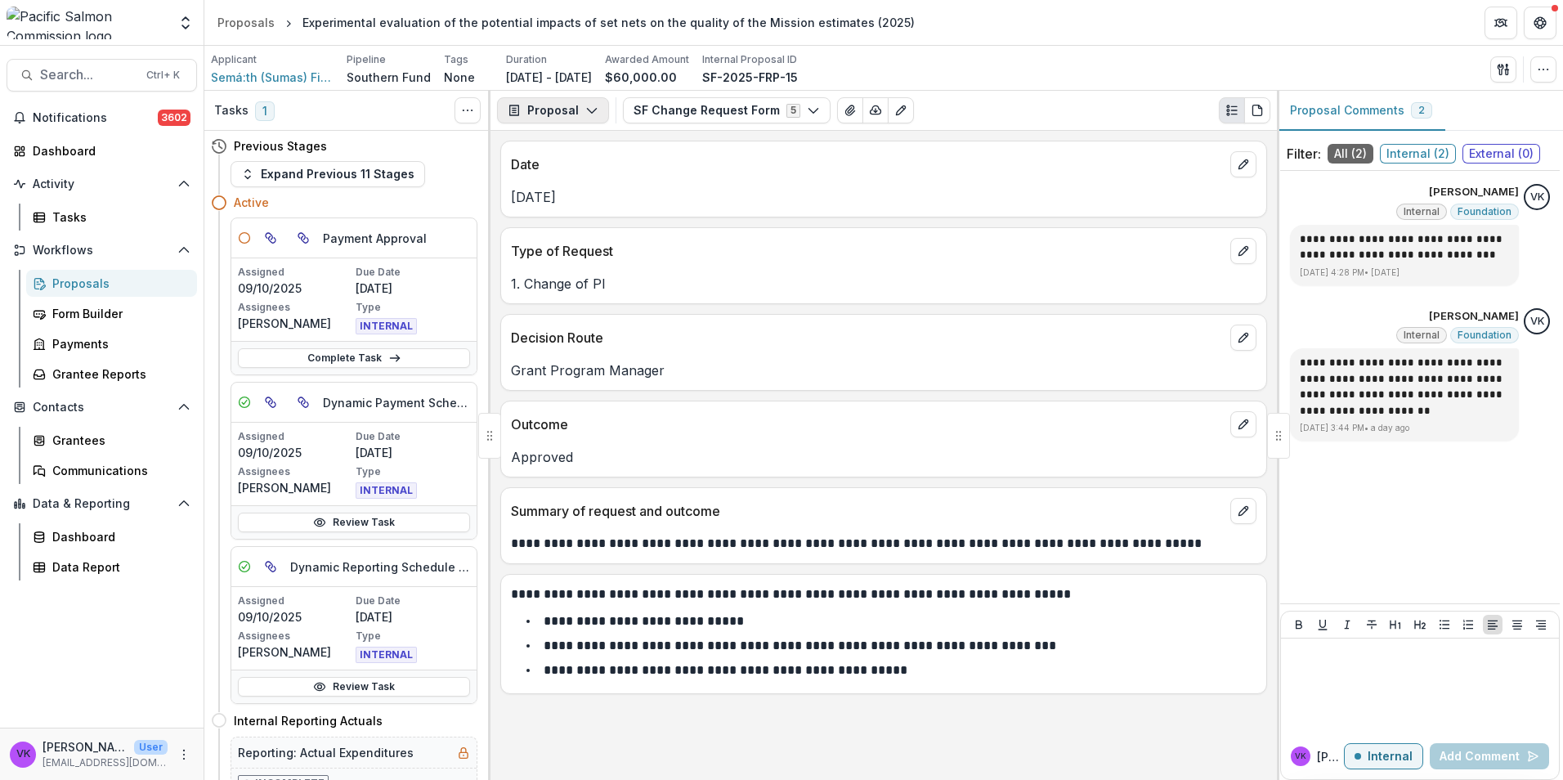
click at [585, 106] on icon "button" at bounding box center [591, 110] width 13 height 13
click at [581, 180] on div "Payments" at bounding box center [605, 174] width 150 height 17
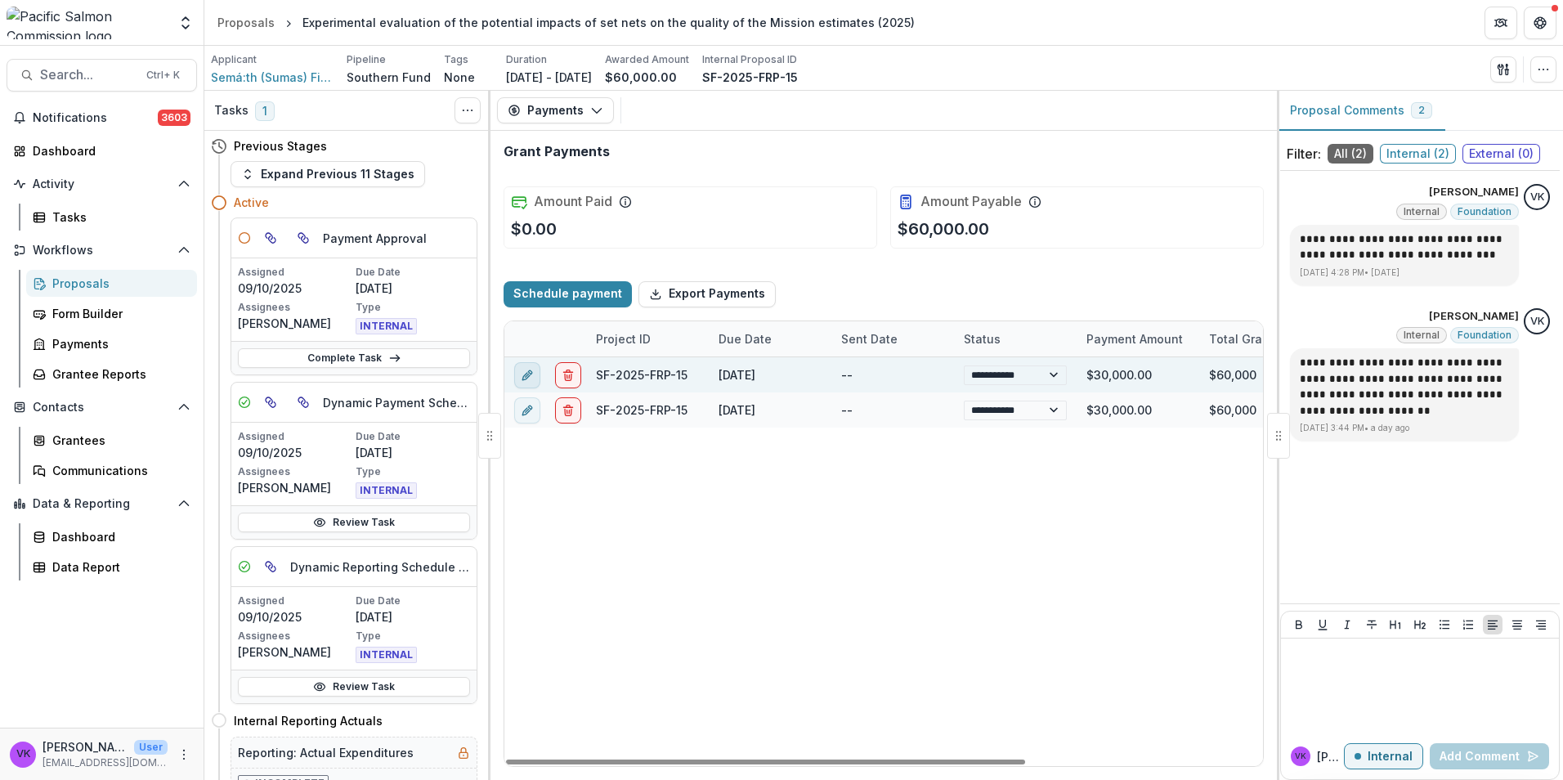
click at [523, 379] on icon "edit" at bounding box center [527, 374] width 13 height 13
select select "**********"
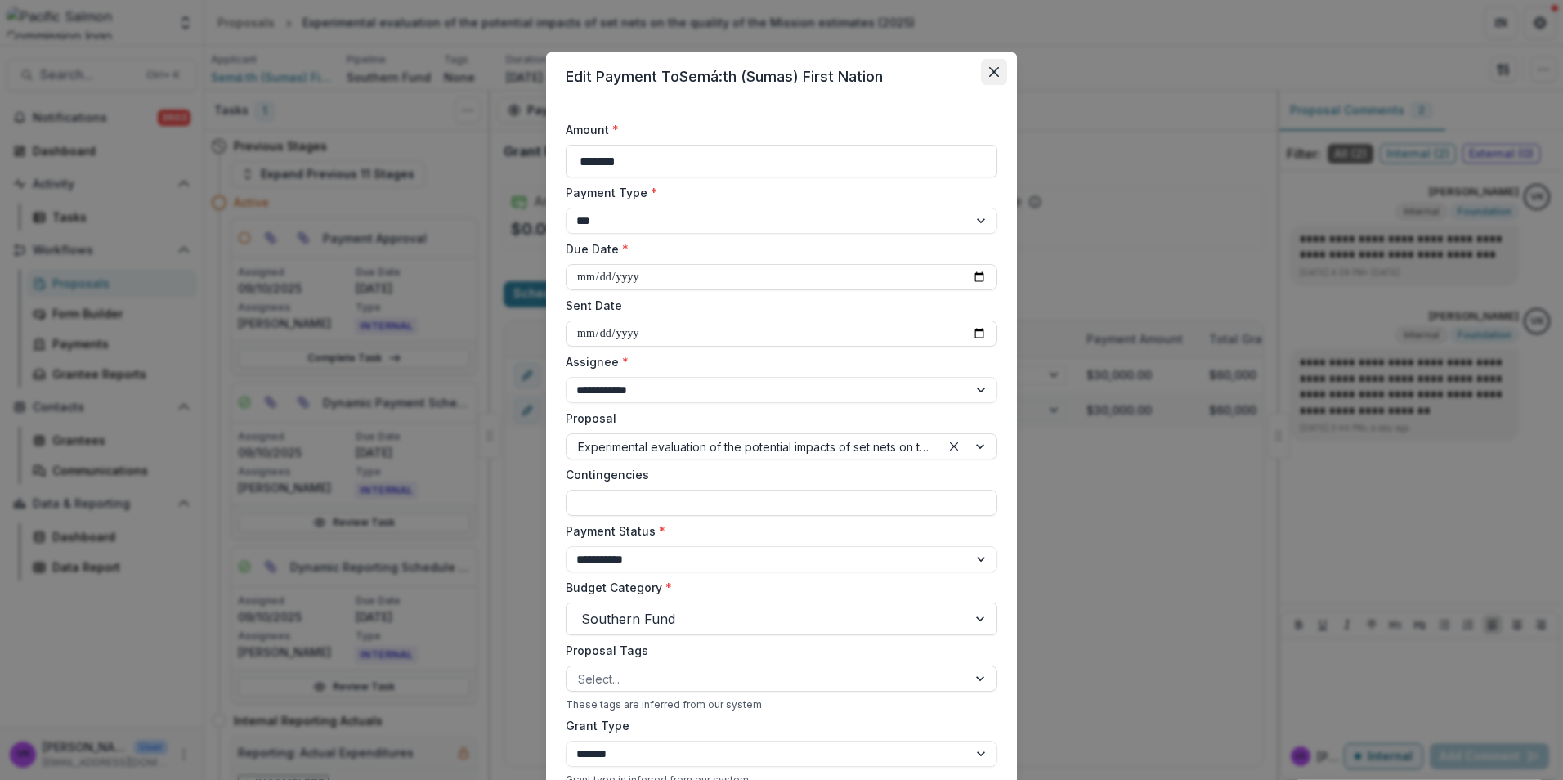
click at [985, 74] on button "Close" at bounding box center [994, 72] width 26 height 26
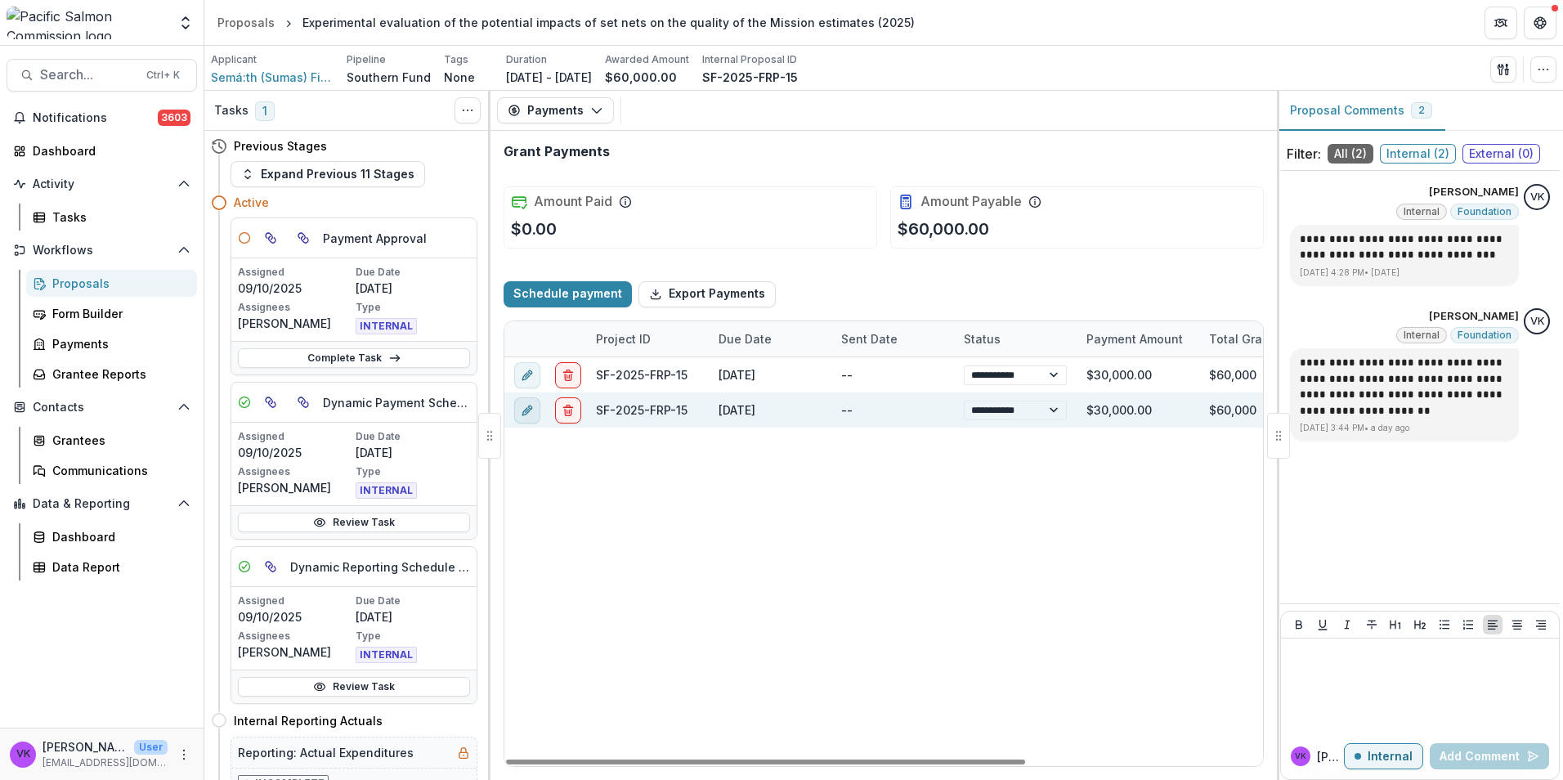
click at [527, 412] on icon "edit" at bounding box center [527, 409] width 13 height 13
select select "**********"
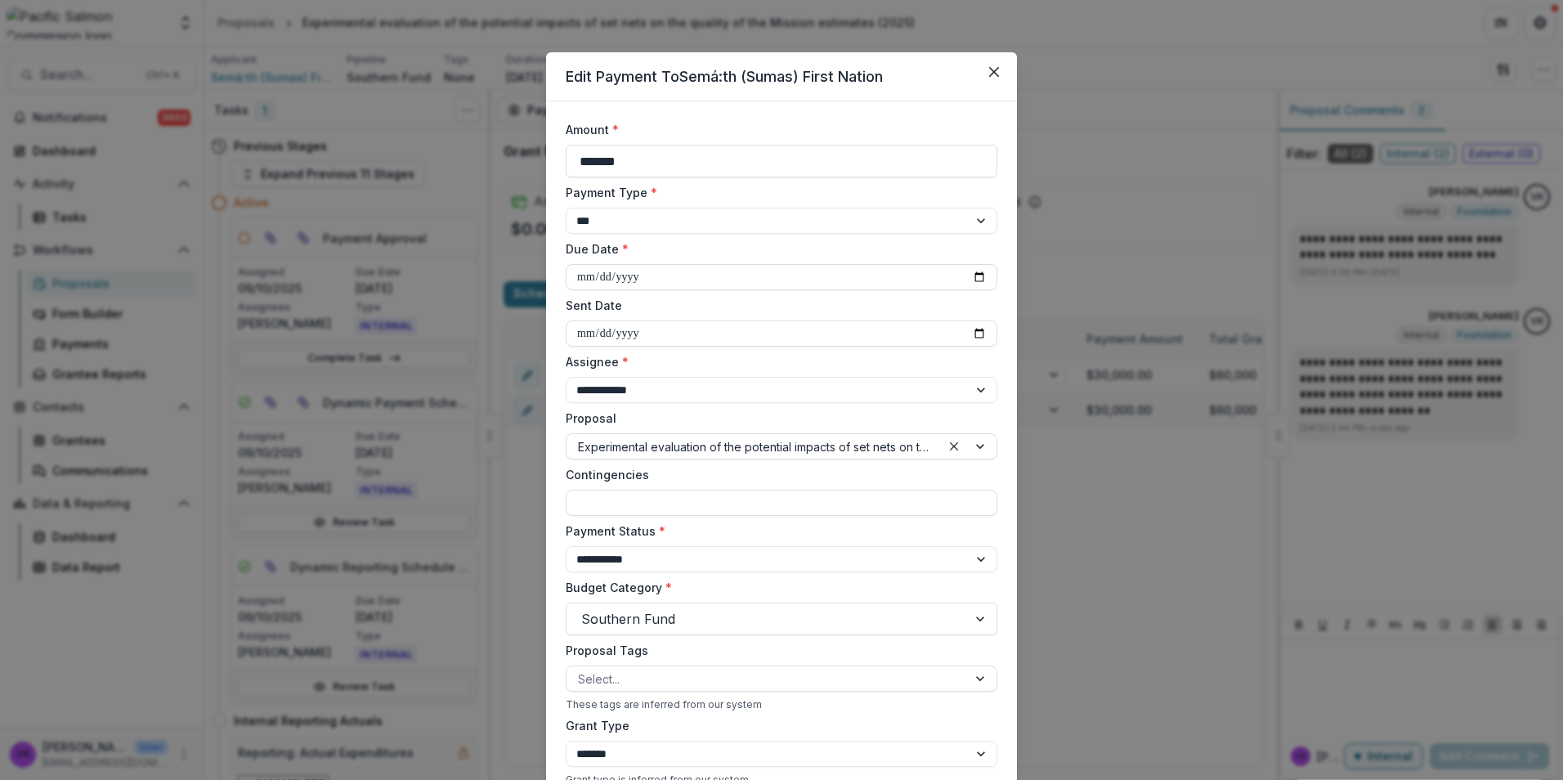
drag, startPoint x: 993, startPoint y: 63, endPoint x: 945, endPoint y: 91, distance: 55.0
click at [994, 63] on button "Close" at bounding box center [994, 72] width 26 height 26
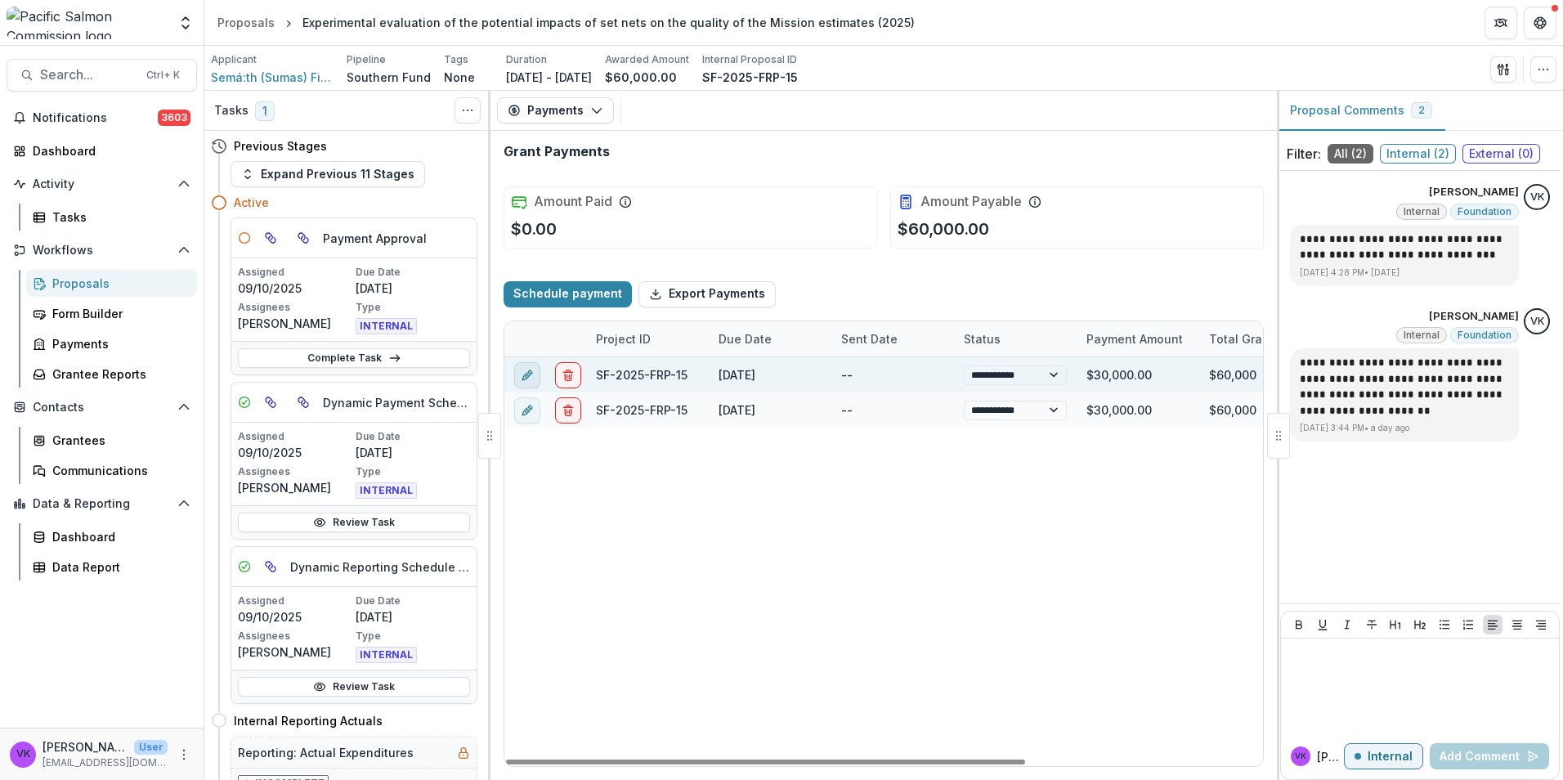
click at [536, 372] on button "edit" at bounding box center [527, 374] width 26 height 26
select select "**********"
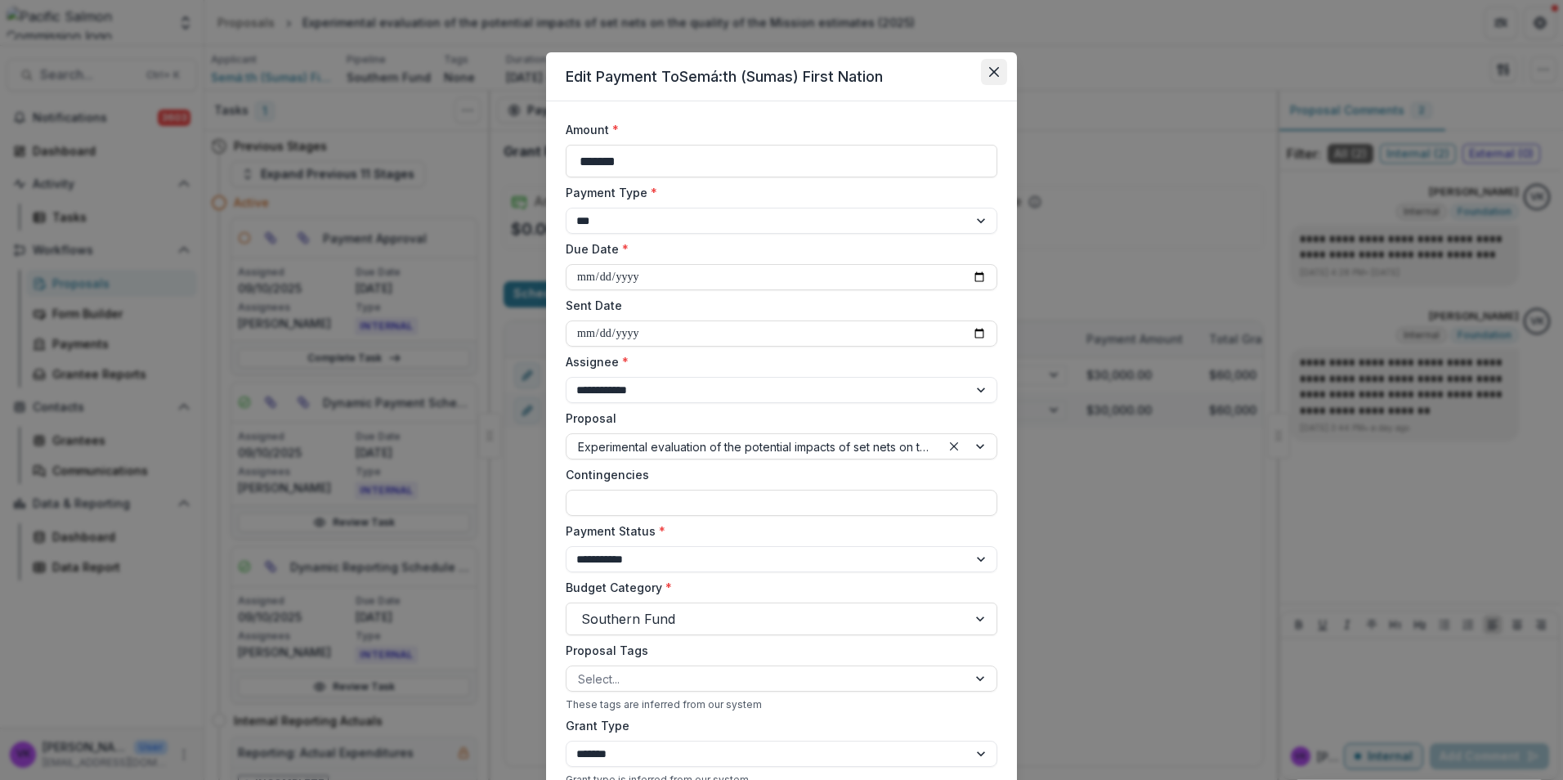
click at [987, 66] on button "Close" at bounding box center [994, 72] width 26 height 26
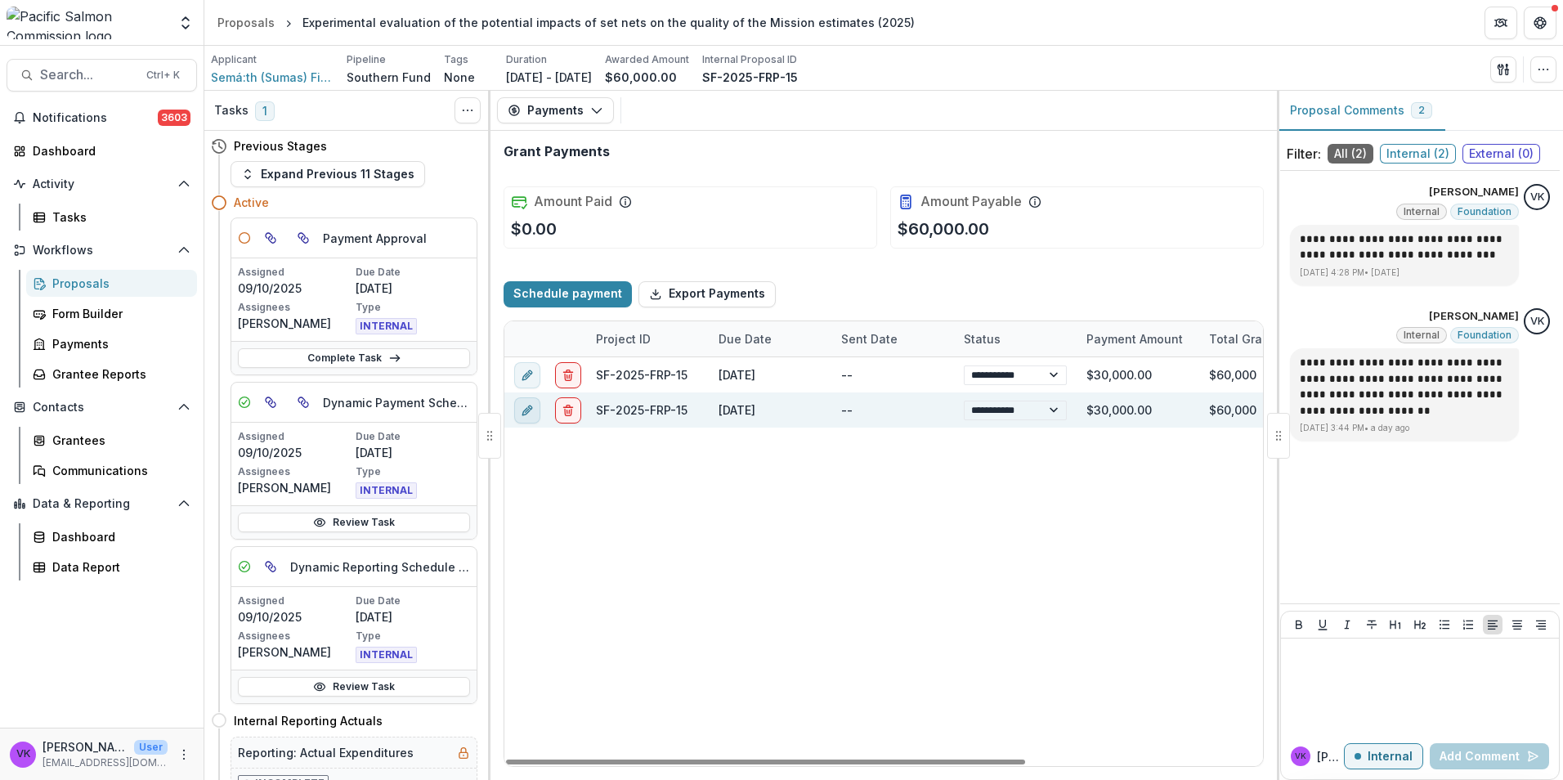
click at [524, 413] on icon "edit" at bounding box center [527, 409] width 13 height 13
select select "**********"
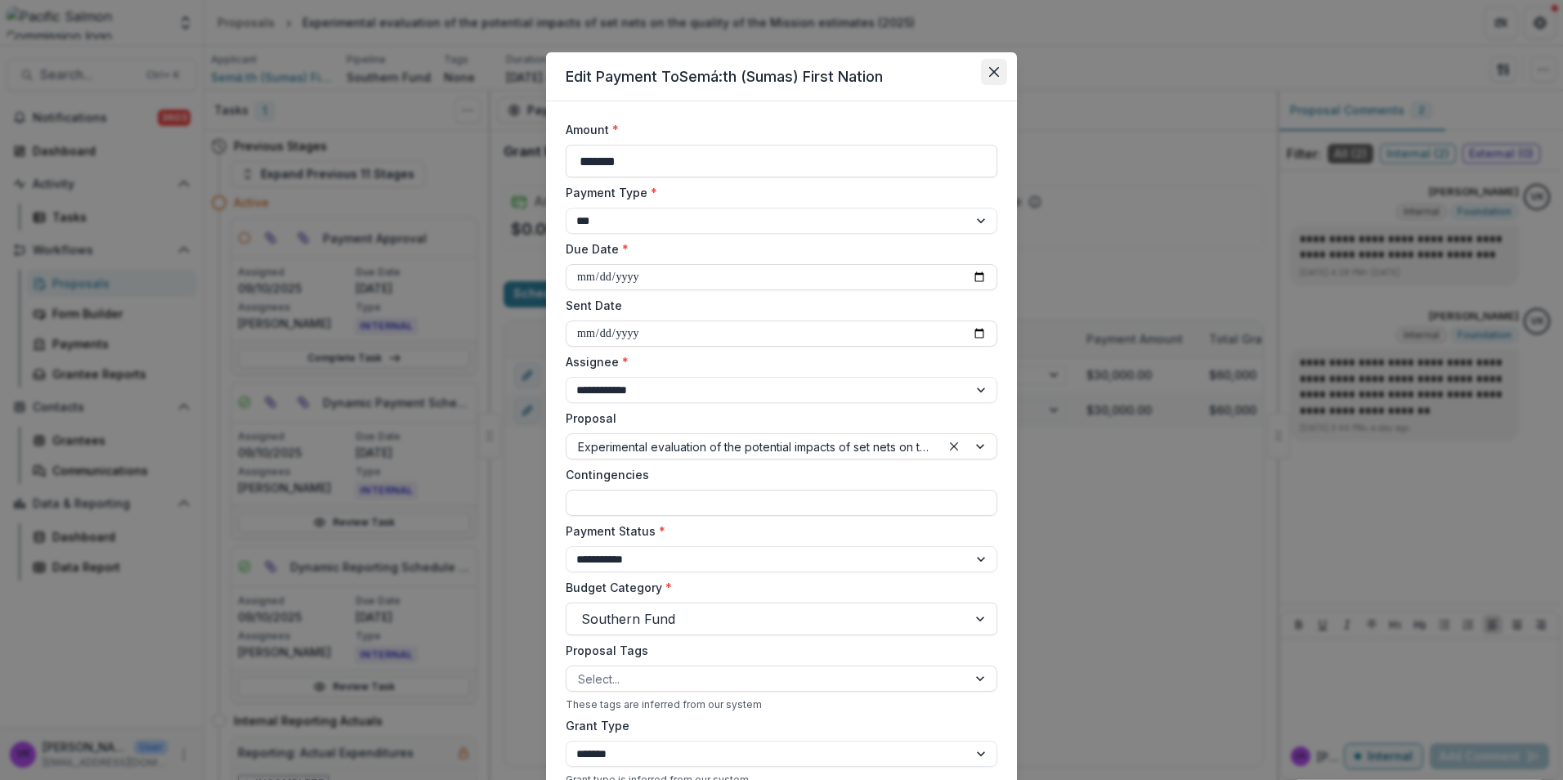
click at [996, 70] on icon "Close" at bounding box center [994, 72] width 10 height 10
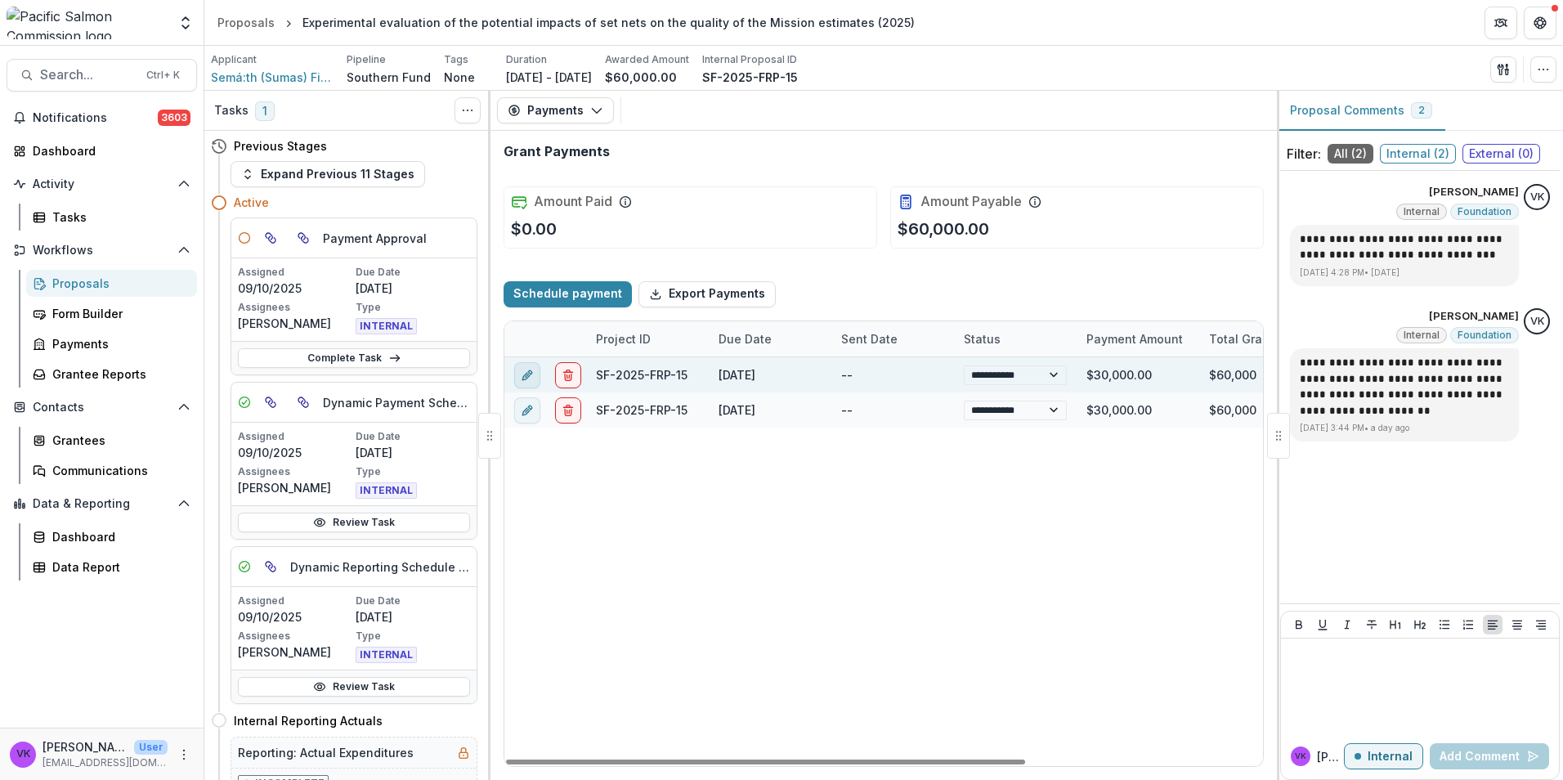
click at [528, 374] on line "edit" at bounding box center [527, 375] width 3 height 3
select select "**********"
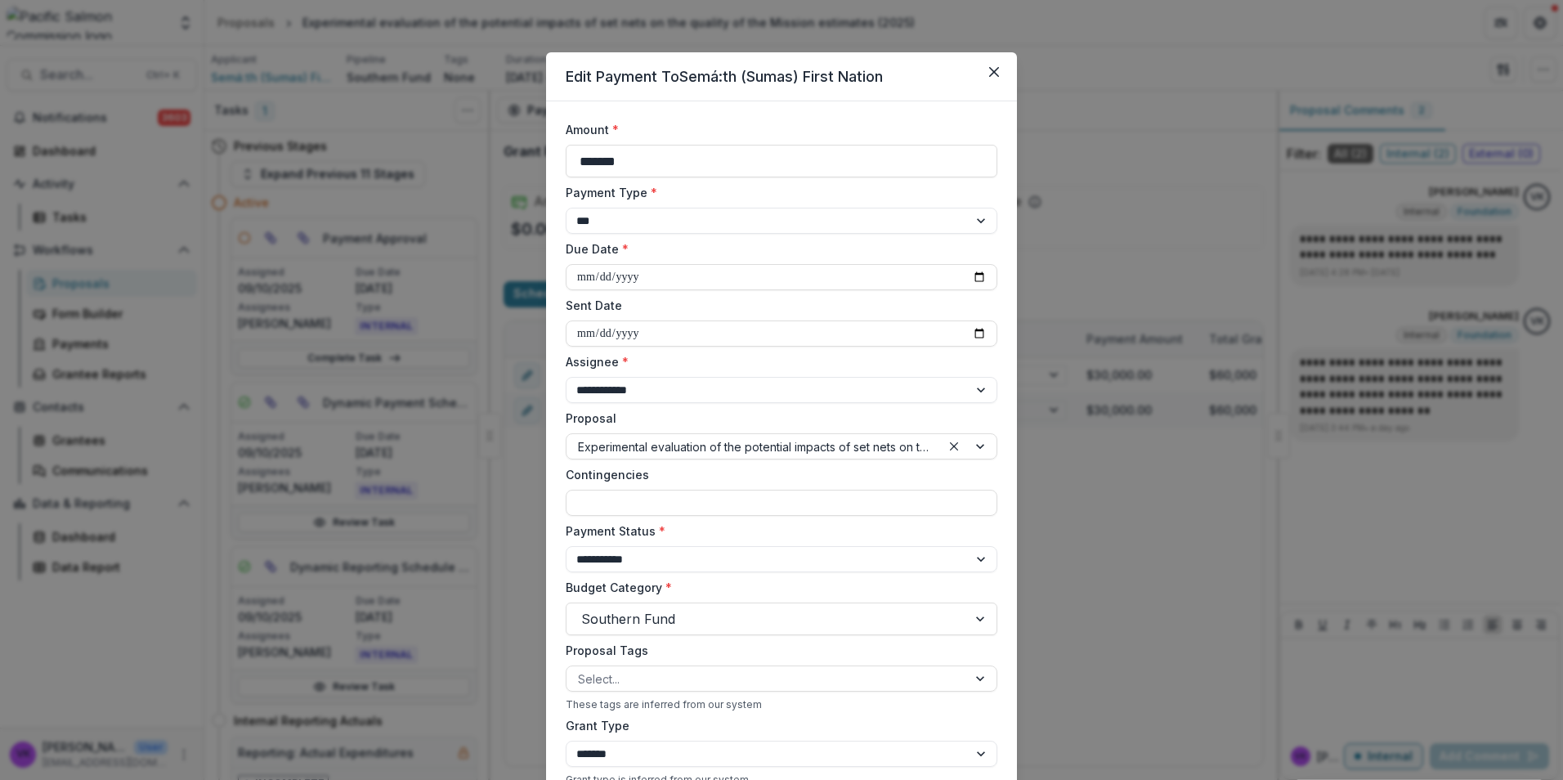
drag, startPoint x: 994, startPoint y: 70, endPoint x: 1025, endPoint y: 92, distance: 38.8
click at [993, 71] on icon "Close" at bounding box center [994, 72] width 10 height 10
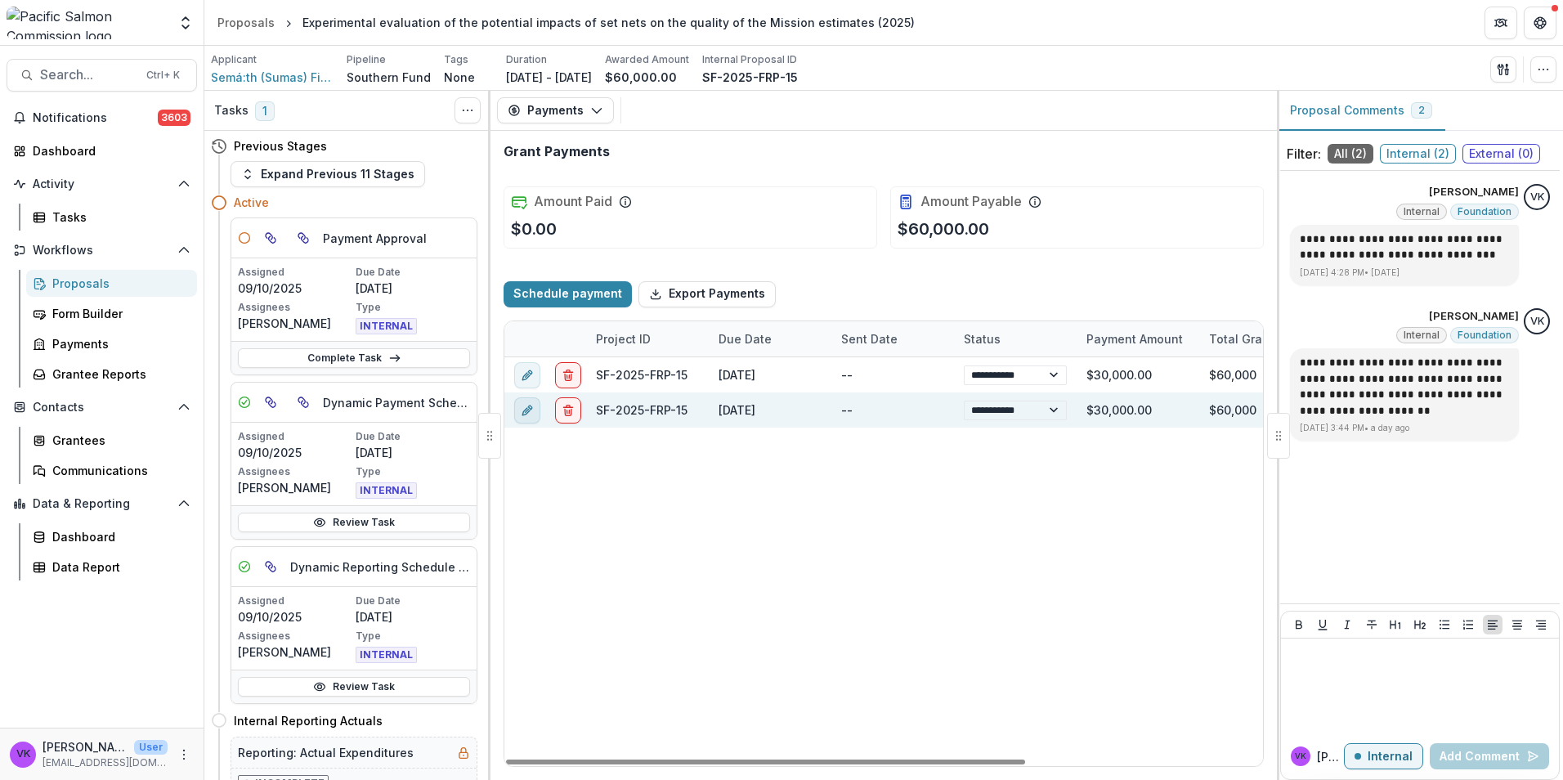
click at [523, 407] on icon "edit" at bounding box center [527, 409] width 13 height 13
select select "**********"
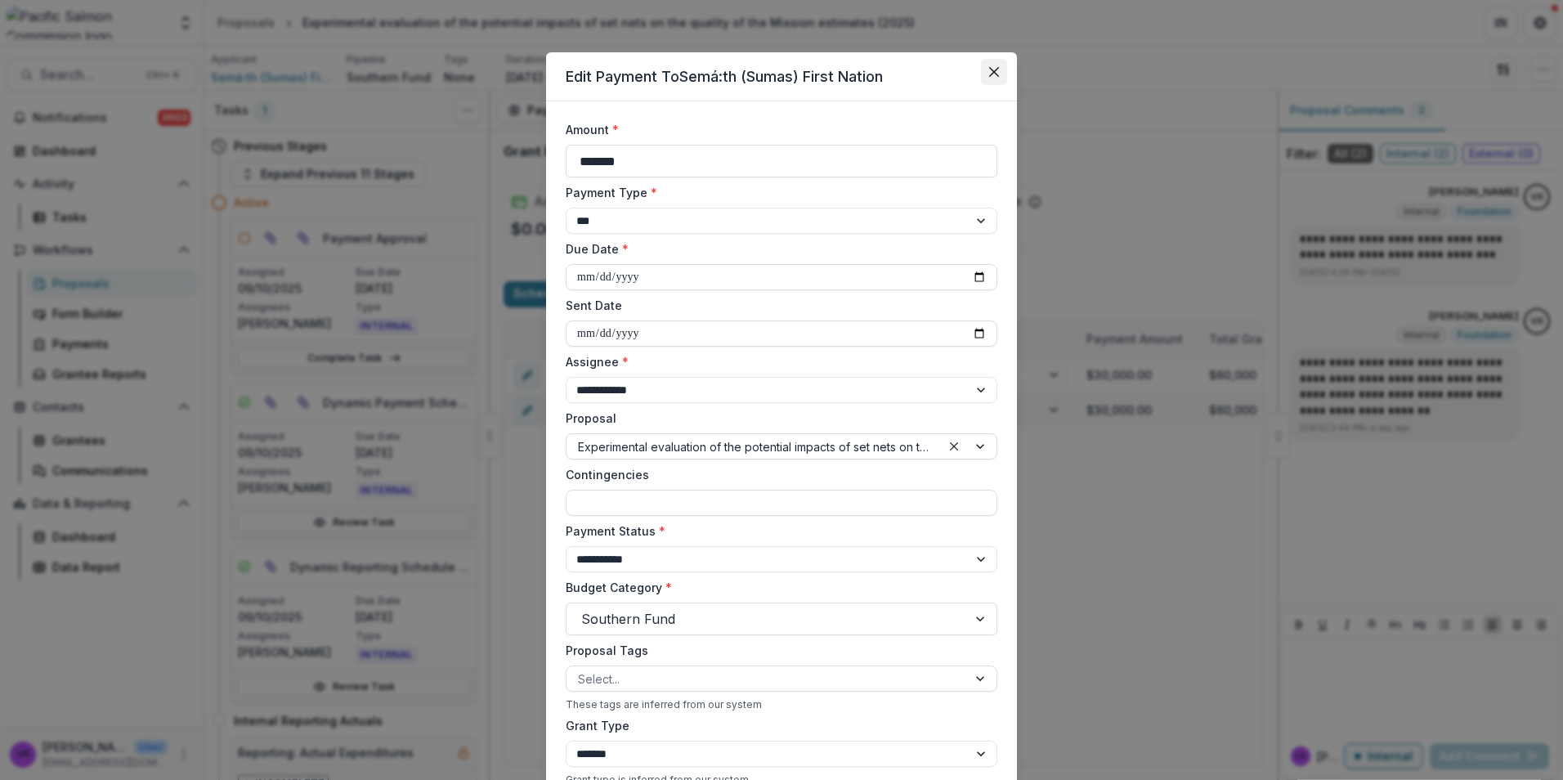
click at [986, 72] on button "Close" at bounding box center [994, 72] width 26 height 26
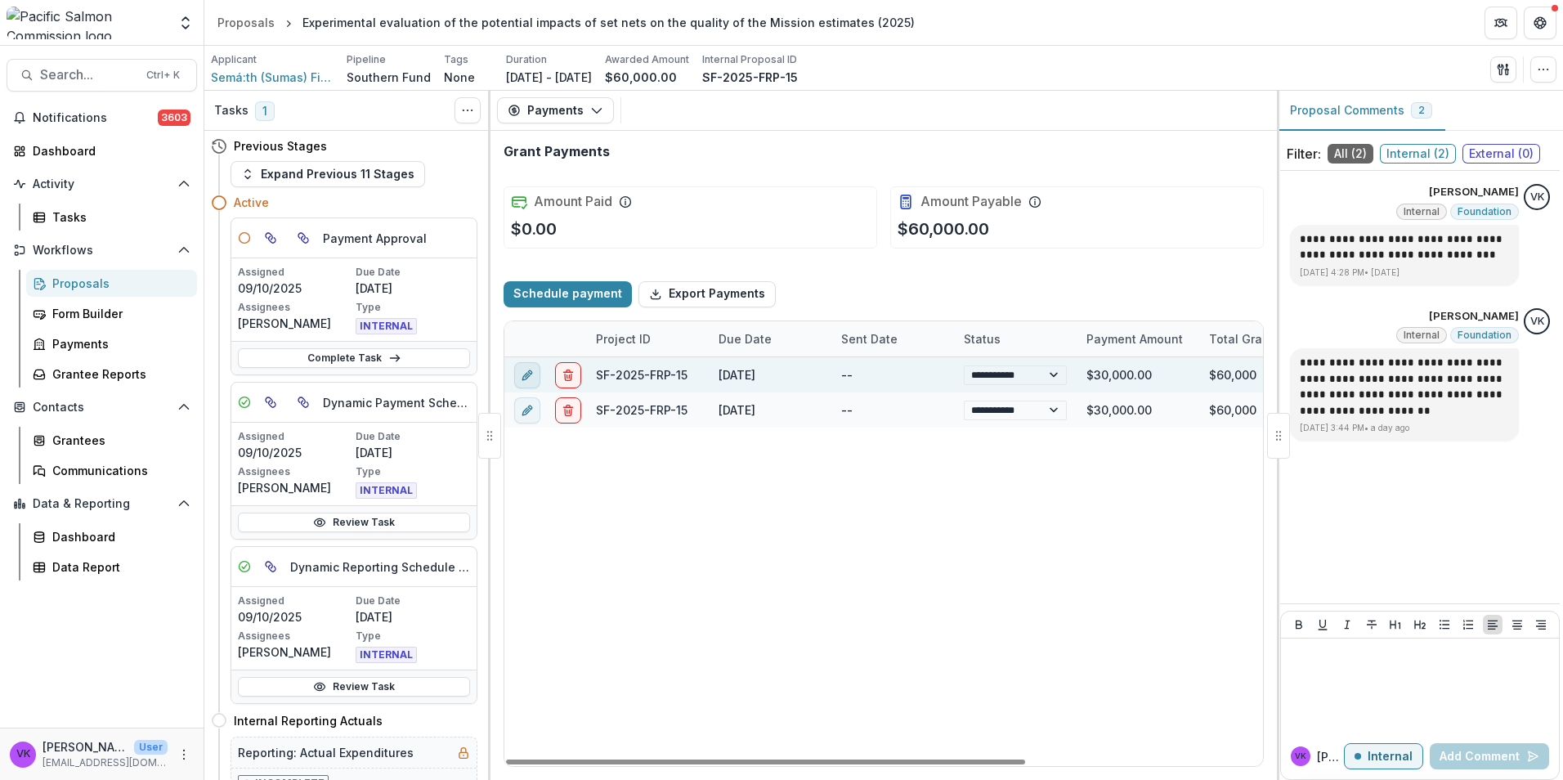
click at [532, 370] on icon "edit" at bounding box center [527, 374] width 13 height 13
select select "**********"
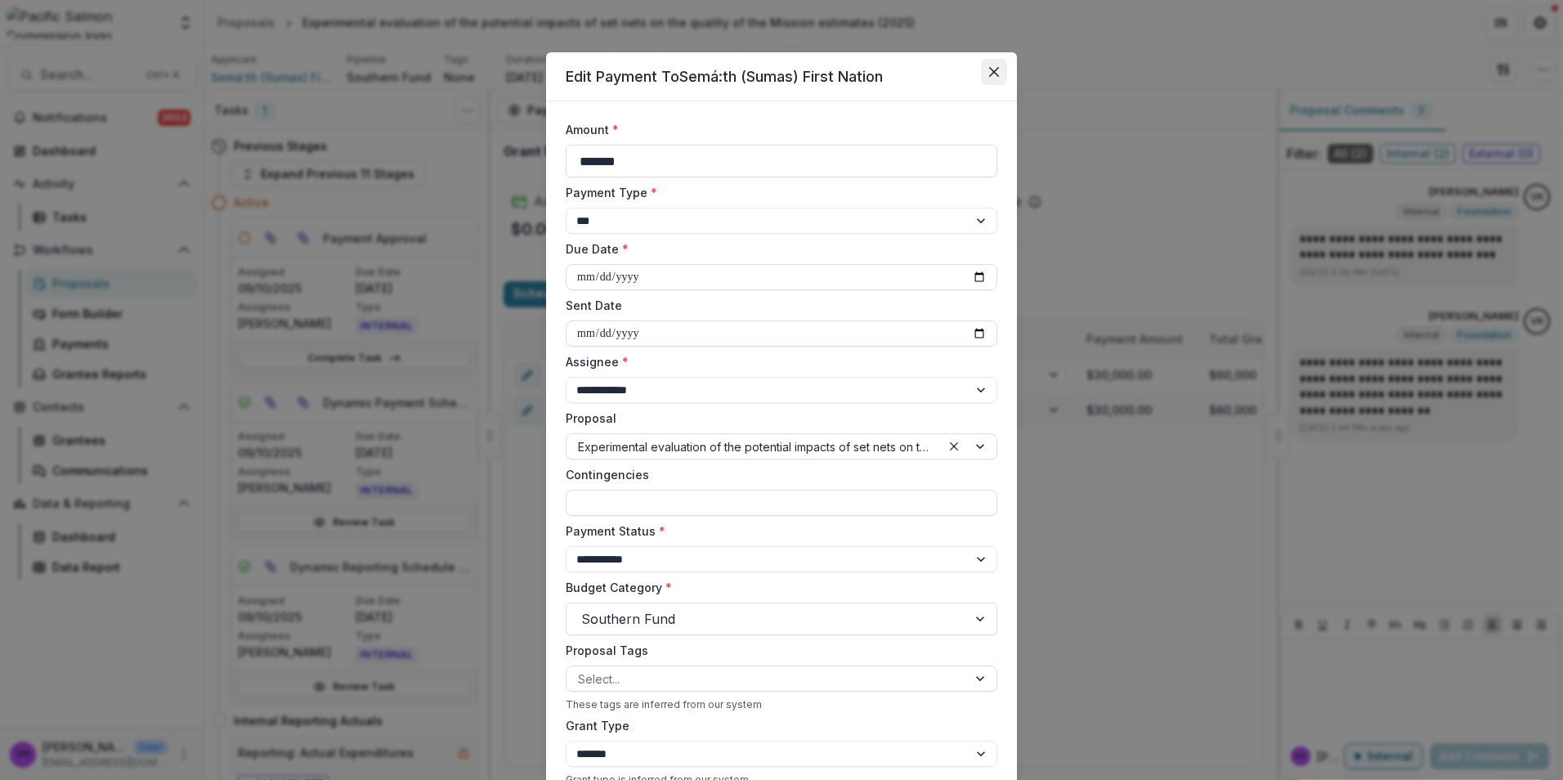
click at [989, 70] on icon "Close" at bounding box center [994, 72] width 10 height 10
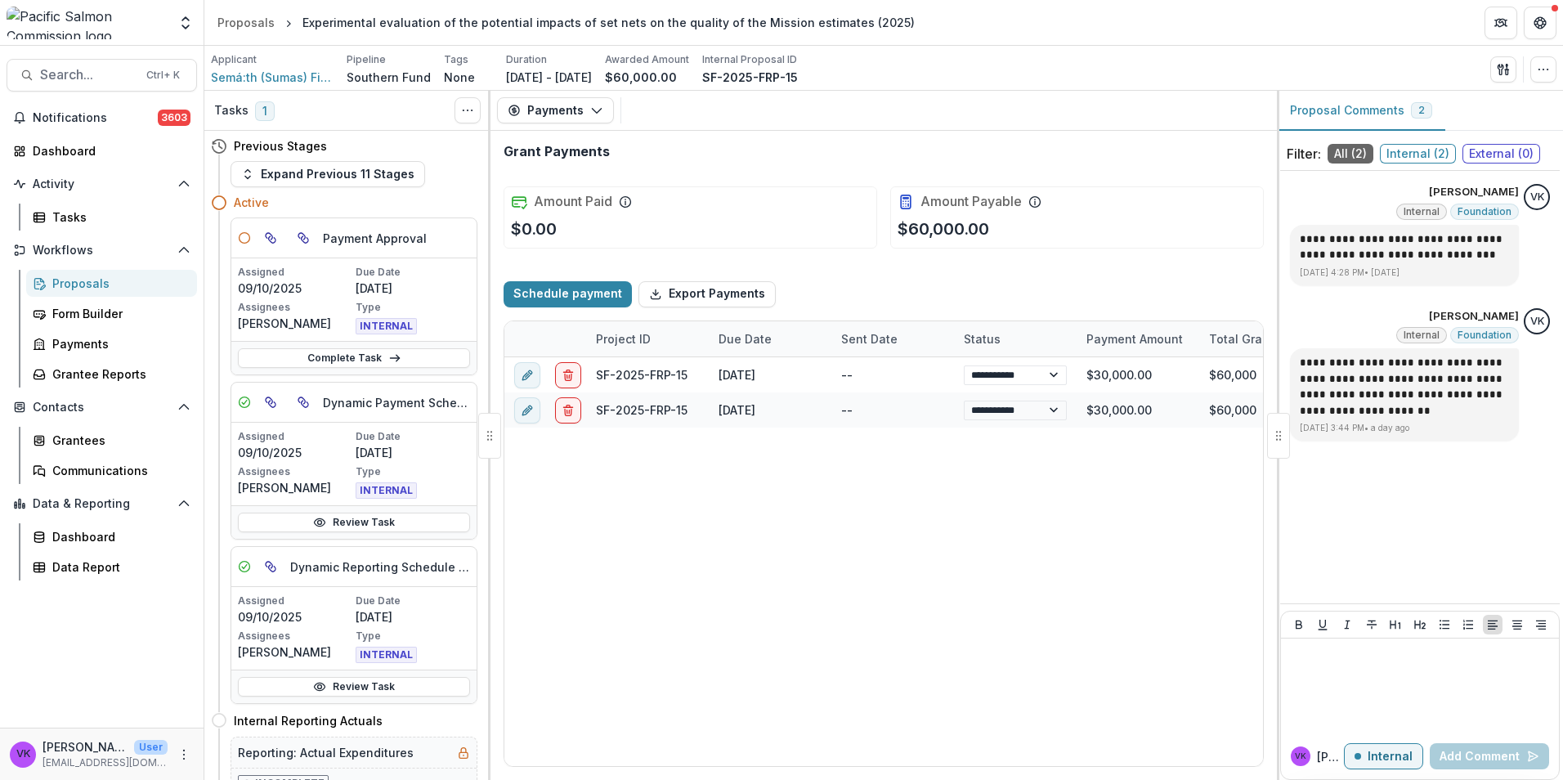
click at [71, 276] on div "Proposals" at bounding box center [118, 283] width 132 height 17
